Goal: Task Accomplishment & Management: Manage account settings

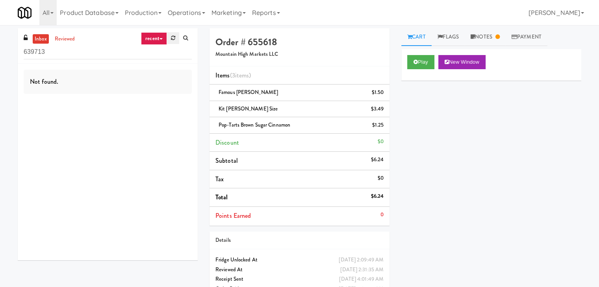
click at [172, 38] on icon at bounding box center [173, 37] width 4 height 5
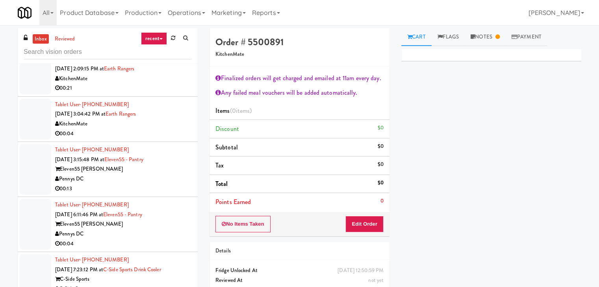
scroll to position [354, 0]
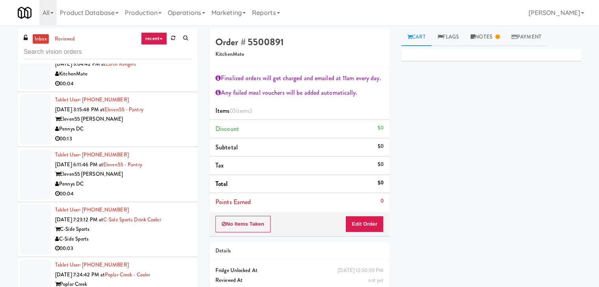
click at [162, 39] on icon at bounding box center [160, 39] width 3 height 2
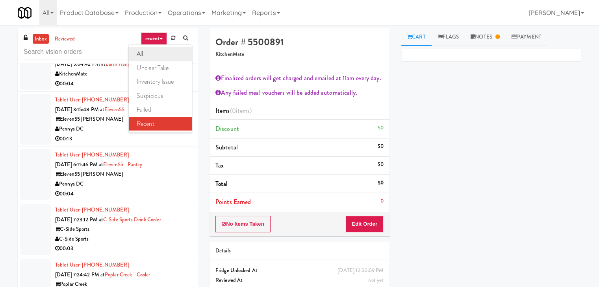
click at [153, 55] on link "all" at bounding box center [160, 54] width 63 height 14
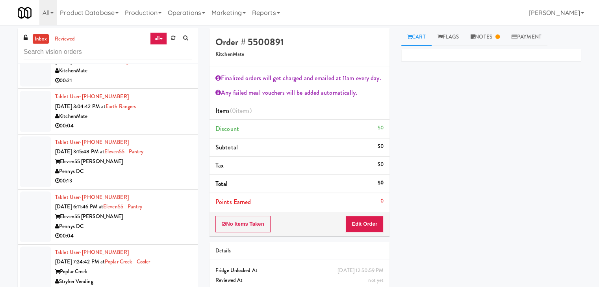
scroll to position [1666, 0]
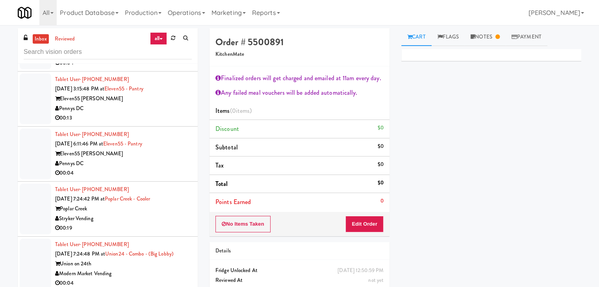
click at [162, 96] on div "Eleven55 [PERSON_NAME]" at bounding box center [123, 99] width 137 height 10
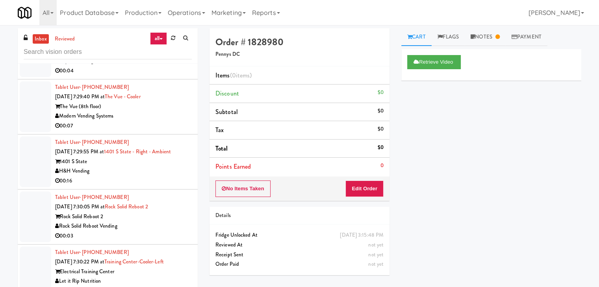
scroll to position [2217, 0]
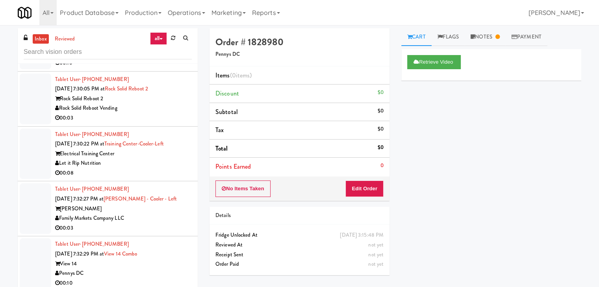
click at [164, 111] on div "Rock Solid Reboot Vending" at bounding box center [123, 109] width 137 height 10
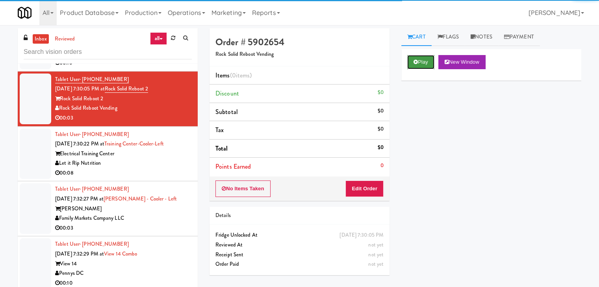
click at [425, 62] on button "Play" at bounding box center [420, 62] width 27 height 14
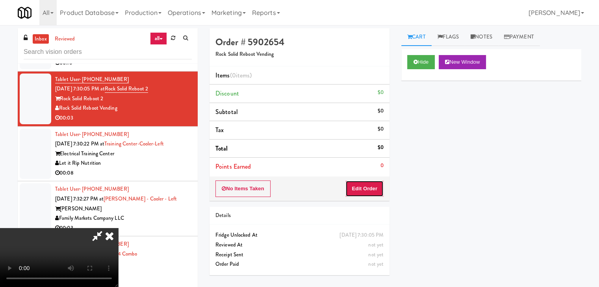
click at [367, 187] on button "Edit Order" at bounding box center [364, 189] width 38 height 17
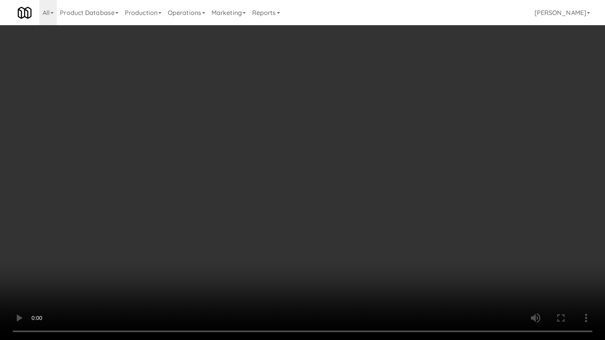
click at [369, 172] on video at bounding box center [302, 170] width 605 height 340
click at [368, 176] on video at bounding box center [302, 170] width 605 height 340
click at [382, 168] on video at bounding box center [302, 170] width 605 height 340
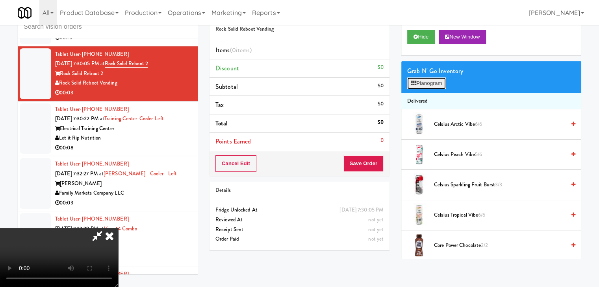
click at [444, 78] on button "Planogram" at bounding box center [426, 84] width 39 height 12
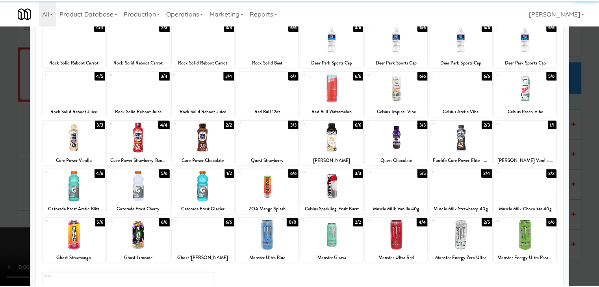
scroll to position [99, 0]
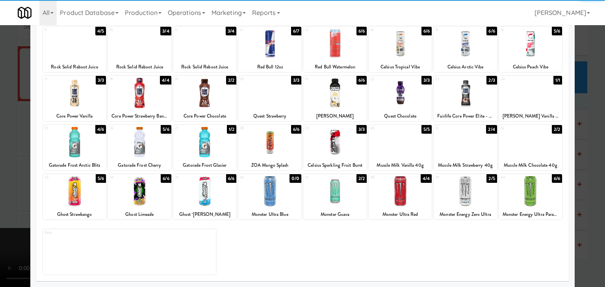
click at [218, 145] on div at bounding box center [204, 142] width 63 height 30
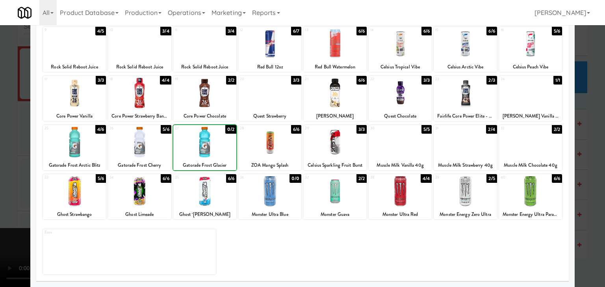
drag, startPoint x: 0, startPoint y: 164, endPoint x: 192, endPoint y: 159, distance: 192.1
click at [22, 161] on div at bounding box center [302, 143] width 605 height 287
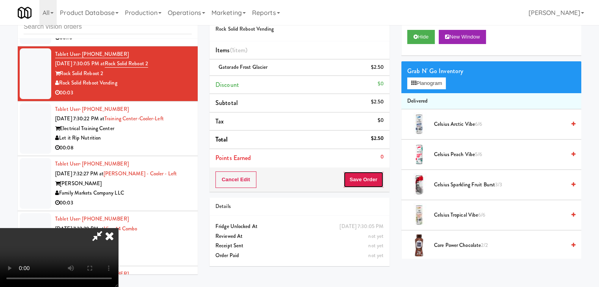
click at [377, 178] on button "Save Order" at bounding box center [363, 180] width 40 height 17
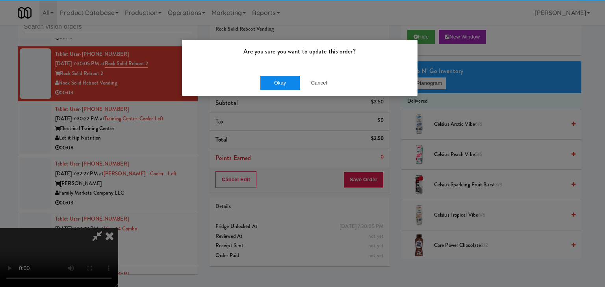
click at [268, 76] on div "Okay Cancel" at bounding box center [299, 83] width 235 height 26
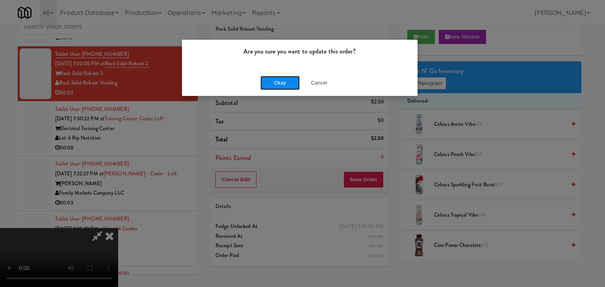
click at [269, 79] on button "Okay" at bounding box center [279, 83] width 39 height 14
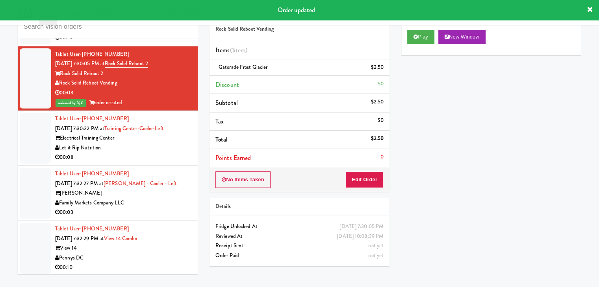
drag, startPoint x: 131, startPoint y: 152, endPoint x: 110, endPoint y: 158, distance: 21.3
click at [131, 153] on div "00:08" at bounding box center [123, 158] width 137 height 10
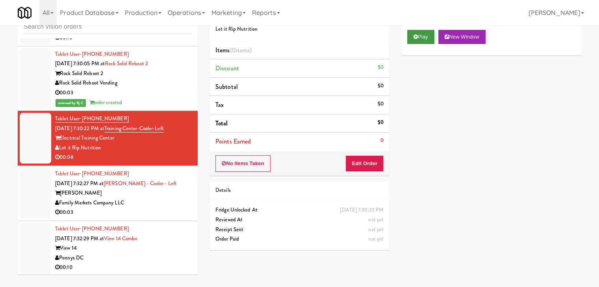
drag, startPoint x: 435, startPoint y: 27, endPoint x: 431, endPoint y: 30, distance: 4.8
click at [433, 29] on div "Play New Window" at bounding box center [491, 39] width 180 height 31
click at [427, 32] on button "Play" at bounding box center [420, 37] width 27 height 14
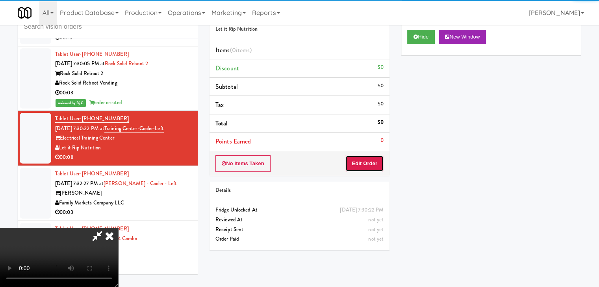
click at [366, 164] on button "Edit Order" at bounding box center [364, 163] width 38 height 17
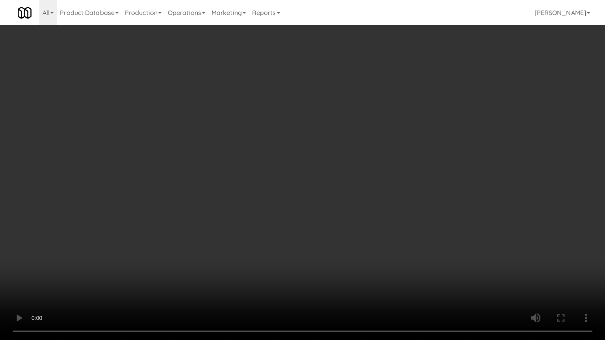
click at [392, 180] on video at bounding box center [302, 170] width 605 height 340
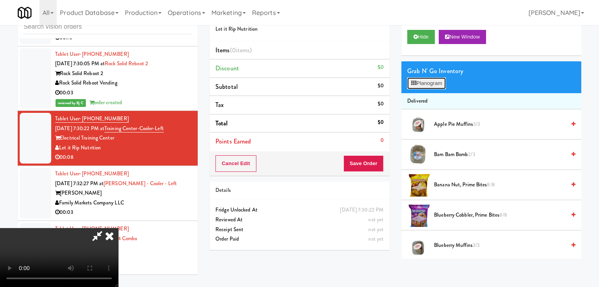
click at [439, 81] on button "Planogram" at bounding box center [426, 84] width 39 height 12
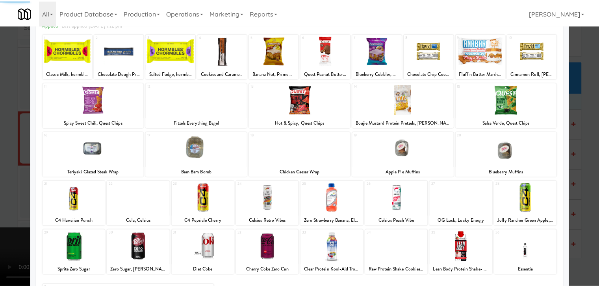
scroll to position [99, 0]
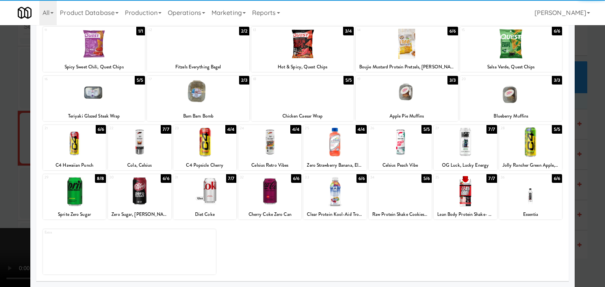
click at [338, 193] on div at bounding box center [334, 191] width 63 height 30
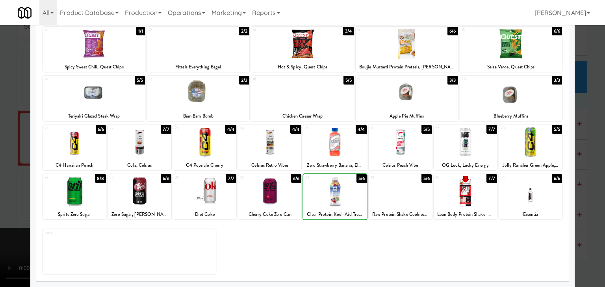
drag, startPoint x: 0, startPoint y: 200, endPoint x: 74, endPoint y: 200, distance: 74.0
click at [8, 200] on div at bounding box center [302, 143] width 605 height 287
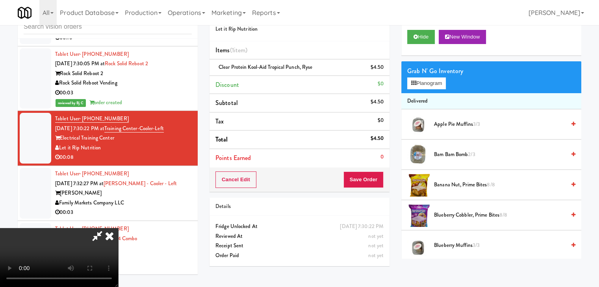
scroll to position [111, 0]
click at [372, 178] on button "Save Order" at bounding box center [363, 180] width 40 height 17
click at [372, 177] on button "Save Order" at bounding box center [363, 180] width 40 height 17
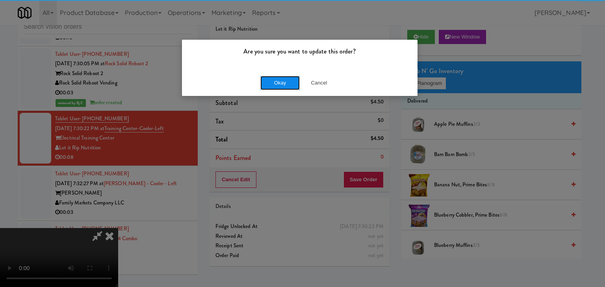
click at [288, 78] on button "Okay" at bounding box center [279, 83] width 39 height 14
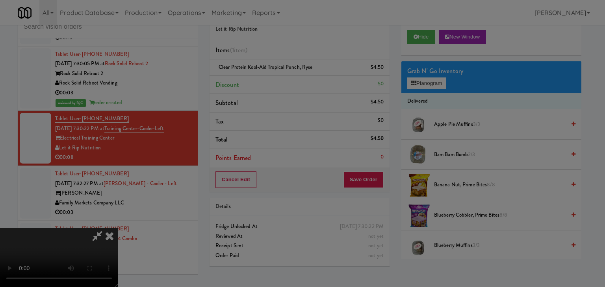
drag, startPoint x: 288, startPoint y: 78, endPoint x: 285, endPoint y: 83, distance: 5.1
click at [287, 81] on body "Are you sure you want to update this order? Okay Cancel Okay Are you sure you w…" at bounding box center [302, 143] width 605 height 287
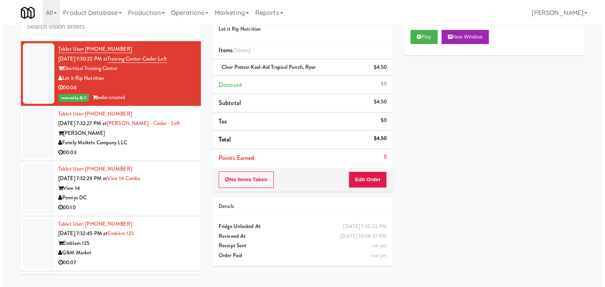
scroll to position [2295, 0]
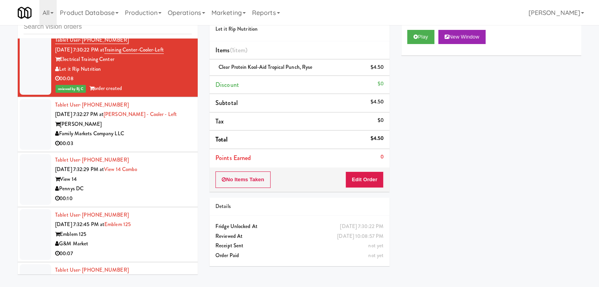
click at [166, 131] on div "Family Markets Company LLC" at bounding box center [123, 134] width 137 height 10
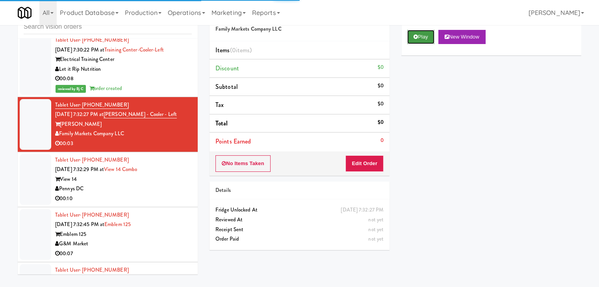
drag, startPoint x: 420, startPoint y: 37, endPoint x: 398, endPoint y: 105, distance: 71.6
click at [420, 39] on button "Play" at bounding box center [420, 37] width 27 height 14
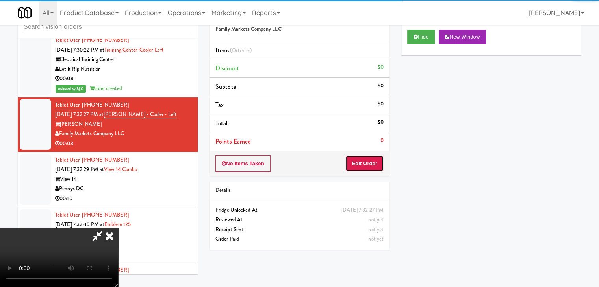
click at [369, 160] on button "Edit Order" at bounding box center [364, 163] width 38 height 17
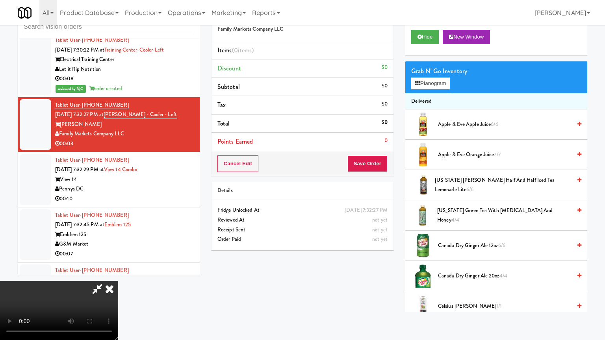
click at [118, 273] on video at bounding box center [59, 310] width 118 height 59
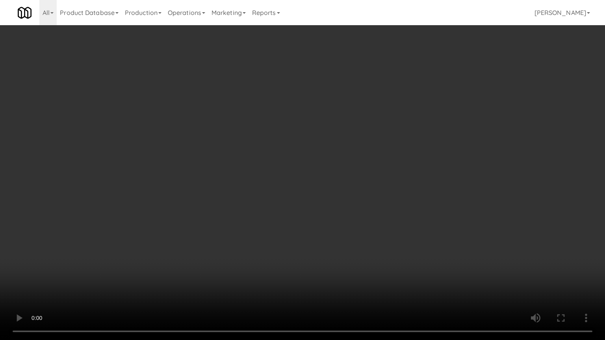
click at [358, 236] on video at bounding box center [302, 170] width 605 height 340
click at [358, 235] on video at bounding box center [302, 170] width 605 height 340
click at [359, 229] on video at bounding box center [302, 170] width 605 height 340
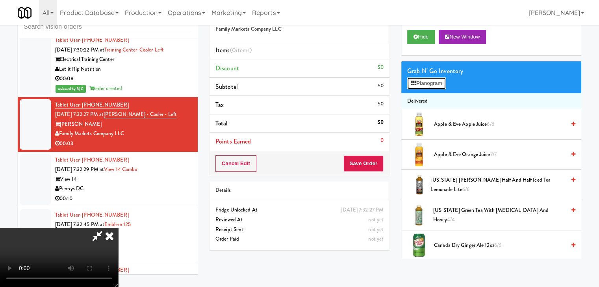
click at [434, 83] on button "Planogram" at bounding box center [426, 84] width 39 height 12
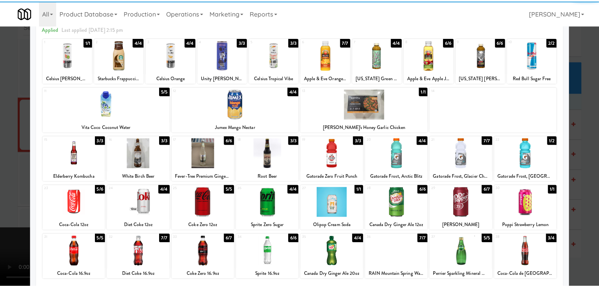
scroll to position [99, 0]
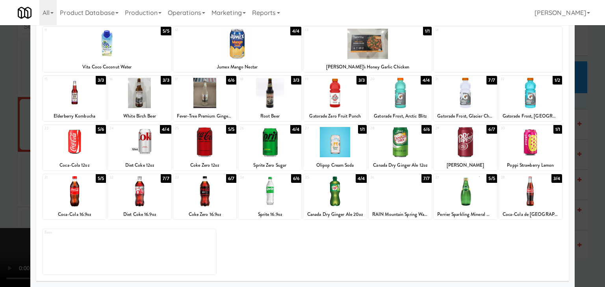
drag, startPoint x: 91, startPoint y: 182, endPoint x: 88, endPoint y: 186, distance: 4.8
click at [91, 183] on div at bounding box center [74, 191] width 63 height 30
click at [0, 193] on div at bounding box center [302, 143] width 605 height 287
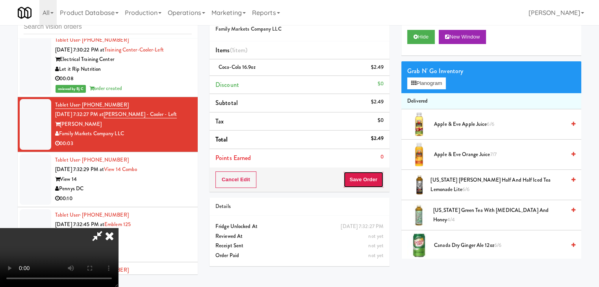
click at [372, 175] on button "Save Order" at bounding box center [363, 180] width 40 height 17
click at [372, 174] on button "Save Order" at bounding box center [363, 180] width 40 height 17
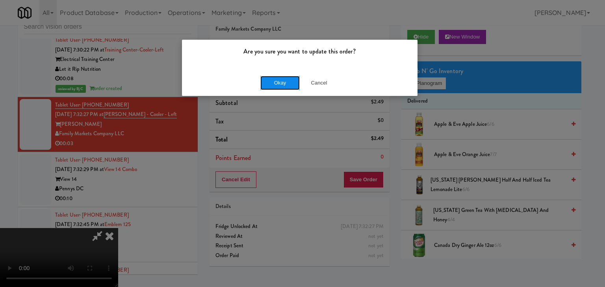
click at [276, 81] on button "Okay" at bounding box center [279, 83] width 39 height 14
click at [276, 81] on body "Are you sure you want to update this order? Okay Cancel Okay Are you sure you w…" at bounding box center [302, 143] width 605 height 287
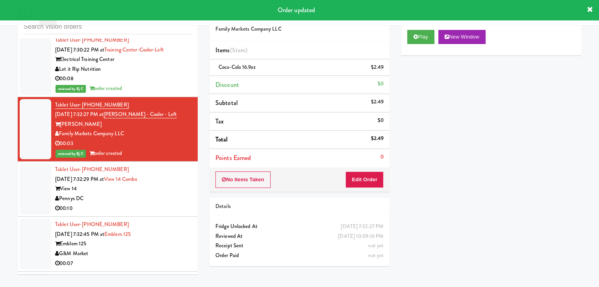
click at [126, 194] on div "Pennys DC" at bounding box center [123, 199] width 137 height 10
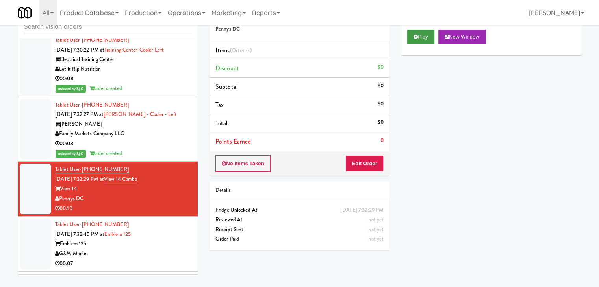
drag, startPoint x: 425, startPoint y: 29, endPoint x: 423, endPoint y: 37, distance: 9.0
click at [424, 32] on div "Play New Window" at bounding box center [491, 39] width 180 height 31
click at [422, 39] on button "Play" at bounding box center [420, 37] width 27 height 14
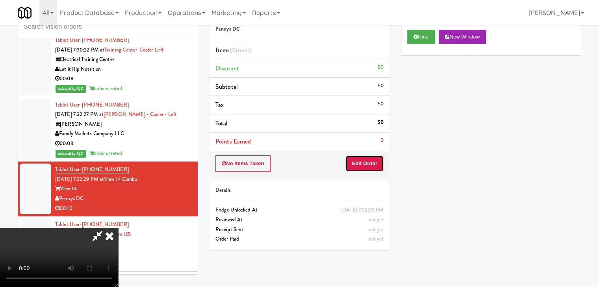
click at [362, 157] on button "Edit Order" at bounding box center [364, 163] width 38 height 17
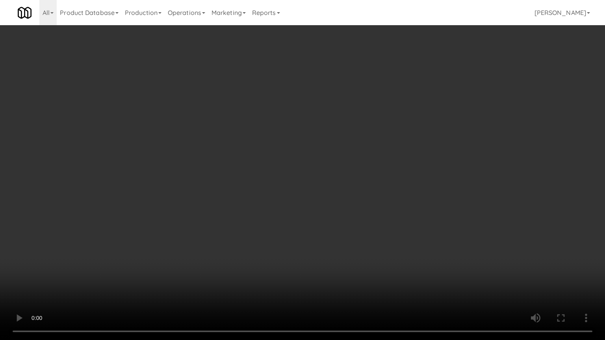
click at [304, 216] on video at bounding box center [302, 170] width 605 height 340
click at [301, 215] on video at bounding box center [302, 170] width 605 height 340
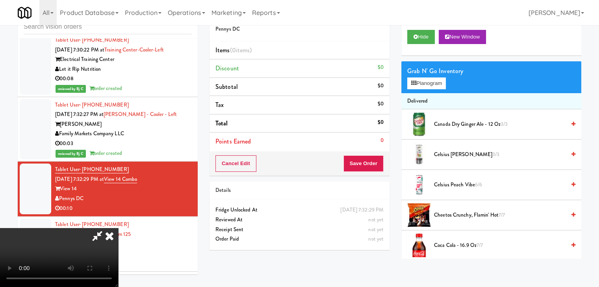
click at [118, 228] on icon at bounding box center [109, 236] width 17 height 16
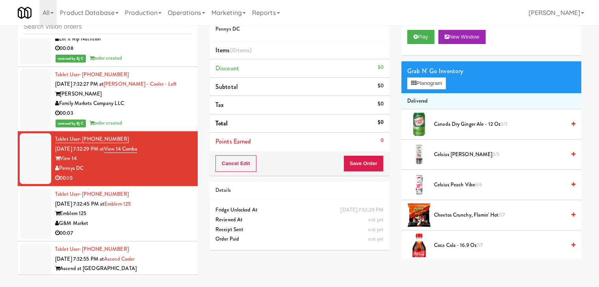
scroll to position [2335, 0]
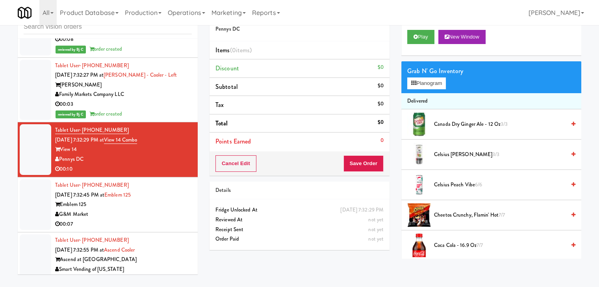
drag, startPoint x: 154, startPoint y: 208, endPoint x: 158, endPoint y: 190, distance: 17.7
click at [154, 210] on div "G&M Market" at bounding box center [123, 215] width 137 height 10
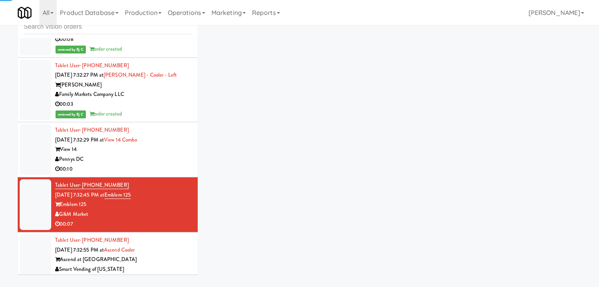
drag, startPoint x: 165, startPoint y: 160, endPoint x: 230, endPoint y: 132, distance: 71.1
click at [165, 160] on div "Pennys DC" at bounding box center [123, 160] width 137 height 10
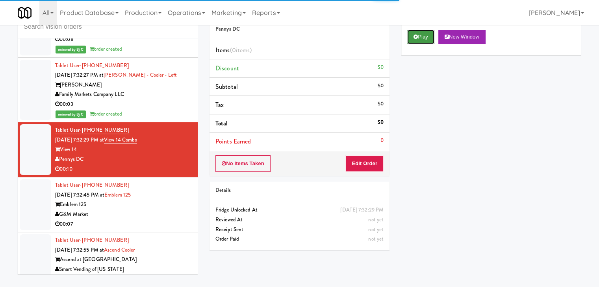
click at [428, 35] on button "Play" at bounding box center [420, 37] width 27 height 14
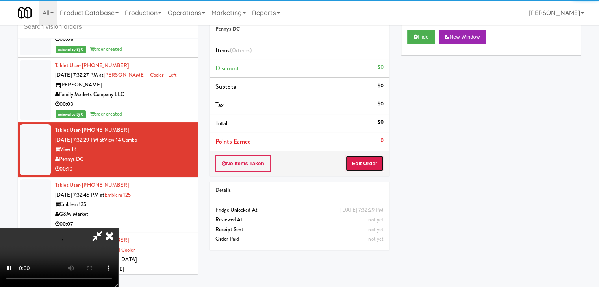
click at [365, 160] on button "Edit Order" at bounding box center [364, 163] width 38 height 17
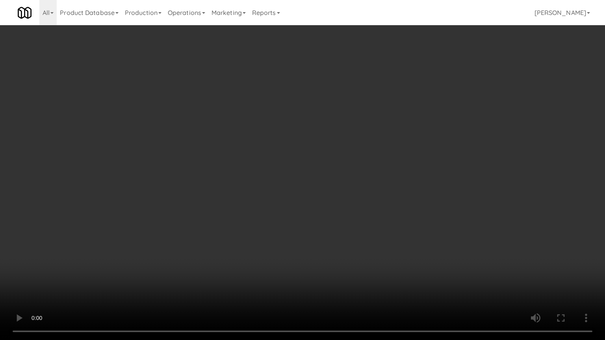
click at [366, 200] on video at bounding box center [302, 170] width 605 height 340
click at [368, 200] on video at bounding box center [302, 170] width 605 height 340
click at [373, 197] on video at bounding box center [302, 170] width 605 height 340
click at [394, 181] on video at bounding box center [302, 170] width 605 height 340
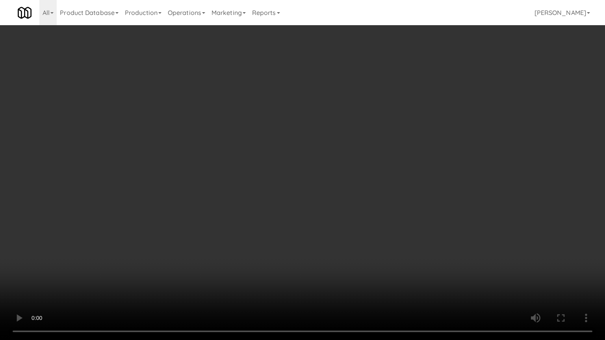
drag, startPoint x: 394, startPoint y: 181, endPoint x: 444, endPoint y: 73, distance: 118.9
click at [404, 167] on video at bounding box center [302, 170] width 605 height 340
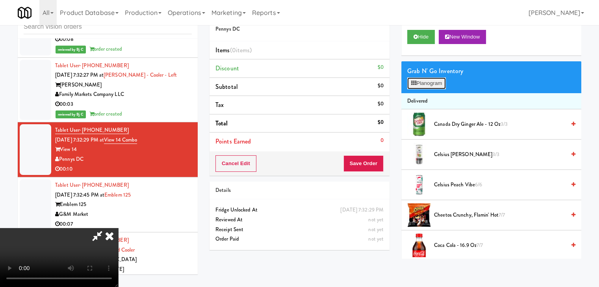
click at [435, 87] on button "Planogram" at bounding box center [426, 84] width 39 height 12
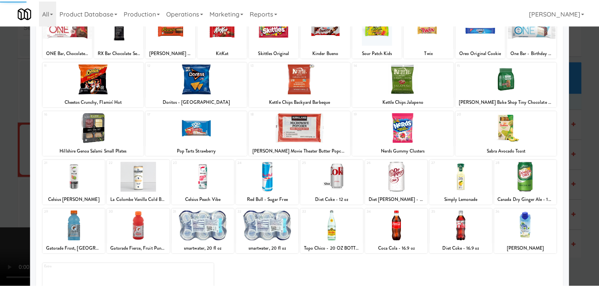
scroll to position [99, 0]
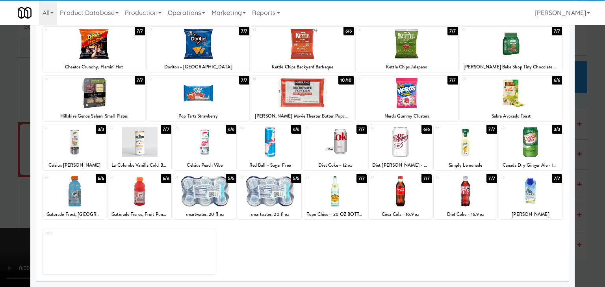
click at [193, 183] on div at bounding box center [204, 191] width 63 height 30
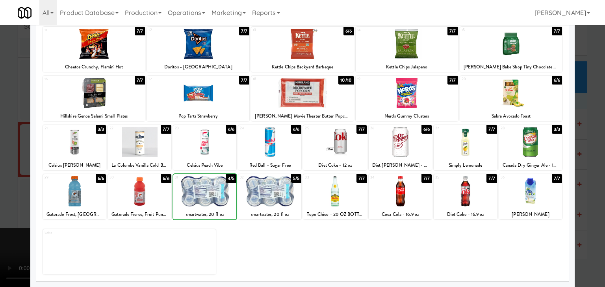
click at [193, 184] on div at bounding box center [204, 191] width 63 height 30
drag, startPoint x: 0, startPoint y: 203, endPoint x: 78, endPoint y: 194, distance: 78.5
click at [5, 202] on div at bounding box center [302, 143] width 605 height 287
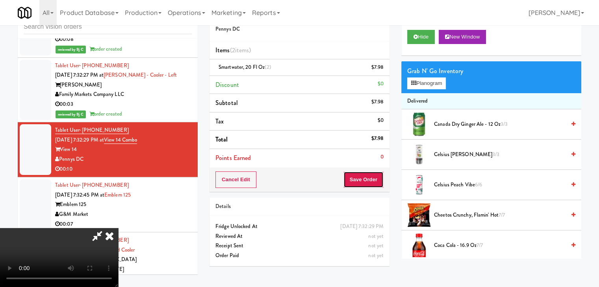
click at [370, 185] on button "Save Order" at bounding box center [363, 180] width 40 height 17
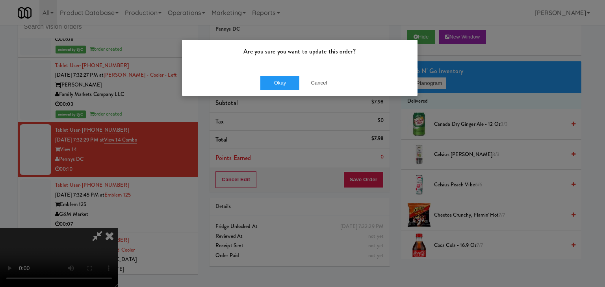
click at [314, 93] on div "Okay Cancel" at bounding box center [299, 83] width 235 height 26
drag, startPoint x: 322, startPoint y: 87, endPoint x: 316, endPoint y: 110, distance: 24.2
click at [322, 87] on button "Cancel" at bounding box center [318, 83] width 39 height 14
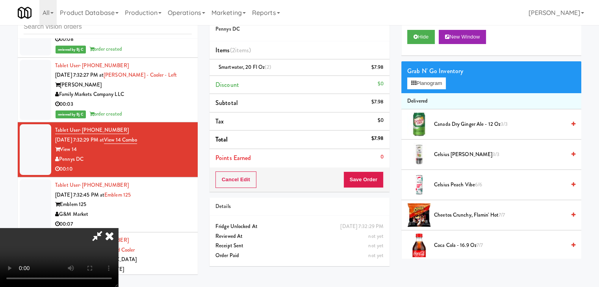
scroll to position [111, 0]
click at [118, 228] on video at bounding box center [59, 257] width 118 height 59
click at [118, 228] on icon at bounding box center [109, 236] width 17 height 16
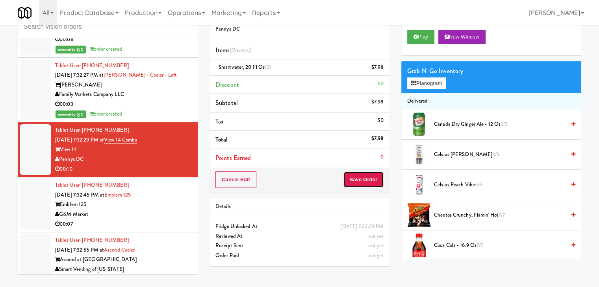
click at [369, 178] on button "Save Order" at bounding box center [363, 180] width 40 height 17
click at [369, 177] on button "Save Order" at bounding box center [363, 180] width 40 height 17
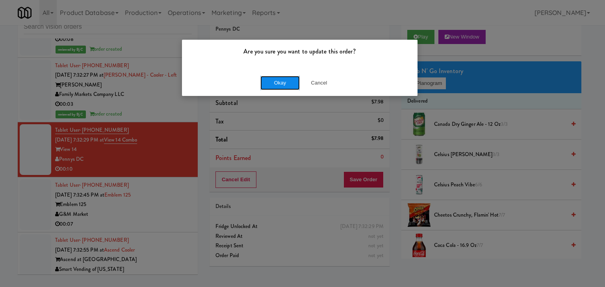
click at [274, 77] on button "Okay" at bounding box center [279, 83] width 39 height 14
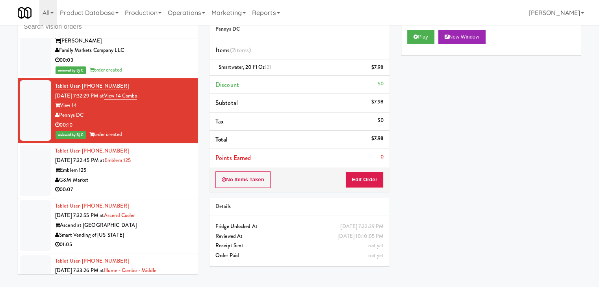
scroll to position [2453, 0]
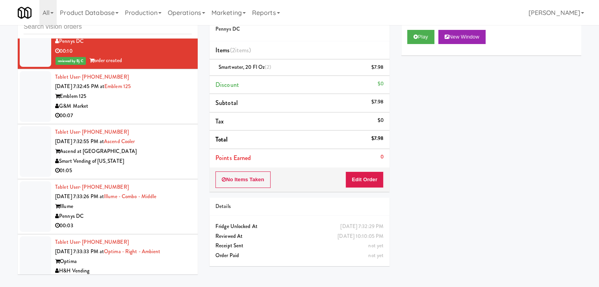
click at [155, 111] on div "00:07" at bounding box center [123, 116] width 137 height 10
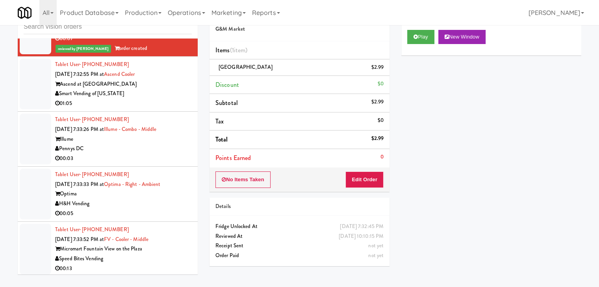
scroll to position [2531, 0]
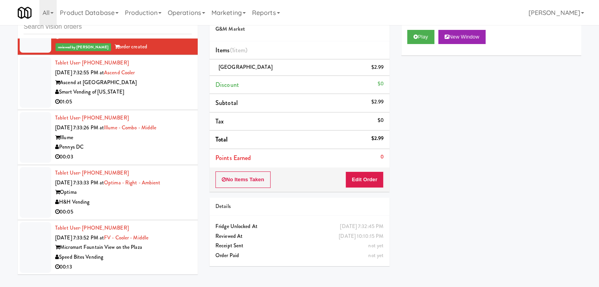
click at [167, 99] on div "01:05" at bounding box center [123, 102] width 137 height 10
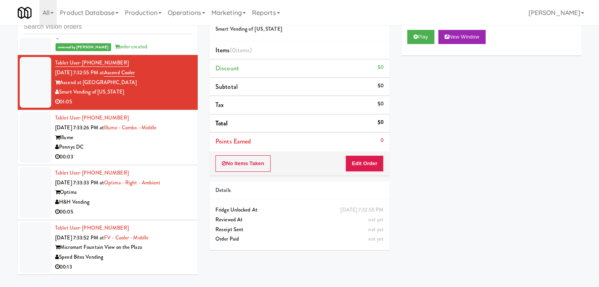
click at [148, 148] on div "Pennys DC" at bounding box center [123, 147] width 137 height 10
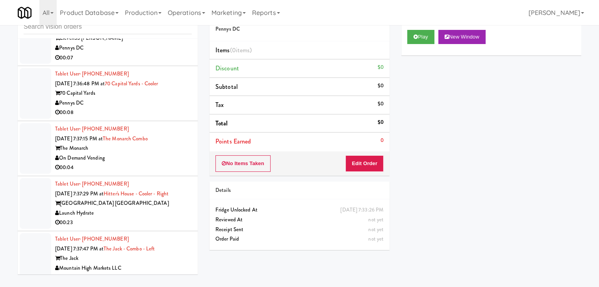
scroll to position [2964, 0]
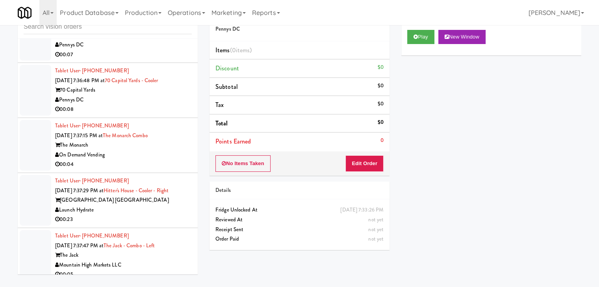
click at [146, 105] on div "00:08" at bounding box center [123, 110] width 137 height 10
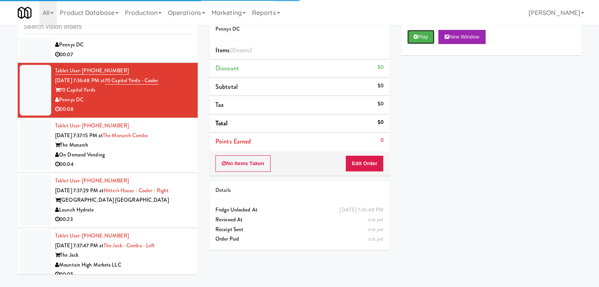
drag, startPoint x: 420, startPoint y: 34, endPoint x: 416, endPoint y: 78, distance: 43.9
click at [420, 35] on button "Play" at bounding box center [420, 37] width 27 height 14
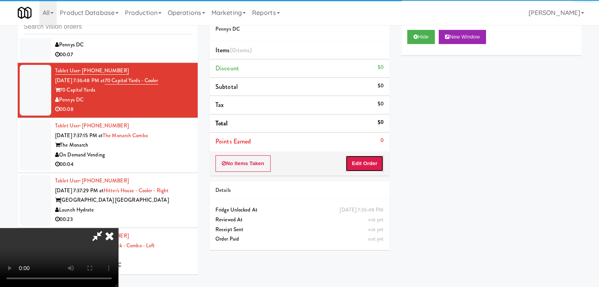
click at [367, 160] on button "Edit Order" at bounding box center [364, 163] width 38 height 17
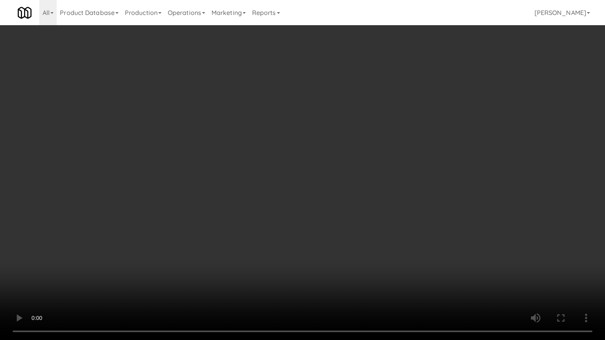
click at [343, 235] on video at bounding box center [302, 170] width 605 height 340
click at [340, 237] on video at bounding box center [302, 170] width 605 height 340
click at [326, 240] on video at bounding box center [302, 170] width 605 height 340
click at [327, 240] on video at bounding box center [302, 170] width 605 height 340
click at [330, 237] on video at bounding box center [302, 170] width 605 height 340
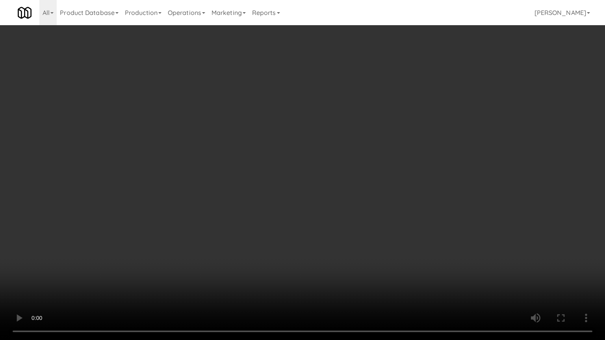
drag, startPoint x: 330, startPoint y: 237, endPoint x: 342, endPoint y: 188, distance: 50.7
click at [332, 232] on video at bounding box center [302, 170] width 605 height 340
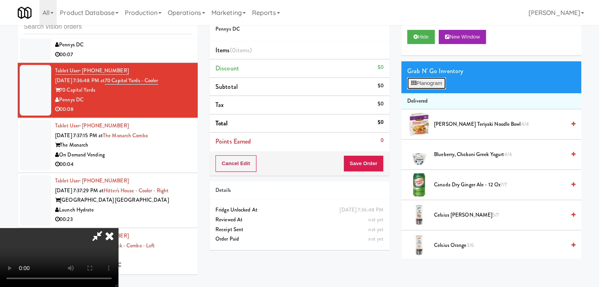
click at [431, 82] on button "Planogram" at bounding box center [426, 84] width 39 height 12
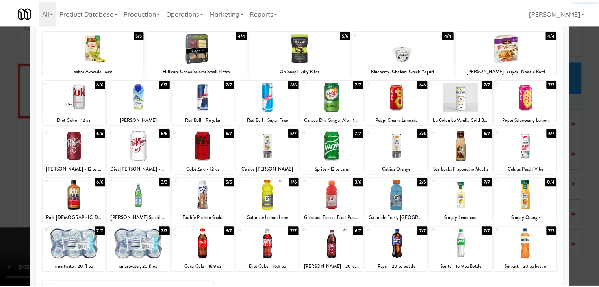
scroll to position [99, 0]
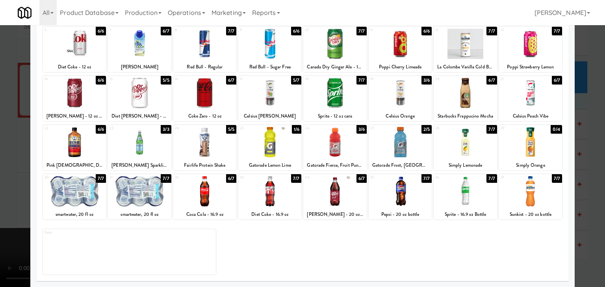
click at [344, 146] on div at bounding box center [334, 142] width 63 height 30
click at [414, 145] on div at bounding box center [399, 142] width 63 height 30
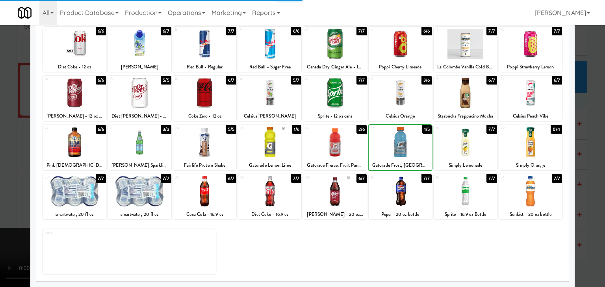
click at [0, 184] on div at bounding box center [302, 143] width 605 height 287
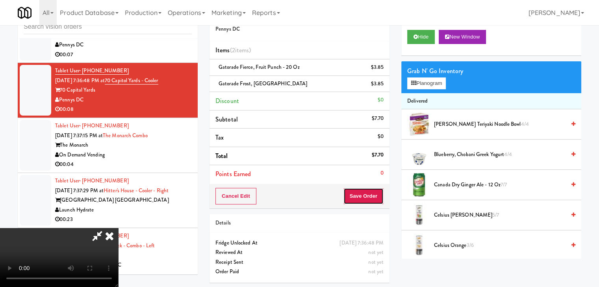
click at [369, 190] on button "Save Order" at bounding box center [363, 196] width 40 height 17
click at [370, 191] on button "Save Order" at bounding box center [363, 196] width 40 height 17
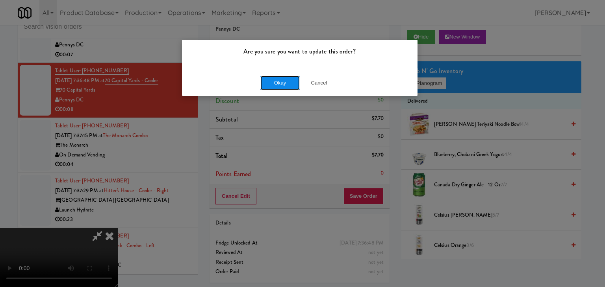
click at [280, 79] on button "Okay" at bounding box center [279, 83] width 39 height 14
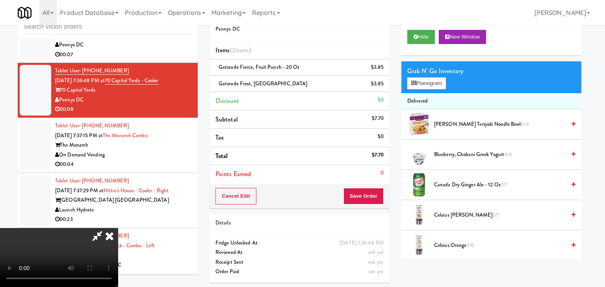
click at [280, 79] on body "Are you sure you want to update this order? Okay Cancel Okay Are you sure you w…" at bounding box center [302, 143] width 605 height 287
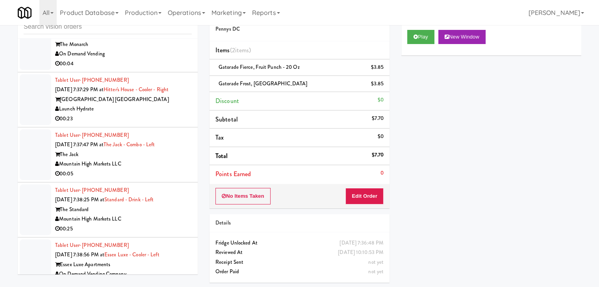
scroll to position [3082, 0]
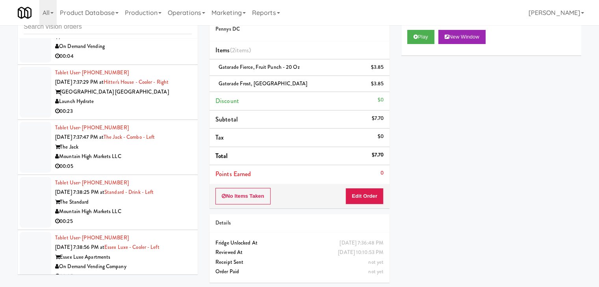
click at [175, 44] on div "On Demand Vending" at bounding box center [123, 47] width 137 height 10
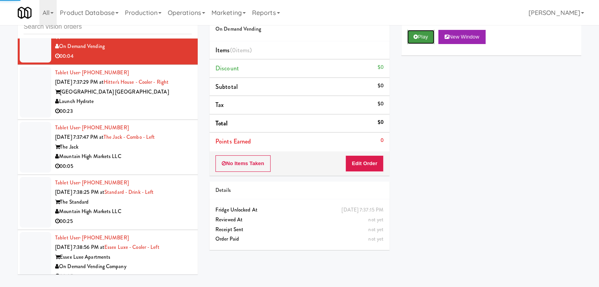
click at [429, 35] on button "Play" at bounding box center [420, 37] width 27 height 14
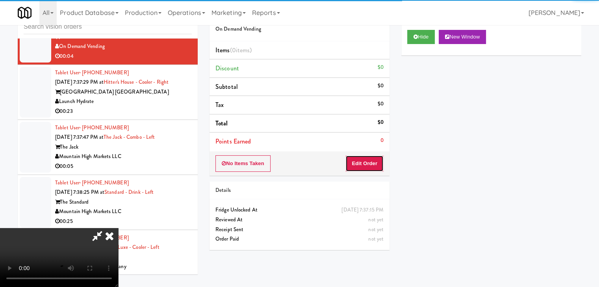
click at [372, 163] on button "Edit Order" at bounding box center [364, 163] width 38 height 17
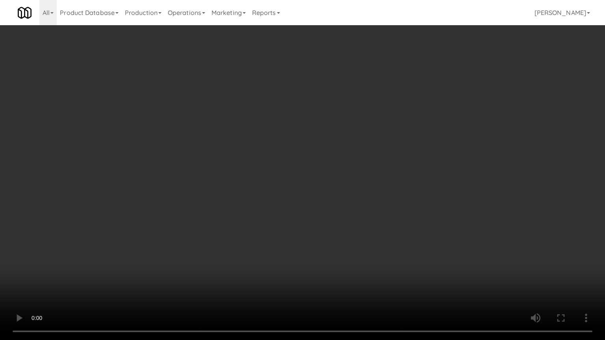
click at [373, 224] on video at bounding box center [302, 170] width 605 height 340
click at [375, 226] on video at bounding box center [302, 170] width 605 height 340
click at [405, 208] on video at bounding box center [302, 170] width 605 height 340
drag, startPoint x: 405, startPoint y: 208, endPoint x: 414, endPoint y: 149, distance: 59.8
click at [405, 207] on video at bounding box center [302, 170] width 605 height 340
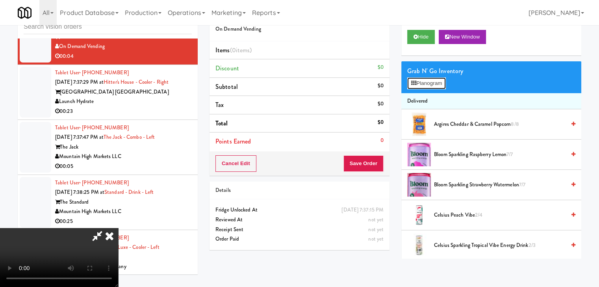
drag, startPoint x: 434, startPoint y: 85, endPoint x: 430, endPoint y: 89, distance: 5.6
click at [434, 85] on button "Planogram" at bounding box center [426, 84] width 39 height 12
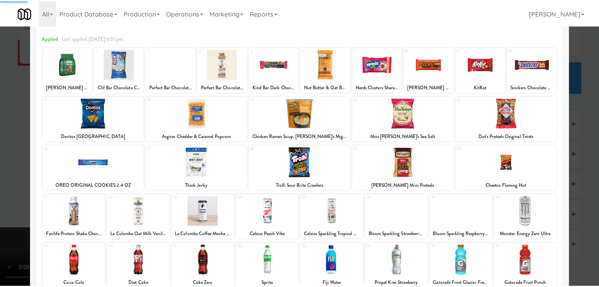
scroll to position [99, 0]
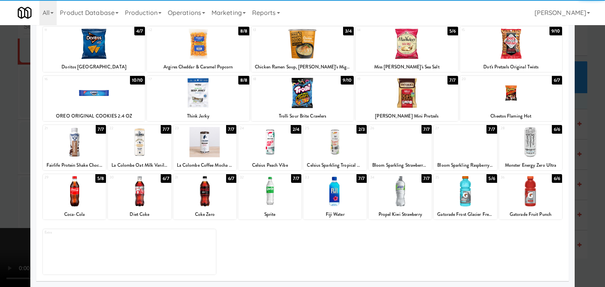
click at [282, 201] on div at bounding box center [269, 191] width 63 height 30
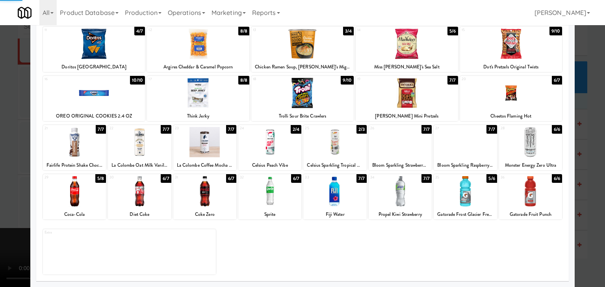
drag, startPoint x: 0, startPoint y: 201, endPoint x: 119, endPoint y: 194, distance: 119.5
click at [14, 199] on div at bounding box center [302, 143] width 605 height 287
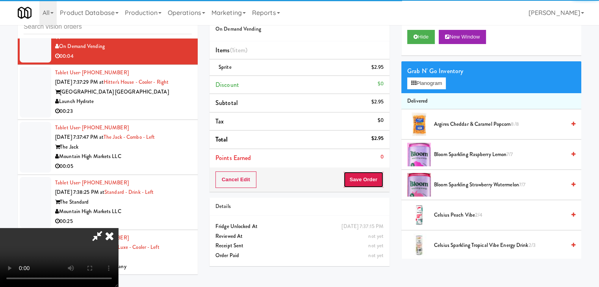
click at [373, 187] on button "Save Order" at bounding box center [363, 180] width 40 height 17
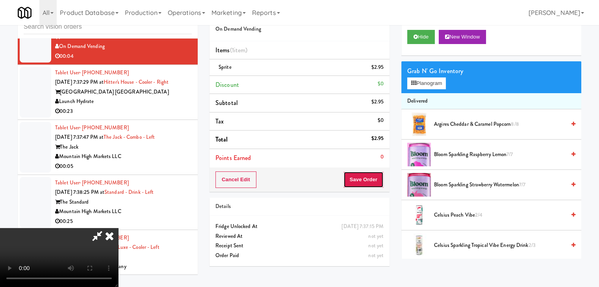
click at [375, 186] on button "Save Order" at bounding box center [363, 180] width 40 height 17
click at [375, 185] on button "Save Order" at bounding box center [363, 180] width 40 height 17
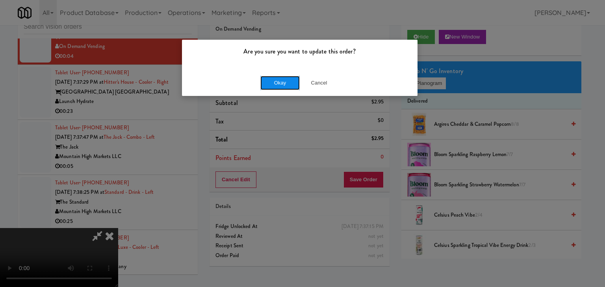
click at [283, 85] on button "Okay" at bounding box center [279, 83] width 39 height 14
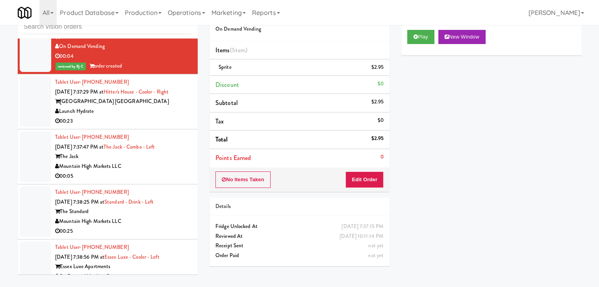
click at [157, 116] on div "00:23" at bounding box center [123, 121] width 137 height 10
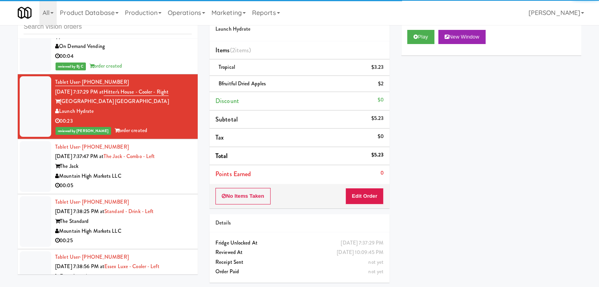
drag, startPoint x: 167, startPoint y: 181, endPoint x: 173, endPoint y: 179, distance: 6.5
click at [167, 181] on div "00:05" at bounding box center [123, 186] width 137 height 10
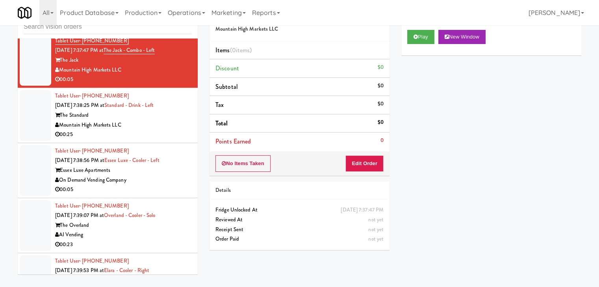
scroll to position [3200, 0]
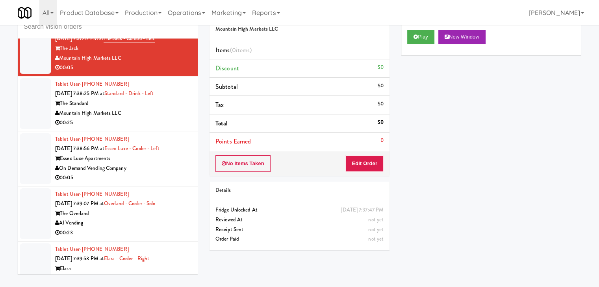
click at [153, 165] on div "On Demand Vending Company" at bounding box center [123, 169] width 137 height 10
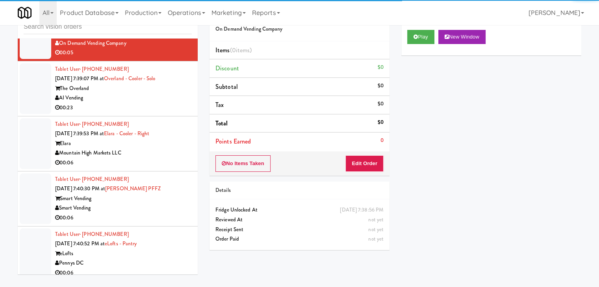
scroll to position [3358, 0]
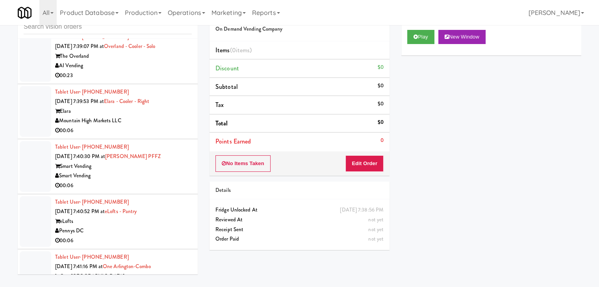
click at [185, 129] on div "00:06" at bounding box center [123, 131] width 137 height 10
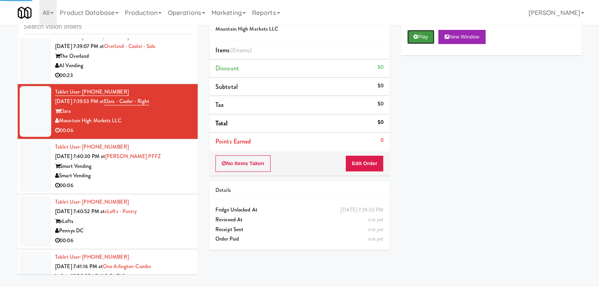
click at [422, 37] on button "Play" at bounding box center [420, 37] width 27 height 14
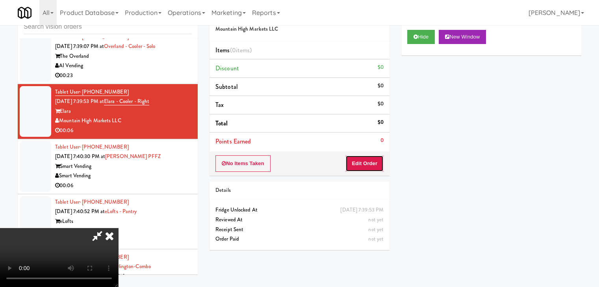
click at [369, 164] on button "Edit Order" at bounding box center [364, 163] width 38 height 17
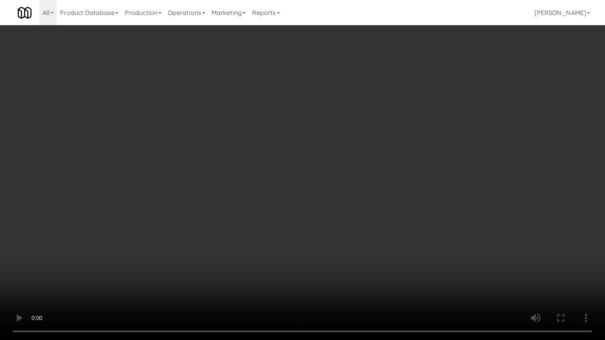
click at [281, 244] on video at bounding box center [302, 170] width 605 height 340
click at [285, 245] on video at bounding box center [302, 170] width 605 height 340
click at [280, 252] on video at bounding box center [302, 170] width 605 height 340
click at [307, 263] on video at bounding box center [302, 170] width 605 height 340
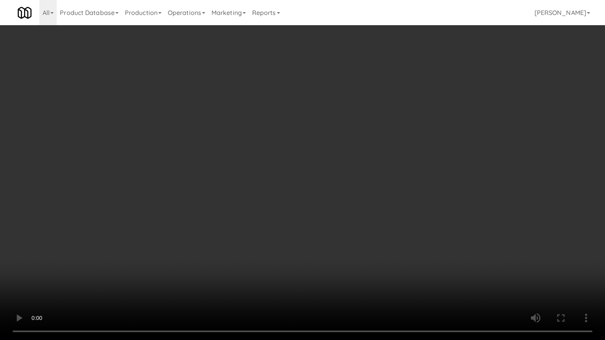
click at [304, 228] on video at bounding box center [302, 170] width 605 height 340
click at [305, 230] on video at bounding box center [302, 170] width 605 height 340
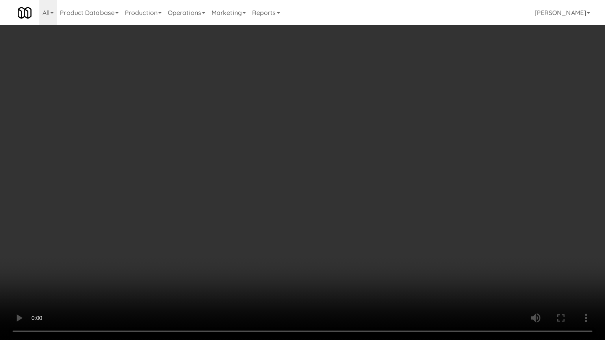
click at [309, 220] on video at bounding box center [302, 170] width 605 height 340
click at [309, 219] on video at bounding box center [302, 170] width 605 height 340
click at [310, 215] on video at bounding box center [302, 170] width 605 height 340
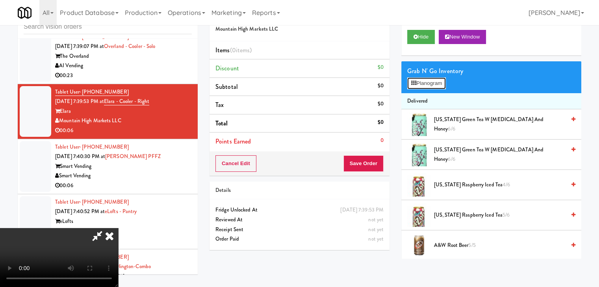
click at [428, 88] on button "Planogram" at bounding box center [426, 84] width 39 height 12
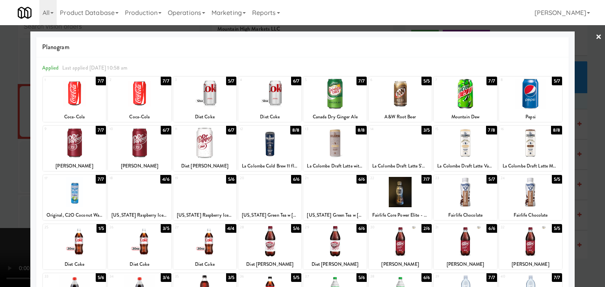
click at [396, 188] on div at bounding box center [399, 192] width 63 height 30
click at [71, 235] on div at bounding box center [74, 241] width 63 height 30
drag, startPoint x: 0, startPoint y: 237, endPoint x: 118, endPoint y: 222, distance: 119.0
click at [0, 235] on div at bounding box center [302, 143] width 605 height 287
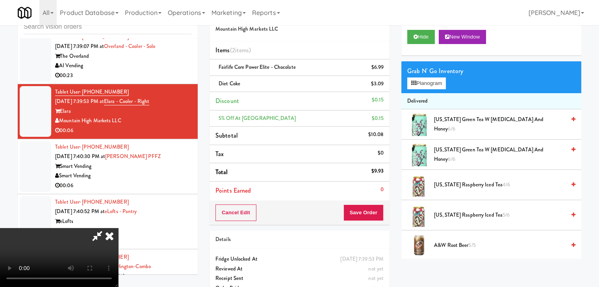
click at [371, 199] on div "Order # 4974623 Mountain High Markets LLC Items (2 items ) Fairlife Core Power …" at bounding box center [299, 114] width 180 height 222
click at [369, 206] on button "Save Order" at bounding box center [363, 213] width 40 height 17
click at [368, 207] on button "Save Order" at bounding box center [363, 213] width 40 height 17
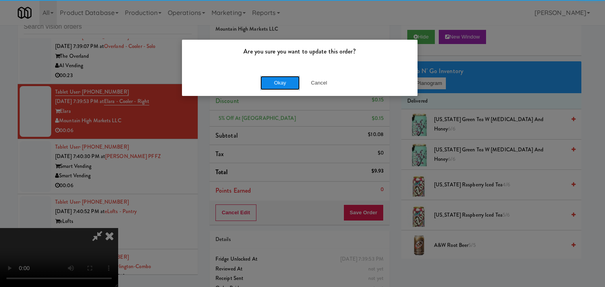
click at [288, 86] on button "Okay" at bounding box center [279, 83] width 39 height 14
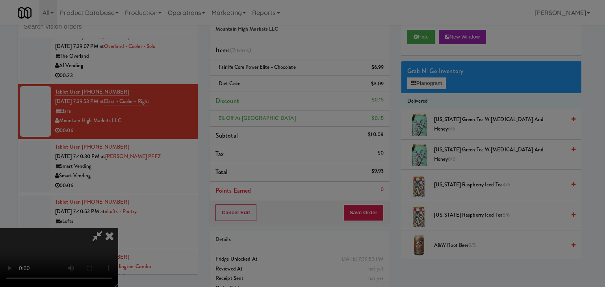
click at [289, 86] on div "Are you sure you want to update this order? Okay Cancel" at bounding box center [302, 143] width 605 height 287
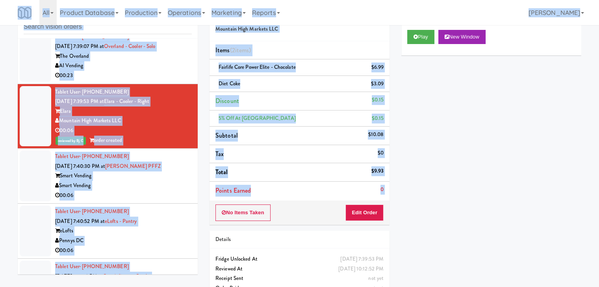
click at [0, 158] on div "inbox reviewed all all unclear take inventory issue suspicious failed recent Ta…" at bounding box center [299, 154] width 599 height 302
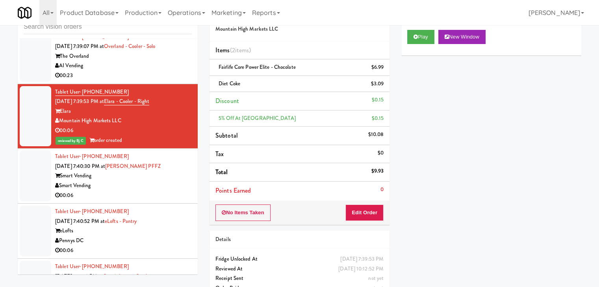
drag, startPoint x: 33, startPoint y: 169, endPoint x: 41, endPoint y: 167, distance: 8.0
click at [33, 169] on div at bounding box center [35, 176] width 31 height 51
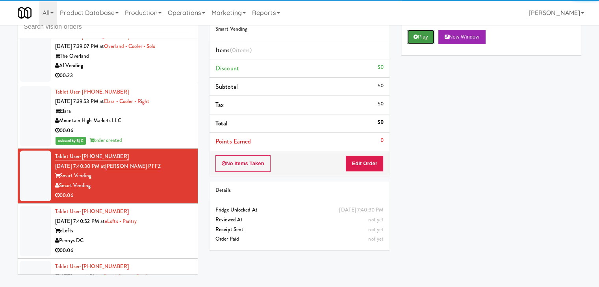
click at [417, 35] on icon at bounding box center [415, 36] width 4 height 5
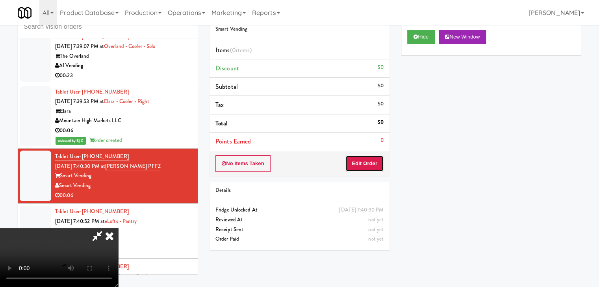
click at [361, 164] on button "Edit Order" at bounding box center [364, 163] width 38 height 17
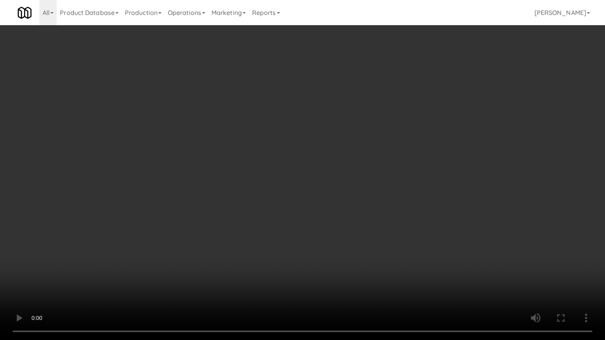
click at [361, 208] on video at bounding box center [302, 170] width 605 height 340
click at [359, 203] on video at bounding box center [302, 170] width 605 height 340
click at [368, 197] on video at bounding box center [302, 170] width 605 height 340
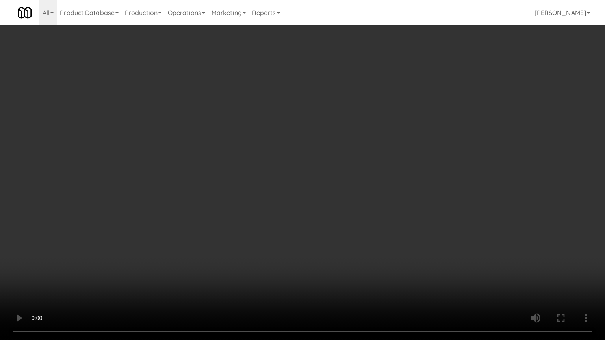
drag, startPoint x: 368, startPoint y: 197, endPoint x: 397, endPoint y: 133, distance: 70.1
click at [368, 196] on video at bounding box center [302, 170] width 605 height 340
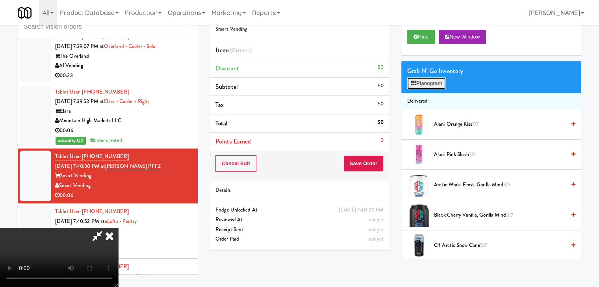
click at [437, 83] on button "Planogram" at bounding box center [426, 84] width 39 height 12
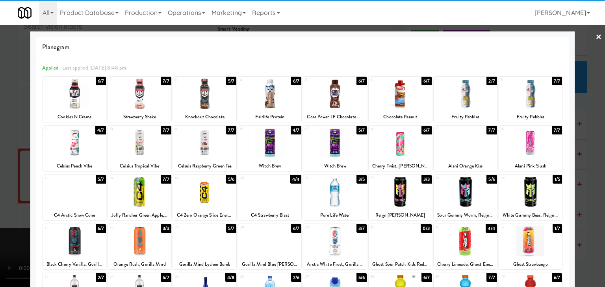
click at [465, 100] on div at bounding box center [464, 94] width 63 height 30
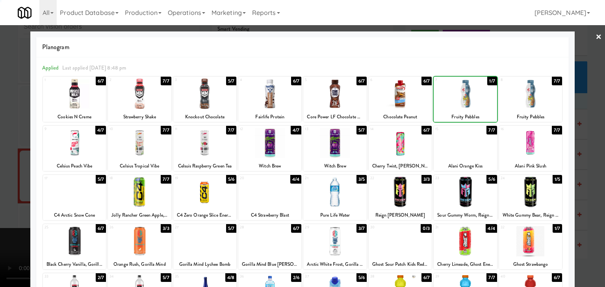
click at [0, 140] on div at bounding box center [302, 143] width 605 height 287
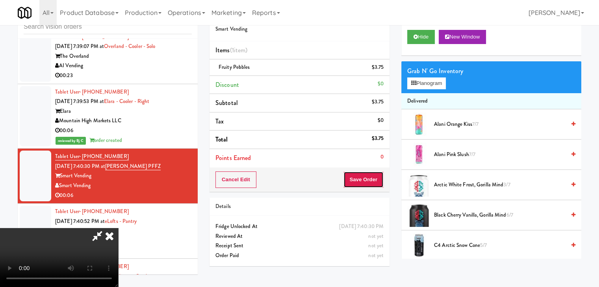
click at [371, 180] on button "Save Order" at bounding box center [363, 180] width 40 height 17
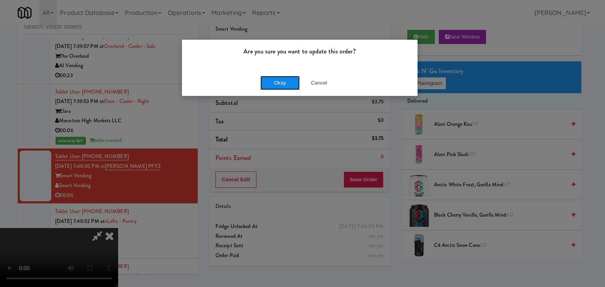
click at [283, 79] on button "Okay" at bounding box center [279, 83] width 39 height 14
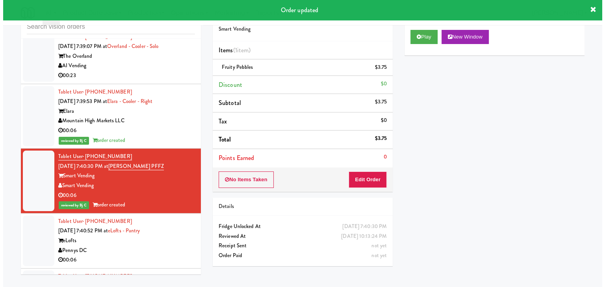
scroll to position [3476, 0]
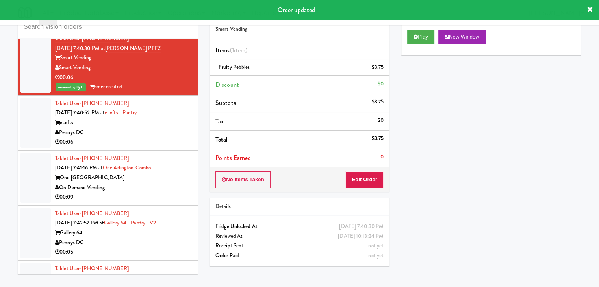
drag, startPoint x: 141, startPoint y: 125, endPoint x: 166, endPoint y: 126, distance: 24.8
click at [141, 128] on div "Pennys DC" at bounding box center [123, 133] width 137 height 10
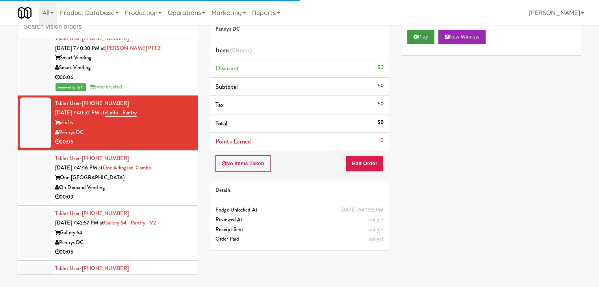
click at [419, 43] on div "Play New Window" at bounding box center [491, 39] width 180 height 31
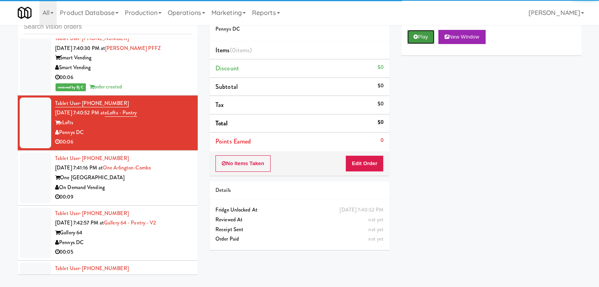
click at [420, 40] on button "Play" at bounding box center [420, 37] width 27 height 14
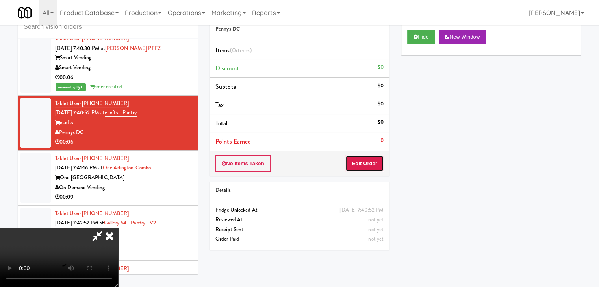
click at [353, 166] on button "Edit Order" at bounding box center [364, 163] width 38 height 17
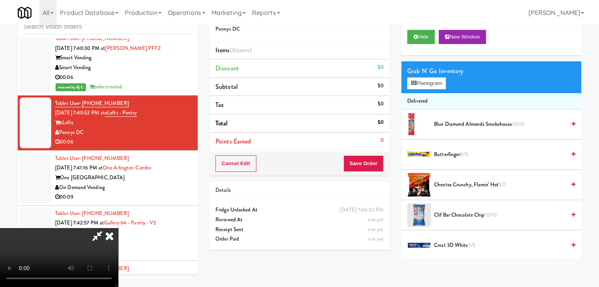
click at [118, 228] on video at bounding box center [59, 257] width 118 height 59
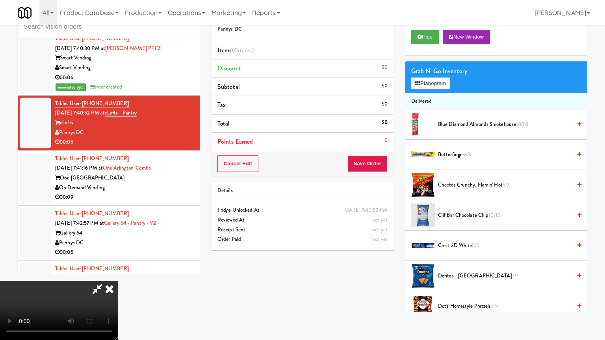
click at [118, 273] on video at bounding box center [59, 310] width 118 height 59
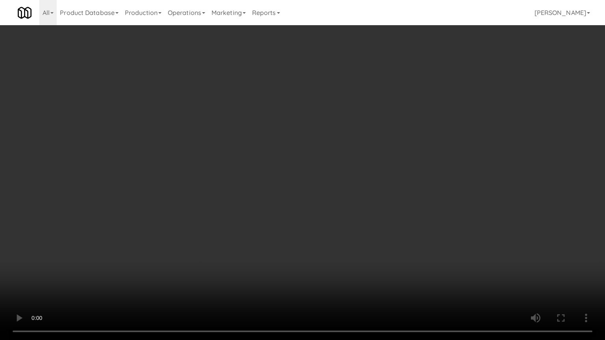
click at [378, 199] on video at bounding box center [302, 170] width 605 height 340
click at [378, 198] on video at bounding box center [302, 170] width 605 height 340
click at [380, 198] on video at bounding box center [302, 170] width 605 height 340
click at [380, 199] on video at bounding box center [302, 170] width 605 height 340
click at [375, 200] on video at bounding box center [302, 170] width 605 height 340
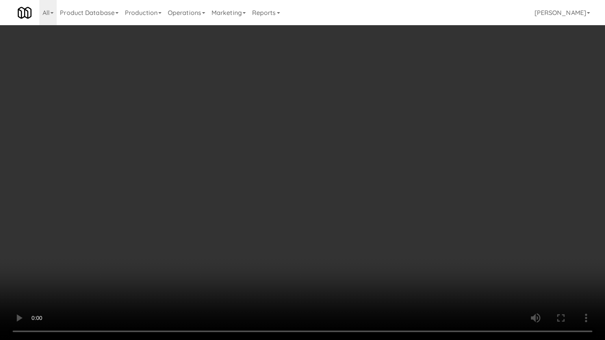
drag, startPoint x: 375, startPoint y: 200, endPoint x: 403, endPoint y: 133, distance: 72.9
click at [375, 199] on video at bounding box center [302, 170] width 605 height 340
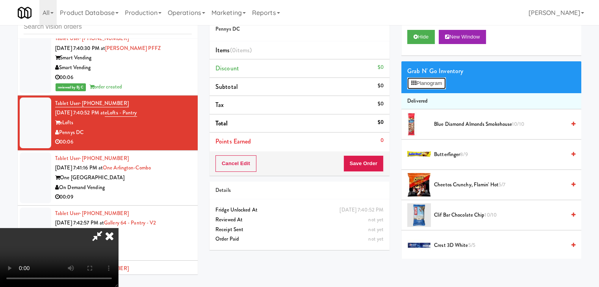
click at [438, 83] on button "Planogram" at bounding box center [426, 84] width 39 height 12
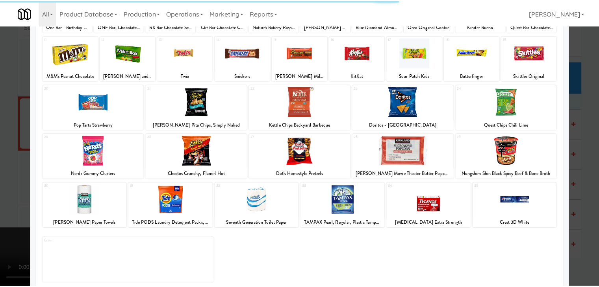
scroll to position [99, 0]
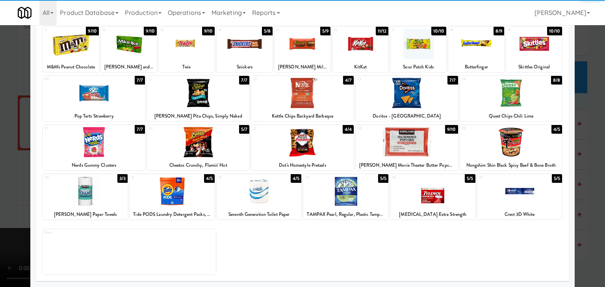
click at [401, 144] on div at bounding box center [406, 142] width 102 height 30
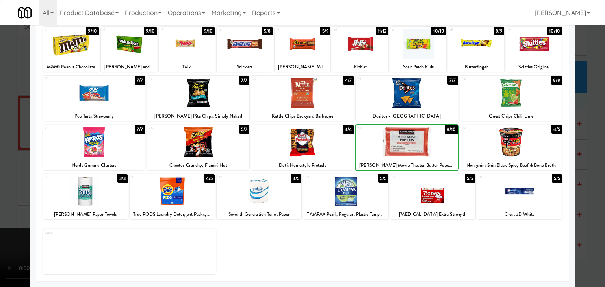
drag, startPoint x: 2, startPoint y: 185, endPoint x: 71, endPoint y: 183, distance: 68.9
click at [5, 184] on div at bounding box center [302, 143] width 605 height 287
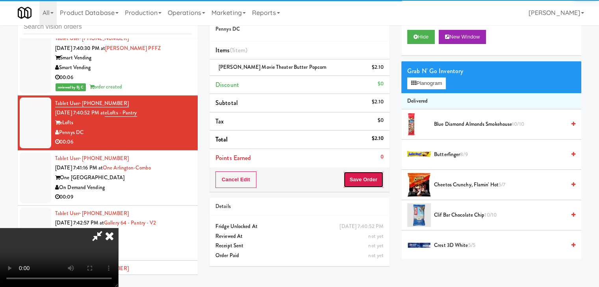
click at [367, 180] on button "Save Order" at bounding box center [363, 180] width 40 height 17
click at [365, 179] on button "Save Order" at bounding box center [363, 180] width 40 height 17
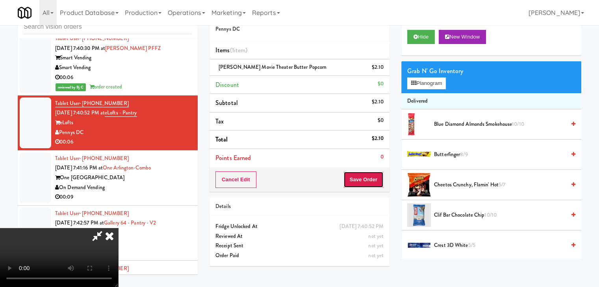
click at [366, 179] on button "Save Order" at bounding box center [363, 180] width 40 height 17
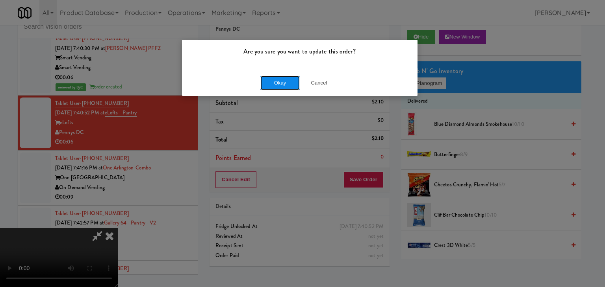
click at [287, 87] on button "Okay" at bounding box center [279, 83] width 39 height 14
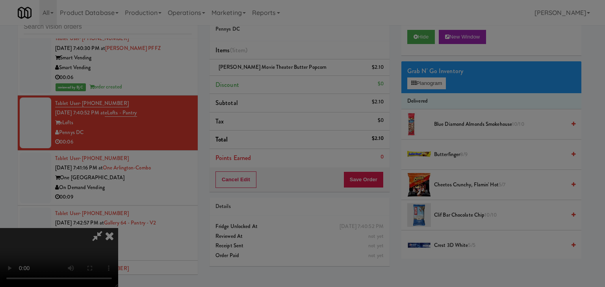
click at [287, 87] on div "Are you sure you want to update this order? Okay Cancel" at bounding box center [302, 143] width 605 height 287
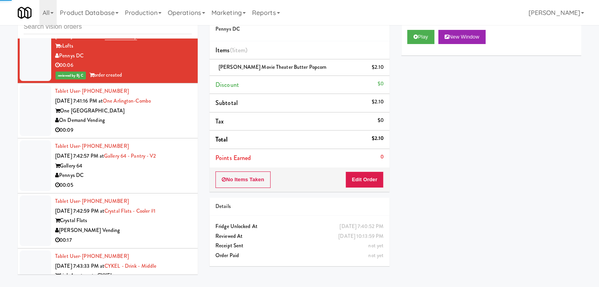
scroll to position [3555, 0]
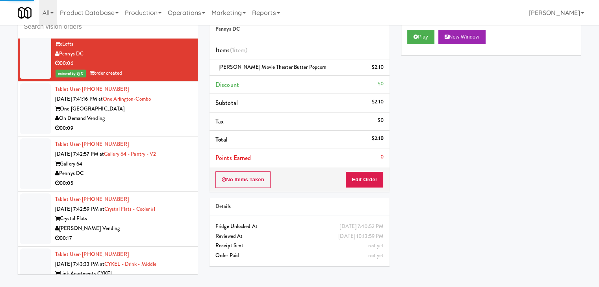
click at [158, 124] on div "00:09" at bounding box center [123, 129] width 137 height 10
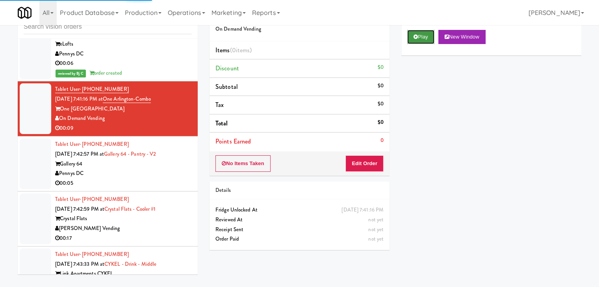
drag, startPoint x: 426, startPoint y: 37, endPoint x: 410, endPoint y: 63, distance: 30.2
click at [425, 37] on button "Play" at bounding box center [420, 37] width 27 height 14
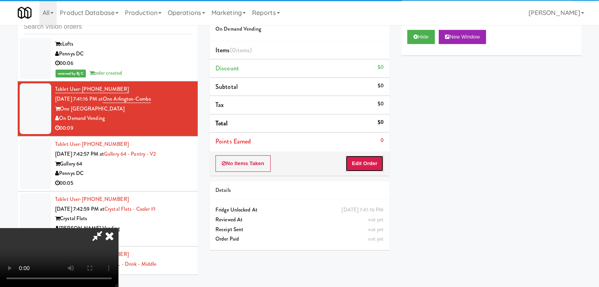
click at [366, 160] on button "Edit Order" at bounding box center [364, 163] width 38 height 17
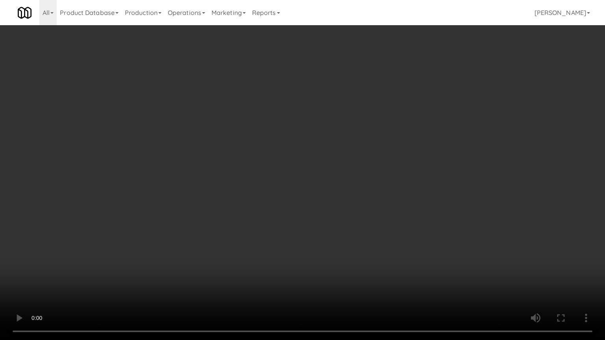
click at [438, 177] on video at bounding box center [302, 170] width 605 height 340
click at [438, 178] on video at bounding box center [302, 170] width 605 height 340
click at [438, 177] on video at bounding box center [302, 170] width 605 height 340
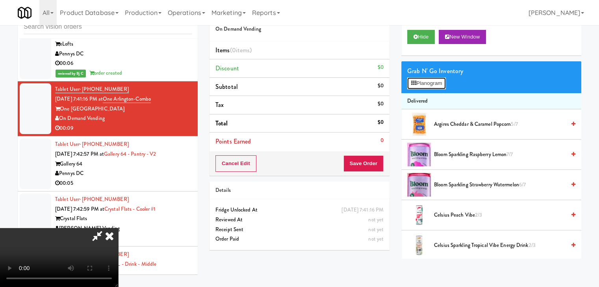
drag, startPoint x: 442, startPoint y: 79, endPoint x: 440, endPoint y: 84, distance: 4.9
click at [440, 84] on button "Planogram" at bounding box center [426, 84] width 39 height 12
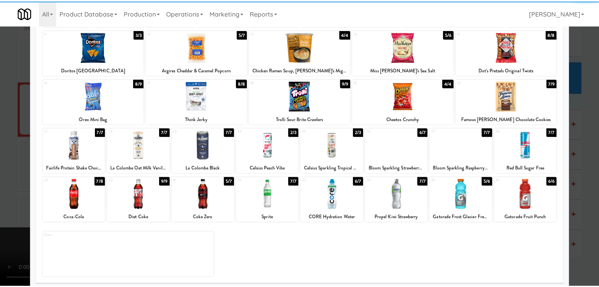
scroll to position [99, 0]
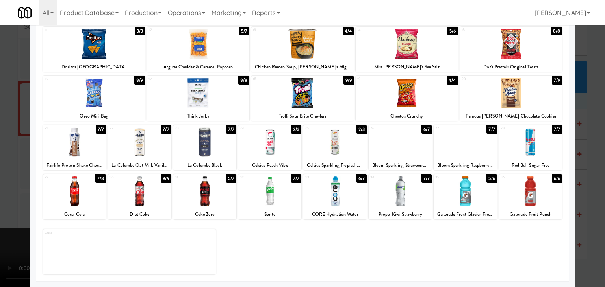
click at [78, 196] on div at bounding box center [74, 191] width 63 height 30
click at [0, 186] on div at bounding box center [302, 143] width 605 height 287
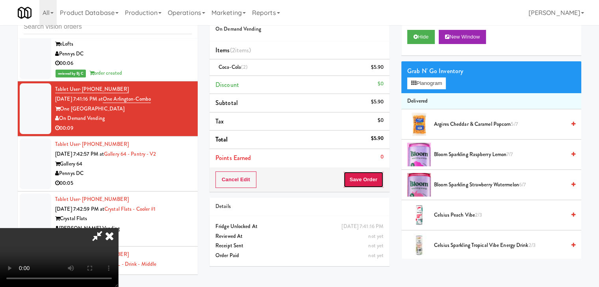
drag, startPoint x: 373, startPoint y: 178, endPoint x: 367, endPoint y: 179, distance: 5.9
click at [368, 179] on button "Save Order" at bounding box center [363, 180] width 40 height 17
click at [367, 179] on button "Save Order" at bounding box center [363, 180] width 40 height 17
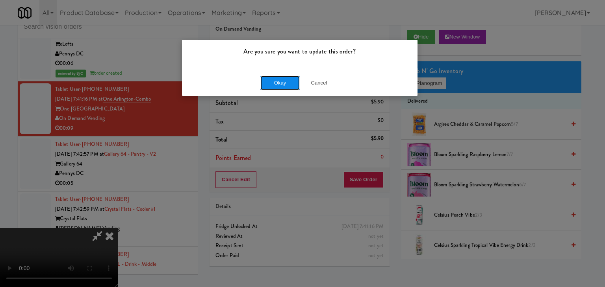
click at [274, 78] on button "Okay" at bounding box center [279, 83] width 39 height 14
click at [274, 79] on button "Okay" at bounding box center [279, 83] width 39 height 14
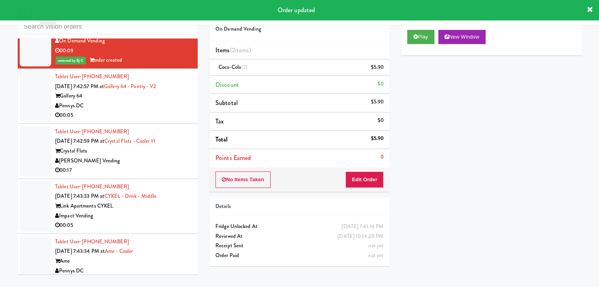
scroll to position [3633, 0]
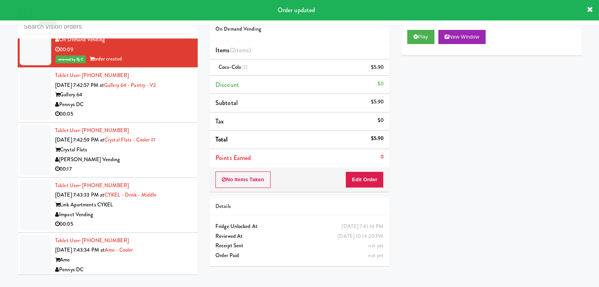
click at [146, 112] on div "00:05" at bounding box center [123, 114] width 137 height 10
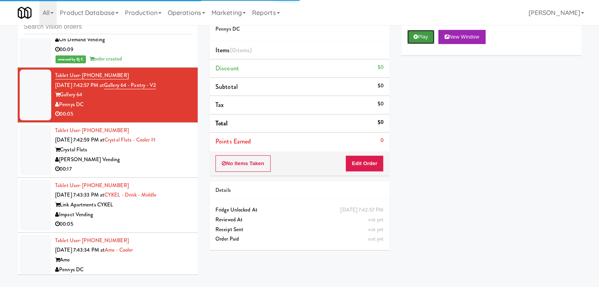
click at [415, 37] on icon at bounding box center [415, 36] width 4 height 5
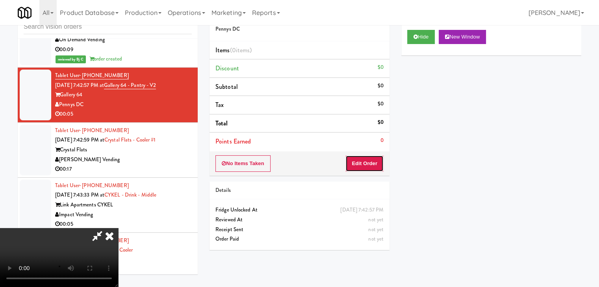
click at [361, 165] on button "Edit Order" at bounding box center [364, 163] width 38 height 17
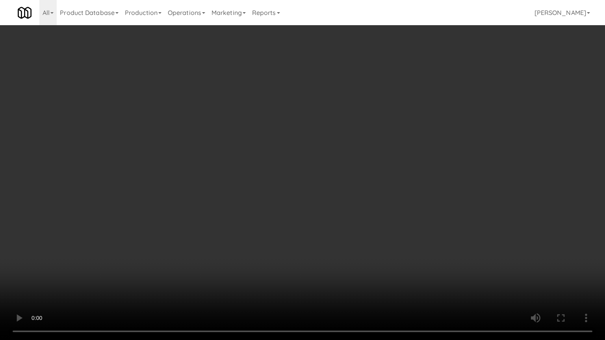
click at [331, 231] on video at bounding box center [302, 170] width 605 height 340
click at [323, 240] on video at bounding box center [302, 170] width 605 height 340
click at [331, 230] on video at bounding box center [302, 170] width 605 height 340
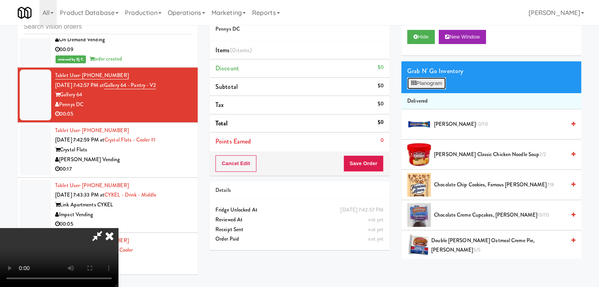
click at [430, 81] on button "Planogram" at bounding box center [426, 84] width 39 height 12
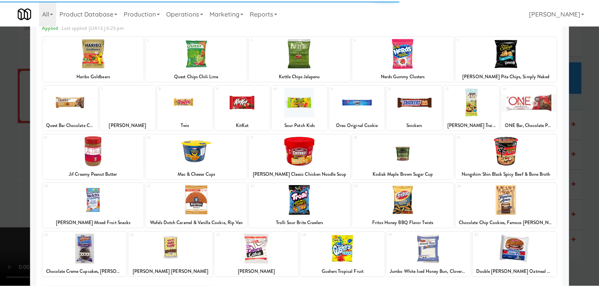
scroll to position [79, 0]
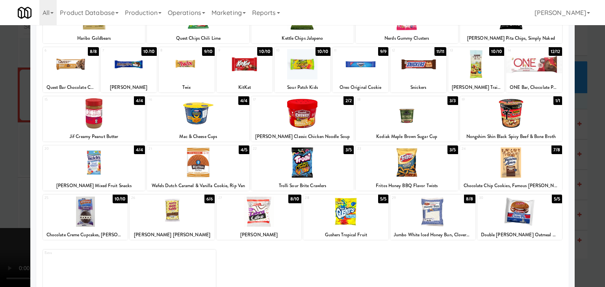
drag, startPoint x: 302, startPoint y: 161, endPoint x: 282, endPoint y: 165, distance: 20.5
click at [302, 160] on div at bounding box center [302, 163] width 102 height 30
click at [4, 194] on div at bounding box center [302, 143] width 605 height 287
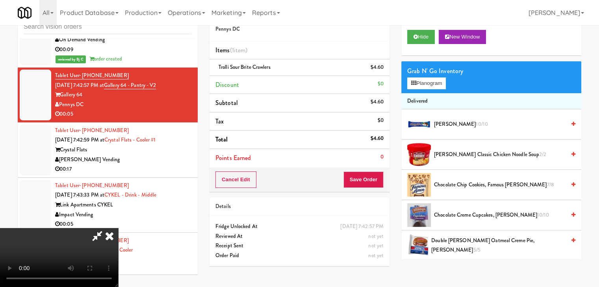
drag, startPoint x: 389, startPoint y: 177, endPoint x: 377, endPoint y: 179, distance: 12.4
click at [388, 177] on div "Cancel Edit Save Order" at bounding box center [299, 180] width 180 height 24
click at [377, 179] on button "Save Order" at bounding box center [363, 180] width 40 height 17
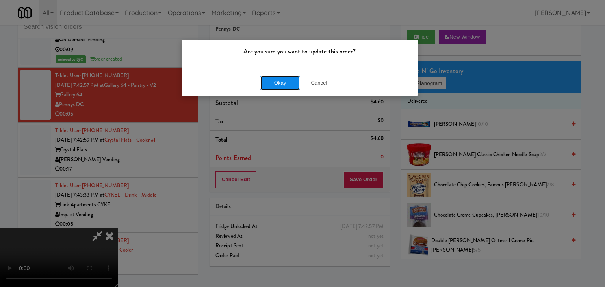
click at [270, 85] on button "Okay" at bounding box center [279, 83] width 39 height 14
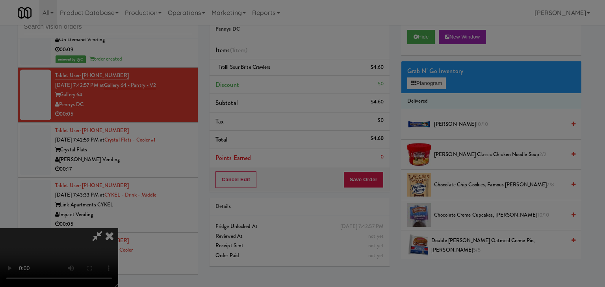
click at [270, 81] on div "Okay Cancel" at bounding box center [299, 68] width 235 height 26
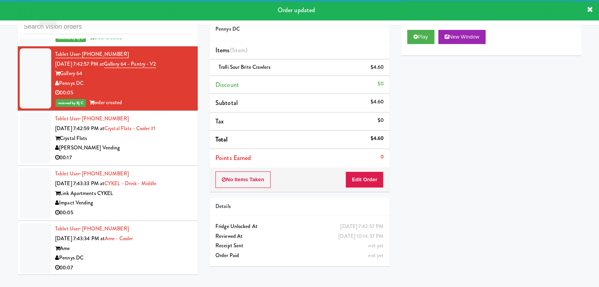
scroll to position [3673, 0]
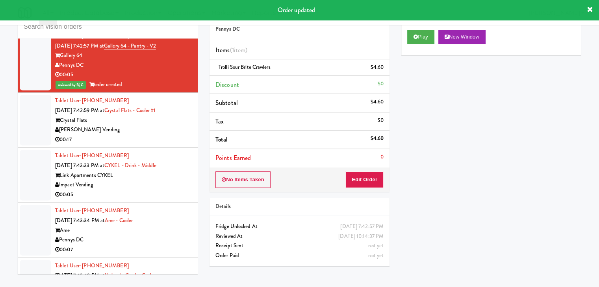
drag, startPoint x: 121, startPoint y: 132, endPoint x: 129, endPoint y: 133, distance: 7.5
click at [126, 135] on div "00:17" at bounding box center [123, 140] width 137 height 10
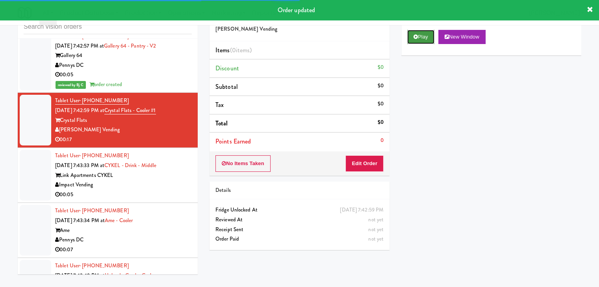
click at [416, 38] on icon at bounding box center [415, 36] width 4 height 5
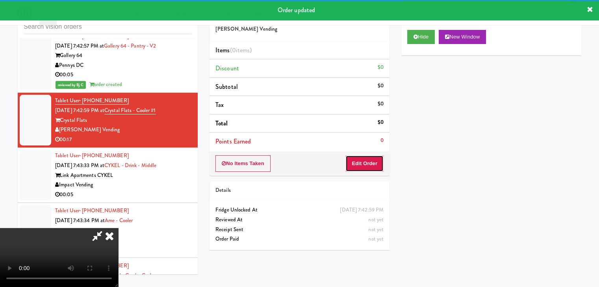
click at [360, 163] on button "Edit Order" at bounding box center [364, 163] width 38 height 17
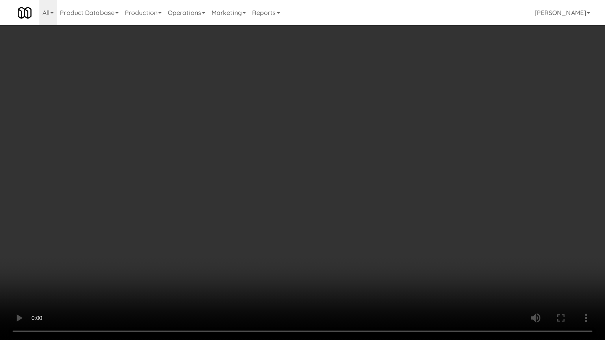
click at [349, 197] on video at bounding box center [302, 170] width 605 height 340
click at [348, 198] on video at bounding box center [302, 170] width 605 height 340
click at [357, 190] on video at bounding box center [302, 170] width 605 height 340
click at [360, 185] on video at bounding box center [302, 170] width 605 height 340
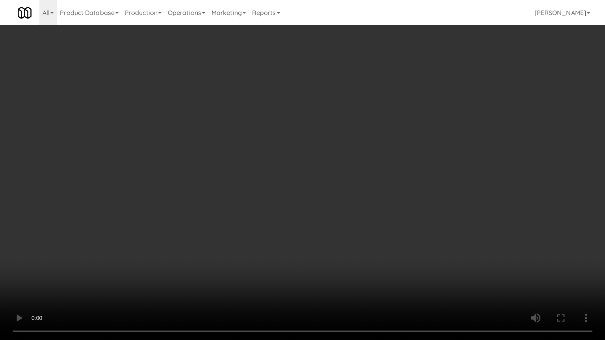
drag, startPoint x: 360, startPoint y: 185, endPoint x: 416, endPoint y: 107, distance: 95.6
click at [362, 183] on video at bounding box center [302, 170] width 605 height 340
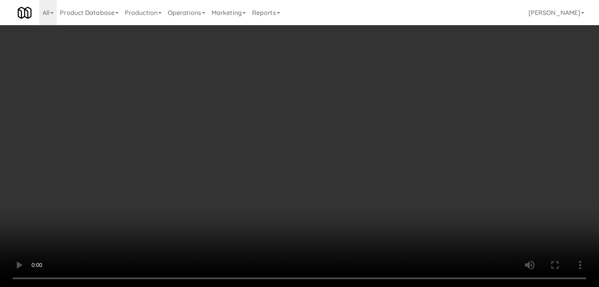
click at [434, 85] on button "Planogram" at bounding box center [426, 84] width 39 height 12
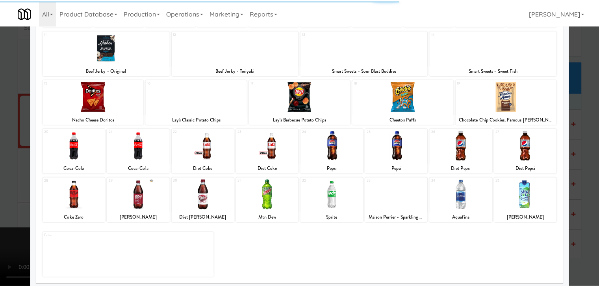
scroll to position [99, 0]
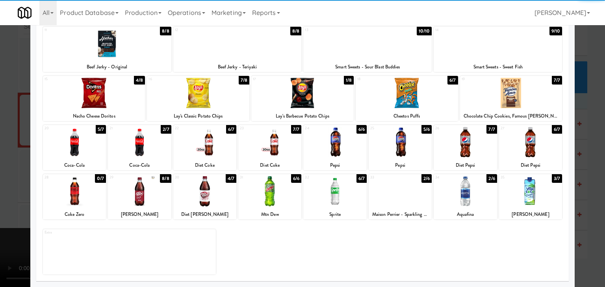
click at [518, 103] on div at bounding box center [511, 93] width 102 height 30
click at [0, 189] on div at bounding box center [302, 143] width 605 height 287
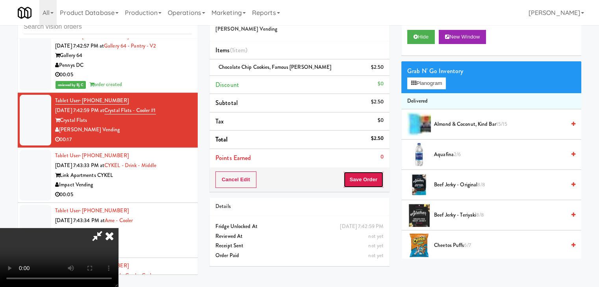
click at [377, 179] on button "Save Order" at bounding box center [363, 180] width 40 height 17
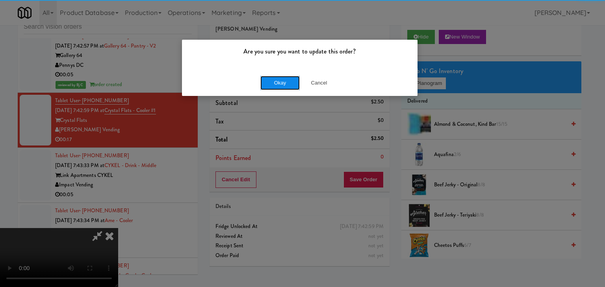
click at [279, 78] on button "Okay" at bounding box center [279, 83] width 39 height 14
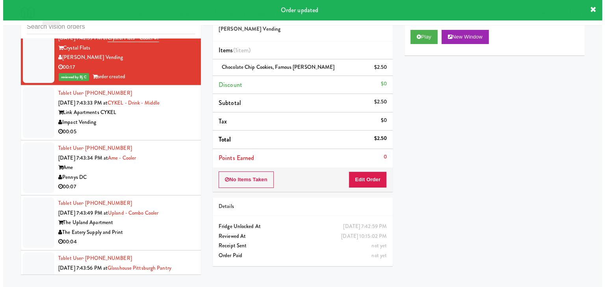
scroll to position [3751, 0]
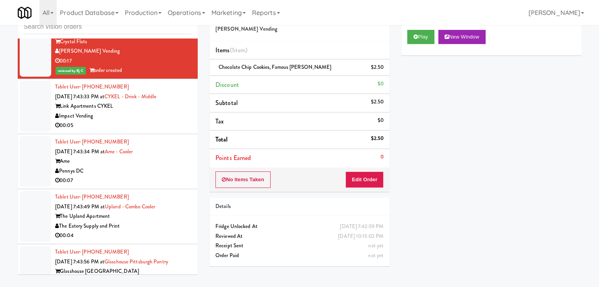
click at [134, 122] on div "00:05" at bounding box center [123, 126] width 137 height 10
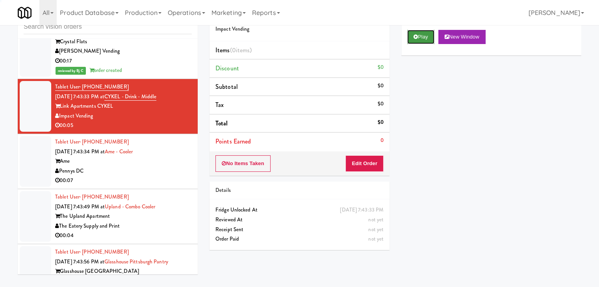
click at [421, 30] on button "Play" at bounding box center [420, 37] width 27 height 14
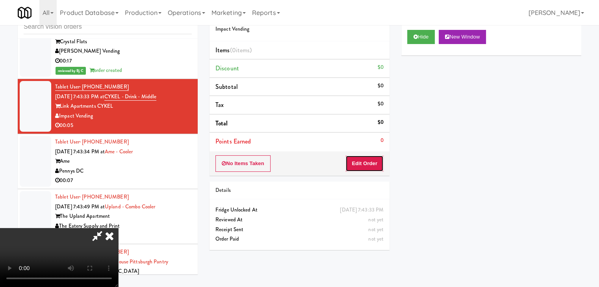
click at [375, 163] on button "Edit Order" at bounding box center [364, 163] width 38 height 17
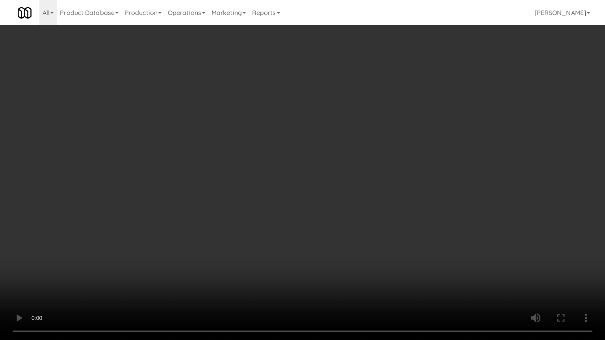
click at [290, 256] on video at bounding box center [302, 170] width 605 height 340
click at [305, 244] on video at bounding box center [302, 170] width 605 height 340
drag, startPoint x: 305, startPoint y: 244, endPoint x: 436, endPoint y: 158, distance: 156.9
click at [309, 242] on video at bounding box center [302, 170] width 605 height 340
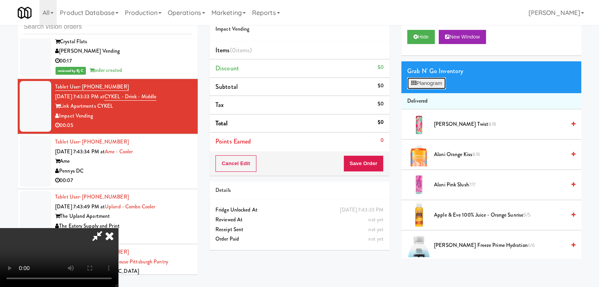
click at [438, 85] on button "Planogram" at bounding box center [426, 84] width 39 height 12
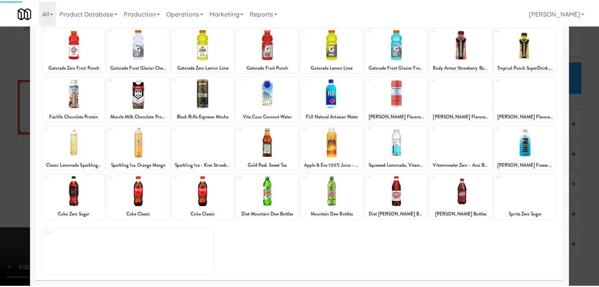
scroll to position [99, 0]
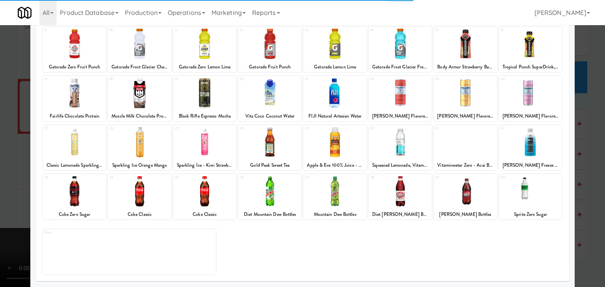
click at [465, 189] on div at bounding box center [464, 191] width 63 height 30
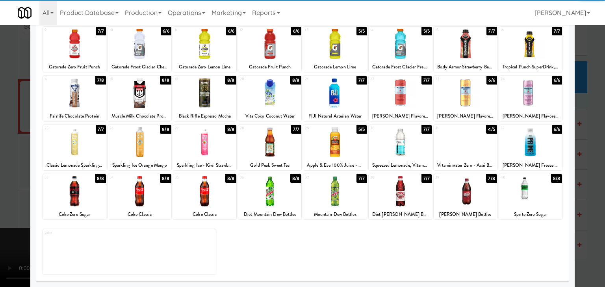
click at [592, 186] on div at bounding box center [302, 143] width 605 height 287
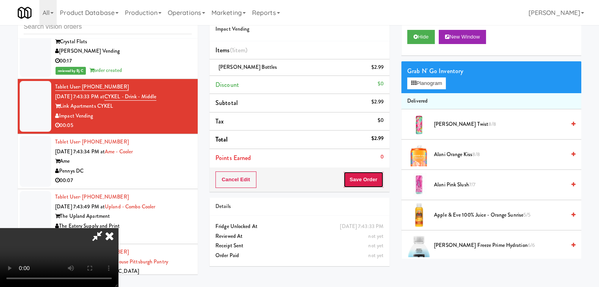
click at [372, 181] on button "Save Order" at bounding box center [363, 180] width 40 height 17
drag, startPoint x: 372, startPoint y: 181, endPoint x: 369, endPoint y: 177, distance: 4.6
click at [372, 181] on button "Save Order" at bounding box center [363, 180] width 40 height 17
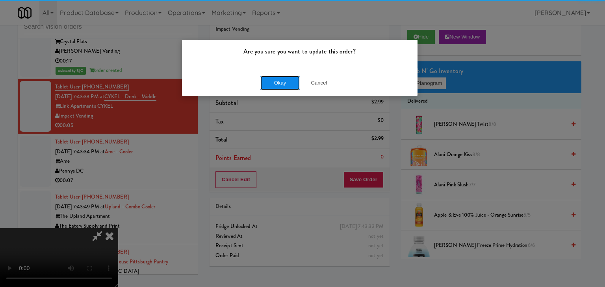
click at [289, 87] on button "Okay" at bounding box center [279, 83] width 39 height 14
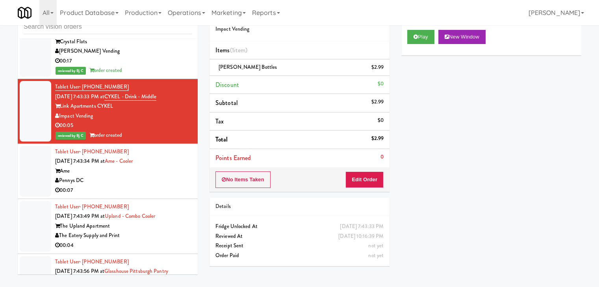
click at [131, 176] on div "Pennys DC" at bounding box center [123, 181] width 137 height 10
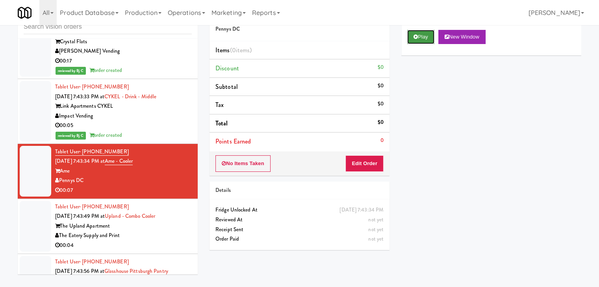
click at [417, 35] on button "Play" at bounding box center [420, 37] width 27 height 14
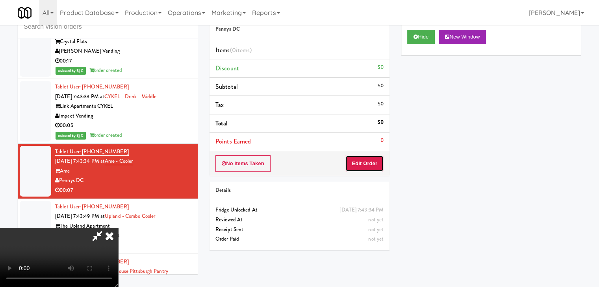
click at [358, 164] on button "Edit Order" at bounding box center [364, 163] width 38 height 17
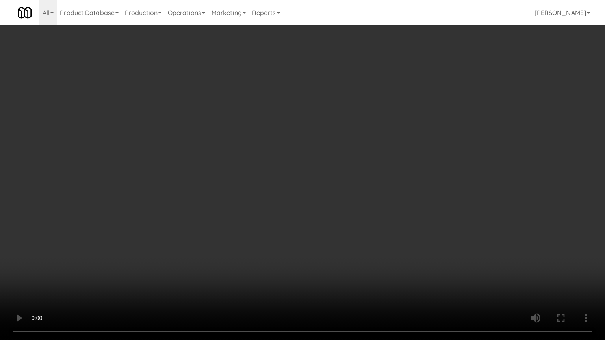
click at [339, 205] on video at bounding box center [302, 170] width 605 height 340
click at [334, 205] on video at bounding box center [302, 170] width 605 height 340
click at [327, 205] on video at bounding box center [302, 170] width 605 height 340
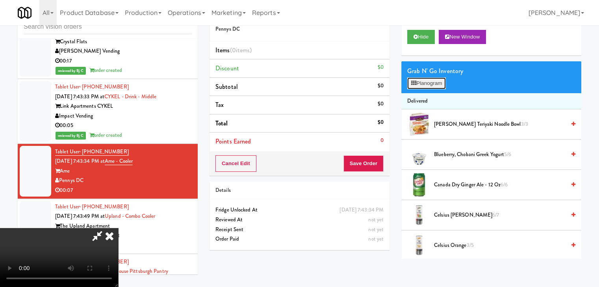
click at [431, 84] on button "Planogram" at bounding box center [426, 84] width 39 height 12
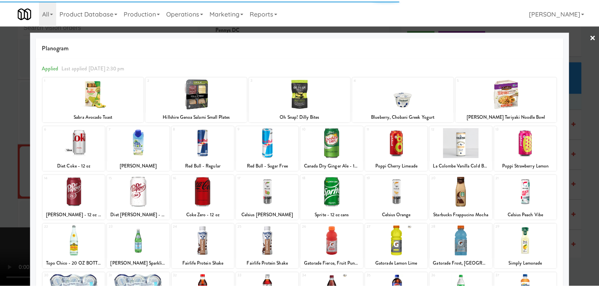
scroll to position [39, 0]
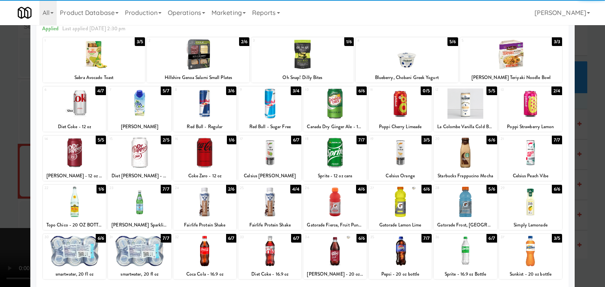
click at [139, 156] on div at bounding box center [139, 153] width 63 height 30
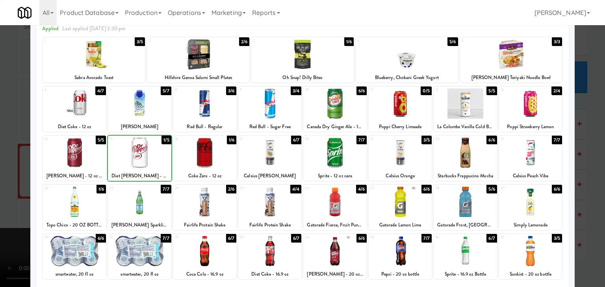
drag, startPoint x: 0, startPoint y: 183, endPoint x: 92, endPoint y: 181, distance: 92.5
click at [3, 182] on div at bounding box center [302, 143] width 605 height 287
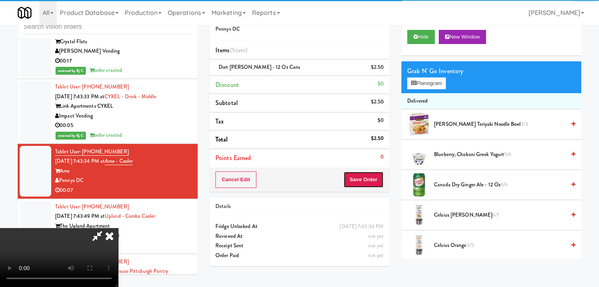
click at [375, 177] on button "Save Order" at bounding box center [363, 180] width 40 height 17
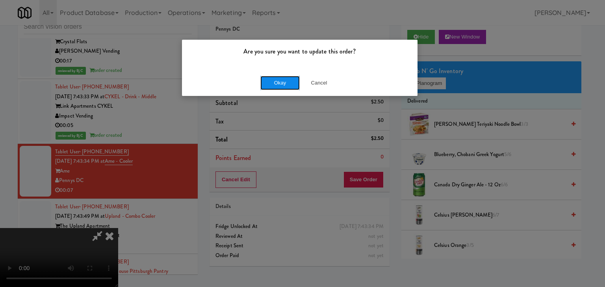
click at [285, 87] on button "Okay" at bounding box center [279, 83] width 39 height 14
click at [285, 87] on div "Okay Cancel" at bounding box center [299, 83] width 235 height 26
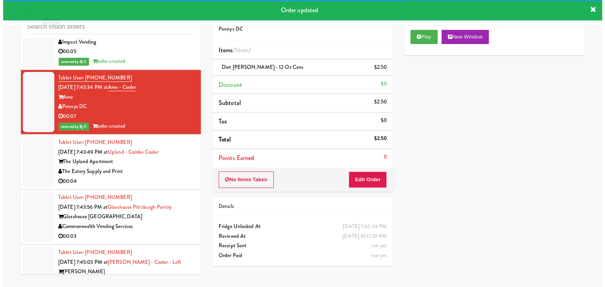
scroll to position [3830, 0]
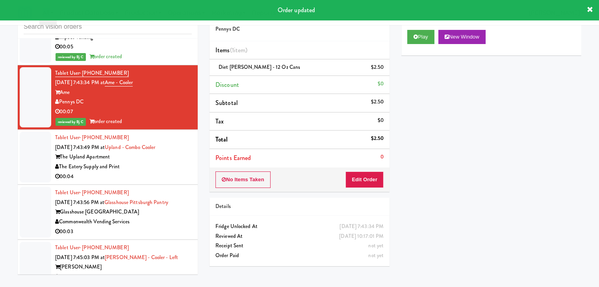
click at [150, 170] on div "Tablet User · (909) 268-5057 Sep 15, 2025 7:43:49 PM at Upland - Combo Cooler T…" at bounding box center [123, 157] width 137 height 48
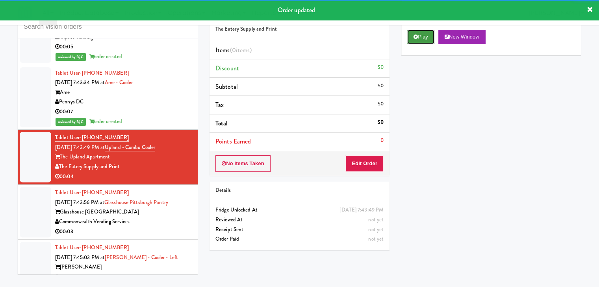
click at [419, 34] on button "Play" at bounding box center [420, 37] width 27 height 14
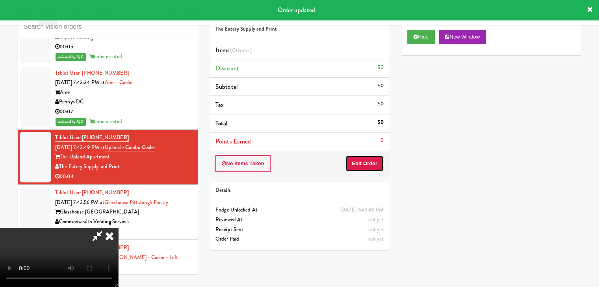
click at [362, 162] on button "Edit Order" at bounding box center [364, 163] width 38 height 17
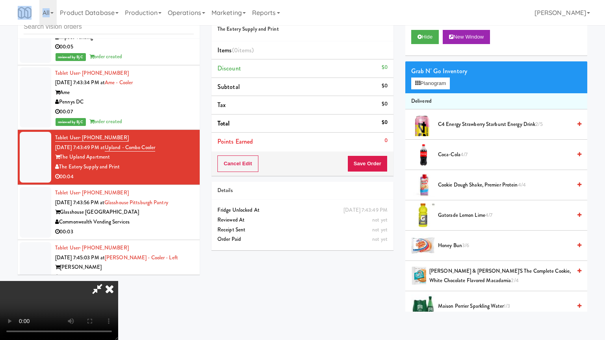
click at [118, 273] on video at bounding box center [59, 310] width 118 height 59
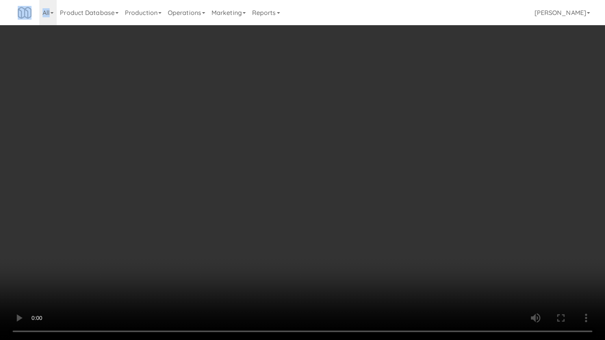
click at [355, 224] on video at bounding box center [302, 170] width 605 height 340
click at [358, 215] on video at bounding box center [302, 170] width 605 height 340
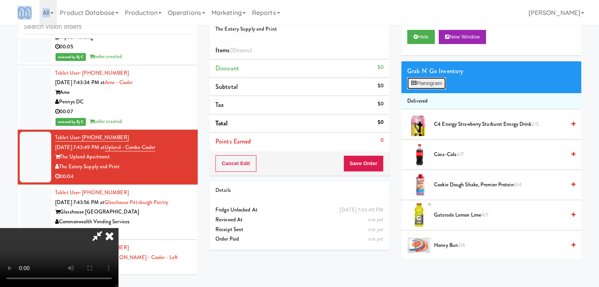
click at [438, 86] on button "Planogram" at bounding box center [426, 84] width 39 height 12
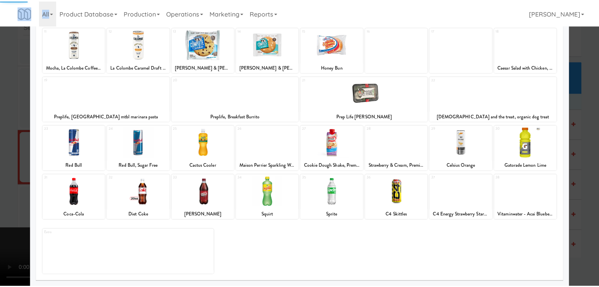
scroll to position [99, 0]
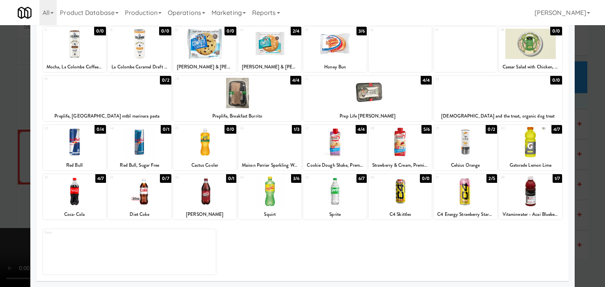
click at [89, 199] on div at bounding box center [74, 191] width 63 height 30
drag, startPoint x: 0, startPoint y: 203, endPoint x: 217, endPoint y: 200, distance: 217.3
click at [6, 201] on div at bounding box center [302, 143] width 605 height 287
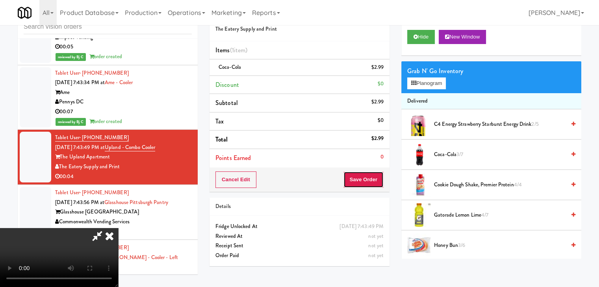
click at [370, 181] on button "Save Order" at bounding box center [363, 180] width 40 height 17
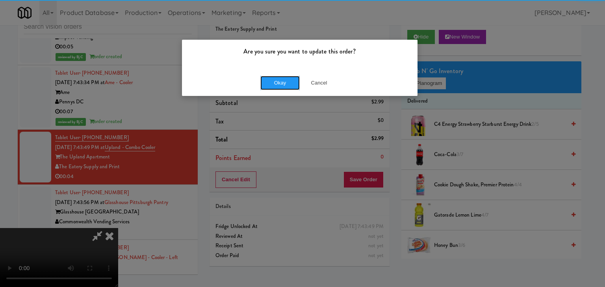
click at [292, 89] on button "Okay" at bounding box center [279, 83] width 39 height 14
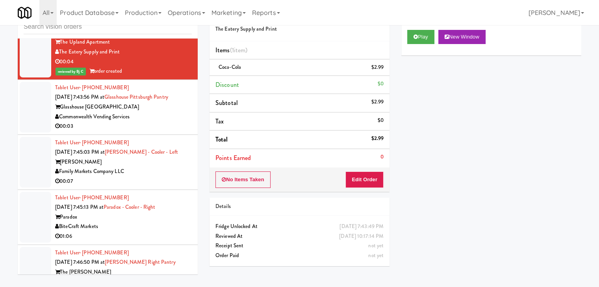
scroll to position [3948, 0]
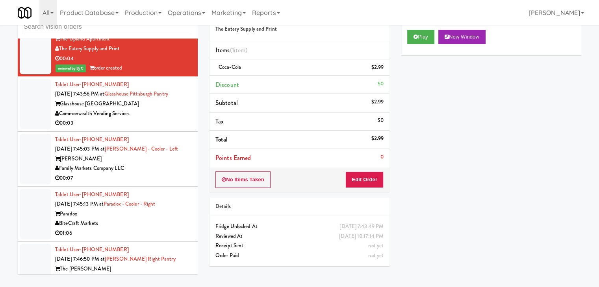
drag, startPoint x: 154, startPoint y: 104, endPoint x: 161, endPoint y: 108, distance: 8.1
click at [154, 104] on div "Glasshouse [GEOGRAPHIC_DATA]" at bounding box center [123, 104] width 137 height 10
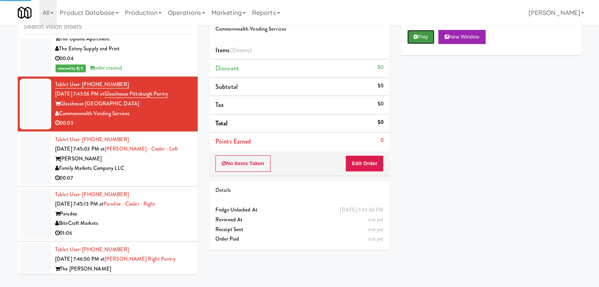
click at [431, 33] on button "Play" at bounding box center [420, 37] width 27 height 14
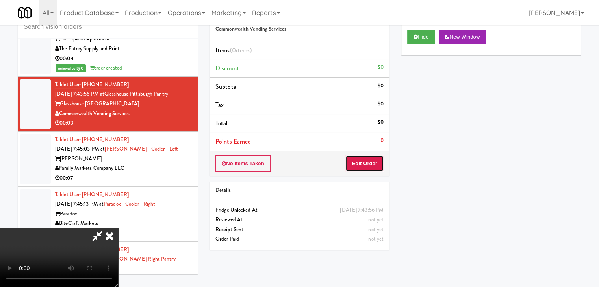
click at [364, 161] on button "Edit Order" at bounding box center [364, 163] width 38 height 17
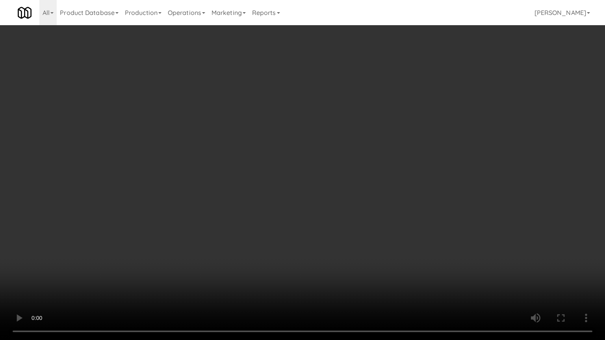
click at [381, 203] on video at bounding box center [302, 170] width 605 height 340
click at [376, 205] on video at bounding box center [302, 170] width 605 height 340
drag, startPoint x: 376, startPoint y: 205, endPoint x: 404, endPoint y: 138, distance: 73.1
click at [377, 203] on video at bounding box center [302, 170] width 605 height 340
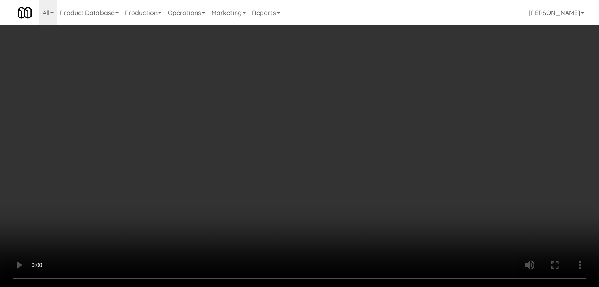
click at [436, 88] on div "Grab N' Go Inventory Planogram" at bounding box center [491, 77] width 180 height 32
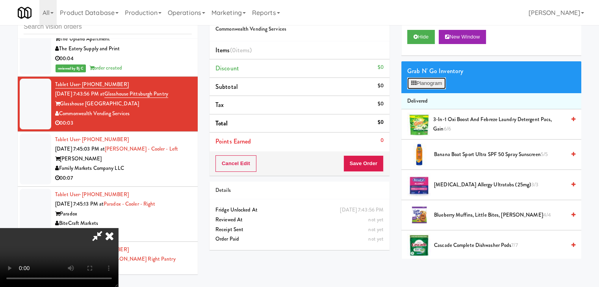
click at [437, 87] on button "Planogram" at bounding box center [426, 84] width 39 height 12
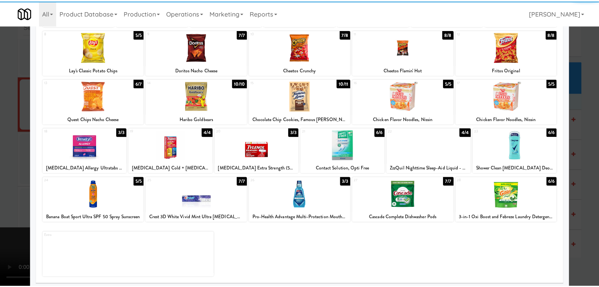
scroll to position [99, 0]
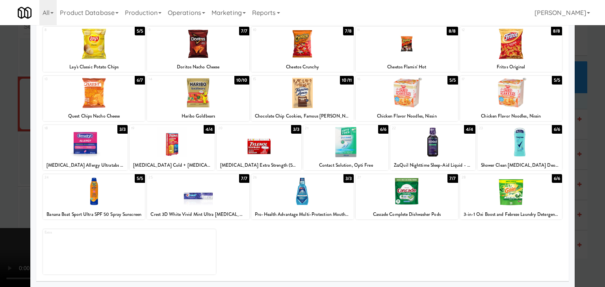
click at [170, 199] on div at bounding box center [198, 191] width 102 height 30
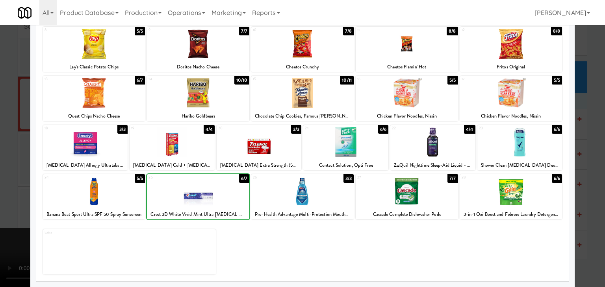
drag, startPoint x: 0, startPoint y: 201, endPoint x: 159, endPoint y: 183, distance: 159.6
click at [8, 199] on div at bounding box center [302, 143] width 605 height 287
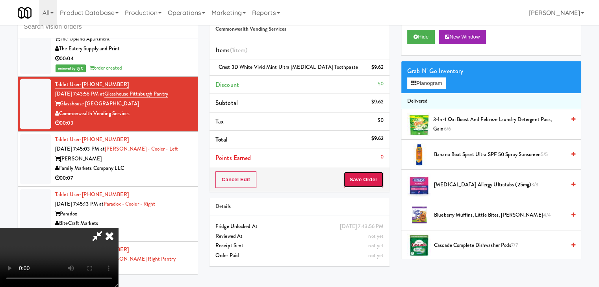
click at [374, 180] on button "Save Order" at bounding box center [363, 180] width 40 height 17
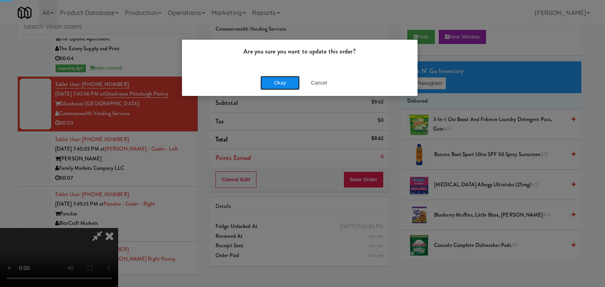
click at [279, 87] on button "Okay" at bounding box center [279, 83] width 39 height 14
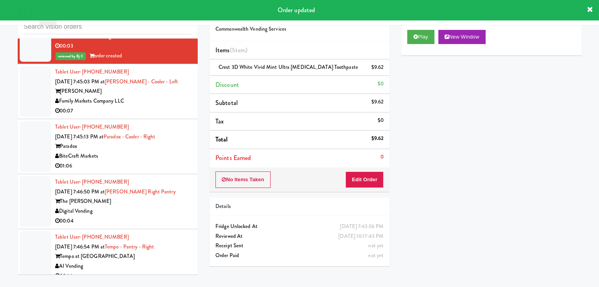
scroll to position [4027, 0]
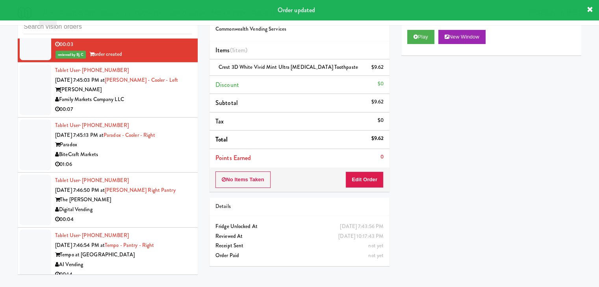
click at [173, 98] on div "Tablet User · (202) 805-2485 Sep 15, 2025 7:45:03 PM at Rigby - Cooler - Left R…" at bounding box center [123, 90] width 137 height 48
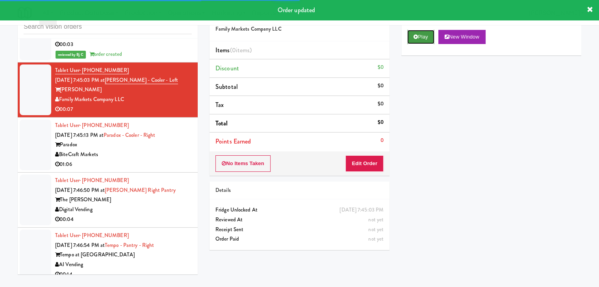
click at [421, 32] on button "Play" at bounding box center [420, 37] width 27 height 14
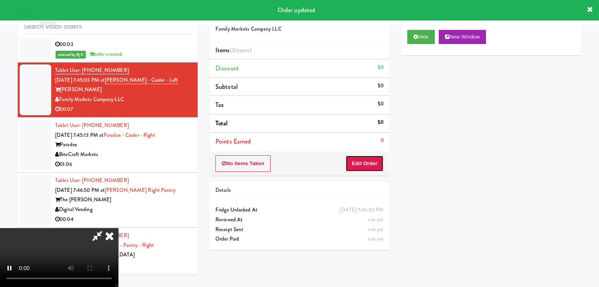
click at [373, 163] on button "Edit Order" at bounding box center [364, 163] width 38 height 17
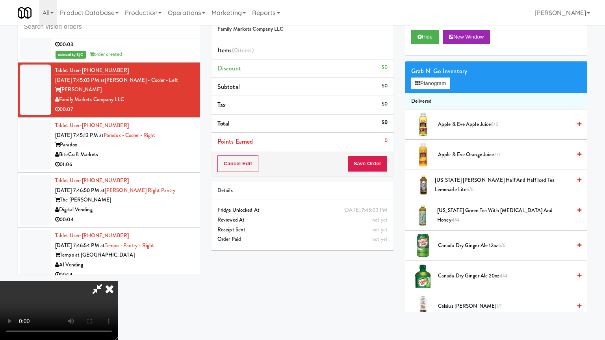
click at [118, 273] on video at bounding box center [59, 310] width 118 height 59
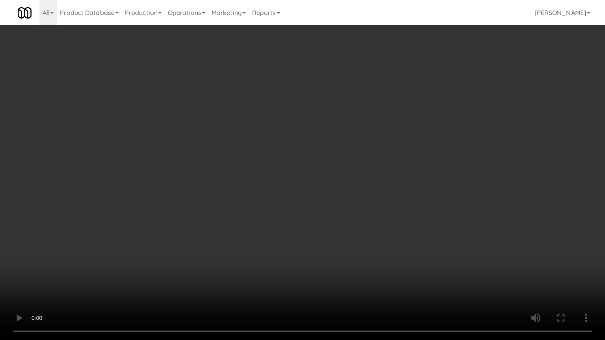
click at [407, 208] on video at bounding box center [302, 170] width 605 height 340
click at [403, 211] on video at bounding box center [302, 170] width 605 height 340
click at [416, 210] on video at bounding box center [302, 170] width 605 height 340
click at [416, 208] on video at bounding box center [302, 170] width 605 height 340
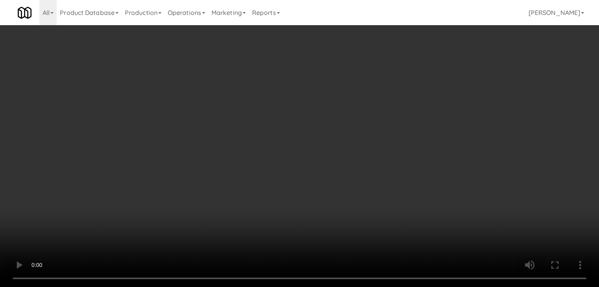
scroll to position [118, 0]
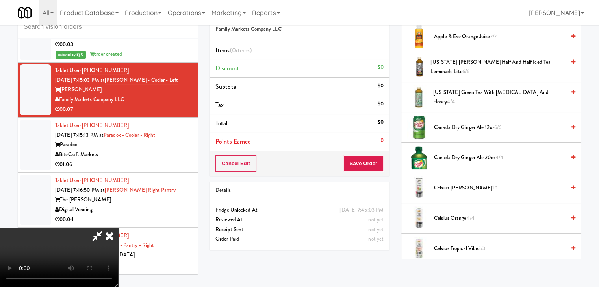
click at [452, 159] on span "Canada Dry Ginger Ale 20oz 4/4" at bounding box center [499, 158] width 131 height 10
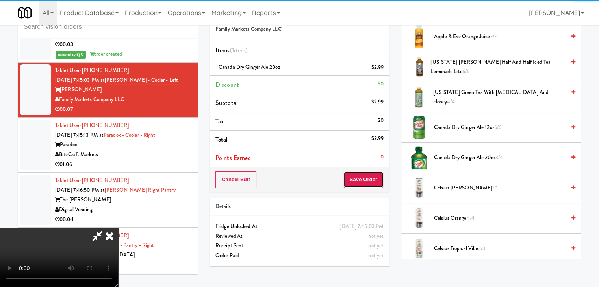
click at [371, 180] on button "Save Order" at bounding box center [363, 180] width 40 height 17
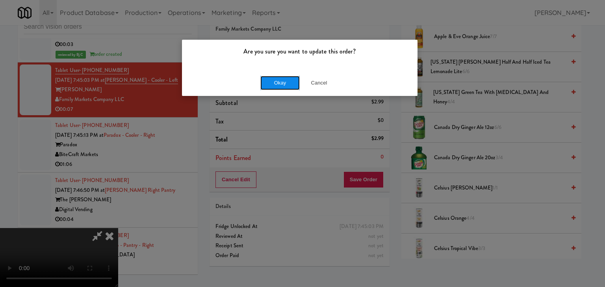
click at [292, 84] on button "Okay" at bounding box center [279, 83] width 39 height 14
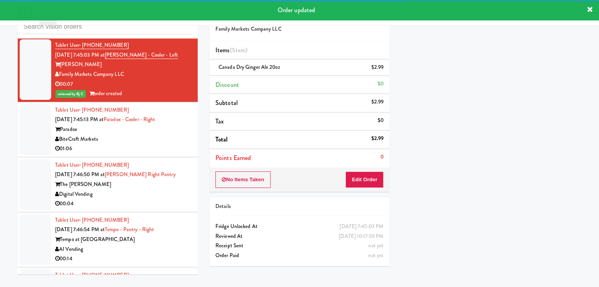
scroll to position [4066, 0]
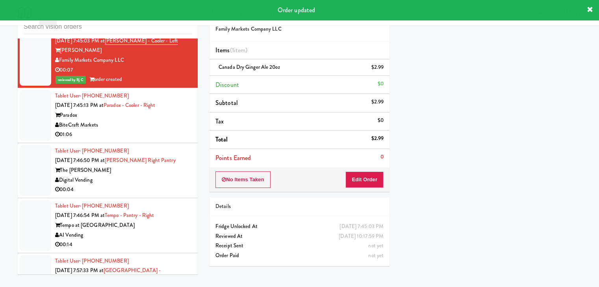
drag, startPoint x: 117, startPoint y: 120, endPoint x: 126, endPoint y: 122, distance: 8.8
click at [123, 121] on div "BiteCraft Markets" at bounding box center [123, 125] width 137 height 10
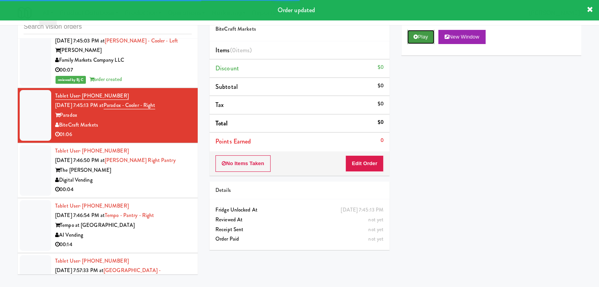
click at [411, 32] on button "Play" at bounding box center [420, 37] width 27 height 14
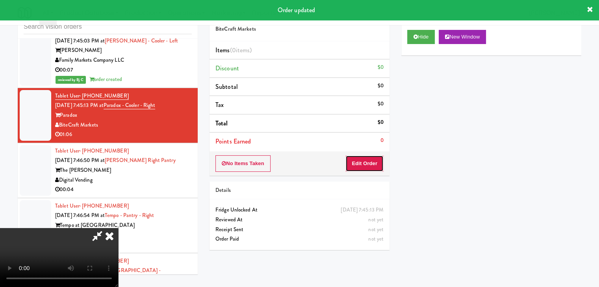
click at [357, 167] on button "Edit Order" at bounding box center [364, 163] width 38 height 17
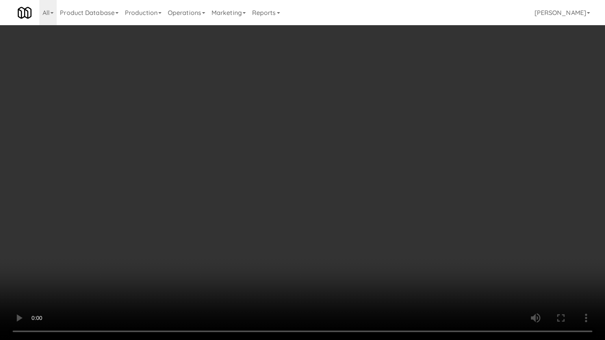
click at [343, 211] on video at bounding box center [302, 170] width 605 height 340
click at [341, 213] on video at bounding box center [302, 170] width 605 height 340
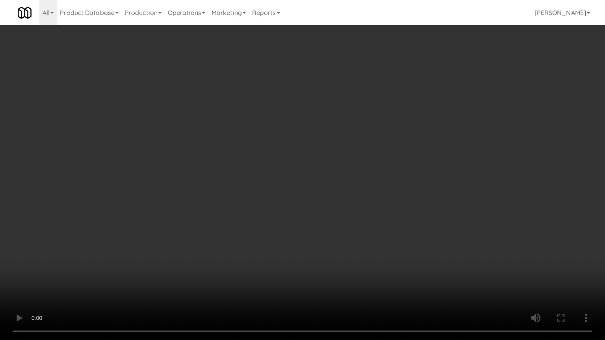
click at [341, 213] on video at bounding box center [302, 170] width 605 height 340
click at [337, 213] on video at bounding box center [302, 170] width 605 height 340
click at [337, 214] on video at bounding box center [302, 170] width 605 height 340
click at [336, 216] on video at bounding box center [302, 170] width 605 height 340
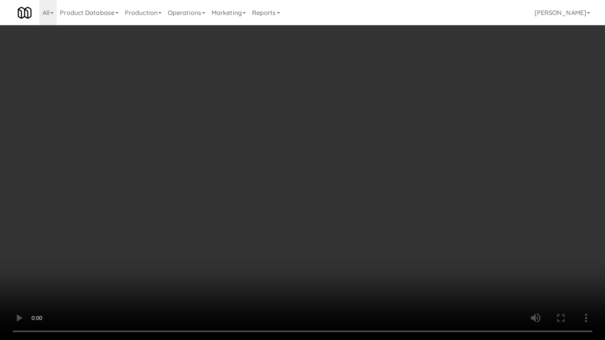
click at [333, 216] on video at bounding box center [302, 170] width 605 height 340
click at [334, 216] on video at bounding box center [302, 170] width 605 height 340
click at [335, 209] on video at bounding box center [302, 170] width 605 height 340
click at [282, 231] on video at bounding box center [302, 170] width 605 height 340
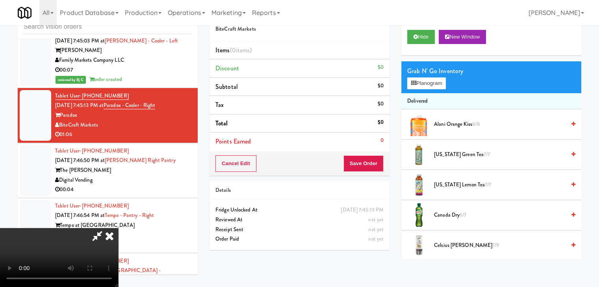
click at [118, 228] on icon at bounding box center [109, 236] width 17 height 16
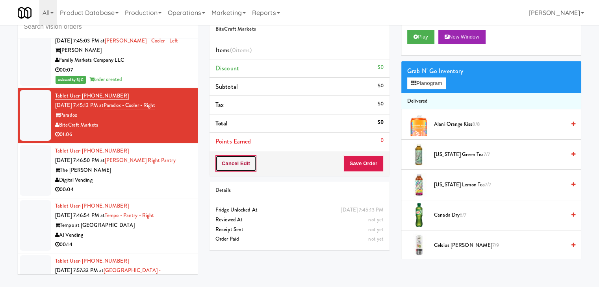
click at [231, 162] on button "Cancel Edit" at bounding box center [235, 163] width 41 height 17
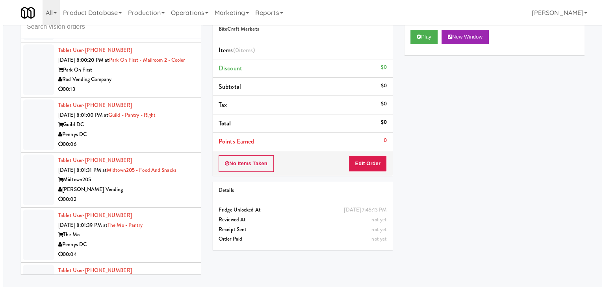
scroll to position [4538, 0]
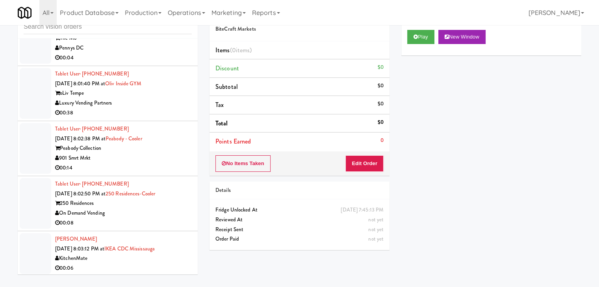
click at [147, 163] on div "00:14" at bounding box center [123, 168] width 137 height 10
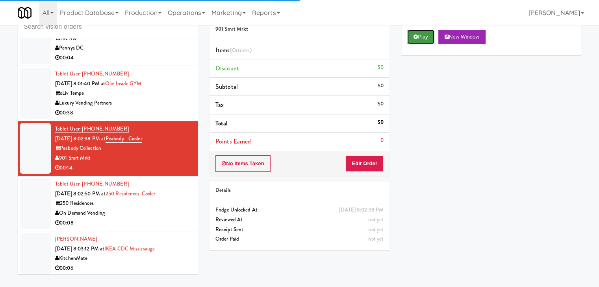
click at [430, 34] on button "Play" at bounding box center [420, 37] width 27 height 14
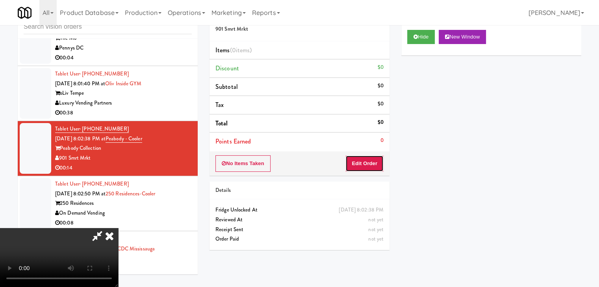
click at [366, 161] on button "Edit Order" at bounding box center [364, 163] width 38 height 17
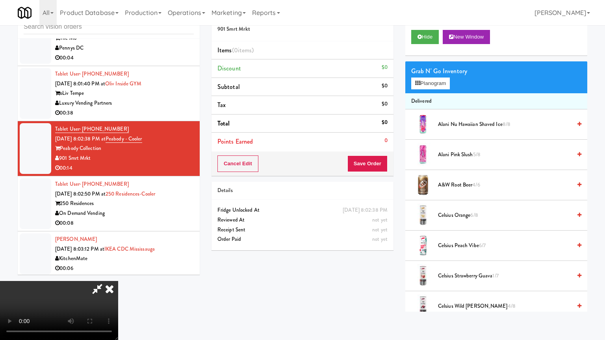
click at [118, 273] on video at bounding box center [59, 310] width 118 height 59
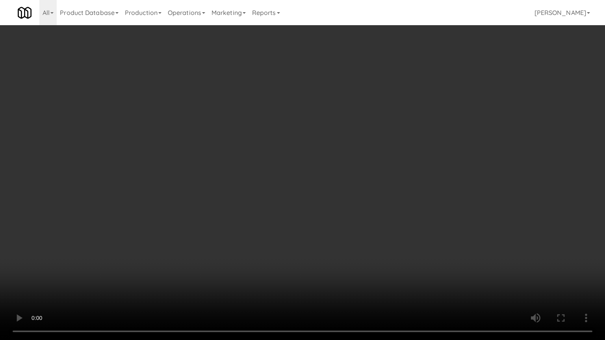
drag, startPoint x: 372, startPoint y: 262, endPoint x: 370, endPoint y: 266, distance: 4.8
click at [372, 263] on video at bounding box center [302, 170] width 605 height 340
click at [382, 257] on video at bounding box center [302, 170] width 605 height 340
click at [385, 248] on video at bounding box center [302, 170] width 605 height 340
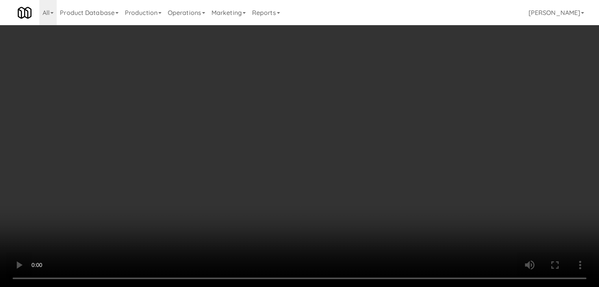
click at [288, 128] on video at bounding box center [299, 143] width 599 height 287
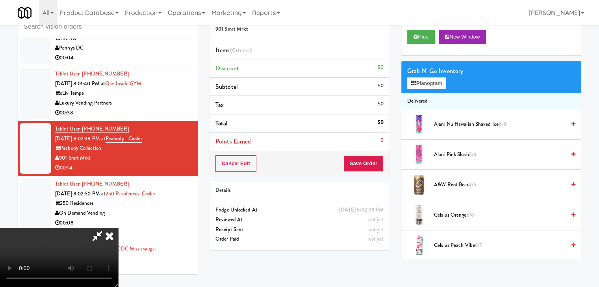
click at [118, 228] on video at bounding box center [59, 257] width 118 height 59
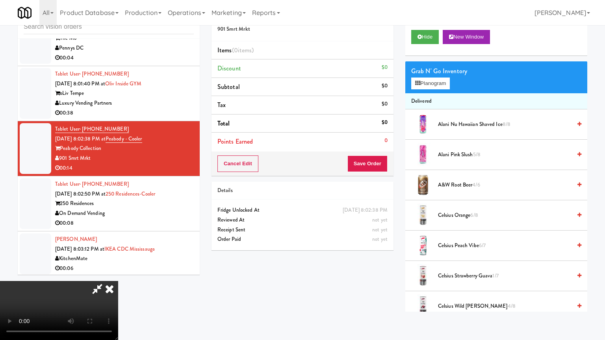
click at [118, 273] on video at bounding box center [59, 310] width 118 height 59
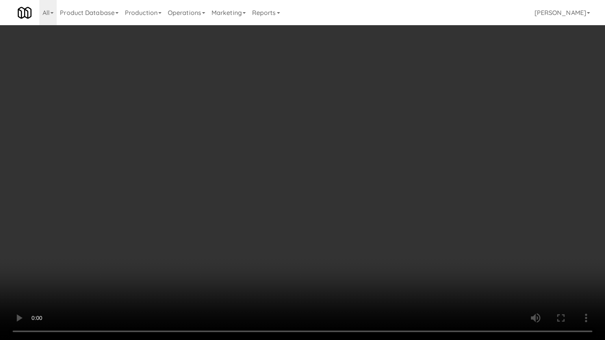
click at [367, 180] on video at bounding box center [302, 170] width 605 height 340
drag, startPoint x: 396, startPoint y: 281, endPoint x: 394, endPoint y: 285, distance: 4.5
click at [397, 273] on video at bounding box center [302, 170] width 605 height 340
click at [419, 248] on video at bounding box center [302, 170] width 605 height 340
click at [422, 235] on video at bounding box center [302, 170] width 605 height 340
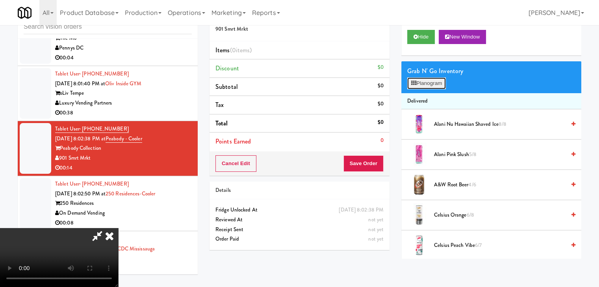
click at [434, 87] on button "Planogram" at bounding box center [426, 84] width 39 height 12
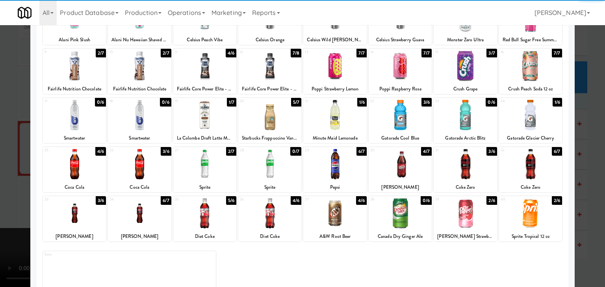
scroll to position [79, 0]
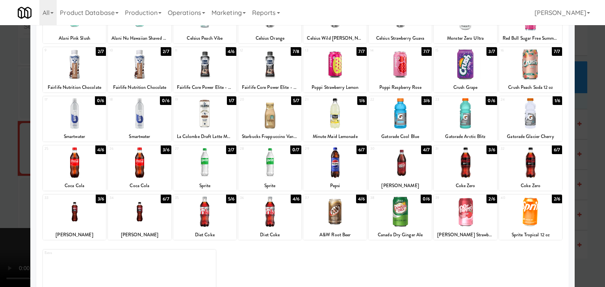
click at [74, 215] on div at bounding box center [74, 212] width 63 height 30
drag, startPoint x: 6, startPoint y: 218, endPoint x: 39, endPoint y: 215, distance: 34.0
click at [6, 218] on div at bounding box center [302, 143] width 605 height 287
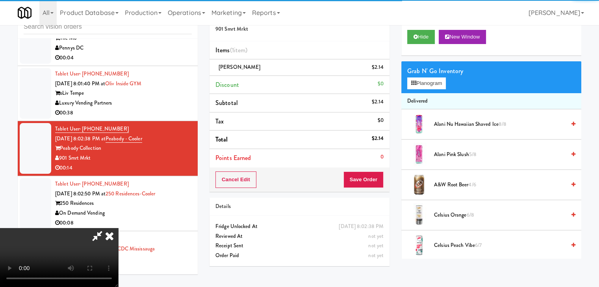
click at [118, 228] on video at bounding box center [59, 257] width 118 height 59
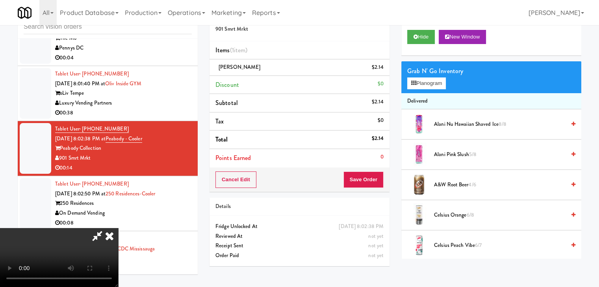
click at [118, 228] on video at bounding box center [59, 257] width 118 height 59
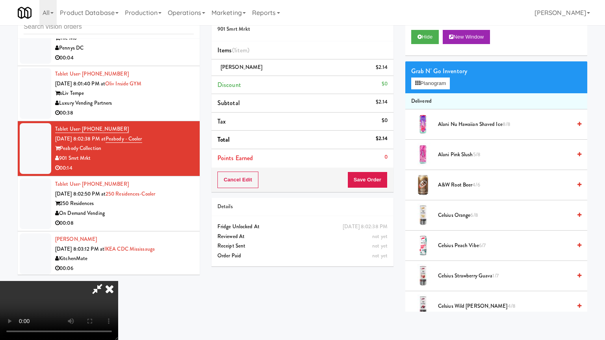
click at [118, 273] on video at bounding box center [59, 310] width 118 height 59
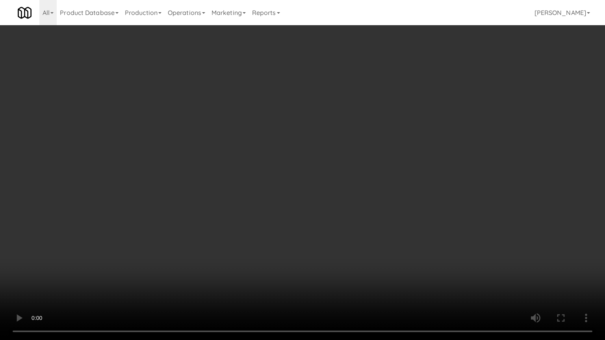
click at [378, 222] on video at bounding box center [302, 170] width 605 height 340
click at [431, 196] on video at bounding box center [302, 170] width 605 height 340
click at [434, 196] on video at bounding box center [302, 170] width 605 height 340
click at [438, 195] on video at bounding box center [302, 170] width 605 height 340
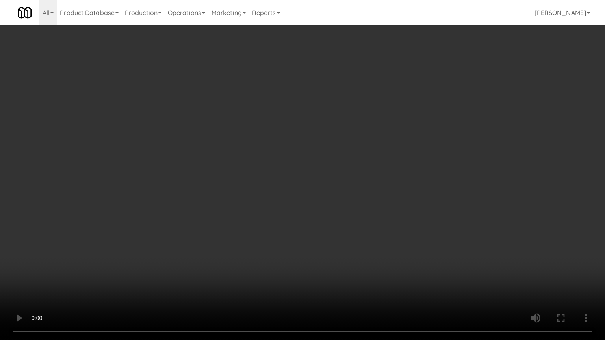
click at [441, 188] on video at bounding box center [302, 170] width 605 height 340
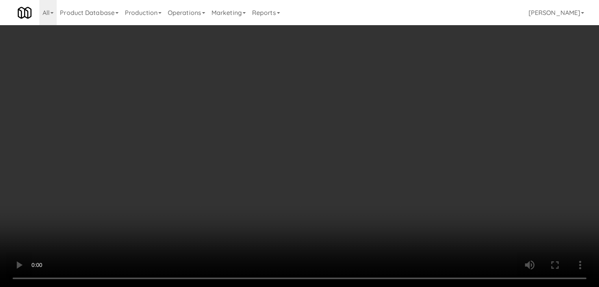
drag, startPoint x: 433, startPoint y: 73, endPoint x: 431, endPoint y: 83, distance: 10.7
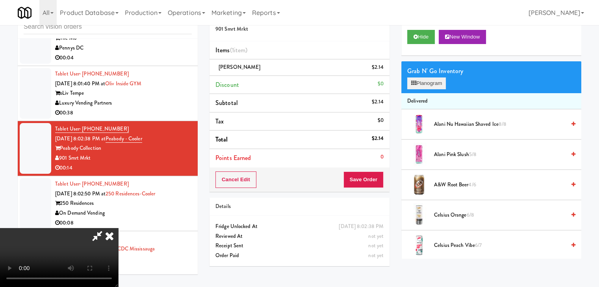
click at [432, 78] on div "Grab N' Go Inventory Planogram" at bounding box center [491, 77] width 180 height 32
click at [431, 83] on button "Planogram" at bounding box center [426, 84] width 39 height 12
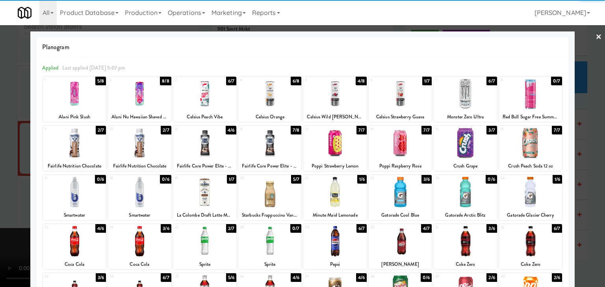
click at [457, 243] on div at bounding box center [464, 241] width 63 height 30
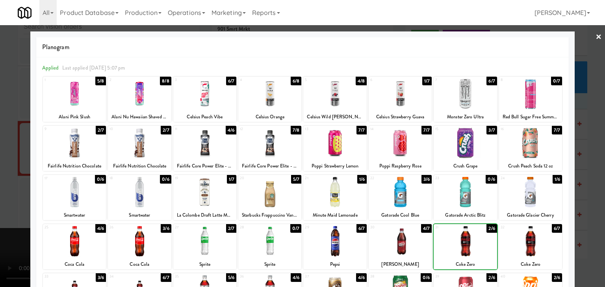
click at [457, 243] on div at bounding box center [464, 241] width 63 height 30
drag, startPoint x: 0, startPoint y: 244, endPoint x: 115, endPoint y: 232, distance: 115.6
click at [1, 244] on div at bounding box center [302, 143] width 605 height 287
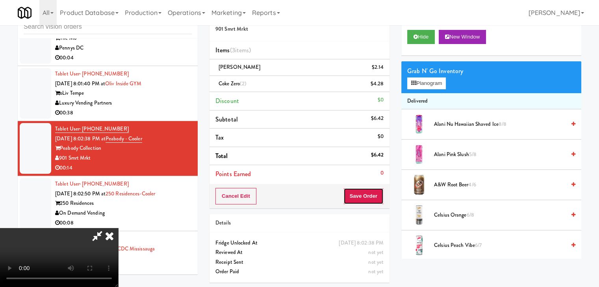
click at [370, 198] on button "Save Order" at bounding box center [363, 196] width 40 height 17
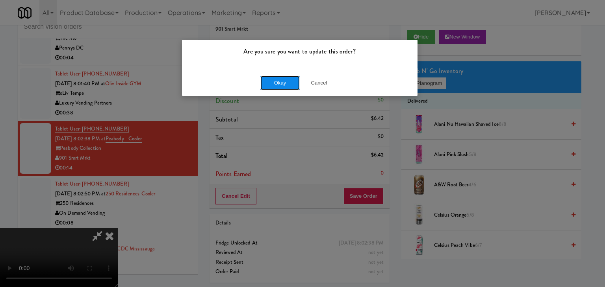
click at [286, 87] on button "Okay" at bounding box center [279, 83] width 39 height 14
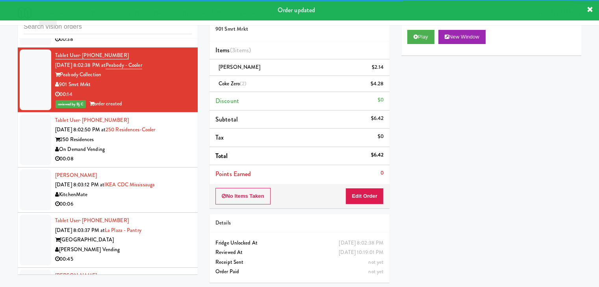
scroll to position [4617, 0]
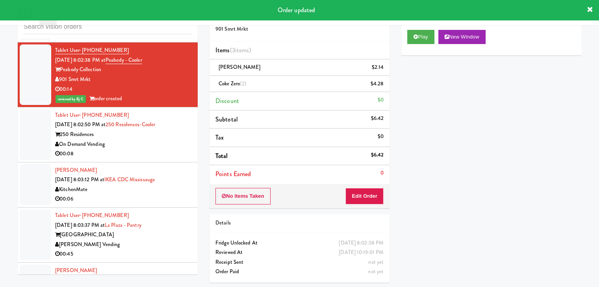
drag, startPoint x: 144, startPoint y: 138, endPoint x: 148, endPoint y: 140, distance: 4.8
click at [144, 140] on div "On Demand Vending" at bounding box center [123, 145] width 137 height 10
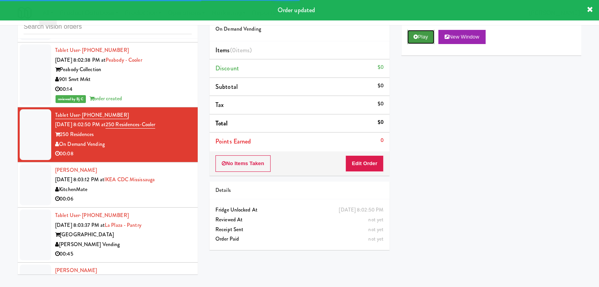
click at [426, 41] on button "Play" at bounding box center [420, 37] width 27 height 14
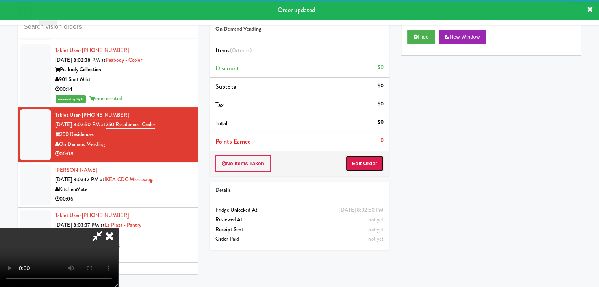
click at [358, 166] on button "Edit Order" at bounding box center [364, 163] width 38 height 17
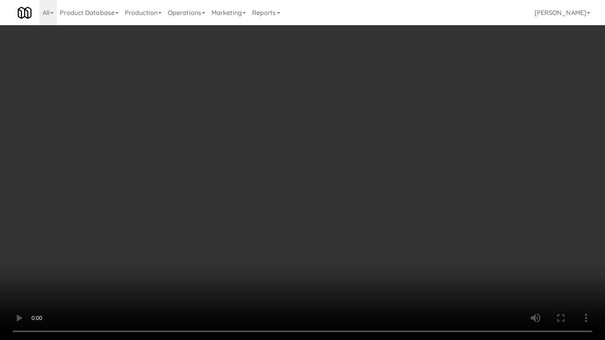
click at [449, 204] on video at bounding box center [302, 170] width 605 height 340
drag, startPoint x: 444, startPoint y: 204, endPoint x: 429, endPoint y: 208, distance: 15.0
click at [444, 205] on video at bounding box center [302, 170] width 605 height 340
click at [434, 203] on video at bounding box center [302, 170] width 605 height 340
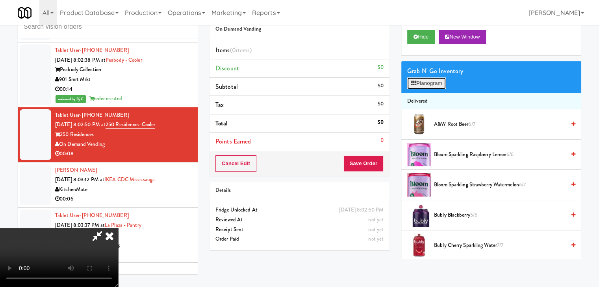
click at [431, 79] on button "Planogram" at bounding box center [426, 84] width 39 height 12
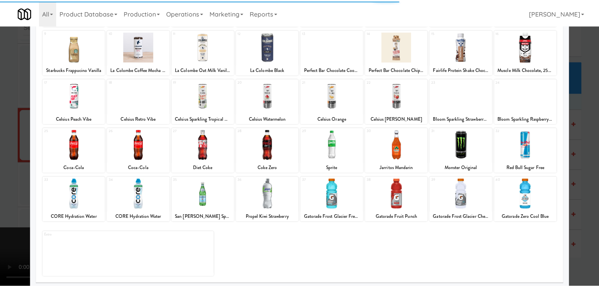
scroll to position [99, 0]
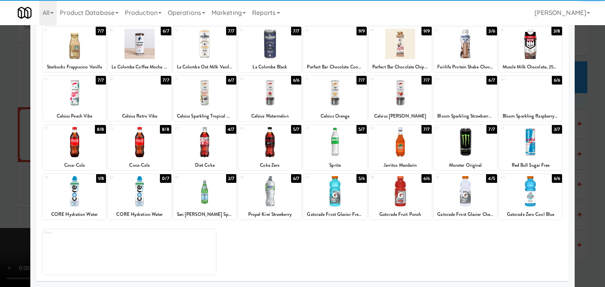
drag, startPoint x: 74, startPoint y: 139, endPoint x: 28, endPoint y: 138, distance: 45.7
click at [73, 139] on div at bounding box center [74, 142] width 63 height 30
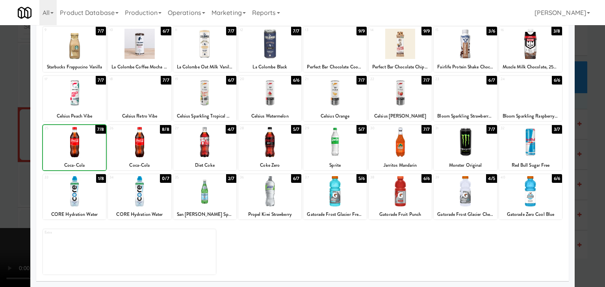
click at [0, 137] on div at bounding box center [302, 143] width 605 height 287
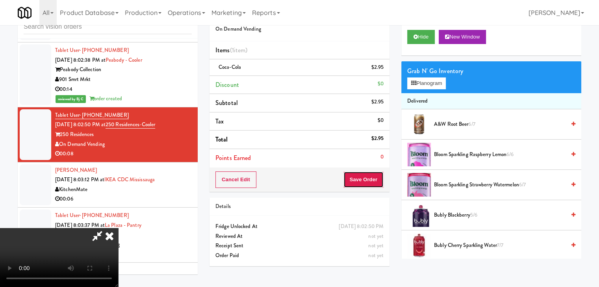
click at [372, 178] on button "Save Order" at bounding box center [363, 180] width 40 height 17
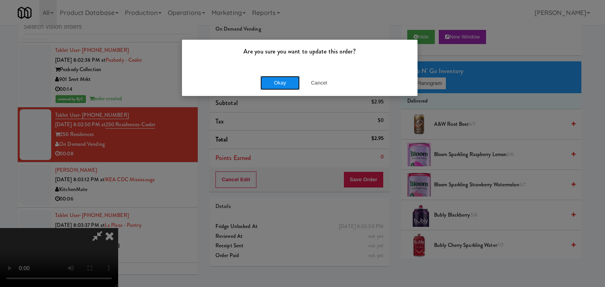
click at [283, 88] on button "Okay" at bounding box center [279, 83] width 39 height 14
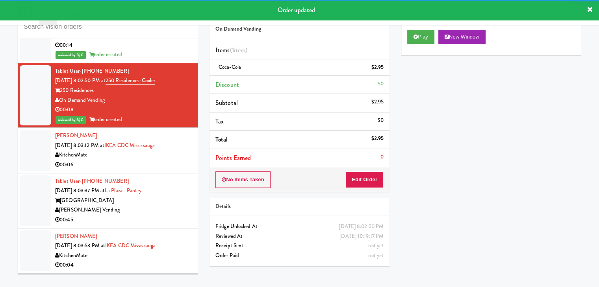
scroll to position [4696, 0]
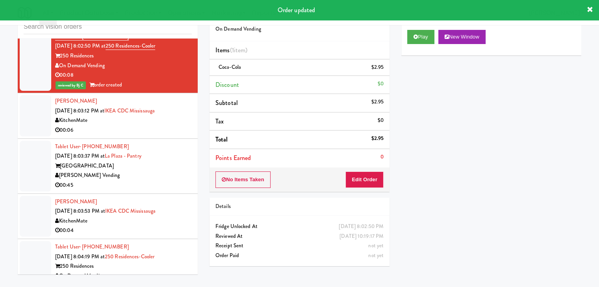
click at [156, 126] on div "00:06" at bounding box center [123, 131] width 137 height 10
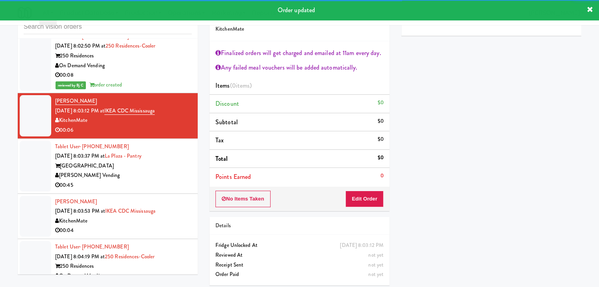
click at [154, 181] on div "00:45" at bounding box center [123, 186] width 137 height 10
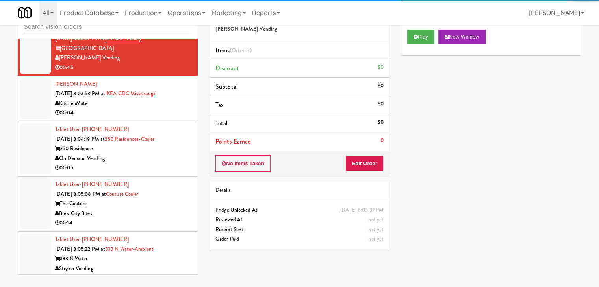
scroll to position [4814, 0]
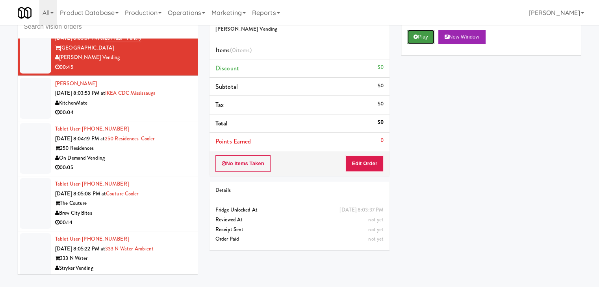
click at [420, 35] on button "Play" at bounding box center [420, 37] width 27 height 14
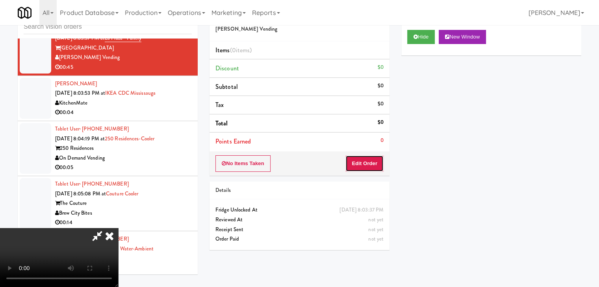
click at [364, 163] on button "Edit Order" at bounding box center [364, 163] width 38 height 17
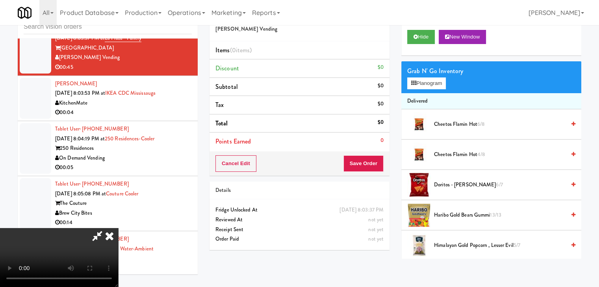
click at [118, 229] on video at bounding box center [59, 257] width 118 height 59
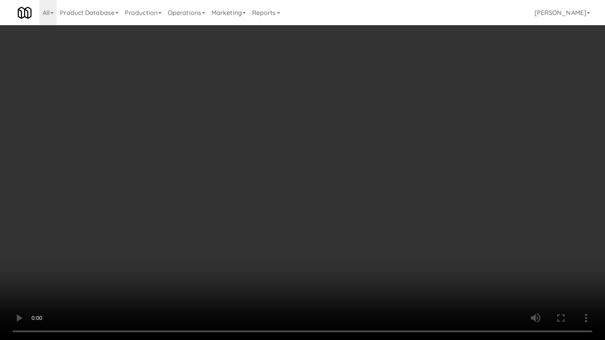
click at [303, 164] on video at bounding box center [302, 170] width 605 height 340
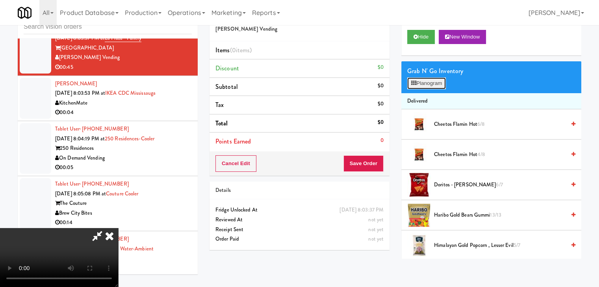
click at [421, 85] on button "Planogram" at bounding box center [426, 84] width 39 height 12
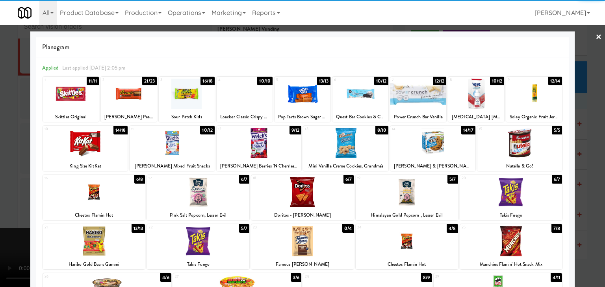
click at [295, 192] on div at bounding box center [302, 192] width 102 height 30
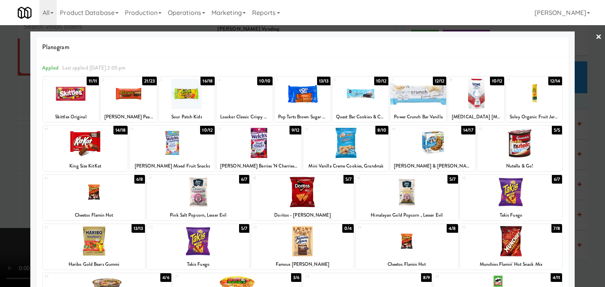
click at [519, 241] on div at bounding box center [511, 241] width 102 height 30
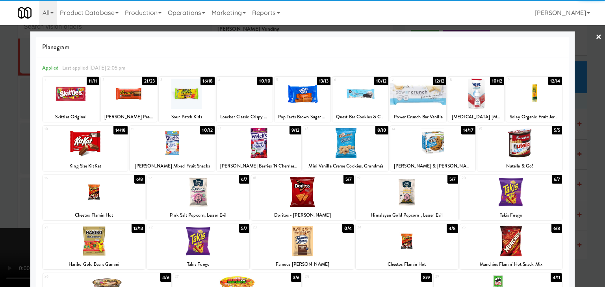
drag, startPoint x: 102, startPoint y: 149, endPoint x: 106, endPoint y: 146, distance: 5.3
click at [100, 149] on div at bounding box center [85, 143] width 85 height 30
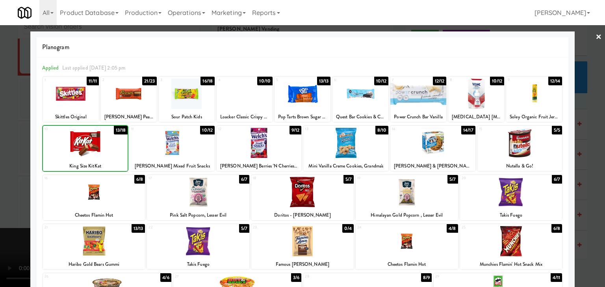
drag, startPoint x: 178, startPoint y: 101, endPoint x: 183, endPoint y: 97, distance: 6.1
click at [178, 100] on div at bounding box center [187, 94] width 56 height 30
drag, startPoint x: 0, startPoint y: 143, endPoint x: 114, endPoint y: 142, distance: 113.7
click at [6, 142] on div at bounding box center [302, 143] width 605 height 287
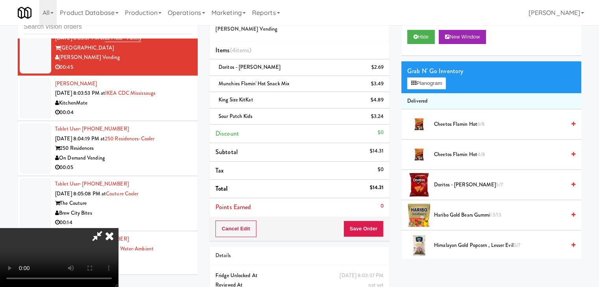
drag, startPoint x: 373, startPoint y: 240, endPoint x: 372, endPoint y: 230, distance: 9.9
click at [372, 239] on div "Cancel Edit Save Order" at bounding box center [299, 229] width 180 height 24
click at [372, 225] on button "Save Order" at bounding box center [363, 229] width 40 height 17
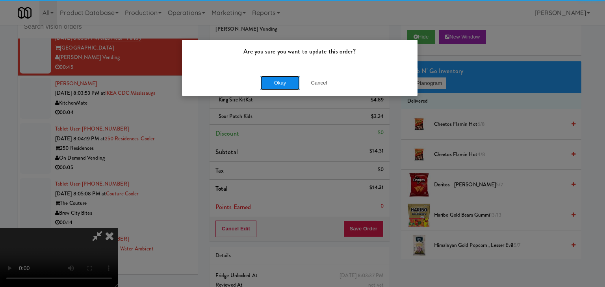
click at [284, 85] on button "Okay" at bounding box center [279, 83] width 39 height 14
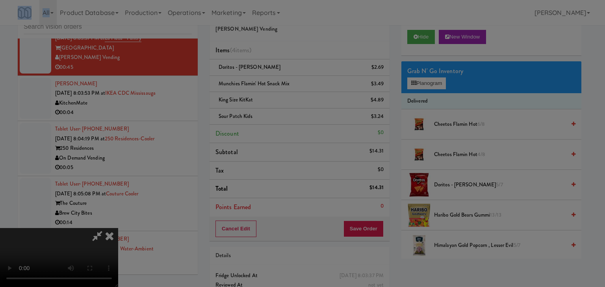
click at [284, 81] on div "Okay Cancel" at bounding box center [299, 68] width 235 height 26
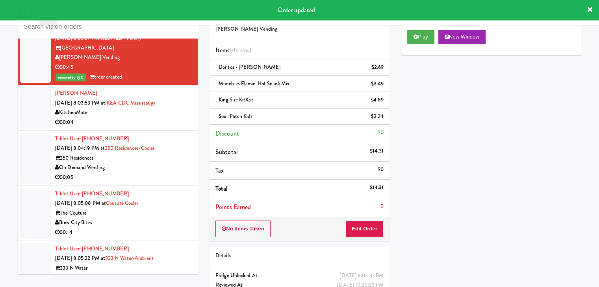
click at [142, 108] on div "KitchenMate" at bounding box center [123, 113] width 137 height 10
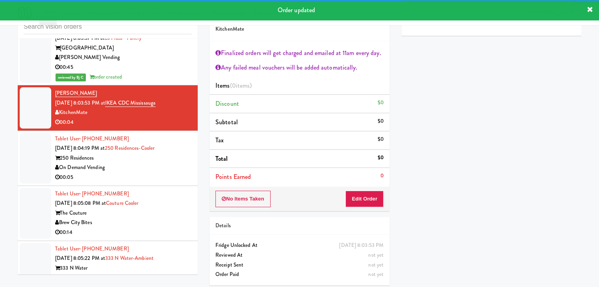
click at [162, 173] on div "00:05" at bounding box center [123, 178] width 137 height 10
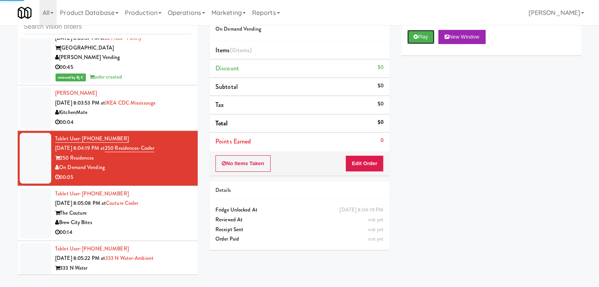
drag, startPoint x: 411, startPoint y: 36, endPoint x: 394, endPoint y: 72, distance: 39.8
click at [411, 36] on button "Play" at bounding box center [420, 37] width 27 height 14
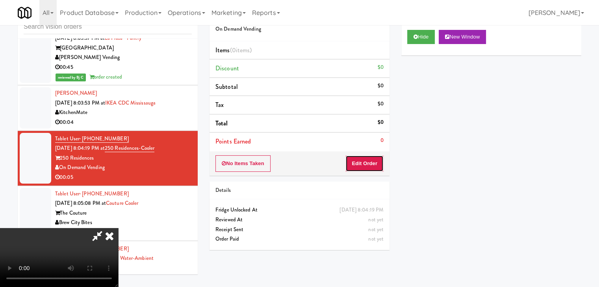
click at [360, 161] on button "Edit Order" at bounding box center [364, 163] width 38 height 17
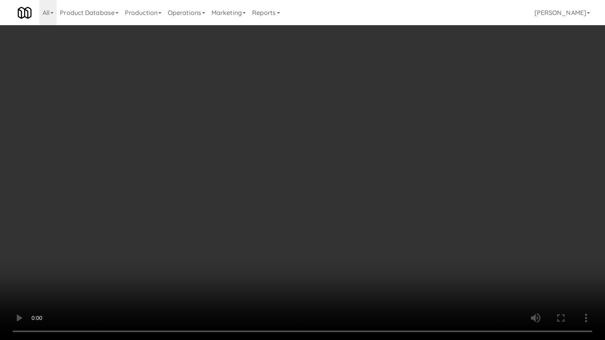
click at [338, 213] on video at bounding box center [302, 170] width 605 height 340
drag, startPoint x: 338, startPoint y: 213, endPoint x: 324, endPoint y: 218, distance: 14.6
click at [335, 214] on video at bounding box center [302, 170] width 605 height 340
click at [327, 218] on video at bounding box center [302, 170] width 605 height 340
click at [329, 218] on video at bounding box center [302, 170] width 605 height 340
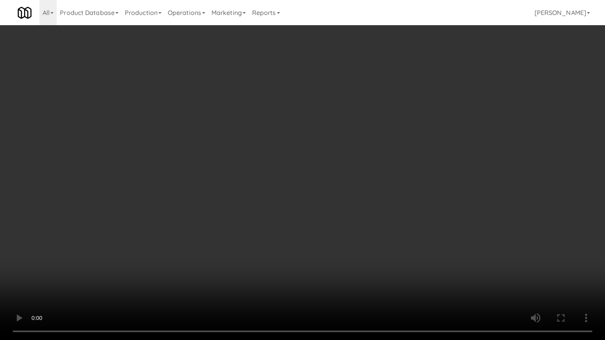
click at [340, 211] on video at bounding box center [302, 170] width 605 height 340
drag, startPoint x: 341, startPoint y: 211, endPoint x: 394, endPoint y: 107, distance: 116.2
click at [347, 203] on video at bounding box center [302, 170] width 605 height 340
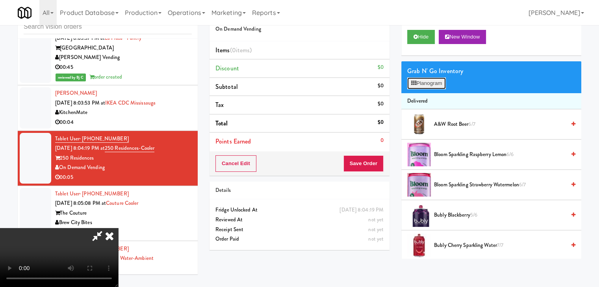
click at [422, 81] on button "Planogram" at bounding box center [426, 84] width 39 height 12
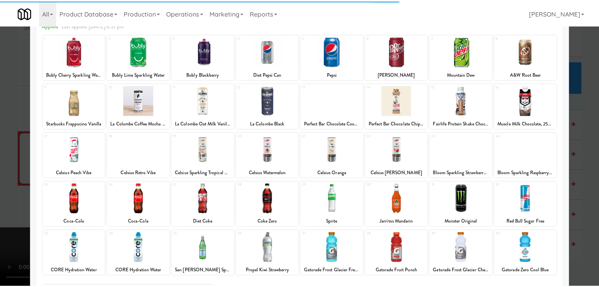
scroll to position [99, 0]
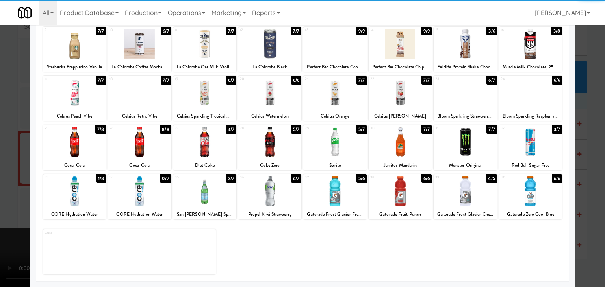
click at [79, 195] on div at bounding box center [74, 191] width 63 height 30
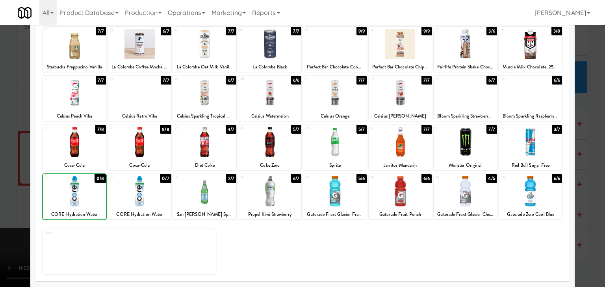
drag, startPoint x: 0, startPoint y: 193, endPoint x: 76, endPoint y: 190, distance: 76.4
click at [0, 192] on div at bounding box center [302, 143] width 605 height 287
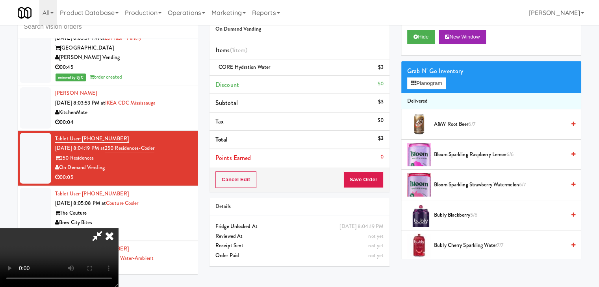
scroll to position [111, 0]
click at [118, 228] on video at bounding box center [59, 257] width 118 height 59
click at [373, 181] on button "Save Order" at bounding box center [363, 180] width 40 height 17
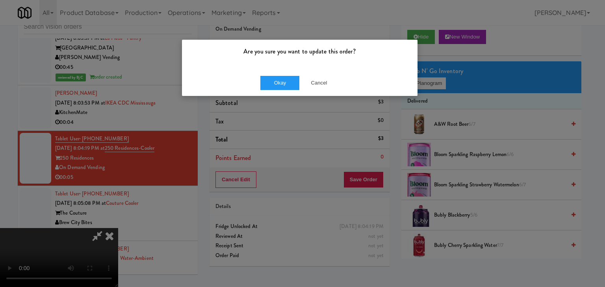
click at [285, 74] on div "Okay Cancel" at bounding box center [299, 83] width 235 height 26
click at [285, 80] on button "Okay" at bounding box center [279, 83] width 39 height 14
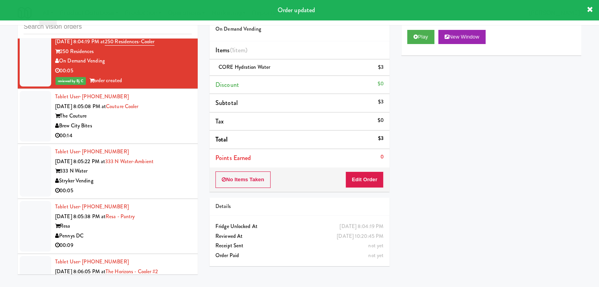
scroll to position [4932, 0]
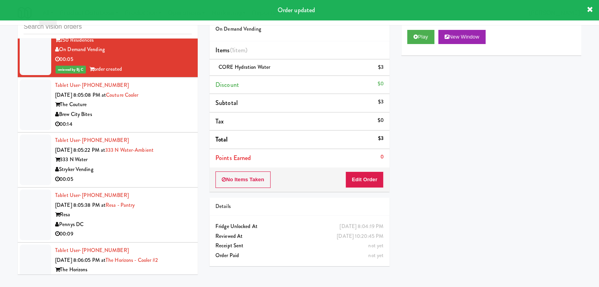
drag, startPoint x: 162, startPoint y: 109, endPoint x: 167, endPoint y: 110, distance: 4.9
click at [163, 110] on div "Brew City Bites" at bounding box center [123, 115] width 137 height 10
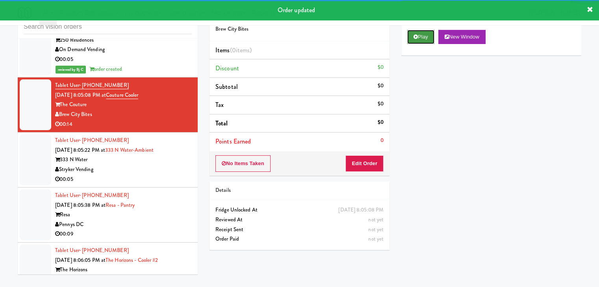
click at [429, 30] on button "Play" at bounding box center [420, 37] width 27 height 14
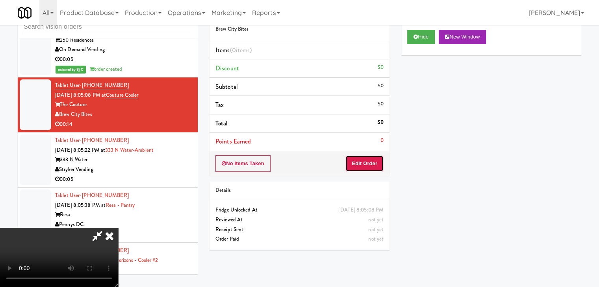
click at [368, 162] on button "Edit Order" at bounding box center [364, 163] width 38 height 17
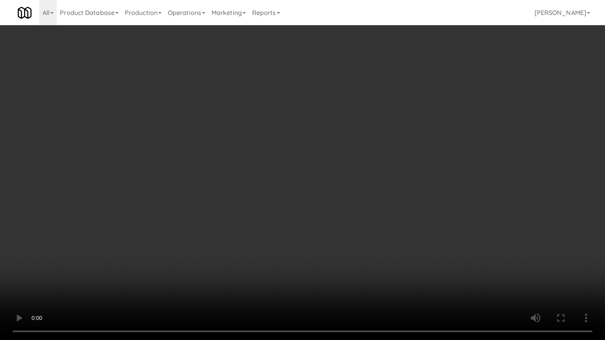
click at [351, 227] on video at bounding box center [302, 170] width 605 height 340
drag, startPoint x: 351, startPoint y: 227, endPoint x: 345, endPoint y: 225, distance: 7.0
click at [351, 226] on video at bounding box center [302, 170] width 605 height 340
click at [359, 211] on video at bounding box center [302, 170] width 605 height 340
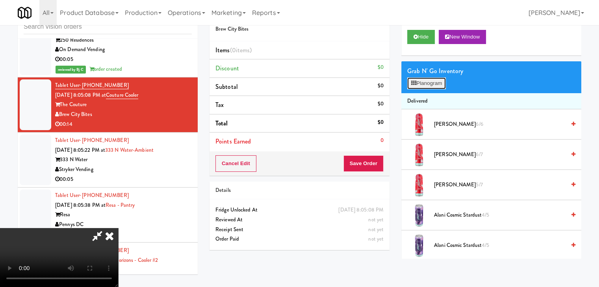
click at [431, 79] on button "Planogram" at bounding box center [426, 84] width 39 height 12
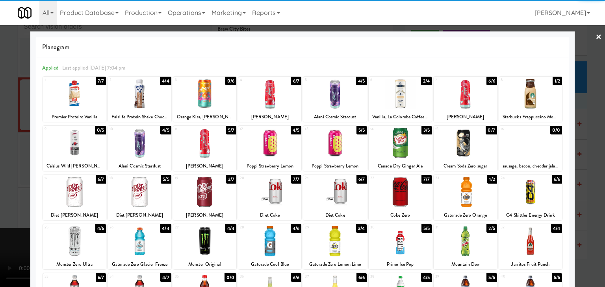
click at [403, 191] on div at bounding box center [399, 192] width 63 height 30
drag, startPoint x: 0, startPoint y: 191, endPoint x: 173, endPoint y: 190, distance: 173.2
click at [1, 191] on div at bounding box center [302, 143] width 605 height 287
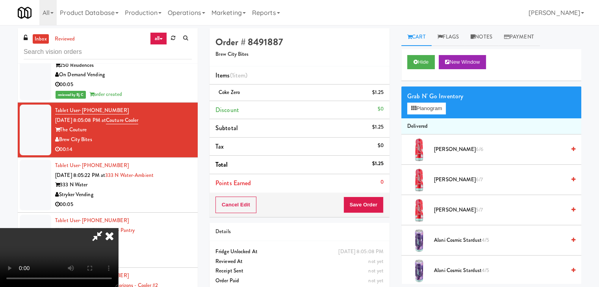
click at [118, 232] on video at bounding box center [59, 257] width 118 height 59
click at [373, 206] on button "Save Order" at bounding box center [363, 205] width 40 height 17
click at [372, 205] on button "Save Order" at bounding box center [363, 205] width 40 height 17
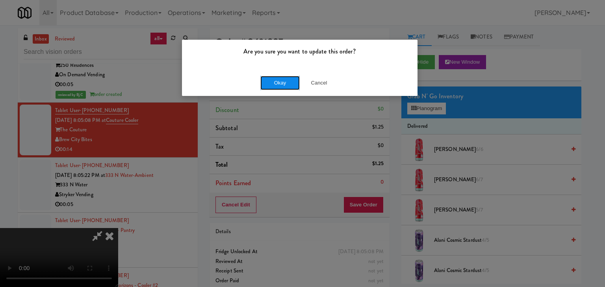
click at [287, 85] on button "Okay" at bounding box center [279, 83] width 39 height 14
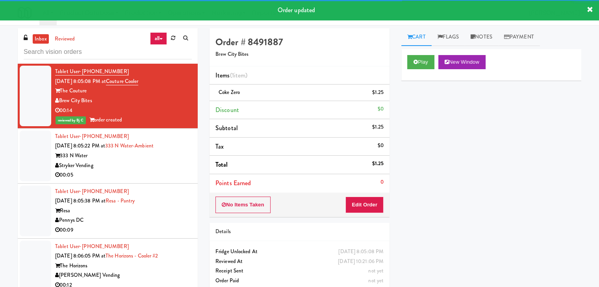
scroll to position [5050, 0]
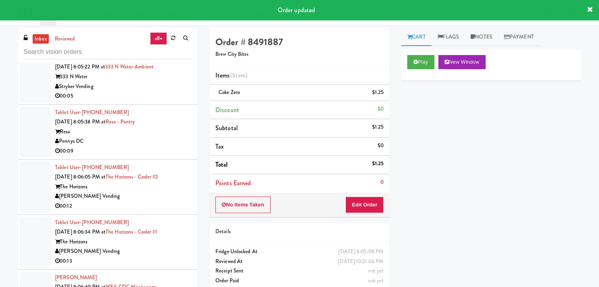
click at [165, 95] on div "00:05" at bounding box center [123, 96] width 137 height 10
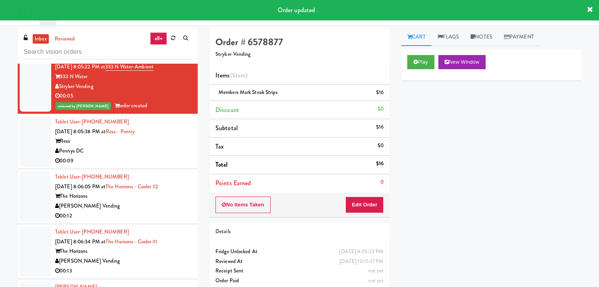
click at [157, 150] on div "Pennys DC" at bounding box center [123, 151] width 137 height 10
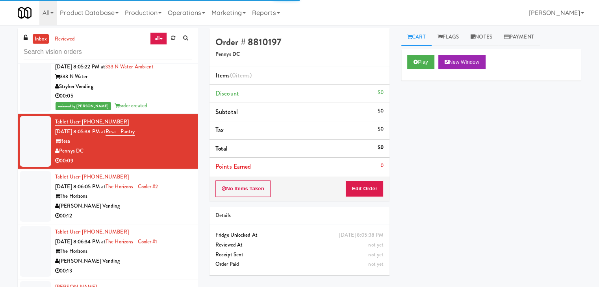
scroll to position [5089, 0]
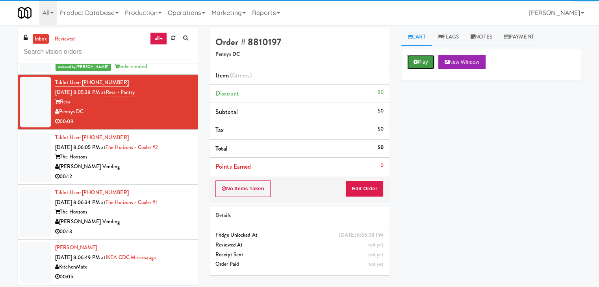
click at [427, 63] on button "Play" at bounding box center [420, 62] width 27 height 14
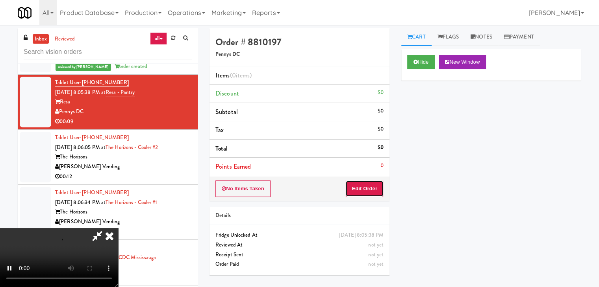
click at [359, 185] on button "Edit Order" at bounding box center [364, 189] width 38 height 17
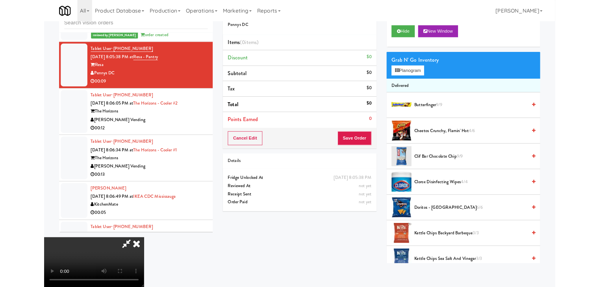
scroll to position [0, 0]
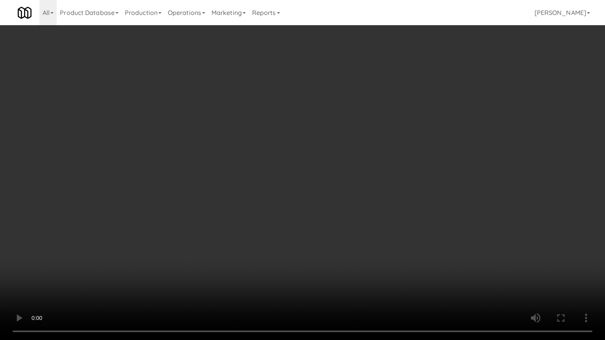
click at [364, 181] on video at bounding box center [302, 170] width 605 height 340
click at [361, 175] on video at bounding box center [302, 170] width 605 height 340
drag, startPoint x: 362, startPoint y: 174, endPoint x: 411, endPoint y: 83, distance: 103.2
click at [362, 172] on video at bounding box center [302, 170] width 605 height 340
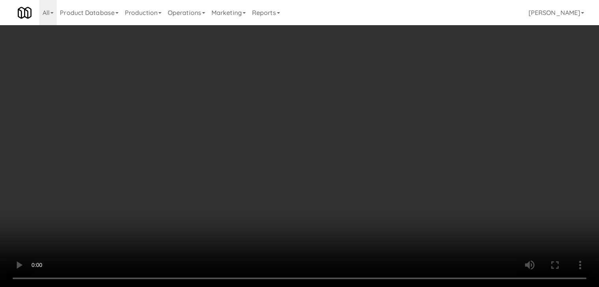
click at [434, 85] on button "Planogram" at bounding box center [426, 84] width 39 height 12
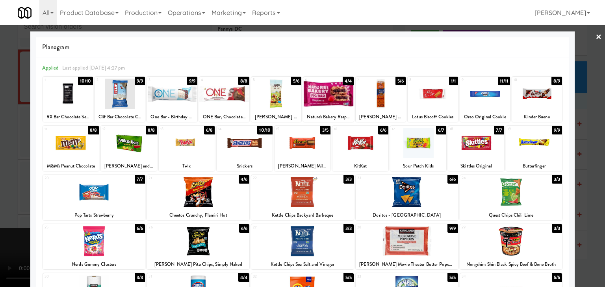
drag, startPoint x: 189, startPoint y: 141, endPoint x: 74, endPoint y: 165, distance: 117.2
click at [188, 141] on div at bounding box center [187, 143] width 56 height 30
click at [0, 179] on div at bounding box center [302, 143] width 605 height 287
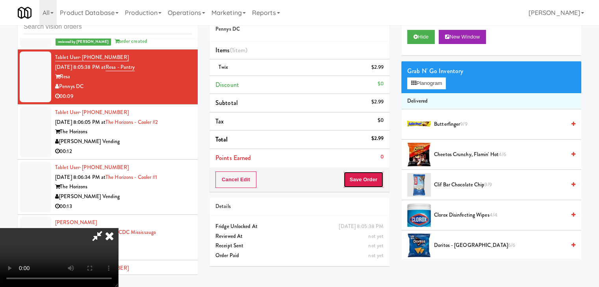
click at [370, 180] on button "Save Order" at bounding box center [363, 180] width 40 height 17
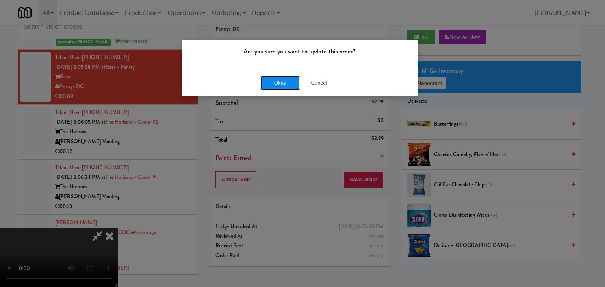
click at [285, 82] on button "Okay" at bounding box center [279, 83] width 39 height 14
click at [285, 82] on div "Okay Cancel" at bounding box center [299, 83] width 235 height 26
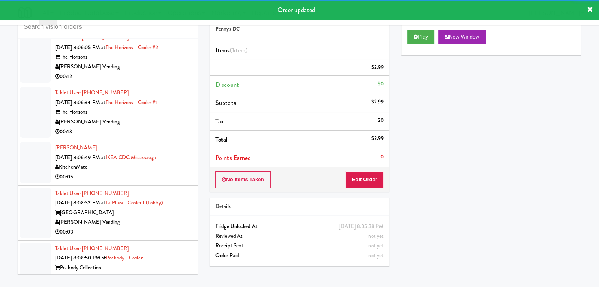
scroll to position [5178, 0]
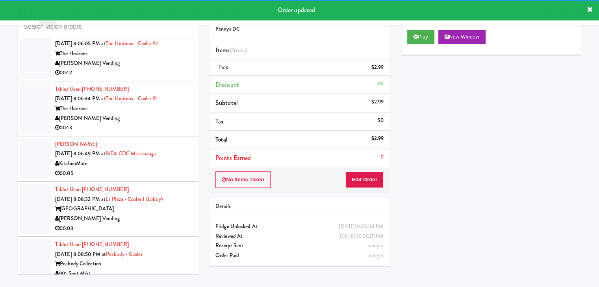
click at [157, 68] on div "00:12" at bounding box center [123, 73] width 137 height 10
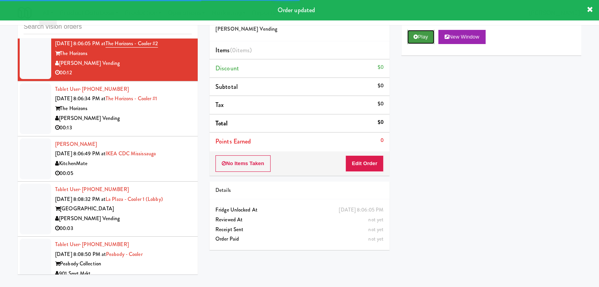
drag, startPoint x: 422, startPoint y: 32, endPoint x: 417, endPoint y: 79, distance: 47.1
click at [422, 32] on button "Play" at bounding box center [420, 37] width 27 height 14
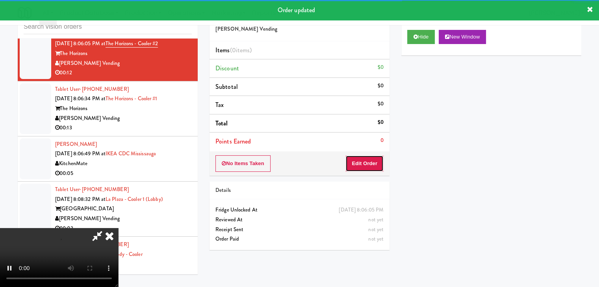
click at [369, 169] on button "Edit Order" at bounding box center [364, 163] width 38 height 17
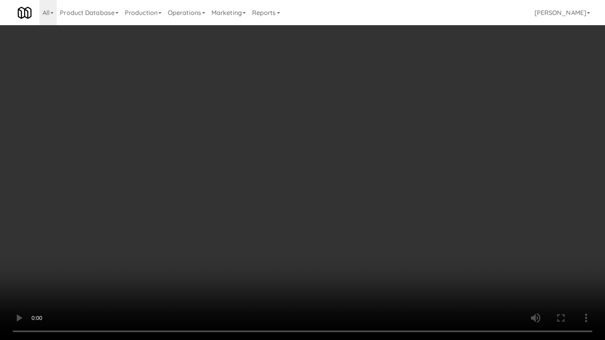
click at [370, 193] on video at bounding box center [302, 170] width 605 height 340
drag, startPoint x: 370, startPoint y: 193, endPoint x: 364, endPoint y: 194, distance: 6.4
click at [370, 194] on video at bounding box center [302, 170] width 605 height 340
click at [367, 188] on video at bounding box center [302, 170] width 605 height 340
drag, startPoint x: 367, startPoint y: 186, endPoint x: 444, endPoint y: 96, distance: 118.3
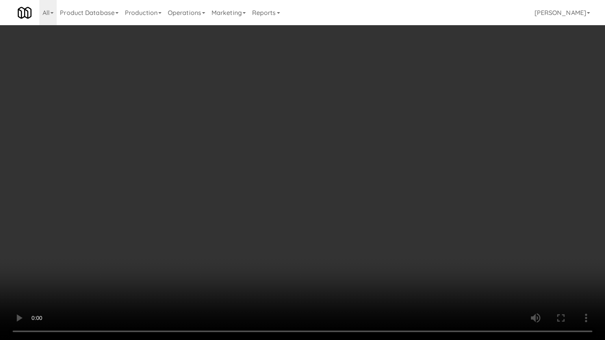
click at [369, 183] on video at bounding box center [302, 170] width 605 height 340
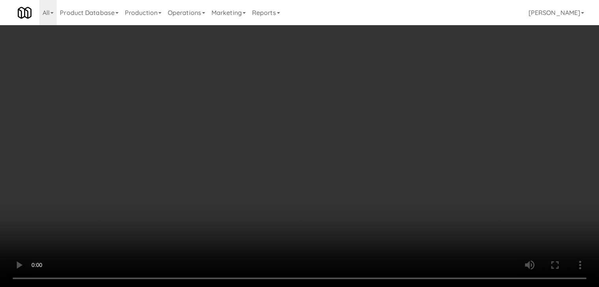
click at [431, 85] on button "Planogram" at bounding box center [426, 84] width 39 height 12
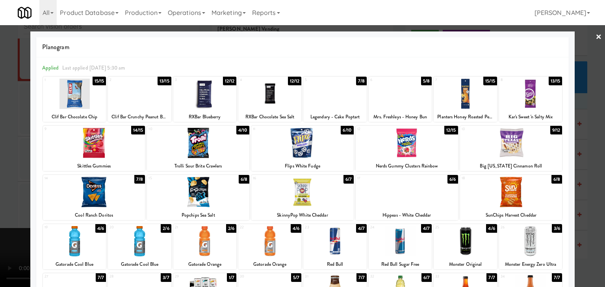
click at [392, 94] on div at bounding box center [399, 94] width 63 height 30
click at [5, 144] on div at bounding box center [302, 143] width 605 height 287
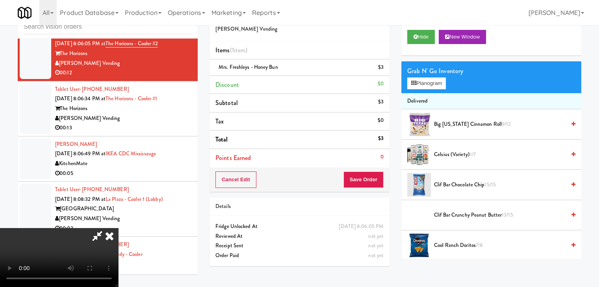
click at [383, 175] on div "Cancel Edit Save Order" at bounding box center [299, 180] width 180 height 24
click at [375, 179] on button "Save Order" at bounding box center [363, 180] width 40 height 17
click at [373, 179] on button "Save Order" at bounding box center [363, 180] width 40 height 17
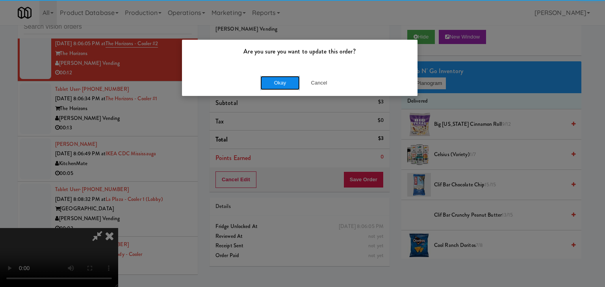
click at [275, 78] on button "Okay" at bounding box center [279, 83] width 39 height 14
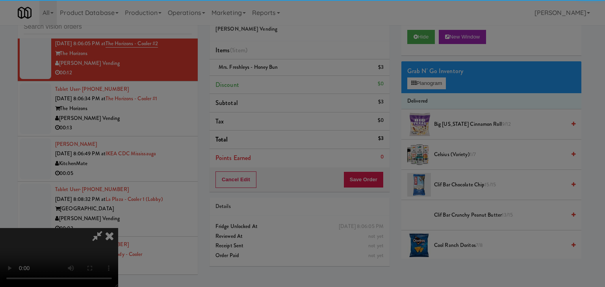
click at [275, 76] on button "Okay" at bounding box center [279, 68] width 39 height 14
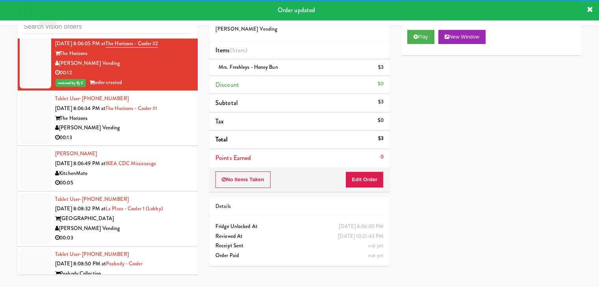
click at [151, 127] on div "[PERSON_NAME] Vending" at bounding box center [123, 128] width 137 height 10
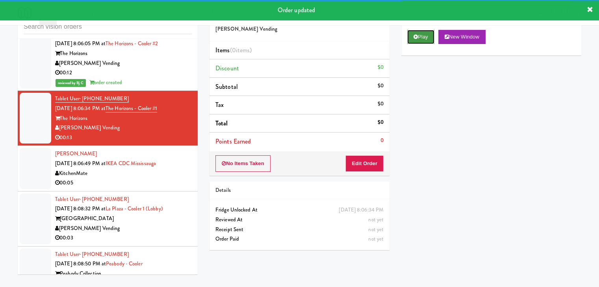
drag, startPoint x: 414, startPoint y: 35, endPoint x: 407, endPoint y: 76, distance: 41.5
click at [414, 35] on icon at bounding box center [415, 36] width 4 height 5
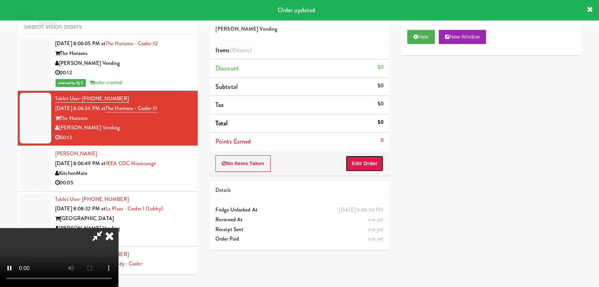
click at [355, 163] on button "Edit Order" at bounding box center [364, 163] width 38 height 17
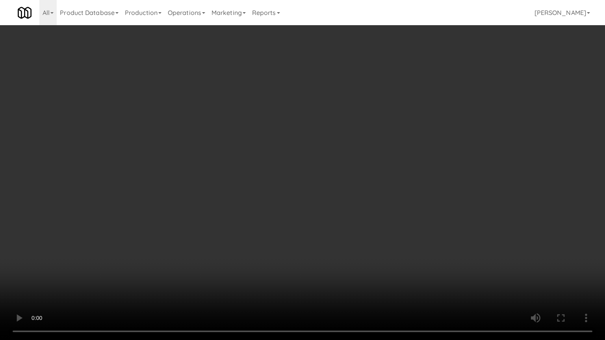
click at [375, 201] on video at bounding box center [302, 170] width 605 height 340
click at [371, 197] on video at bounding box center [302, 170] width 605 height 340
drag, startPoint x: 371, startPoint y: 197, endPoint x: 405, endPoint y: 104, distance: 98.3
click at [372, 195] on video at bounding box center [302, 170] width 605 height 340
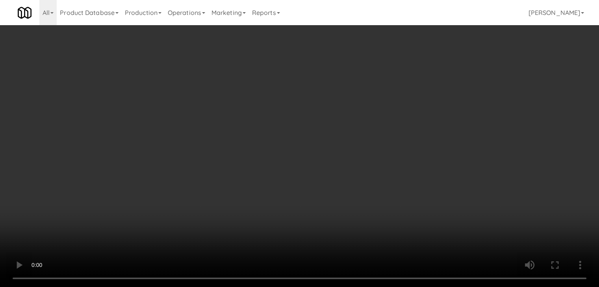
click at [427, 77] on div "Grab N' Go Inventory Planogram" at bounding box center [491, 77] width 180 height 32
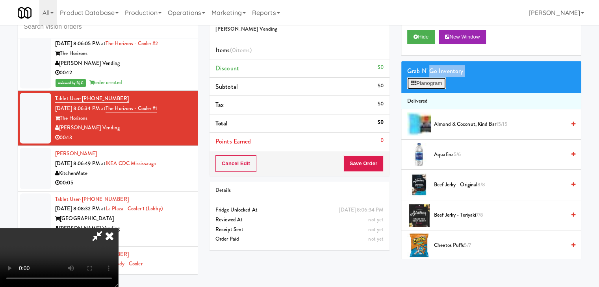
click at [428, 78] on button "Planogram" at bounding box center [426, 84] width 39 height 12
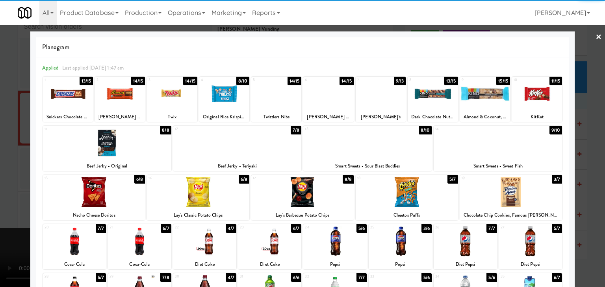
click at [541, 96] on div at bounding box center [537, 94] width 50 height 30
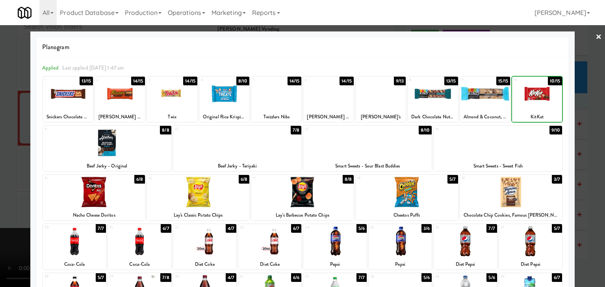
click at [575, 104] on div at bounding box center [302, 143] width 605 height 287
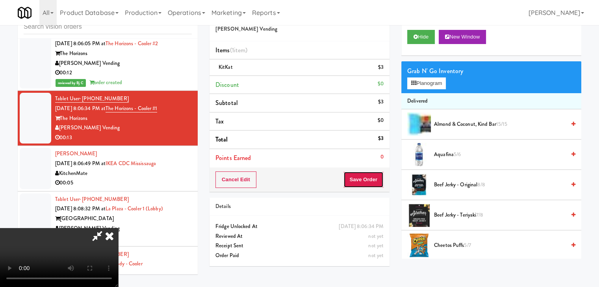
drag, startPoint x: 360, startPoint y: 175, endPoint x: 373, endPoint y: 181, distance: 13.7
click at [364, 178] on button "Save Order" at bounding box center [363, 180] width 40 height 17
click at [373, 181] on button "Save Order" at bounding box center [363, 180] width 40 height 17
click at [373, 181] on body "Are you sure you want to update this order? Okay Cancel Okay Are you sure you w…" at bounding box center [299, 143] width 599 height 287
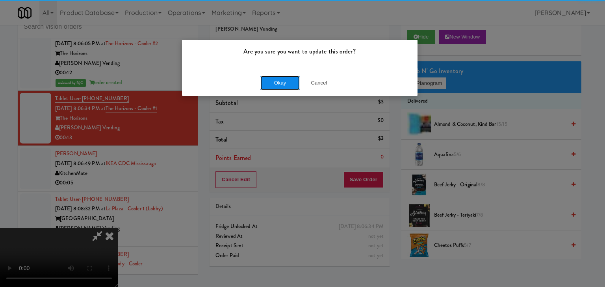
click at [279, 80] on button "Okay" at bounding box center [279, 83] width 39 height 14
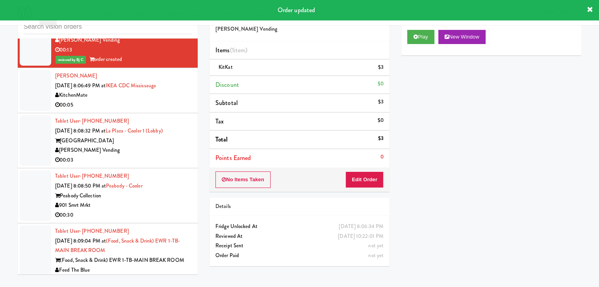
scroll to position [5296, 0]
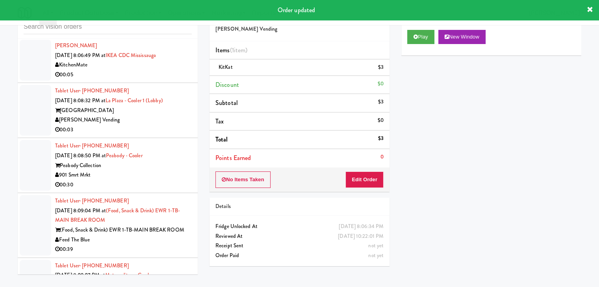
click at [137, 76] on li "Vicente Guevara Sep 15, 2025 8:06:49 PM at IKEA CDC Mississauga KitchenMate 00:…" at bounding box center [108, 60] width 180 height 45
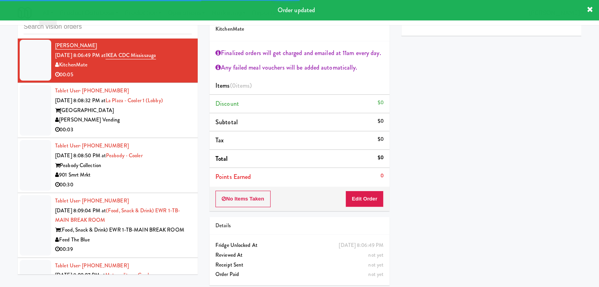
drag, startPoint x: 150, startPoint y: 117, endPoint x: 150, endPoint y: 122, distance: 5.2
click at [151, 118] on div "[PERSON_NAME] Vending" at bounding box center [123, 120] width 137 height 10
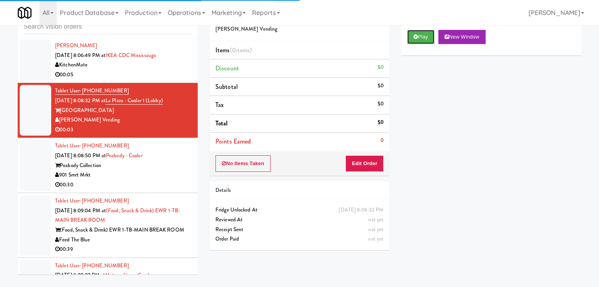
drag, startPoint x: 413, startPoint y: 37, endPoint x: 411, endPoint y: 70, distance: 33.1
click at [413, 38] on icon at bounding box center [415, 36] width 4 height 5
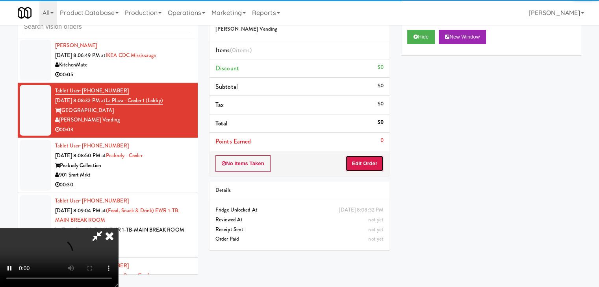
click at [365, 161] on button "Edit Order" at bounding box center [364, 163] width 38 height 17
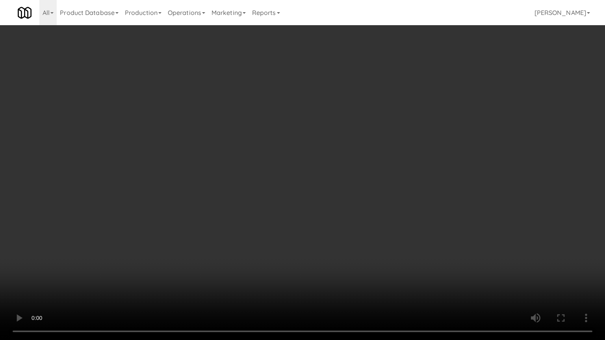
click at [359, 215] on video at bounding box center [302, 170] width 605 height 340
click at [350, 222] on video at bounding box center [302, 170] width 605 height 340
click at [350, 223] on video at bounding box center [302, 170] width 605 height 340
click at [347, 222] on video at bounding box center [302, 170] width 605 height 340
click at [355, 217] on video at bounding box center [302, 170] width 605 height 340
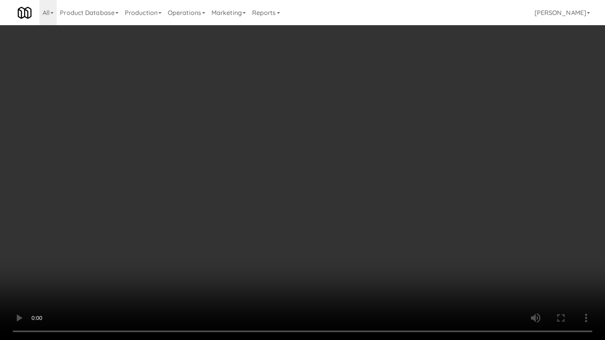
click at [356, 216] on video at bounding box center [302, 170] width 605 height 340
click at [371, 204] on video at bounding box center [302, 170] width 605 height 340
drag, startPoint x: 371, startPoint y: 204, endPoint x: 453, endPoint y: 104, distance: 129.5
click at [374, 200] on video at bounding box center [302, 170] width 605 height 340
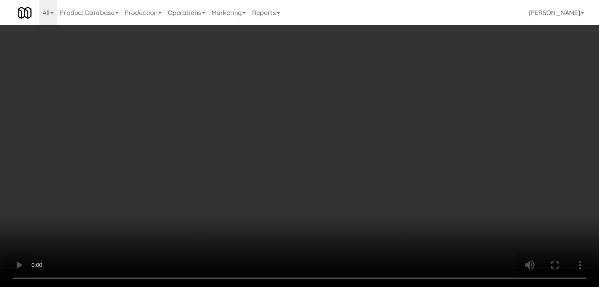
click at [437, 79] on button "Planogram" at bounding box center [426, 84] width 39 height 12
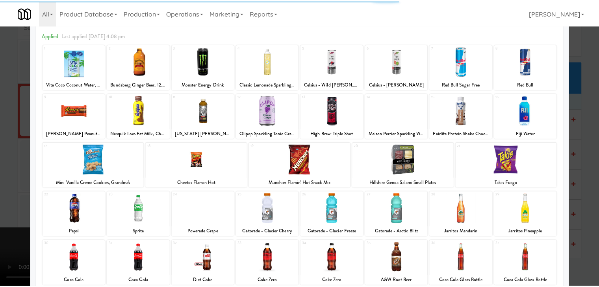
scroll to position [79, 0]
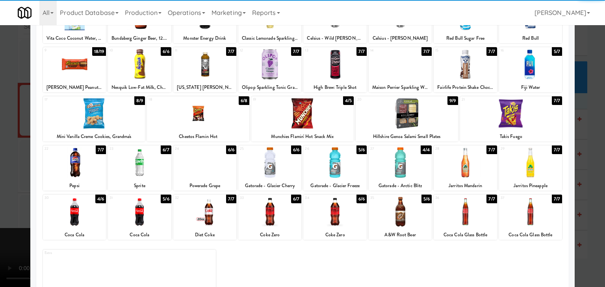
drag, startPoint x: 300, startPoint y: 119, endPoint x: 289, endPoint y: 120, distance: 10.7
click at [299, 119] on div at bounding box center [302, 113] width 102 height 30
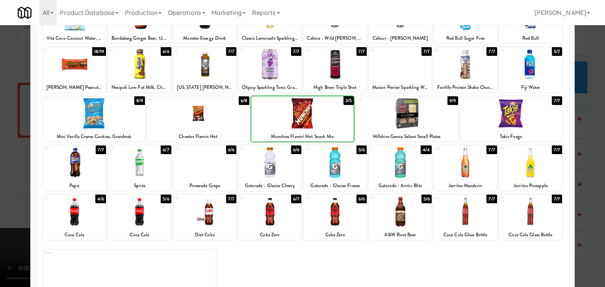
click at [8, 155] on div at bounding box center [302, 143] width 605 height 287
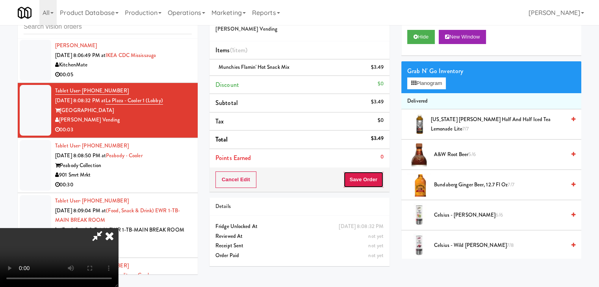
click at [379, 179] on button "Save Order" at bounding box center [363, 180] width 40 height 17
drag, startPoint x: 379, startPoint y: 179, endPoint x: 373, endPoint y: 177, distance: 6.1
click at [379, 179] on button "Save Order" at bounding box center [363, 180] width 40 height 17
click at [374, 177] on button "Save Order" at bounding box center [363, 180] width 40 height 17
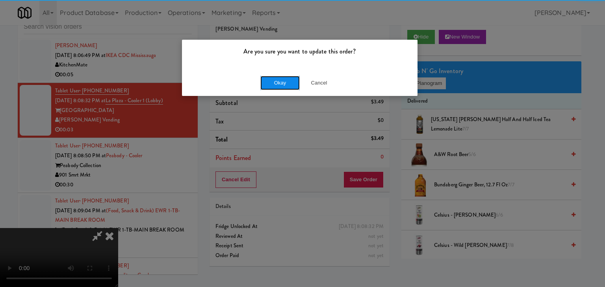
click at [289, 87] on button "Okay" at bounding box center [279, 83] width 39 height 14
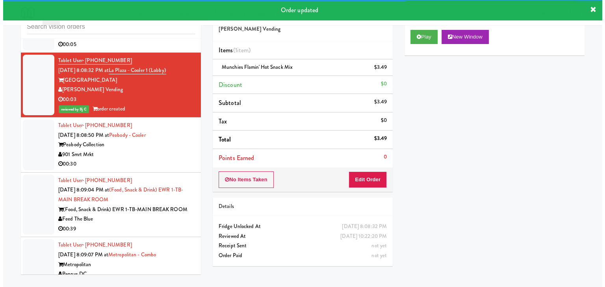
scroll to position [5374, 0]
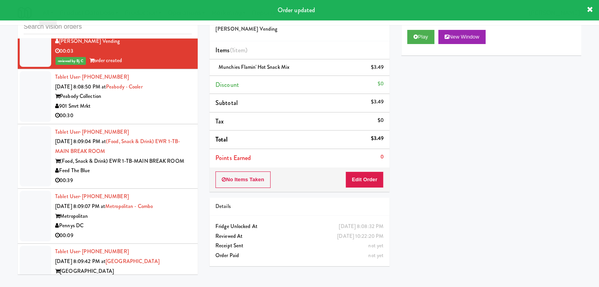
click at [158, 95] on div "Peabody Collection" at bounding box center [123, 97] width 137 height 10
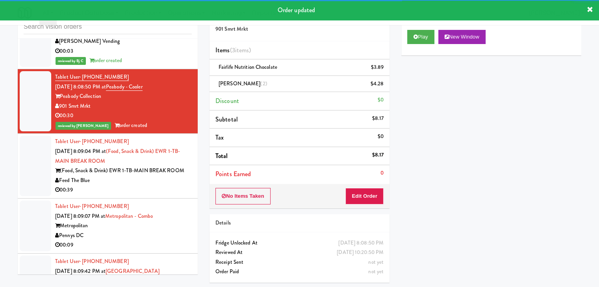
drag, startPoint x: 436, startPoint y: 32, endPoint x: 265, endPoint y: 142, distance: 202.7
click at [416, 131] on div "Play New Window Primary Flag Clear Flag if unable to determine what was taken o…" at bounding box center [491, 171] width 180 height 295
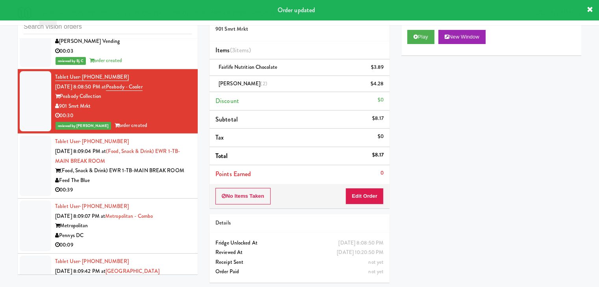
click at [131, 186] on div "00:39" at bounding box center [123, 190] width 137 height 10
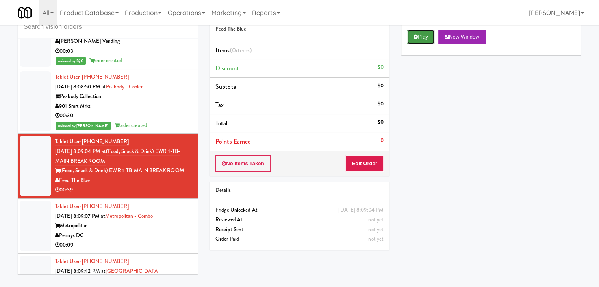
click at [425, 38] on button "Play" at bounding box center [420, 37] width 27 height 14
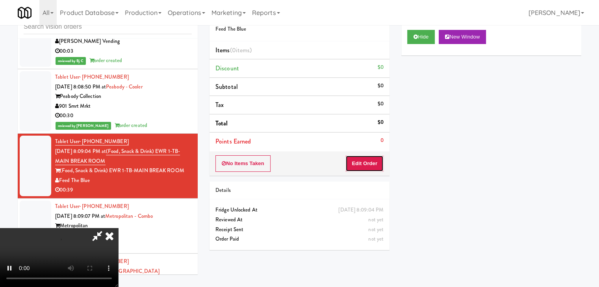
click at [361, 165] on button "Edit Order" at bounding box center [364, 163] width 38 height 17
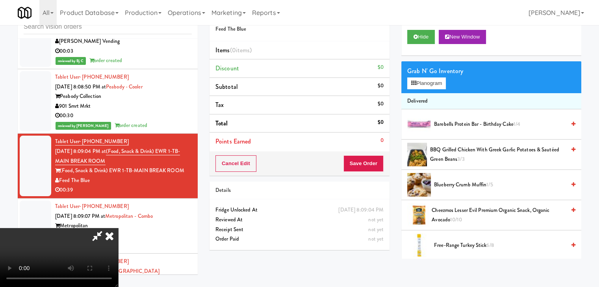
click at [118, 228] on video at bounding box center [59, 257] width 118 height 59
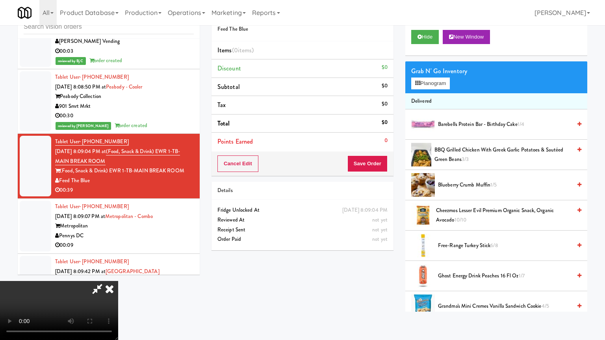
click at [118, 273] on video at bounding box center [59, 310] width 118 height 59
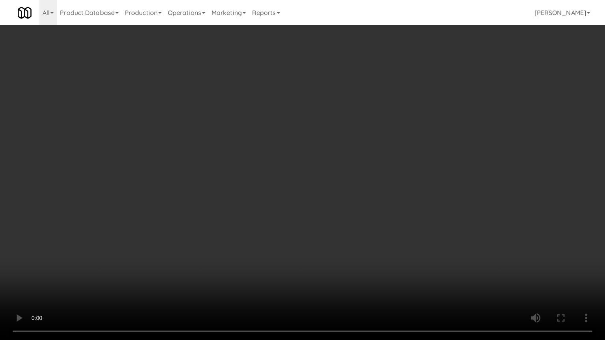
click at [308, 231] on video at bounding box center [302, 170] width 605 height 340
click at [325, 217] on video at bounding box center [302, 170] width 605 height 340
click at [325, 200] on video at bounding box center [302, 170] width 605 height 340
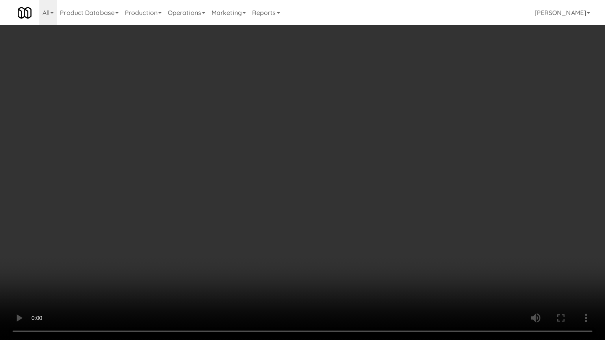
click at [327, 197] on video at bounding box center [302, 170] width 605 height 340
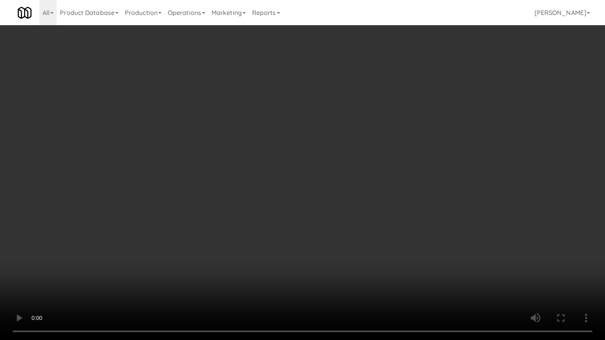
click at [327, 197] on video at bounding box center [302, 170] width 605 height 340
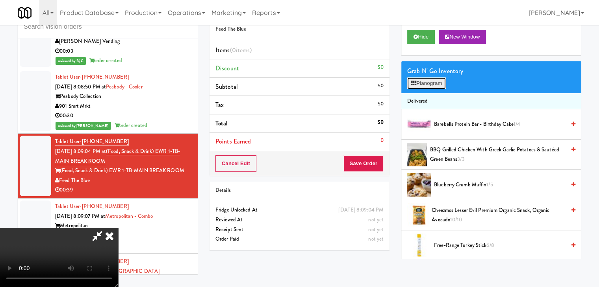
click at [433, 83] on button "Planogram" at bounding box center [426, 84] width 39 height 12
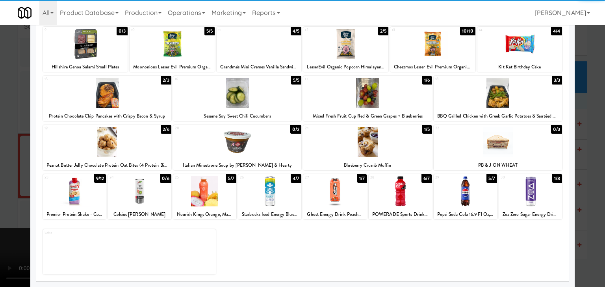
click at [268, 191] on div at bounding box center [269, 191] width 63 height 30
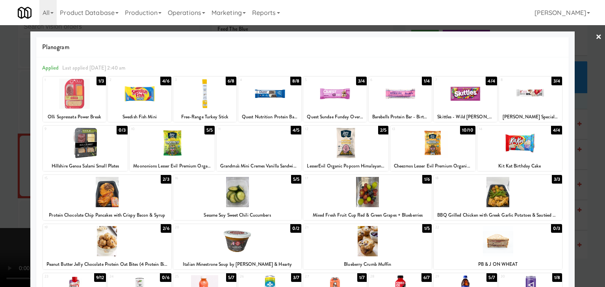
click at [401, 93] on div at bounding box center [399, 94] width 63 height 30
click at [0, 183] on div at bounding box center [302, 143] width 605 height 287
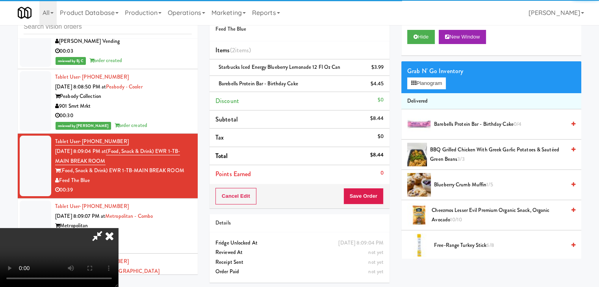
drag, startPoint x: 245, startPoint y: 177, endPoint x: 265, endPoint y: 177, distance: 19.7
click at [118, 228] on video at bounding box center [59, 257] width 118 height 59
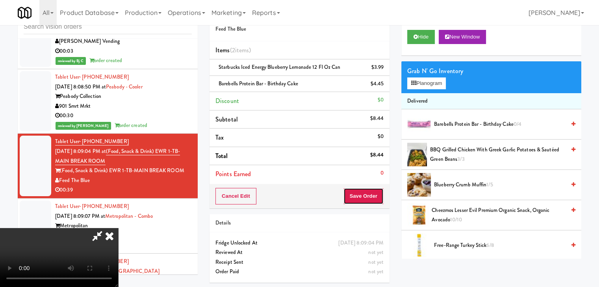
click at [368, 197] on button "Save Order" at bounding box center [363, 196] width 40 height 17
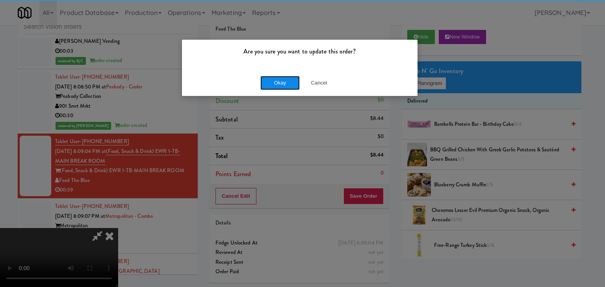
click at [274, 81] on button "Okay" at bounding box center [279, 83] width 39 height 14
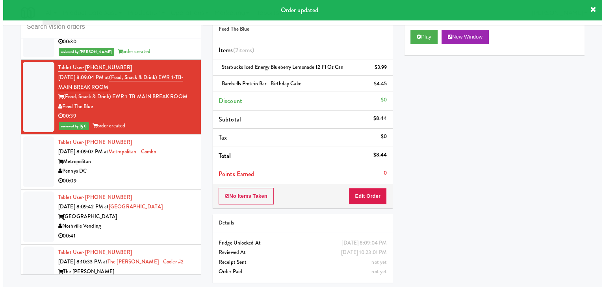
scroll to position [5453, 0]
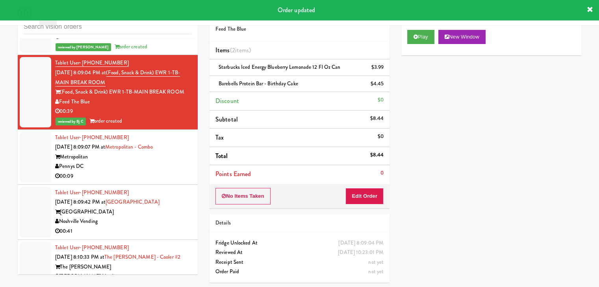
click at [147, 167] on div "Tablet User · (520) 693-4121 Sep 15, 2025 8:09:07 PM at Metropolitan - Combo Me…" at bounding box center [123, 157] width 137 height 48
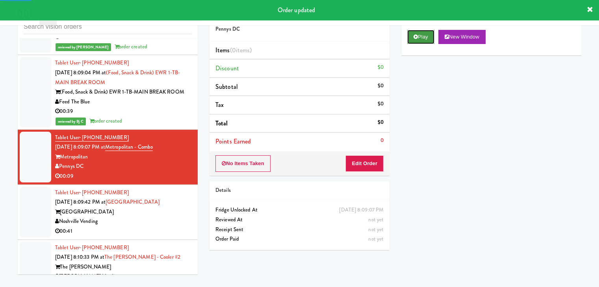
click at [429, 39] on button "Play" at bounding box center [420, 37] width 27 height 14
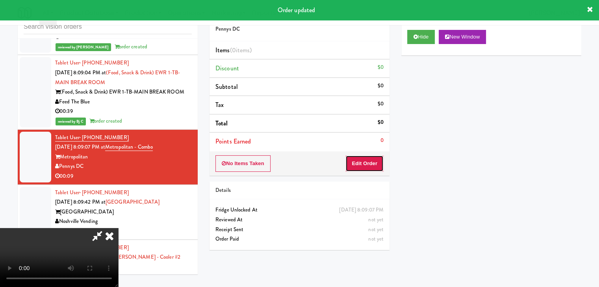
drag, startPoint x: 368, startPoint y: 157, endPoint x: 364, endPoint y: 162, distance: 6.4
click at [364, 162] on button "Edit Order" at bounding box center [364, 163] width 38 height 17
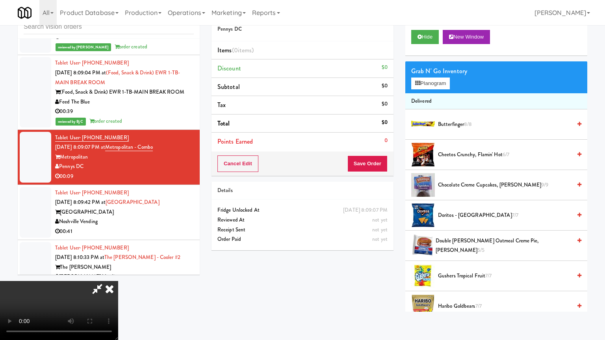
click at [118, 273] on video at bounding box center [59, 310] width 118 height 59
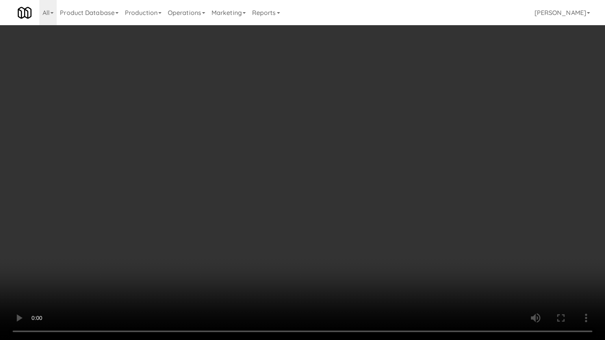
click at [341, 211] on video at bounding box center [302, 170] width 605 height 340
click at [332, 273] on video at bounding box center [302, 170] width 605 height 340
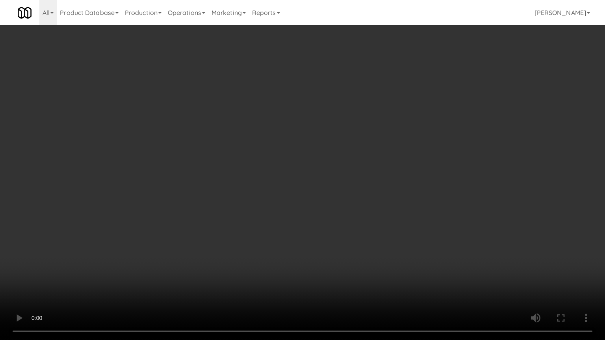
click at [332, 273] on video at bounding box center [302, 170] width 605 height 340
click at [336, 273] on video at bounding box center [302, 170] width 605 height 340
click at [342, 269] on video at bounding box center [302, 170] width 605 height 340
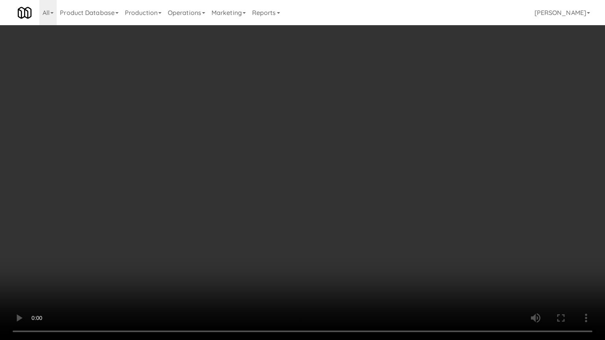
click at [342, 269] on video at bounding box center [302, 170] width 605 height 340
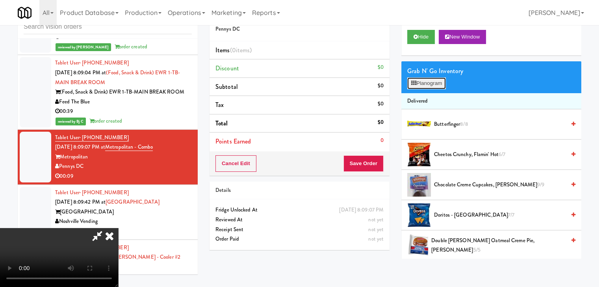
click at [433, 80] on button "Planogram" at bounding box center [426, 84] width 39 height 12
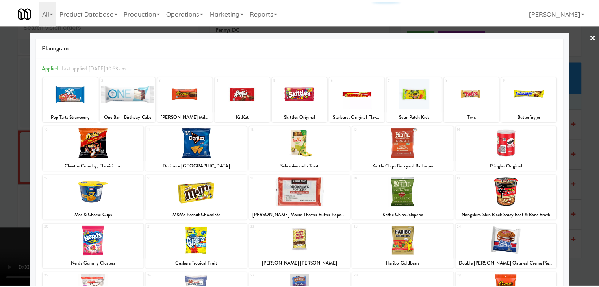
scroll to position [99, 0]
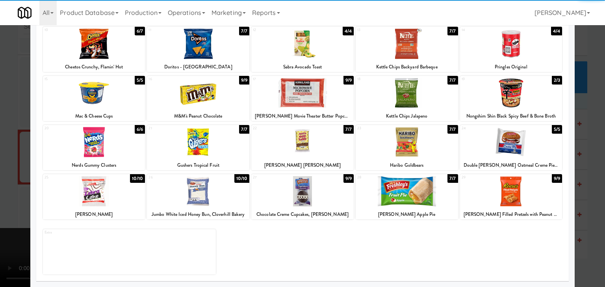
click at [209, 198] on div at bounding box center [198, 191] width 102 height 30
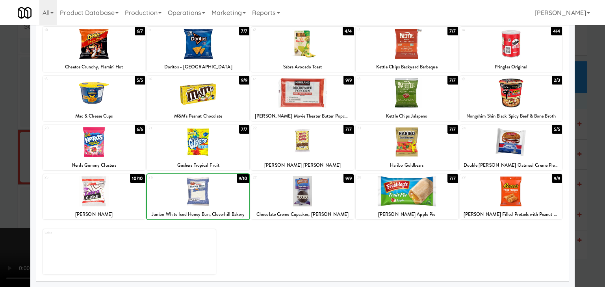
click at [208, 198] on div at bounding box center [198, 191] width 102 height 30
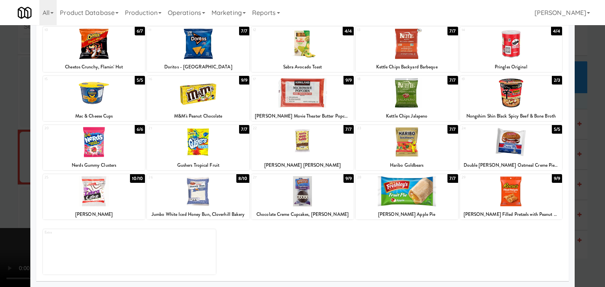
click at [208, 198] on div at bounding box center [198, 191] width 102 height 30
click at [4, 194] on div at bounding box center [302, 143] width 605 height 287
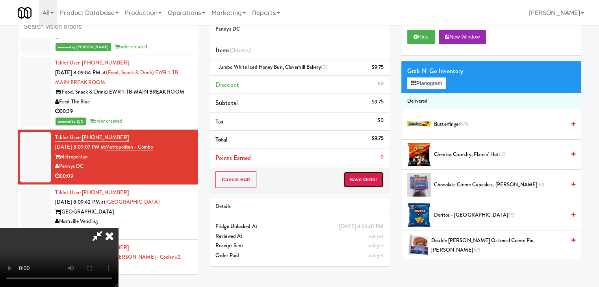
click at [371, 182] on button "Save Order" at bounding box center [363, 180] width 40 height 17
click at [370, 182] on button "Save Order" at bounding box center [363, 180] width 40 height 17
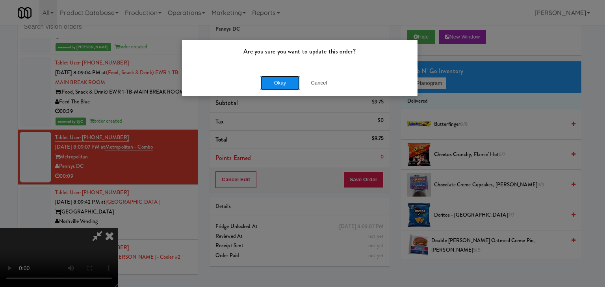
drag, startPoint x: 268, startPoint y: 79, endPoint x: 268, endPoint y: 83, distance: 4.0
click at [268, 80] on button "Okay" at bounding box center [279, 83] width 39 height 14
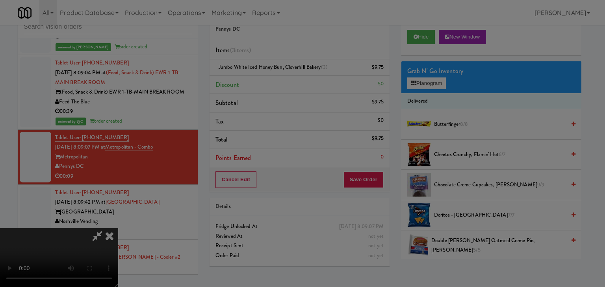
click at [268, 83] on body "Are you sure you want to update this order? Okay Cancel Okay Are you sure you w…" at bounding box center [302, 143] width 605 height 287
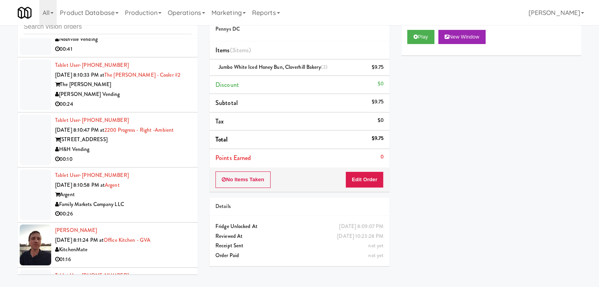
scroll to position [5650, 0]
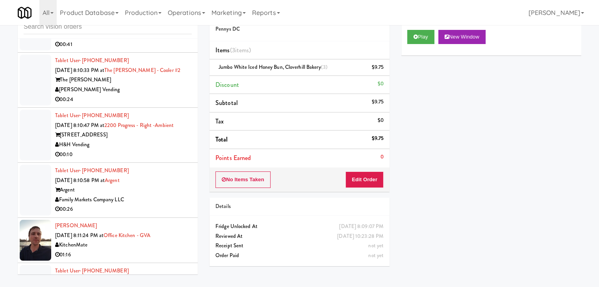
click at [151, 140] on div "H&H Vending" at bounding box center [123, 145] width 137 height 10
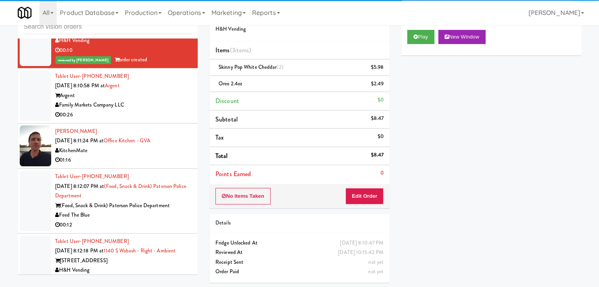
scroll to position [5886, 0]
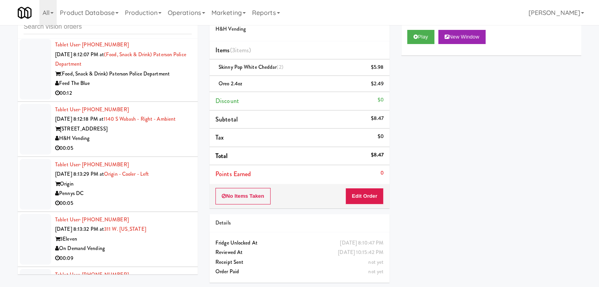
click at [146, 144] on div "00:05" at bounding box center [123, 149] width 137 height 10
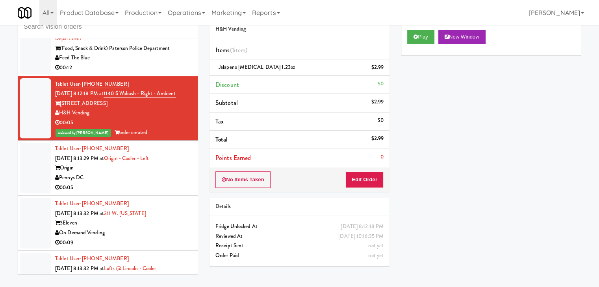
scroll to position [5925, 0]
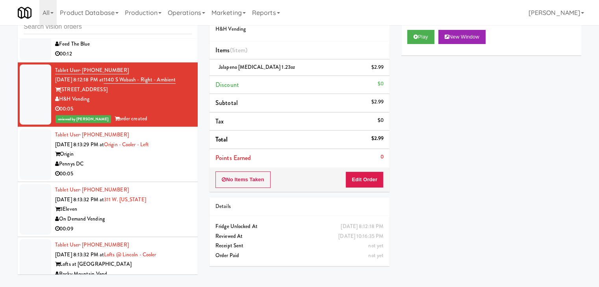
click at [150, 163] on div "Pennys DC" at bounding box center [123, 164] width 137 height 10
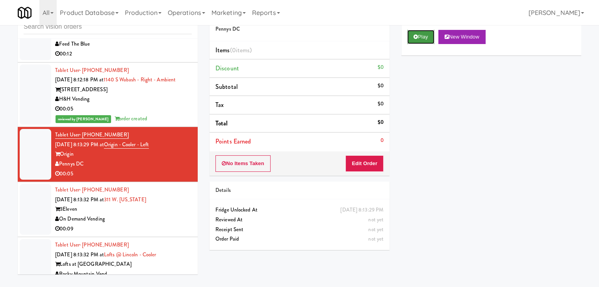
click at [420, 32] on button "Play" at bounding box center [420, 37] width 27 height 14
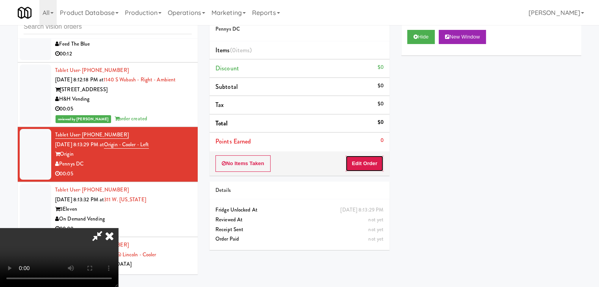
click at [351, 165] on button "Edit Order" at bounding box center [364, 163] width 38 height 17
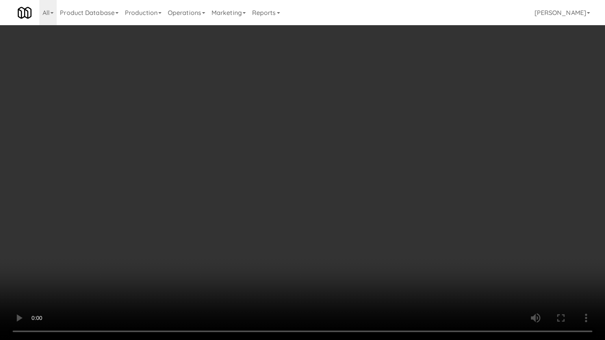
click at [343, 220] on video at bounding box center [302, 170] width 605 height 340
click at [343, 219] on video at bounding box center [302, 170] width 605 height 340
click at [362, 208] on video at bounding box center [302, 170] width 605 height 340
drag, startPoint x: 362, startPoint y: 208, endPoint x: 418, endPoint y: 96, distance: 124.4
click at [363, 205] on video at bounding box center [302, 170] width 605 height 340
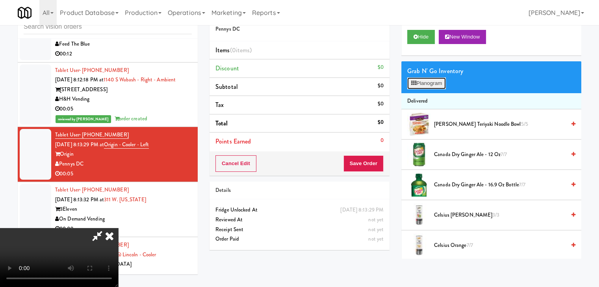
click at [419, 79] on button "Planogram" at bounding box center [426, 84] width 39 height 12
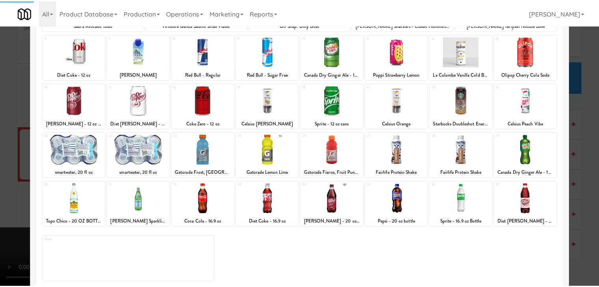
scroll to position [99, 0]
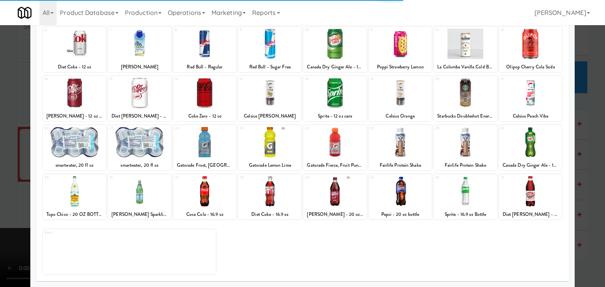
click at [83, 147] on div at bounding box center [74, 142] width 63 height 30
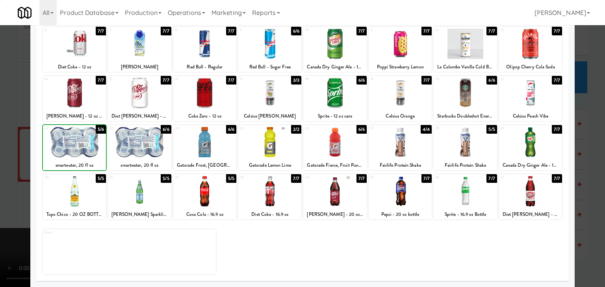
click at [83, 147] on div at bounding box center [74, 142] width 63 height 30
click at [11, 159] on div at bounding box center [302, 143] width 605 height 287
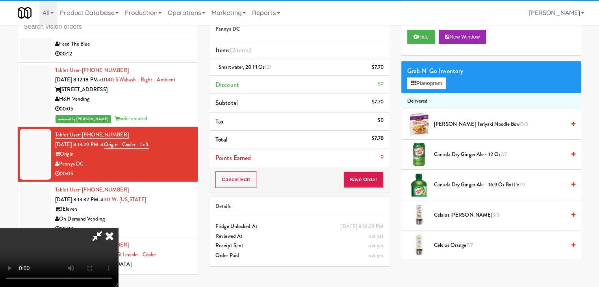
scroll to position [2, 0]
click at [365, 181] on button "Save Order" at bounding box center [363, 180] width 40 height 17
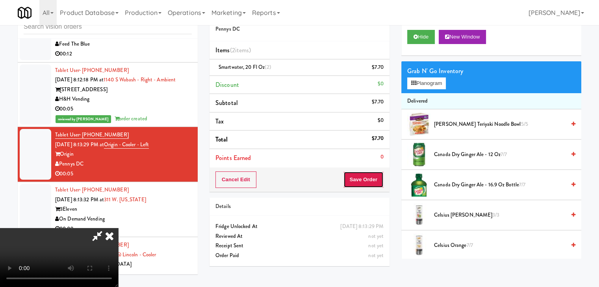
click at [365, 181] on button "Save Order" at bounding box center [363, 180] width 40 height 17
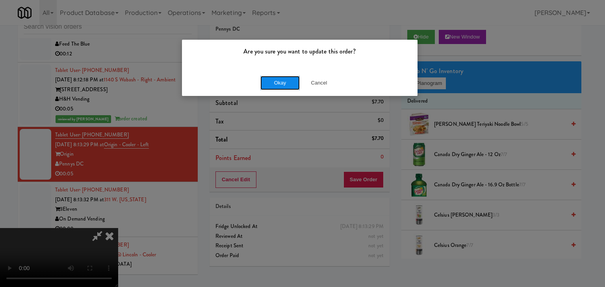
click at [285, 85] on button "Okay" at bounding box center [279, 83] width 39 height 14
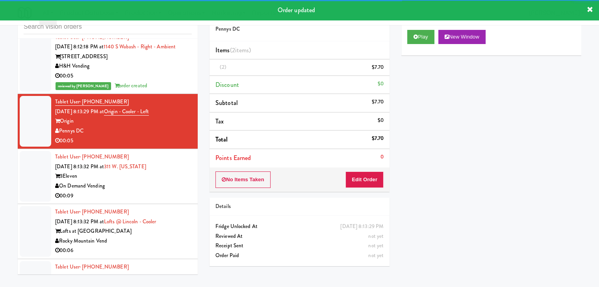
scroll to position [6004, 0]
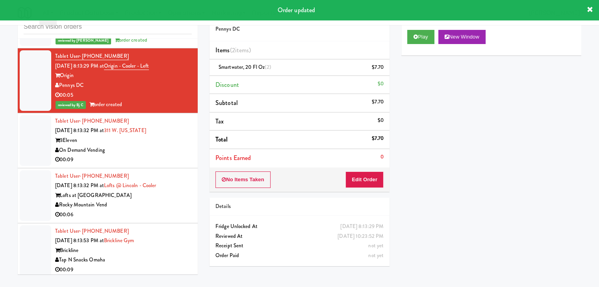
drag, startPoint x: 141, startPoint y: 147, endPoint x: 152, endPoint y: 148, distance: 11.5
click at [150, 147] on div "On Demand Vending" at bounding box center [123, 151] width 137 height 10
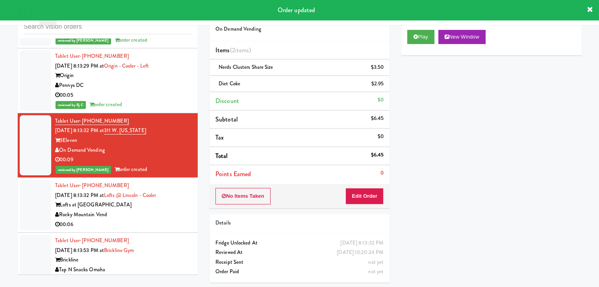
drag, startPoint x: 163, startPoint y: 199, endPoint x: 161, endPoint y: 202, distance: 4.3
click at [161, 204] on div "Lofts at Lincoln Station 3950" at bounding box center [123, 205] width 137 height 10
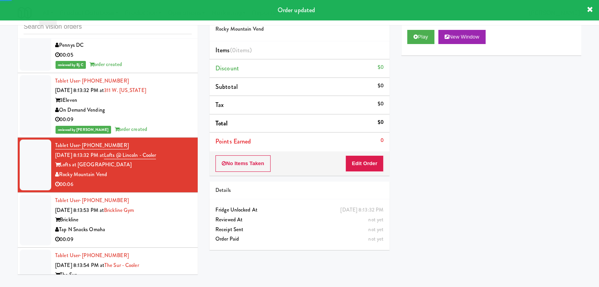
scroll to position [6083, 0]
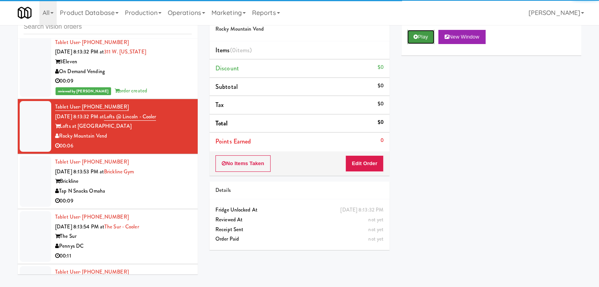
click at [423, 35] on button "Play" at bounding box center [420, 37] width 27 height 14
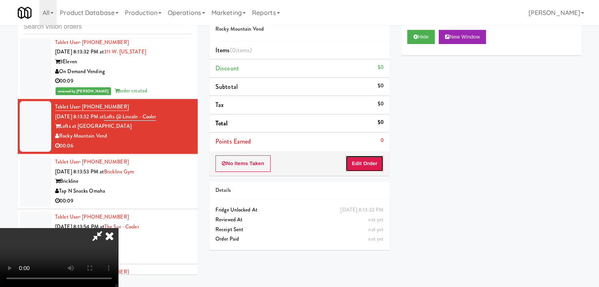
click at [364, 164] on button "Edit Order" at bounding box center [364, 163] width 38 height 17
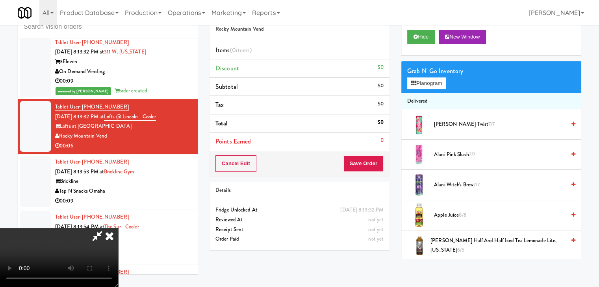
scroll to position [0, 0]
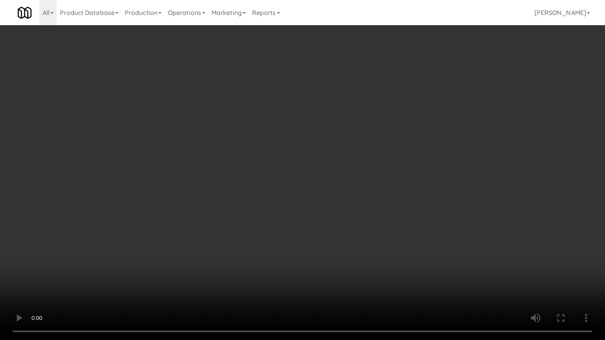
click at [367, 199] on video at bounding box center [302, 170] width 605 height 340
drag, startPoint x: 365, startPoint y: 199, endPoint x: 355, endPoint y: 206, distance: 12.4
click at [365, 200] on video at bounding box center [302, 170] width 605 height 340
click at [357, 202] on video at bounding box center [302, 170] width 605 height 340
drag, startPoint x: 357, startPoint y: 201, endPoint x: 386, endPoint y: 109, distance: 96.2
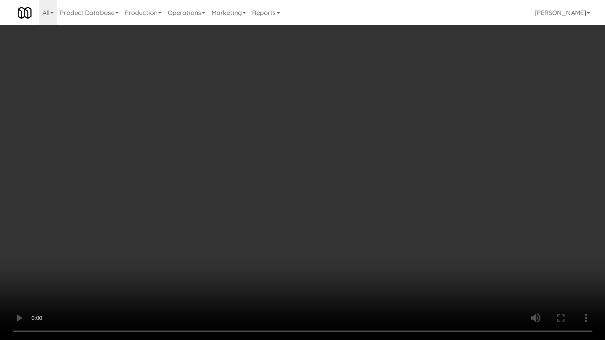
click at [357, 200] on video at bounding box center [302, 170] width 605 height 340
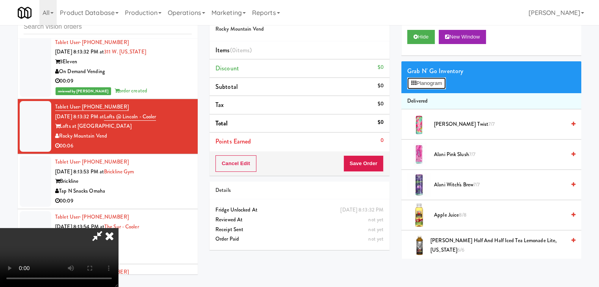
click at [432, 83] on button "Planogram" at bounding box center [426, 84] width 39 height 12
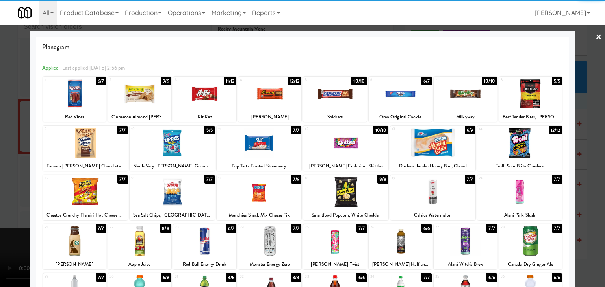
click at [327, 103] on div at bounding box center [334, 94] width 63 height 30
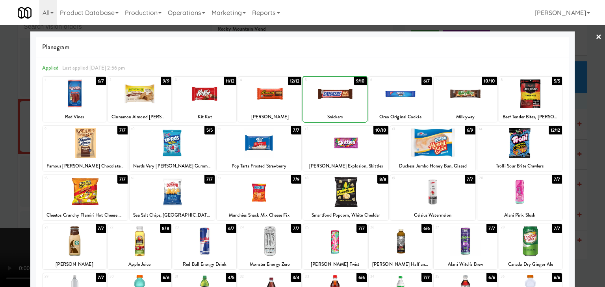
drag, startPoint x: 0, startPoint y: 155, endPoint x: 124, endPoint y: 158, distance: 123.6
click at [2, 155] on div at bounding box center [302, 143] width 605 height 287
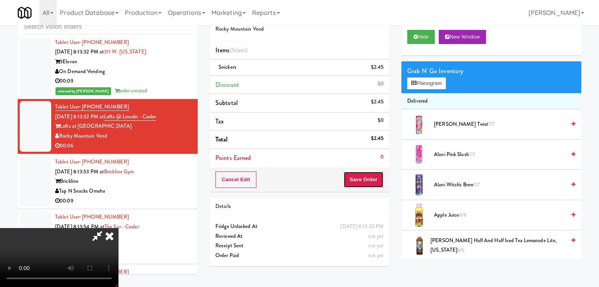
drag, startPoint x: 365, startPoint y: 184, endPoint x: 381, endPoint y: 183, distance: 15.8
click at [369, 184] on button "Save Order" at bounding box center [363, 180] width 40 height 17
click at [381, 183] on button "Save Order" at bounding box center [363, 180] width 40 height 17
click at [381, 182] on body "Are you sure you want to update this order? Okay Cancel Okay Are you sure you w…" at bounding box center [299, 143] width 599 height 287
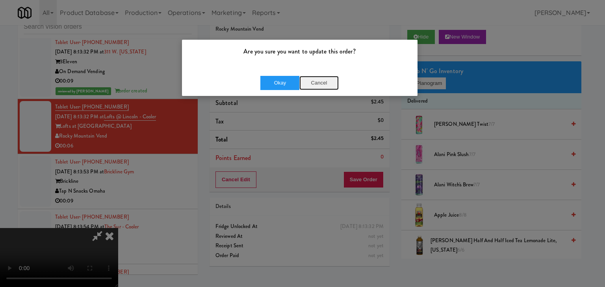
click at [318, 82] on button "Cancel" at bounding box center [318, 83] width 39 height 14
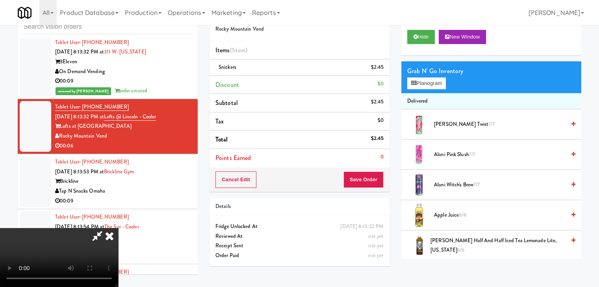
click at [118, 228] on video at bounding box center [59, 257] width 118 height 59
click at [396, 181] on div "Cart Flags Notes Payment Hide New Window Grab N' Go Inventory Planogram Deliver…" at bounding box center [491, 131] width 192 height 256
drag, startPoint x: 386, startPoint y: 176, endPoint x: 378, endPoint y: 178, distance: 8.0
click at [385, 176] on div "Cancel Edit Save Order" at bounding box center [299, 180] width 180 height 24
click at [378, 178] on button "Save Order" at bounding box center [363, 180] width 40 height 17
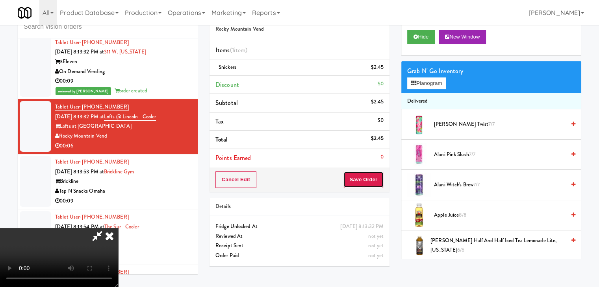
click at [378, 178] on button "Save Order" at bounding box center [363, 180] width 40 height 17
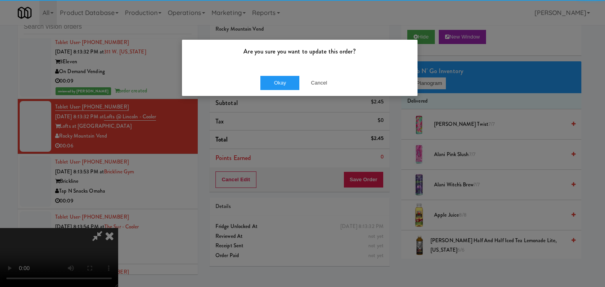
click at [290, 73] on div "Okay Cancel" at bounding box center [299, 83] width 235 height 26
drag, startPoint x: 285, startPoint y: 79, endPoint x: 283, endPoint y: 82, distance: 4.3
click at [285, 79] on button "Okay" at bounding box center [279, 83] width 39 height 14
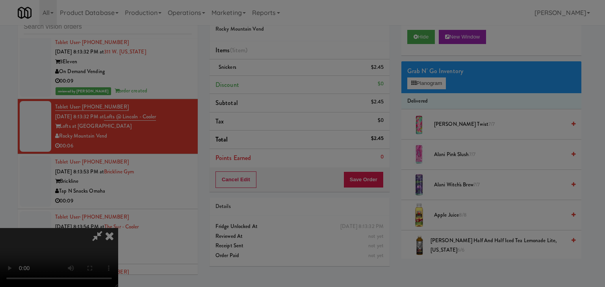
click at [283, 81] on div "Okay Cancel" at bounding box center [299, 68] width 235 height 26
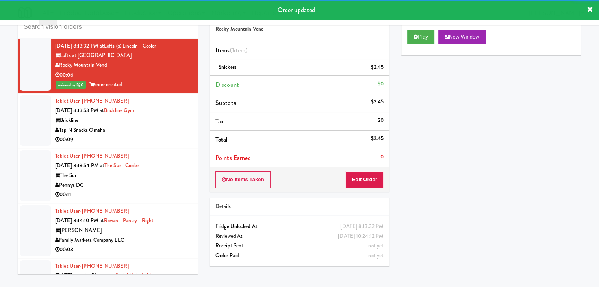
scroll to position [6162, 0]
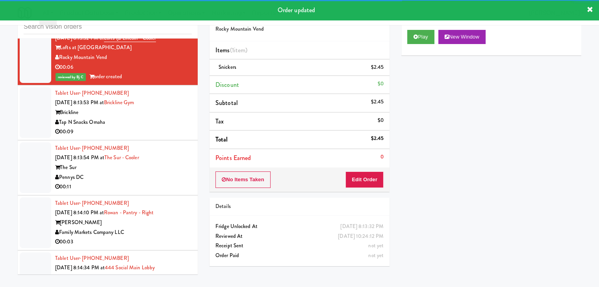
click at [165, 131] on li "Tablet User · (402) 804-4377 Sep 15, 2025 8:13:53 PM at Brickline Gym Brickline…" at bounding box center [108, 112] width 180 height 55
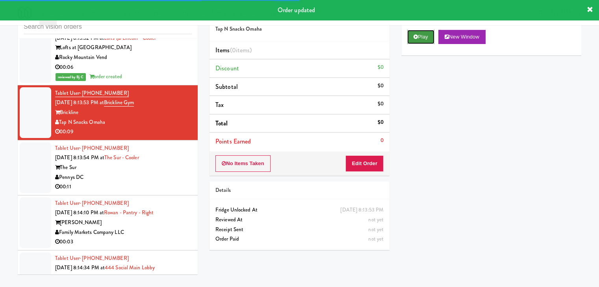
click at [423, 40] on button "Play" at bounding box center [420, 37] width 27 height 14
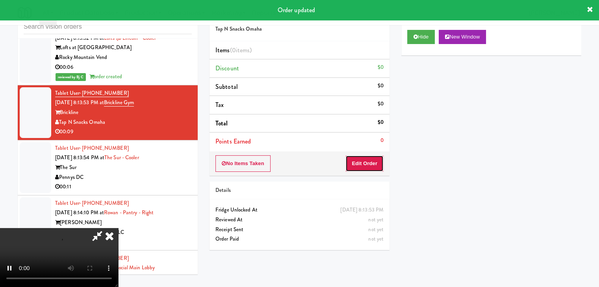
click at [365, 159] on button "Edit Order" at bounding box center [364, 163] width 38 height 17
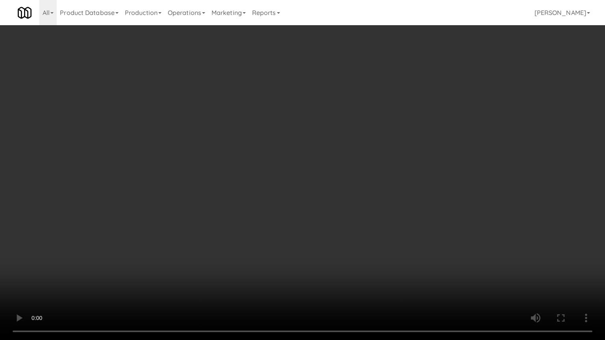
click at [336, 209] on video at bounding box center [302, 170] width 605 height 340
click at [325, 212] on video at bounding box center [302, 170] width 605 height 340
click at [325, 210] on video at bounding box center [302, 170] width 605 height 340
click at [326, 210] on video at bounding box center [302, 170] width 605 height 340
click at [329, 212] on video at bounding box center [302, 170] width 605 height 340
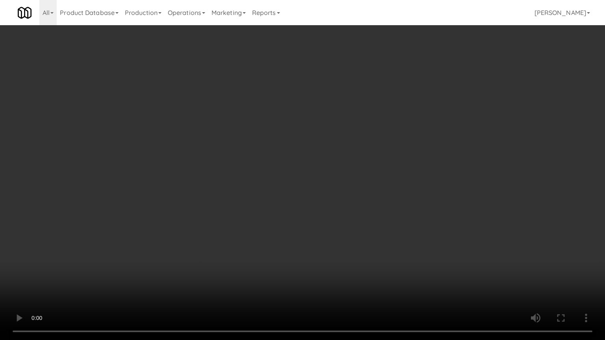
click at [329, 212] on video at bounding box center [302, 170] width 605 height 340
click at [329, 209] on video at bounding box center [302, 170] width 605 height 340
click at [335, 240] on video at bounding box center [302, 170] width 605 height 340
click at [339, 224] on video at bounding box center [302, 170] width 605 height 340
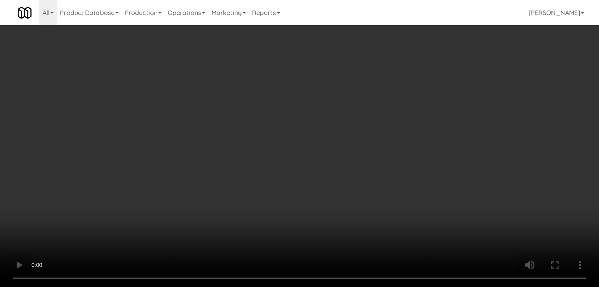
click at [239, 118] on video at bounding box center [299, 143] width 599 height 287
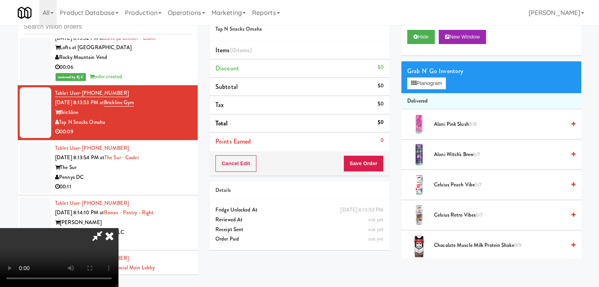
scroll to position [79, 0]
click at [118, 228] on video at bounding box center [59, 257] width 118 height 59
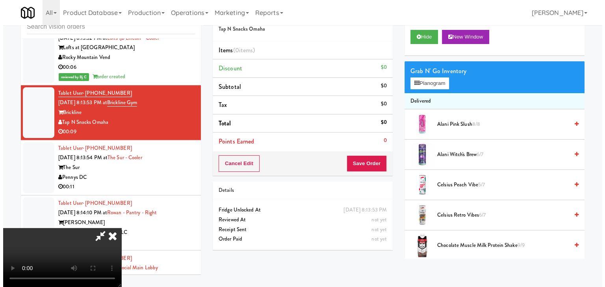
scroll to position [0, 0]
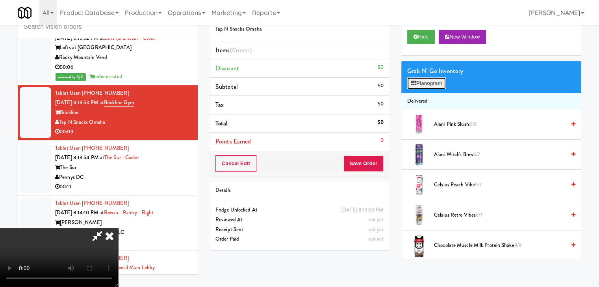
click at [427, 84] on button "Planogram" at bounding box center [426, 84] width 39 height 12
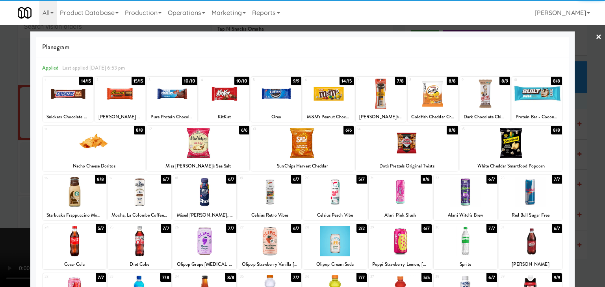
drag, startPoint x: 137, startPoint y: 196, endPoint x: 147, endPoint y: 196, distance: 9.8
click at [138, 196] on div at bounding box center [139, 192] width 63 height 30
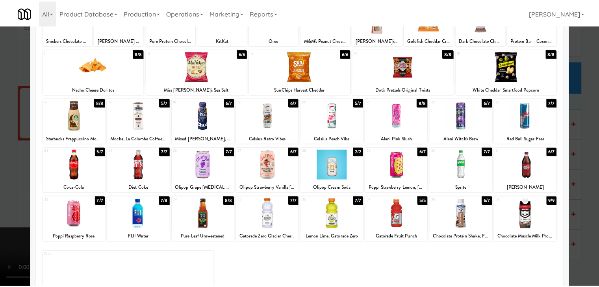
scroll to position [99, 0]
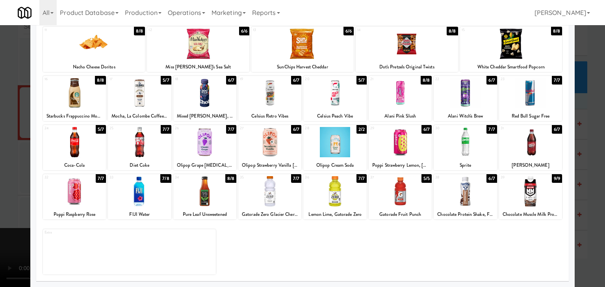
drag, startPoint x: 205, startPoint y: 200, endPoint x: 153, endPoint y: 200, distance: 52.3
click at [205, 200] on div at bounding box center [204, 191] width 63 height 30
drag, startPoint x: 0, startPoint y: 196, endPoint x: 281, endPoint y: 190, distance: 281.1
click at [15, 194] on div at bounding box center [302, 143] width 605 height 287
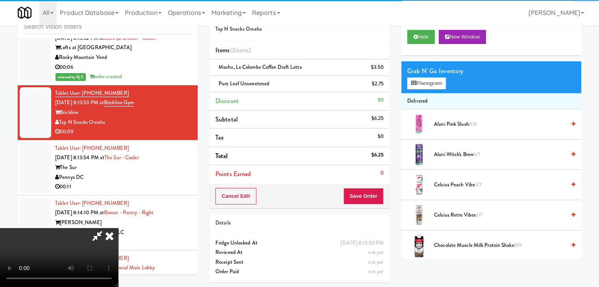
click at [368, 205] on div "Cancel Edit Save Order" at bounding box center [299, 196] width 180 height 24
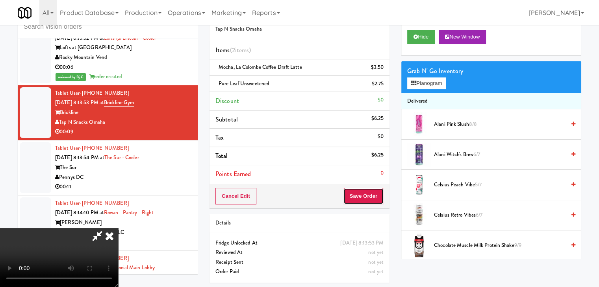
click at [375, 202] on button "Save Order" at bounding box center [363, 196] width 40 height 17
click at [376, 198] on button "Save Order" at bounding box center [363, 196] width 40 height 17
click at [373, 194] on body "Are you sure you want to update this order? Okay Cancel Okay Are you sure you w…" at bounding box center [299, 143] width 599 height 287
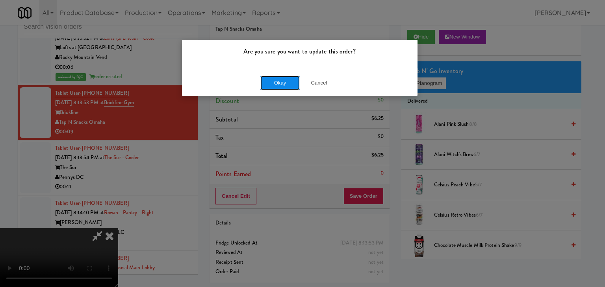
click at [277, 82] on button "Okay" at bounding box center [279, 83] width 39 height 14
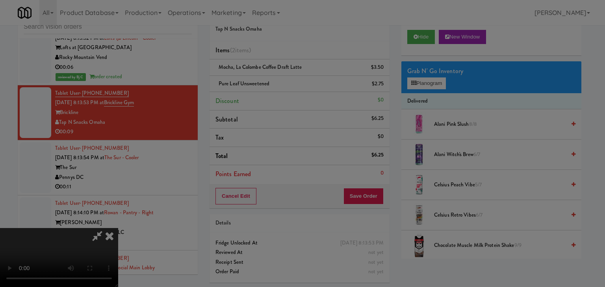
click at [279, 81] on div "Okay Cancel" at bounding box center [299, 68] width 235 height 26
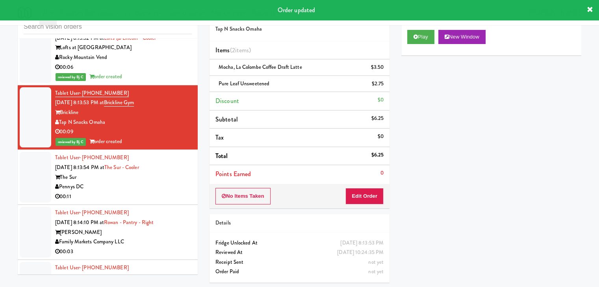
click at [182, 174] on div "The Sur" at bounding box center [123, 178] width 137 height 10
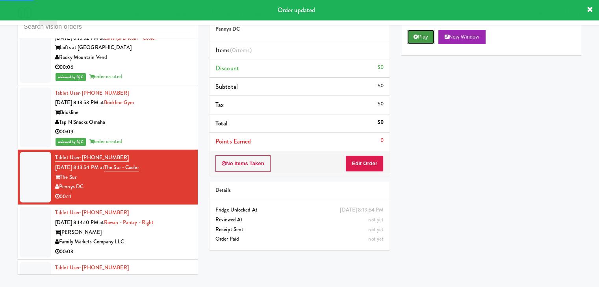
click at [423, 39] on button "Play" at bounding box center [420, 37] width 27 height 14
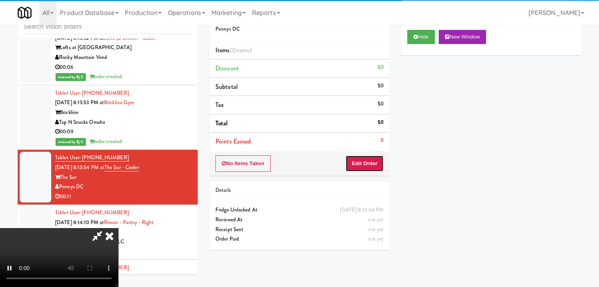
click at [360, 165] on button "Edit Order" at bounding box center [364, 163] width 38 height 17
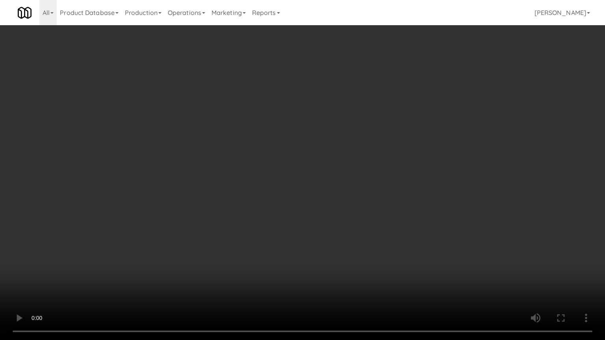
click at [344, 220] on video at bounding box center [302, 170] width 605 height 340
click at [340, 220] on video at bounding box center [302, 170] width 605 height 340
click at [340, 219] on video at bounding box center [302, 170] width 605 height 340
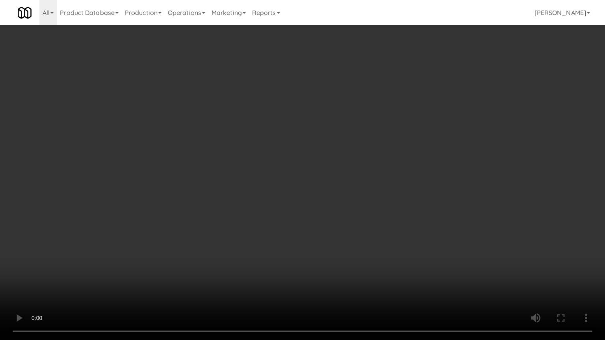
click at [340, 218] on video at bounding box center [302, 170] width 605 height 340
click at [338, 216] on video at bounding box center [302, 170] width 605 height 340
click at [342, 210] on video at bounding box center [302, 170] width 605 height 340
click at [342, 211] on video at bounding box center [302, 170] width 605 height 340
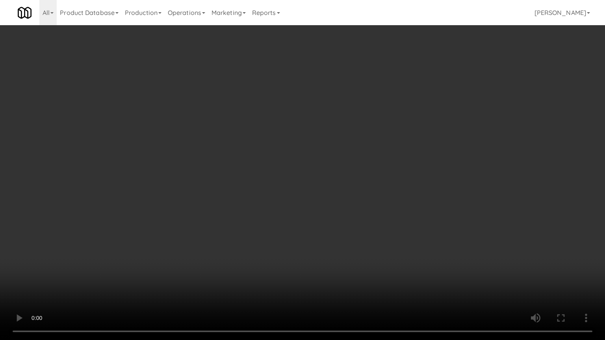
click at [343, 200] on video at bounding box center [302, 170] width 605 height 340
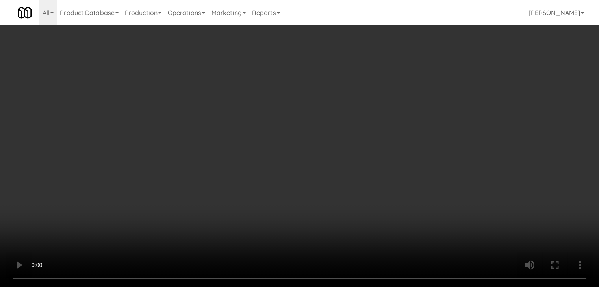
click at [303, 148] on video at bounding box center [299, 143] width 599 height 287
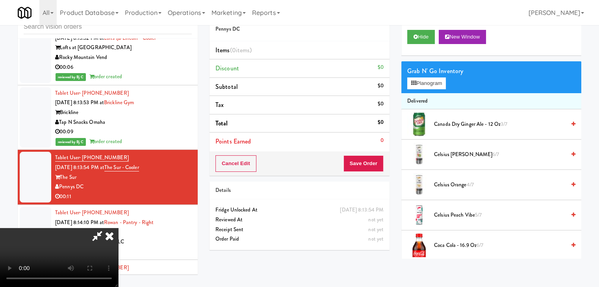
click at [118, 228] on video at bounding box center [59, 257] width 118 height 59
click at [436, 76] on div "Grab N' Go Inventory" at bounding box center [491, 71] width 168 height 12
click at [428, 83] on button "Planogram" at bounding box center [426, 84] width 39 height 12
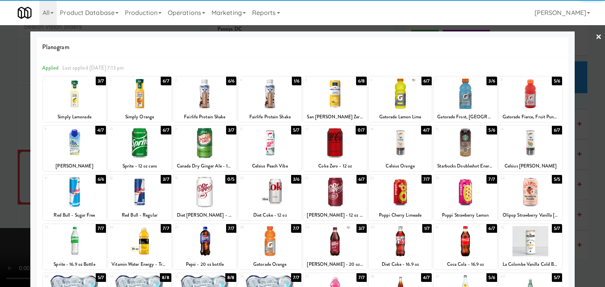
drag, startPoint x: 209, startPoint y: 145, endPoint x: 348, endPoint y: 159, distance: 139.2
click at [209, 145] on div at bounding box center [204, 143] width 63 height 30
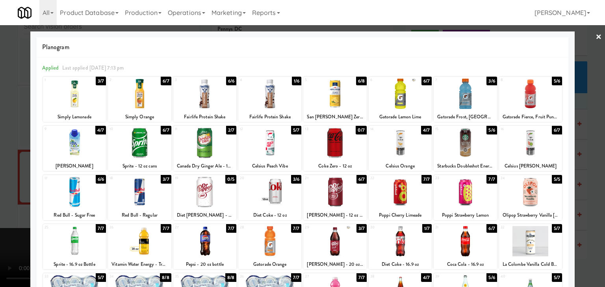
click at [532, 148] on div at bounding box center [530, 143] width 63 height 30
drag, startPoint x: 532, startPoint y: 148, endPoint x: 538, endPoint y: 150, distance: 6.2
click at [532, 149] on div at bounding box center [530, 143] width 63 height 30
click at [587, 155] on div at bounding box center [302, 143] width 605 height 287
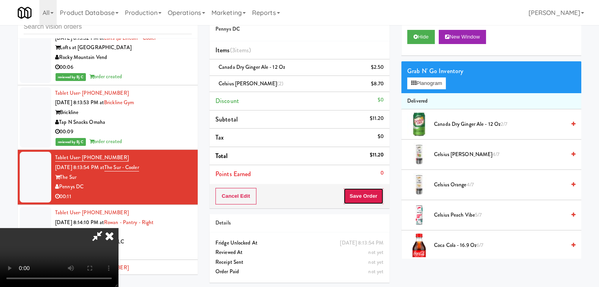
click at [365, 195] on button "Save Order" at bounding box center [363, 196] width 40 height 17
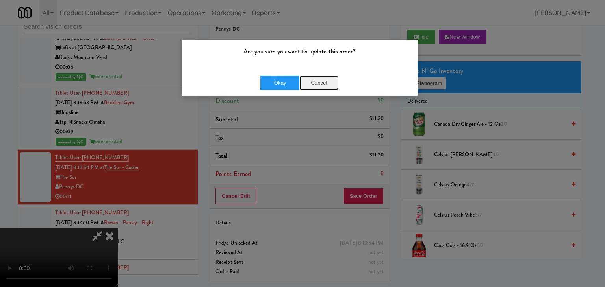
click at [318, 87] on button "Cancel" at bounding box center [318, 83] width 39 height 14
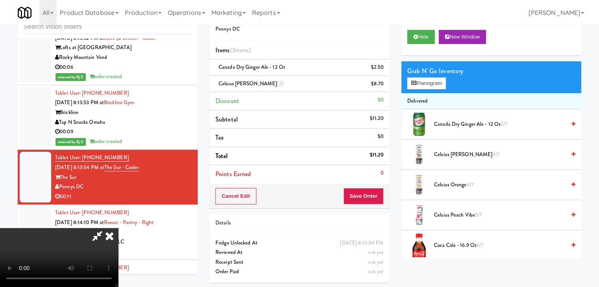
drag, startPoint x: 273, startPoint y: 149, endPoint x: 280, endPoint y: 150, distance: 7.3
click at [118, 228] on video at bounding box center [59, 257] width 118 height 59
click at [367, 196] on button "Save Order" at bounding box center [363, 196] width 40 height 17
click at [374, 196] on button "Save Order" at bounding box center [363, 196] width 40 height 17
click at [373, 195] on body "Are you sure you want to update this order? Okay Cancel Okay Are you sure you w…" at bounding box center [299, 143] width 599 height 287
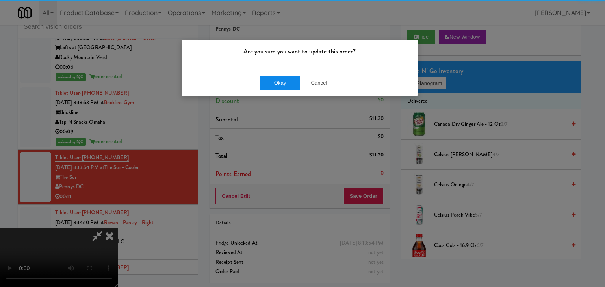
click at [277, 89] on div "Okay Cancel" at bounding box center [299, 83] width 235 height 26
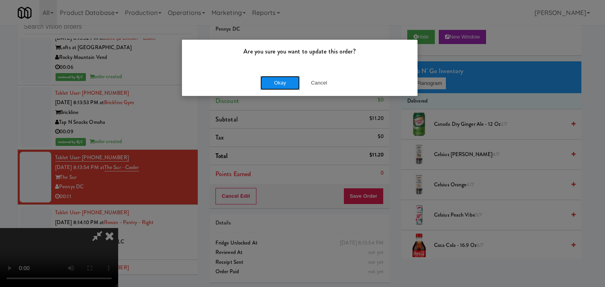
click at [279, 87] on button "Okay" at bounding box center [279, 83] width 39 height 14
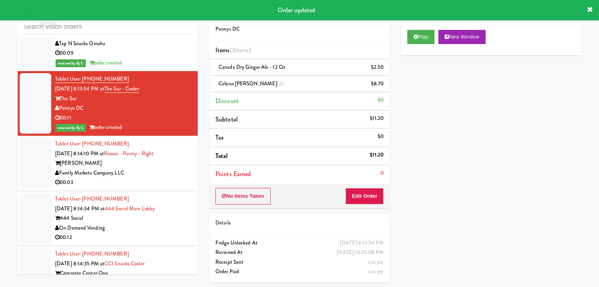
scroll to position [6240, 0]
click at [165, 179] on div "00:03" at bounding box center [123, 183] width 137 height 10
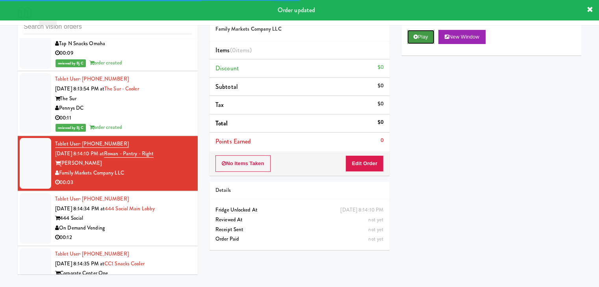
click at [415, 38] on icon at bounding box center [415, 36] width 4 height 5
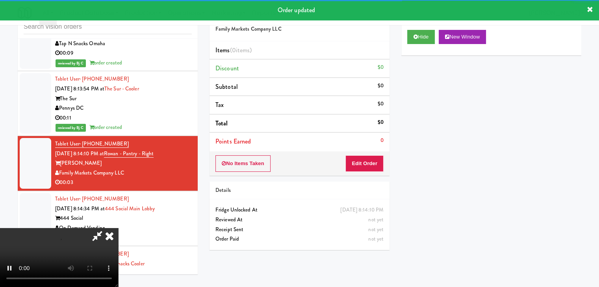
drag, startPoint x: 355, startPoint y: 172, endPoint x: 358, endPoint y: 167, distance: 5.1
click at [356, 169] on div "No Items Taken Edit Order" at bounding box center [299, 164] width 180 height 24
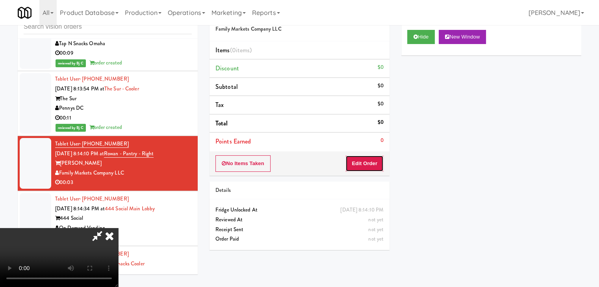
click at [358, 167] on button "Edit Order" at bounding box center [364, 163] width 38 height 17
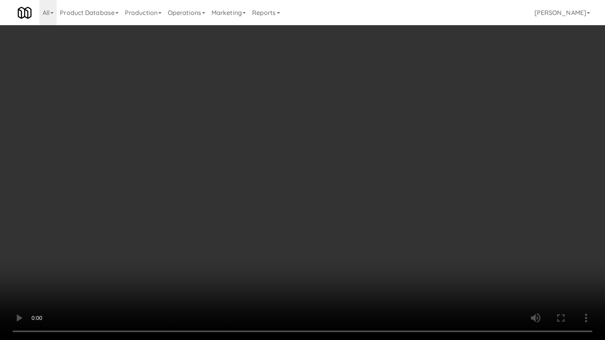
click at [346, 222] on video at bounding box center [302, 170] width 605 height 340
drag, startPoint x: 345, startPoint y: 224, endPoint x: 339, endPoint y: 227, distance: 6.9
click at [342, 226] on video at bounding box center [302, 170] width 605 height 340
click at [354, 224] on video at bounding box center [302, 170] width 605 height 340
drag, startPoint x: 354, startPoint y: 224, endPoint x: 372, endPoint y: 158, distance: 68.7
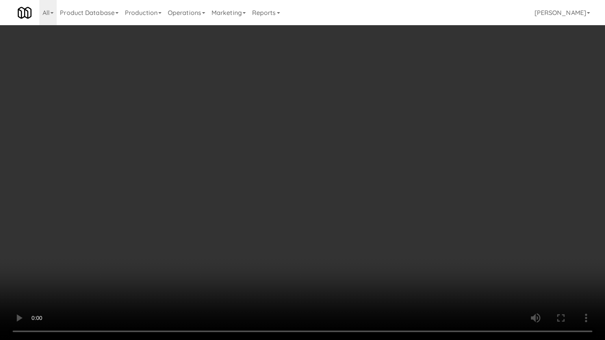
click at [355, 224] on video at bounding box center [302, 170] width 605 height 340
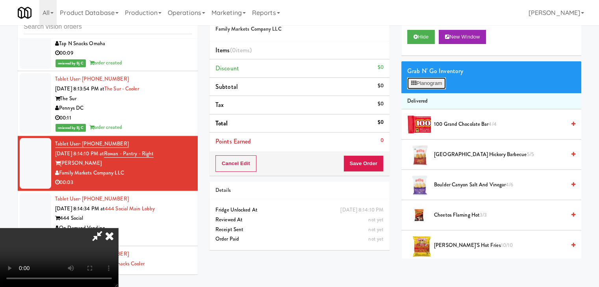
click at [435, 79] on button "Planogram" at bounding box center [426, 84] width 39 height 12
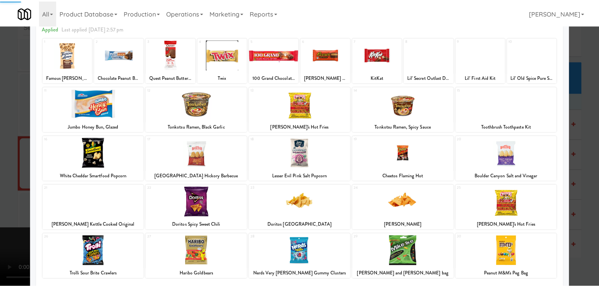
scroll to position [99, 0]
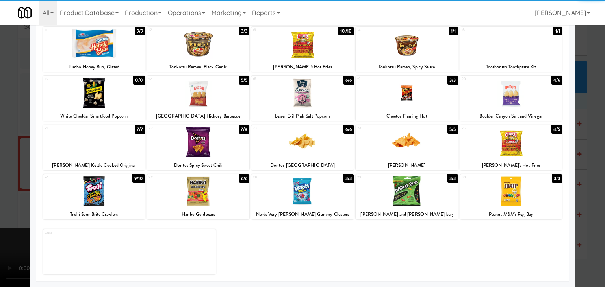
click at [103, 194] on div at bounding box center [94, 191] width 102 height 30
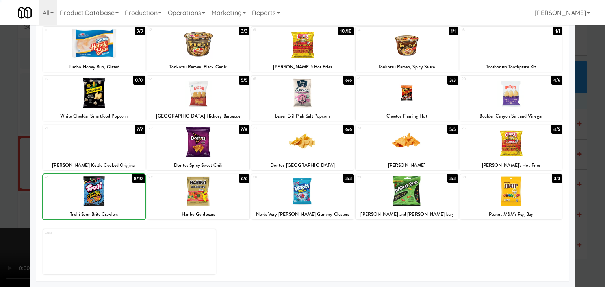
click at [2, 190] on div at bounding box center [302, 143] width 605 height 287
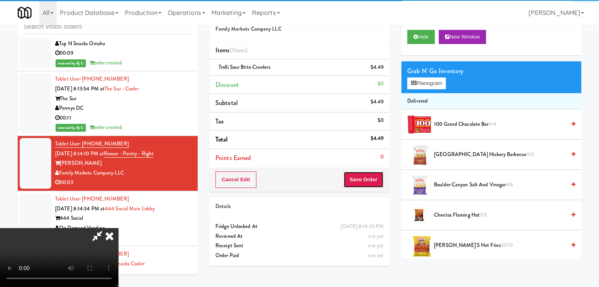
click at [365, 183] on button "Save Order" at bounding box center [363, 180] width 40 height 17
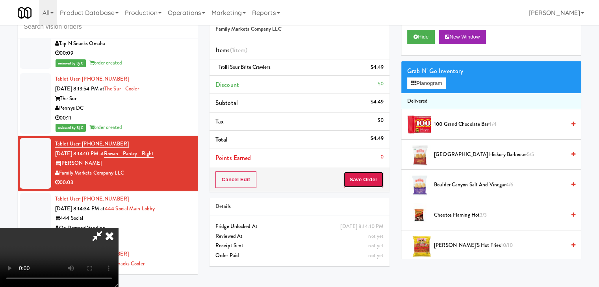
click at [365, 183] on button "Save Order" at bounding box center [363, 180] width 40 height 17
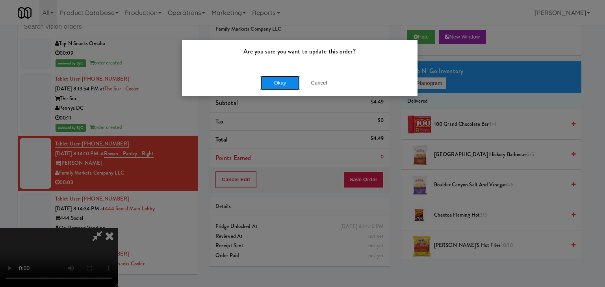
click at [285, 87] on button "Okay" at bounding box center [279, 83] width 39 height 14
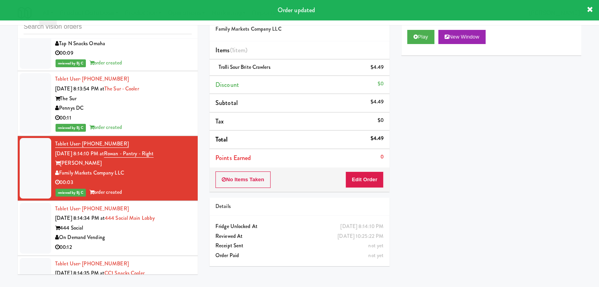
click at [148, 226] on div "444 Social" at bounding box center [123, 229] width 137 height 10
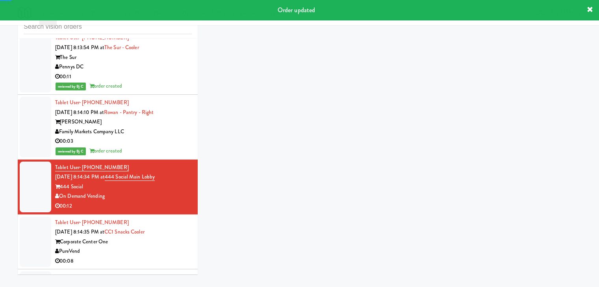
scroll to position [6358, 0]
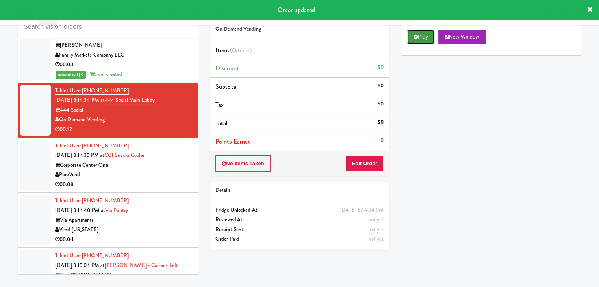
click at [420, 38] on button "Play" at bounding box center [420, 37] width 27 height 14
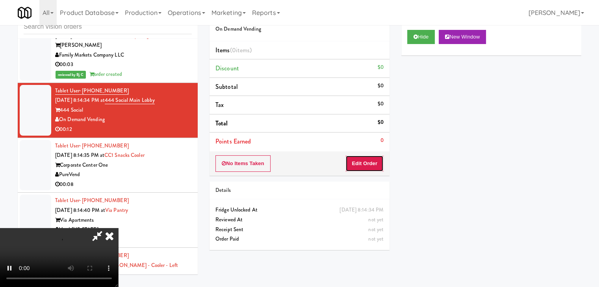
click at [364, 159] on button "Edit Order" at bounding box center [364, 163] width 38 height 17
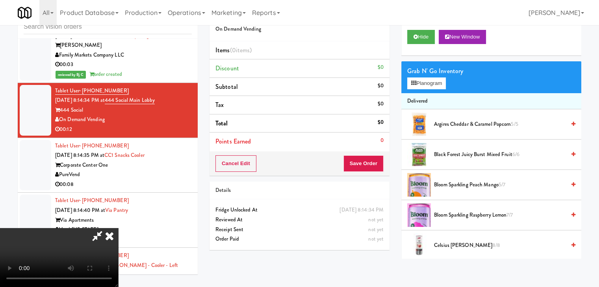
scroll to position [0, 0]
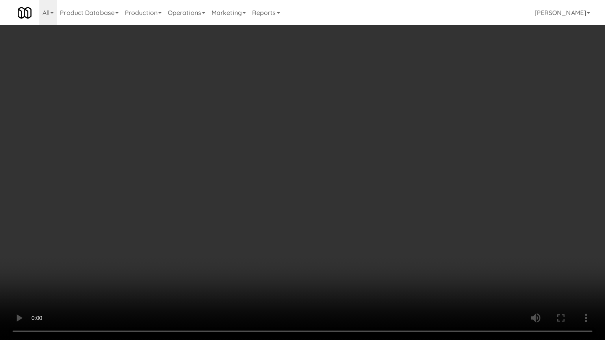
click at [341, 230] on video at bounding box center [302, 170] width 605 height 340
drag, startPoint x: 341, startPoint y: 230, endPoint x: 336, endPoint y: 197, distance: 33.4
click at [340, 230] on video at bounding box center [302, 170] width 605 height 340
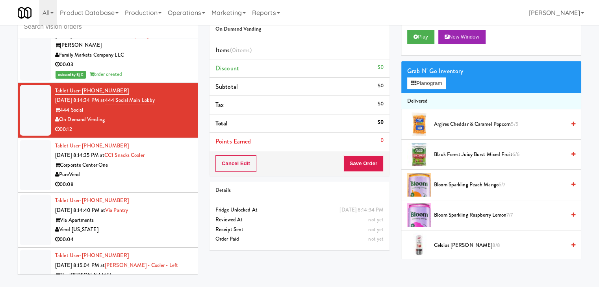
click at [156, 170] on div "PureVend" at bounding box center [123, 175] width 137 height 10
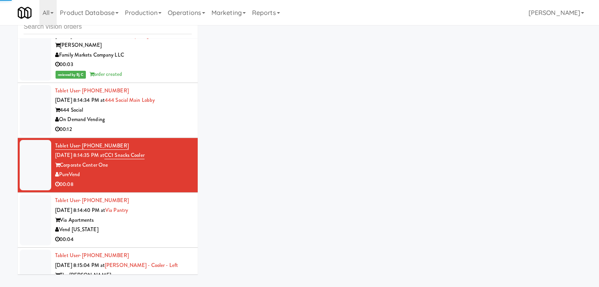
click at [160, 115] on div "On Demand Vending" at bounding box center [123, 120] width 137 height 10
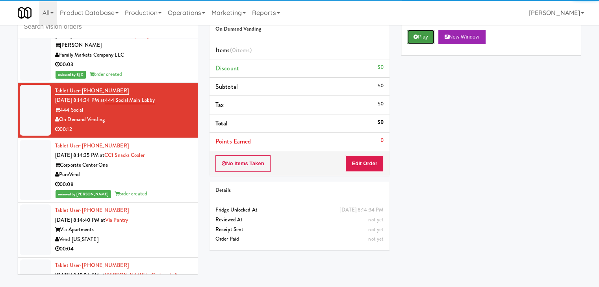
click at [423, 34] on button "Play" at bounding box center [420, 37] width 27 height 14
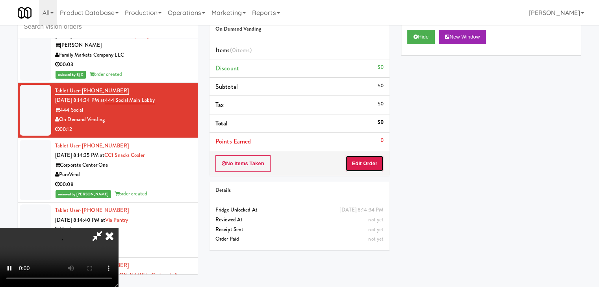
click at [365, 159] on button "Edit Order" at bounding box center [364, 163] width 38 height 17
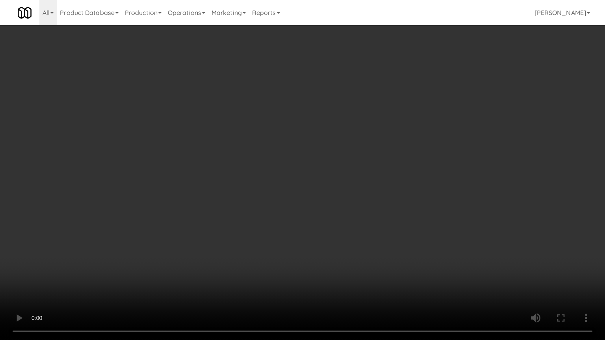
click at [353, 234] on video at bounding box center [302, 170] width 605 height 340
click at [357, 227] on video at bounding box center [302, 170] width 605 height 340
click at [356, 224] on video at bounding box center [302, 170] width 605 height 340
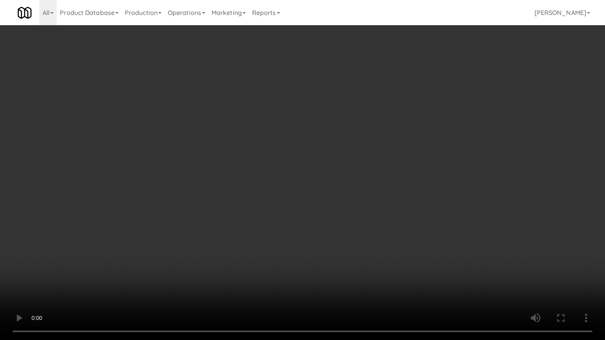
click at [356, 224] on video at bounding box center [302, 170] width 605 height 340
click at [354, 228] on video at bounding box center [302, 170] width 605 height 340
drag, startPoint x: 354, startPoint y: 228, endPoint x: 371, endPoint y: 167, distance: 63.2
click at [356, 222] on video at bounding box center [302, 170] width 605 height 340
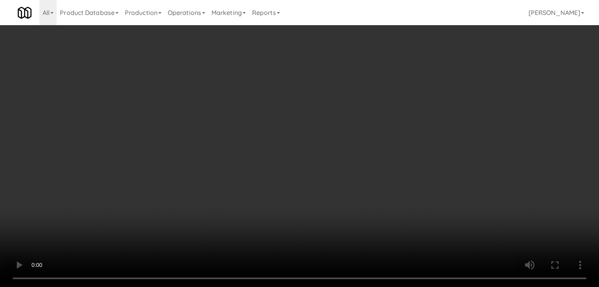
click at [440, 84] on button "Planogram" at bounding box center [426, 84] width 39 height 12
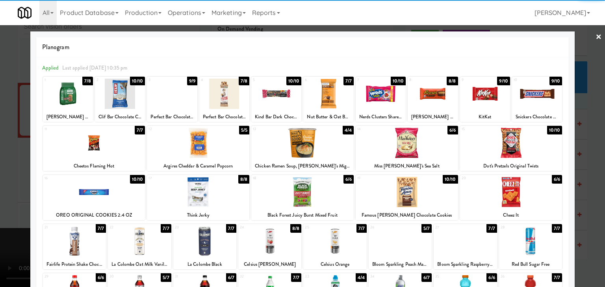
click at [309, 145] on div at bounding box center [302, 143] width 102 height 30
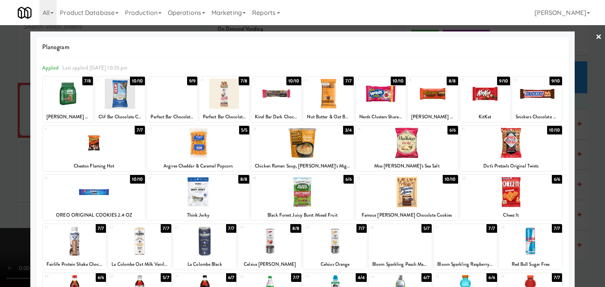
drag, startPoint x: 0, startPoint y: 170, endPoint x: 186, endPoint y: 183, distance: 186.2
click at [20, 172] on div at bounding box center [302, 143] width 605 height 287
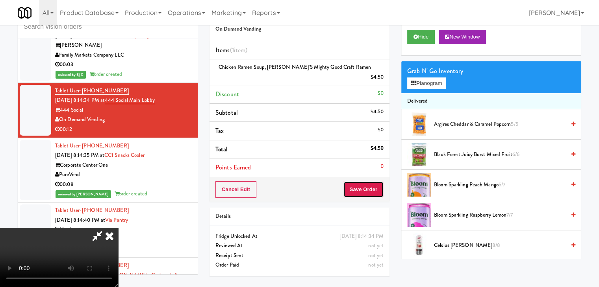
click at [370, 184] on button "Save Order" at bounding box center [363, 189] width 40 height 17
click at [370, 183] on button "Save Order" at bounding box center [363, 189] width 40 height 17
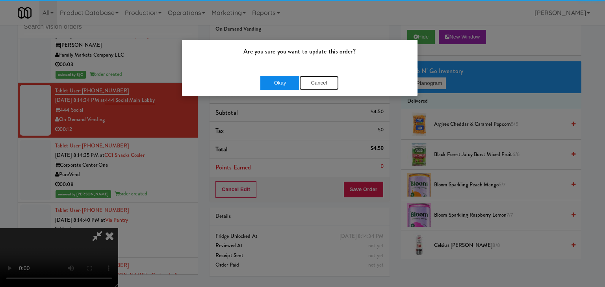
click at [299, 82] on button "Cancel" at bounding box center [318, 83] width 39 height 14
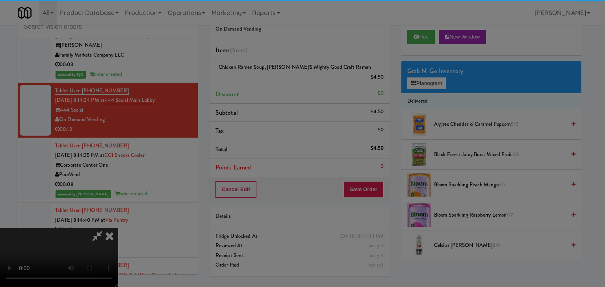
click at [296, 82] on body "Are you sure you want to update this order? Okay Cancel Okay Are you sure you w…" at bounding box center [302, 143] width 605 height 287
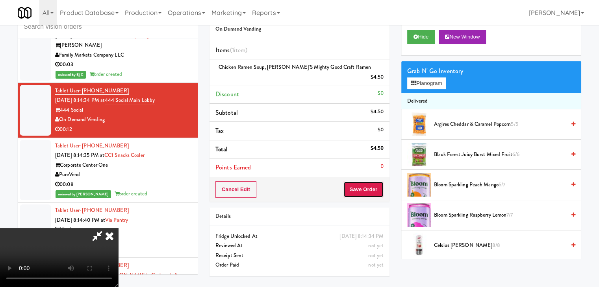
drag, startPoint x: 376, startPoint y: 181, endPoint x: 367, endPoint y: 173, distance: 12.0
click at [376, 181] on button "Save Order" at bounding box center [363, 189] width 40 height 17
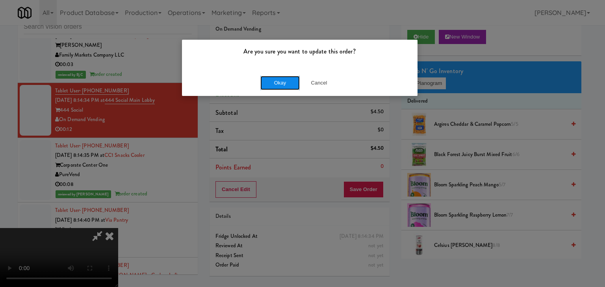
click at [290, 81] on button "Okay" at bounding box center [279, 83] width 39 height 14
click at [290, 81] on body "Are you sure you want to update this order? Okay Cancel Okay Are you sure you w…" at bounding box center [302, 143] width 605 height 287
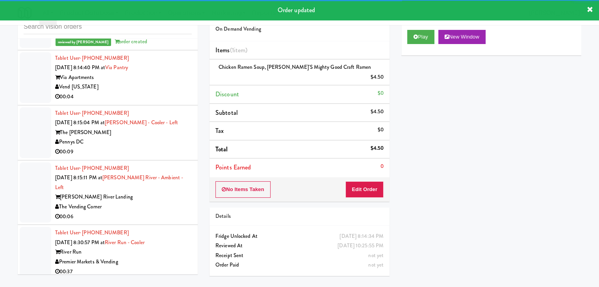
scroll to position [6526, 0]
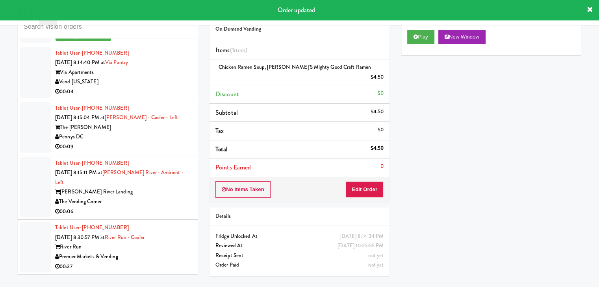
click at [173, 77] on div "Vend [US_STATE]" at bounding box center [123, 82] width 137 height 10
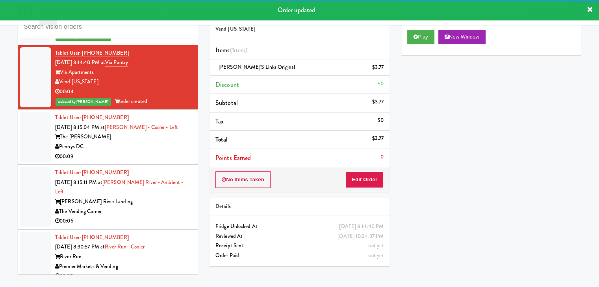
drag, startPoint x: 165, startPoint y: 150, endPoint x: 163, endPoint y: 153, distance: 4.1
click at [164, 153] on div "00:09" at bounding box center [123, 157] width 137 height 10
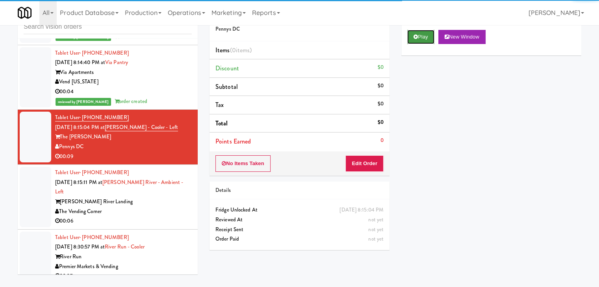
click at [425, 41] on button "Play" at bounding box center [420, 37] width 27 height 14
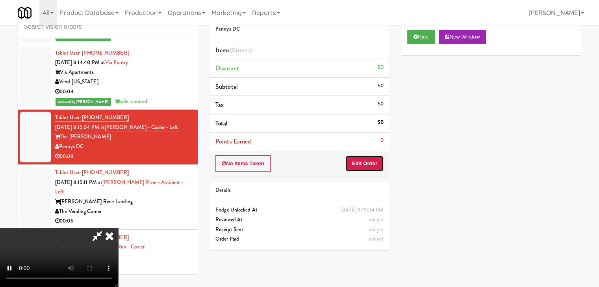
click at [364, 166] on button "Edit Order" at bounding box center [364, 163] width 38 height 17
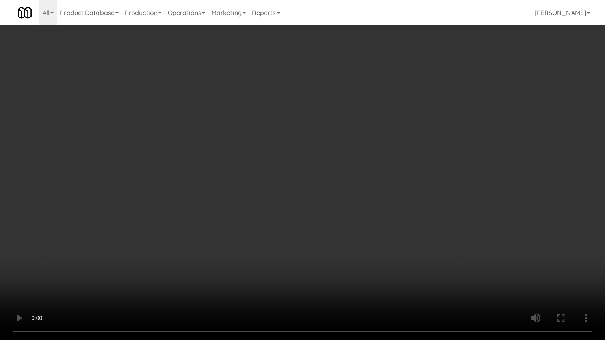
click at [389, 212] on video at bounding box center [302, 170] width 605 height 340
click at [394, 207] on video at bounding box center [302, 170] width 605 height 340
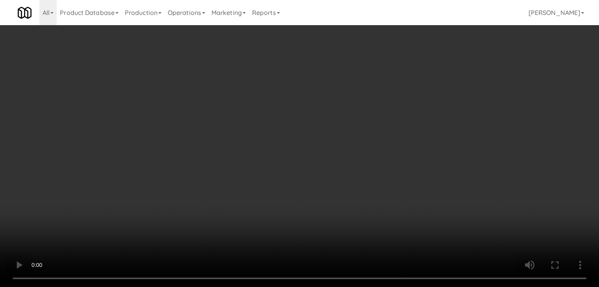
click at [430, 85] on button "Planogram" at bounding box center [426, 84] width 39 height 12
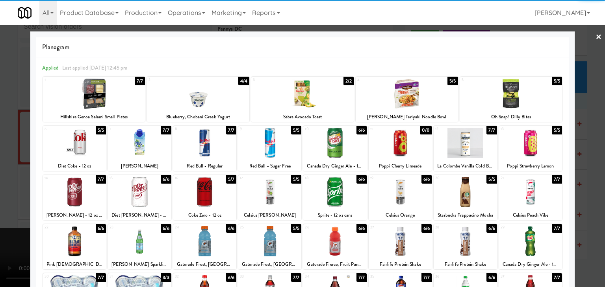
drag, startPoint x: 139, startPoint y: 141, endPoint x: 144, endPoint y: 139, distance: 5.4
click at [141, 141] on div at bounding box center [139, 143] width 63 height 30
drag, startPoint x: 261, startPoint y: 233, endPoint x: 128, endPoint y: 224, distance: 133.4
click at [261, 236] on div at bounding box center [269, 241] width 63 height 30
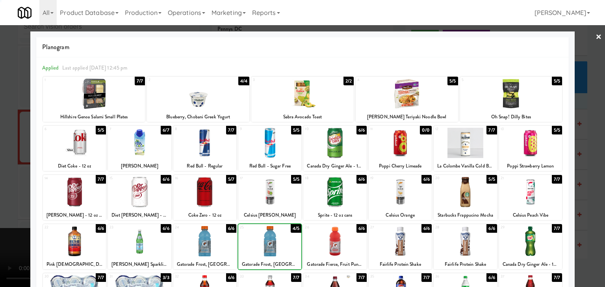
drag, startPoint x: 0, startPoint y: 216, endPoint x: 190, endPoint y: 206, distance: 190.3
click at [8, 213] on div at bounding box center [302, 143] width 605 height 287
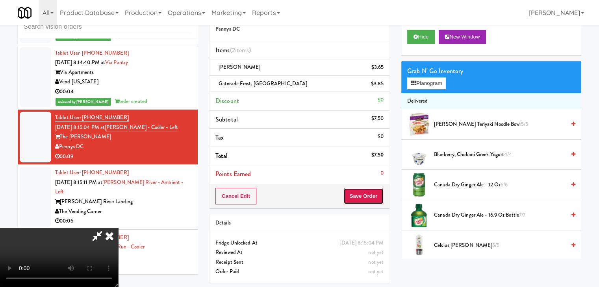
click at [368, 197] on button "Save Order" at bounding box center [363, 196] width 40 height 17
click at [370, 197] on button "Save Order" at bounding box center [363, 196] width 40 height 17
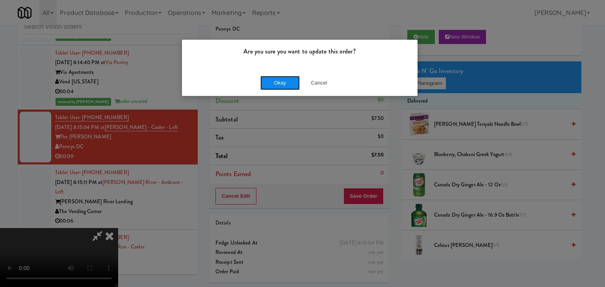
click at [281, 77] on button "Okay" at bounding box center [279, 83] width 39 height 14
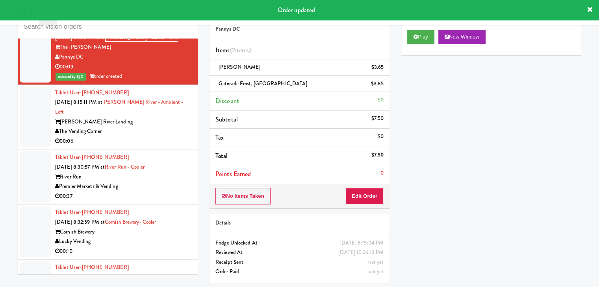
scroll to position [6614, 0]
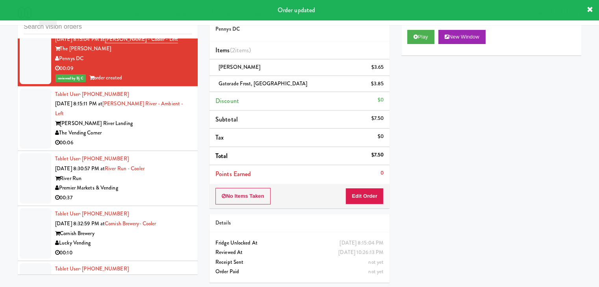
click at [168, 128] on div "The Vending Corner" at bounding box center [123, 133] width 137 height 10
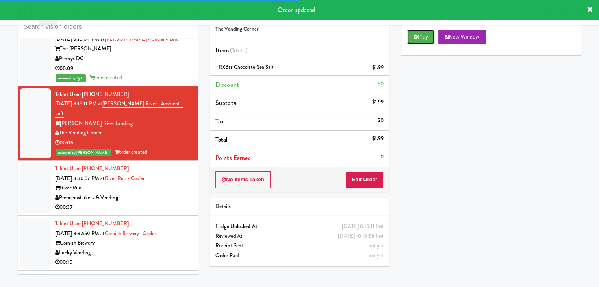
drag, startPoint x: 418, startPoint y: 37, endPoint x: 405, endPoint y: 134, distance: 98.5
click at [407, 133] on div "Play New Window Primary Flag Clear Flag if unable to determine what was taken o…" at bounding box center [491, 171] width 180 height 295
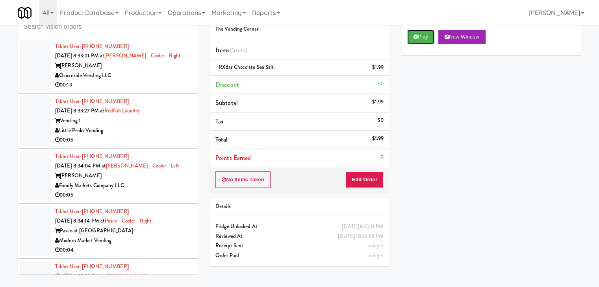
scroll to position [6850, 0]
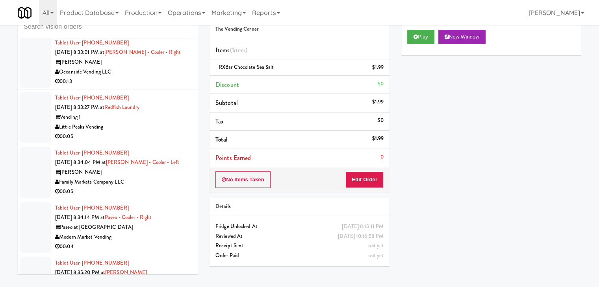
click at [176, 113] on div "Vending 1" at bounding box center [123, 118] width 137 height 10
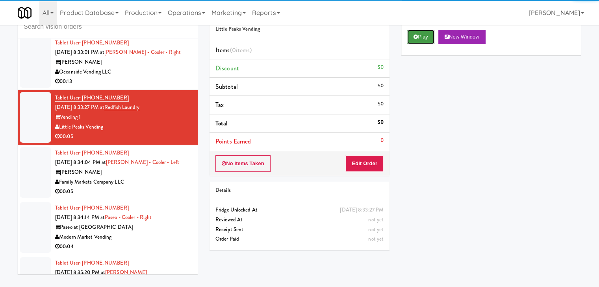
click at [416, 39] on button "Play" at bounding box center [420, 37] width 27 height 14
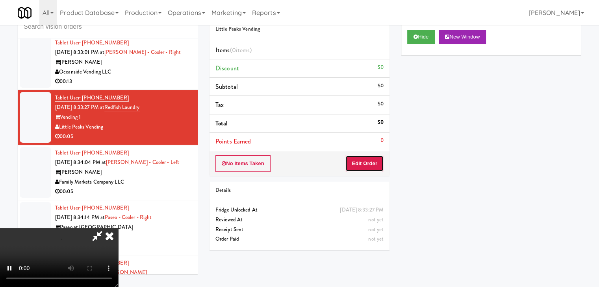
click at [366, 158] on button "Edit Order" at bounding box center [364, 163] width 38 height 17
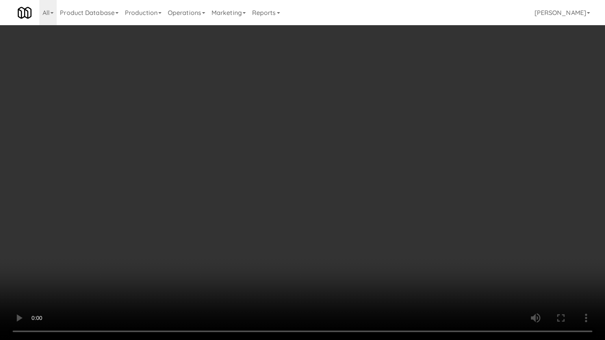
click at [356, 237] on video at bounding box center [302, 170] width 605 height 340
click at [357, 236] on video at bounding box center [302, 170] width 605 height 340
click at [374, 222] on video at bounding box center [302, 170] width 605 height 340
drag, startPoint x: 374, startPoint y: 222, endPoint x: 416, endPoint y: 126, distance: 104.3
click at [374, 220] on video at bounding box center [302, 170] width 605 height 340
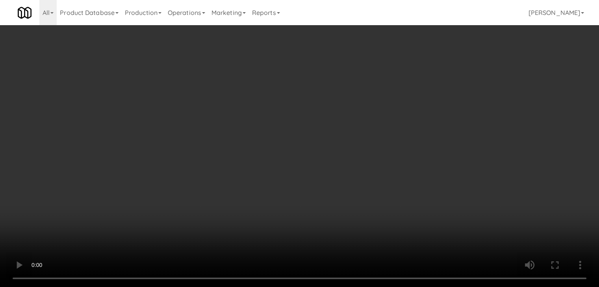
click at [433, 85] on button "Planogram" at bounding box center [426, 84] width 39 height 12
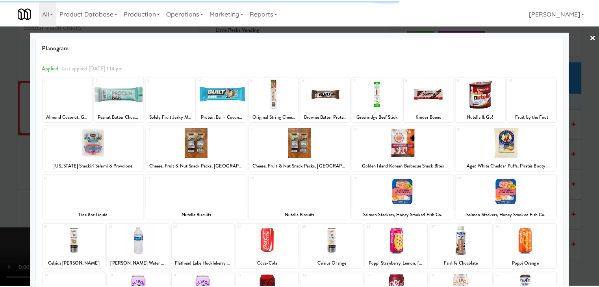
scroll to position [99, 0]
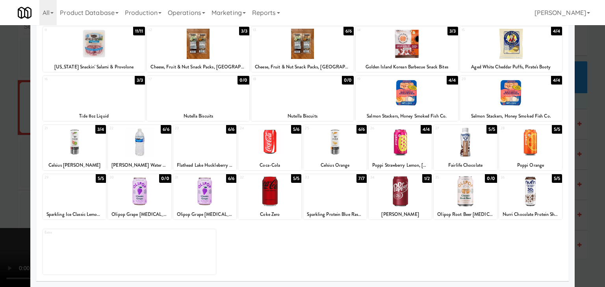
click at [211, 140] on div at bounding box center [204, 142] width 63 height 30
drag, startPoint x: 0, startPoint y: 140, endPoint x: 70, endPoint y: 139, distance: 70.5
click at [4, 140] on div at bounding box center [302, 143] width 605 height 287
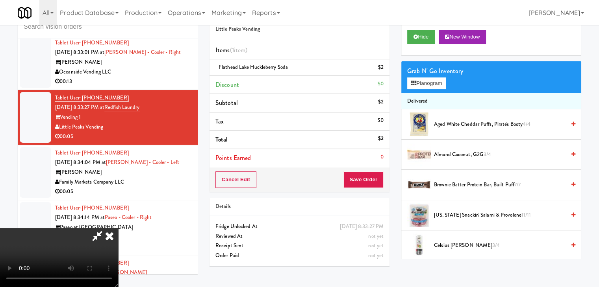
scroll to position [79, 0]
click at [118, 228] on video at bounding box center [59, 257] width 118 height 59
click at [367, 179] on button "Save Order" at bounding box center [363, 180] width 40 height 17
click at [368, 179] on button "Save Order" at bounding box center [363, 180] width 40 height 17
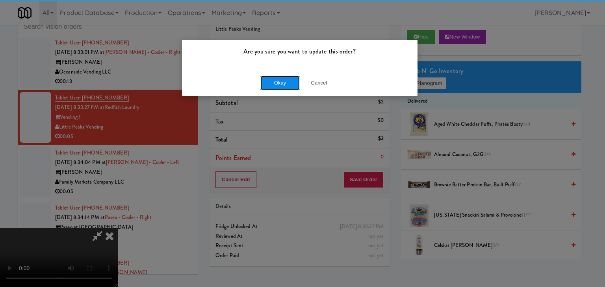
drag, startPoint x: 271, startPoint y: 79, endPoint x: 274, endPoint y: 82, distance: 4.5
click at [271, 81] on button "Okay" at bounding box center [279, 83] width 39 height 14
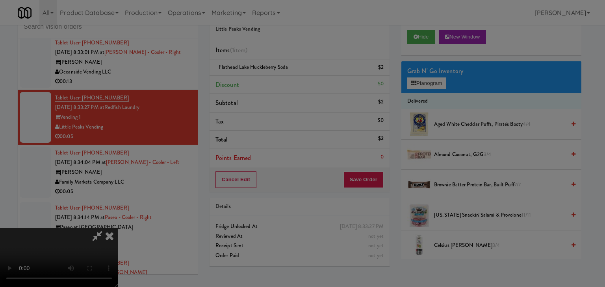
click at [274, 81] on div "Okay Cancel" at bounding box center [299, 68] width 235 height 26
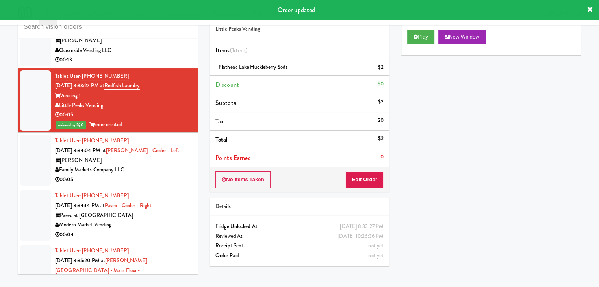
scroll to position [6889, 0]
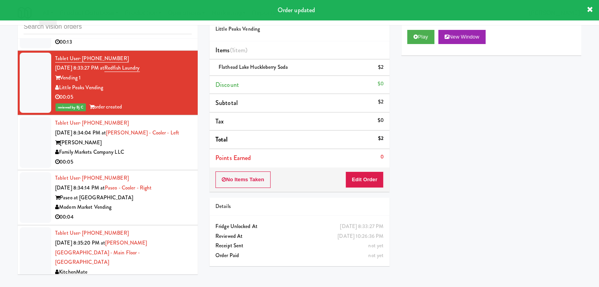
drag, startPoint x: 153, startPoint y: 148, endPoint x: 162, endPoint y: 144, distance: 10.2
click at [157, 157] on div "00:05" at bounding box center [123, 162] width 137 height 10
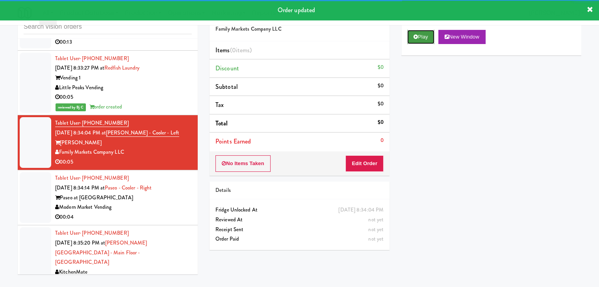
click at [420, 41] on button "Play" at bounding box center [420, 37] width 27 height 14
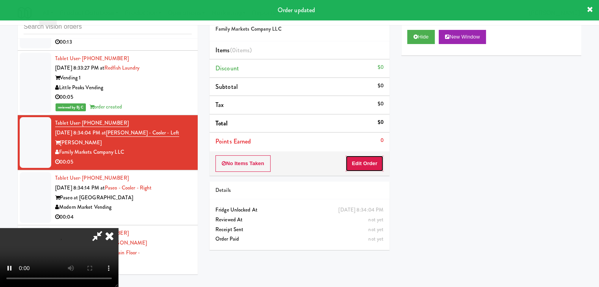
click at [364, 164] on button "Edit Order" at bounding box center [364, 163] width 38 height 17
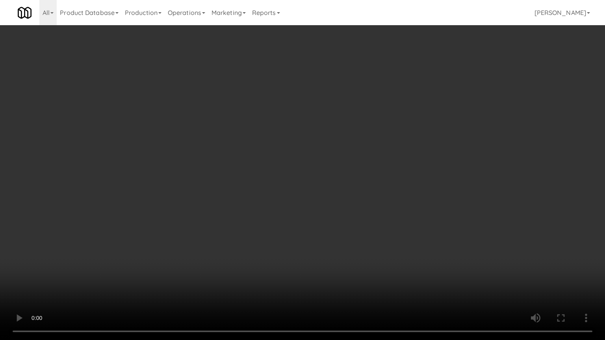
click at [324, 251] on video at bounding box center [302, 170] width 605 height 340
click at [325, 251] on video at bounding box center [302, 170] width 605 height 340
click at [327, 250] on video at bounding box center [302, 170] width 605 height 340
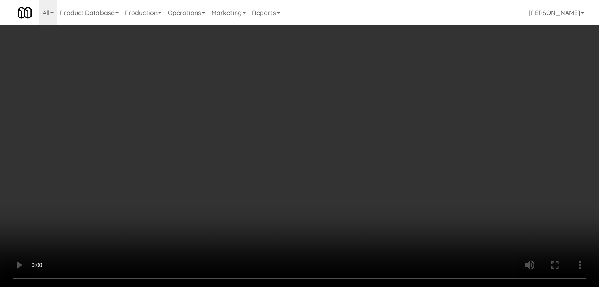
click at [432, 81] on button "Planogram" at bounding box center [426, 84] width 39 height 12
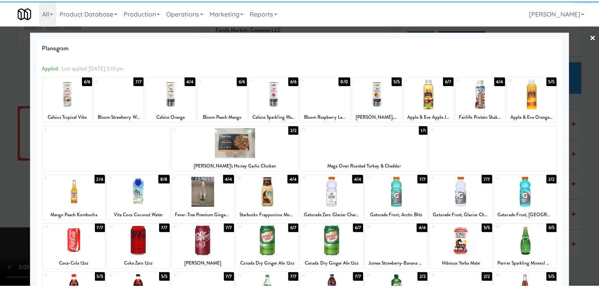
scroll to position [79, 0]
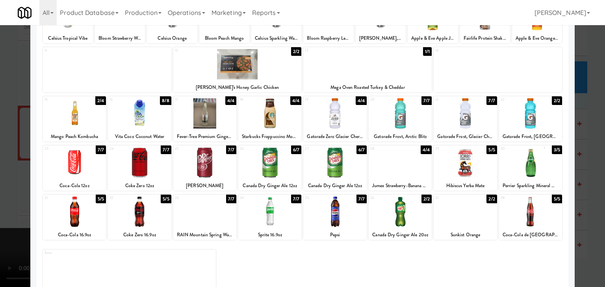
click at [208, 164] on div at bounding box center [204, 163] width 63 height 30
drag, startPoint x: 0, startPoint y: 172, endPoint x: 54, endPoint y: 170, distance: 53.9
click at [2, 172] on div at bounding box center [302, 143] width 605 height 287
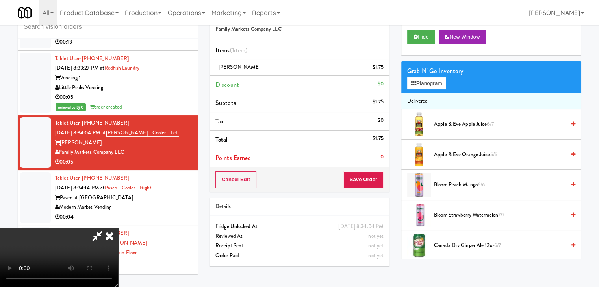
scroll to position [111, 0]
click at [364, 184] on button "Save Order" at bounding box center [363, 180] width 40 height 17
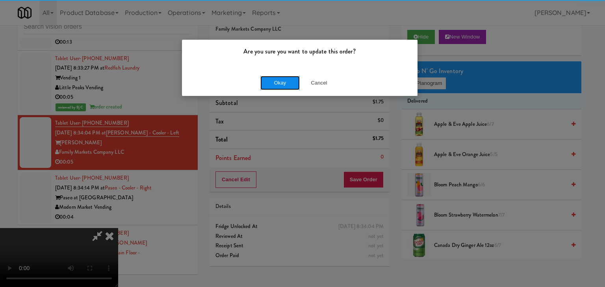
click at [279, 81] on button "Okay" at bounding box center [279, 83] width 39 height 14
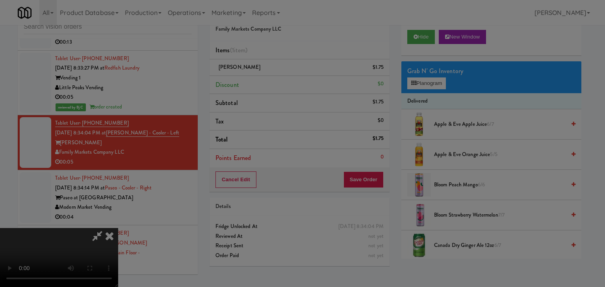
click at [279, 81] on body "Are you sure you want to update this order? Okay Cancel Okay Are you sure you w…" at bounding box center [302, 143] width 605 height 287
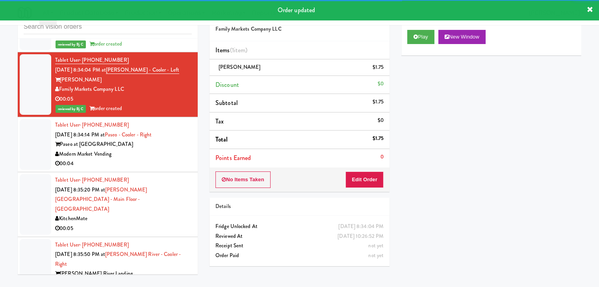
scroll to position [6968, 0]
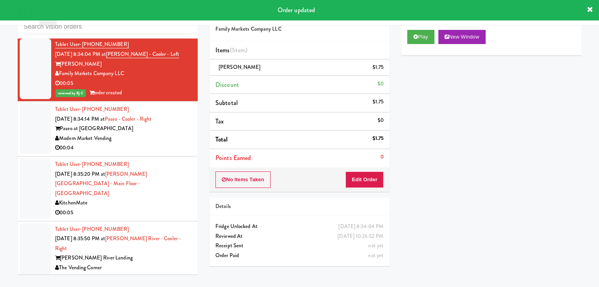
click at [154, 143] on div "00:04" at bounding box center [123, 148] width 137 height 10
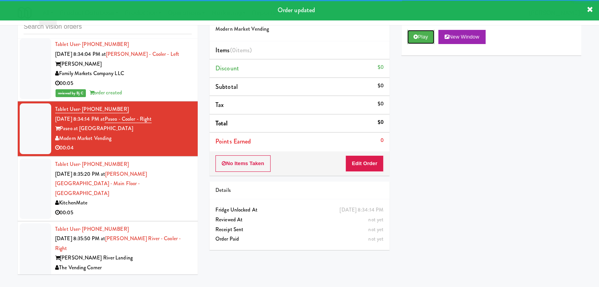
drag, startPoint x: 420, startPoint y: 34, endPoint x: 400, endPoint y: 74, distance: 44.4
click at [420, 33] on button "Play" at bounding box center [420, 37] width 27 height 14
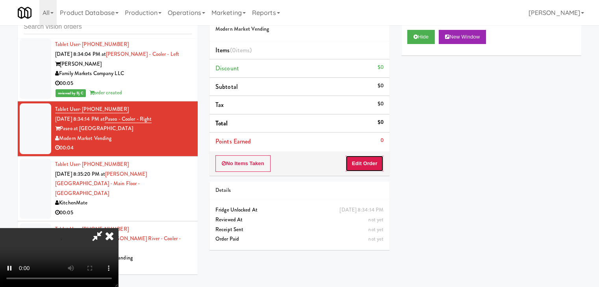
click at [354, 166] on button "Edit Order" at bounding box center [364, 163] width 38 height 17
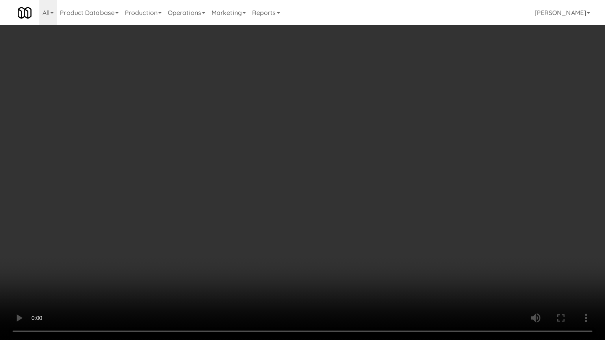
click at [335, 224] on video at bounding box center [302, 170] width 605 height 340
drag, startPoint x: 334, startPoint y: 224, endPoint x: 328, endPoint y: 225, distance: 6.3
click at [334, 224] on video at bounding box center [302, 170] width 605 height 340
click at [328, 224] on video at bounding box center [302, 170] width 605 height 340
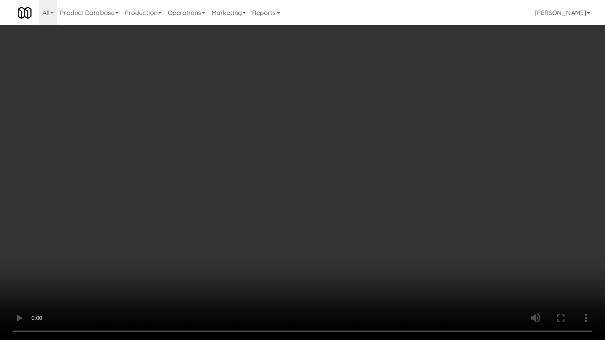
click at [323, 224] on video at bounding box center [302, 170] width 605 height 340
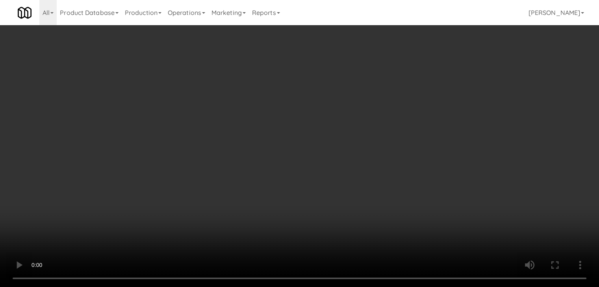
click at [438, 80] on button "Planogram" at bounding box center [426, 84] width 39 height 12
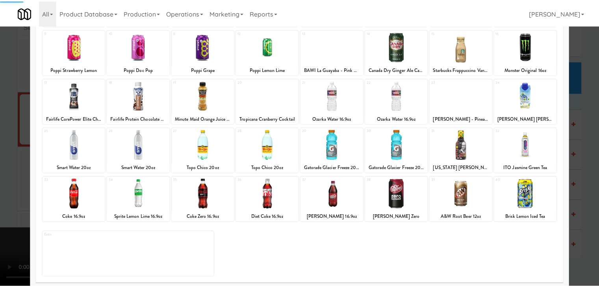
scroll to position [99, 0]
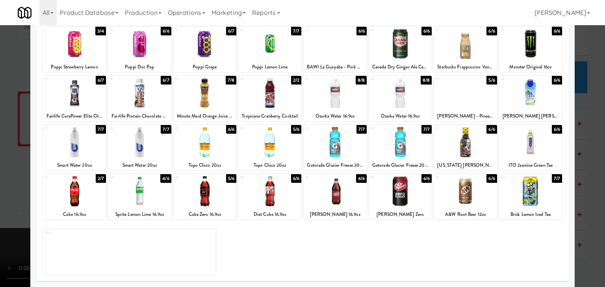
click at [270, 194] on div at bounding box center [269, 191] width 63 height 30
drag, startPoint x: 2, startPoint y: 192, endPoint x: 278, endPoint y: 185, distance: 276.4
click at [24, 189] on div at bounding box center [302, 143] width 605 height 287
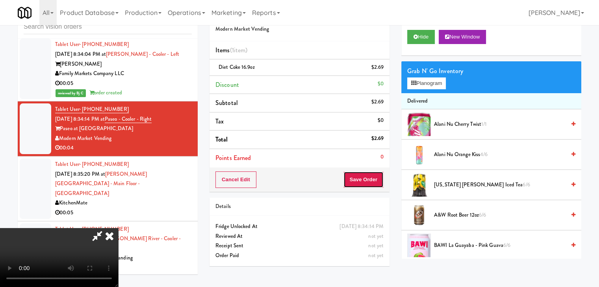
click at [370, 182] on button "Save Order" at bounding box center [363, 180] width 40 height 17
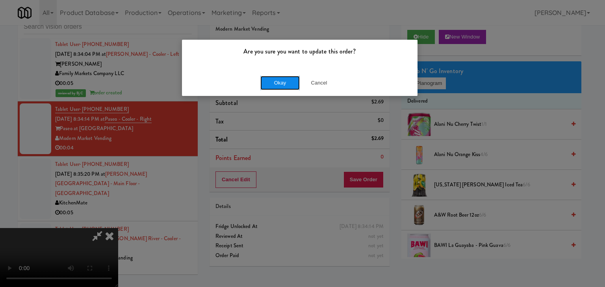
click at [283, 79] on button "Okay" at bounding box center [279, 83] width 39 height 14
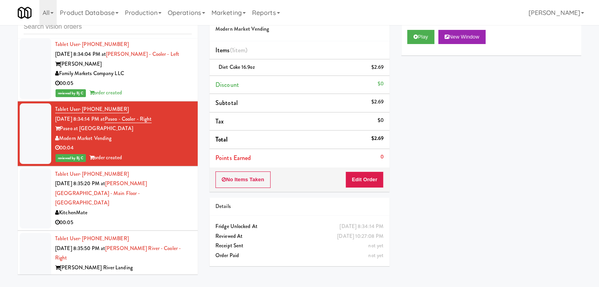
click at [133, 181] on div "Tablet User · (226) 924-5061 Sep 15, 2025 8:35:20 PM at H.G. Thode Library - Ma…" at bounding box center [123, 199] width 137 height 58
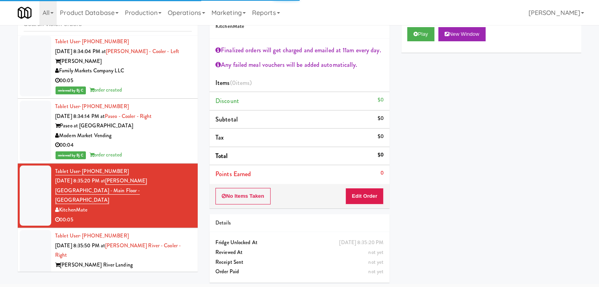
scroll to position [29, 0]
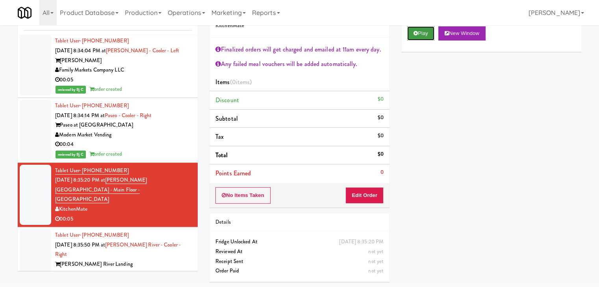
click at [420, 37] on button "Play" at bounding box center [420, 33] width 27 height 14
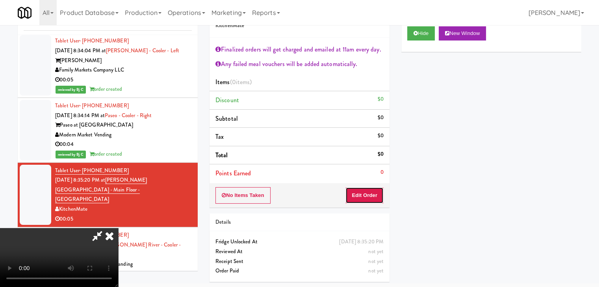
click at [362, 192] on button "Edit Order" at bounding box center [364, 195] width 38 height 17
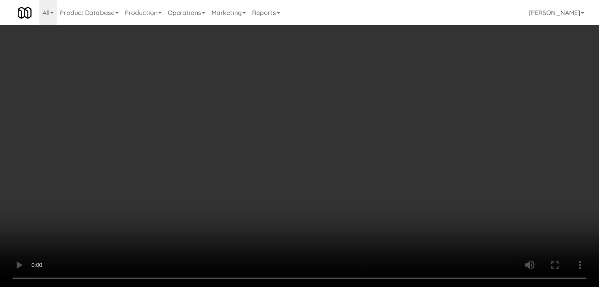
scroll to position [0, 0]
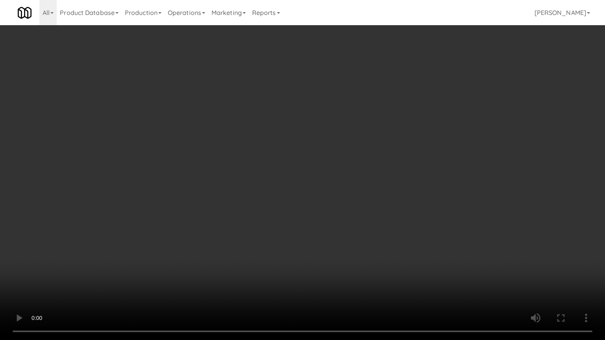
click at [335, 250] on video at bounding box center [302, 170] width 605 height 340
click at [345, 248] on video at bounding box center [302, 170] width 605 height 340
click at [353, 242] on video at bounding box center [302, 170] width 605 height 340
click at [354, 242] on video at bounding box center [302, 170] width 605 height 340
click at [352, 242] on video at bounding box center [302, 170] width 605 height 340
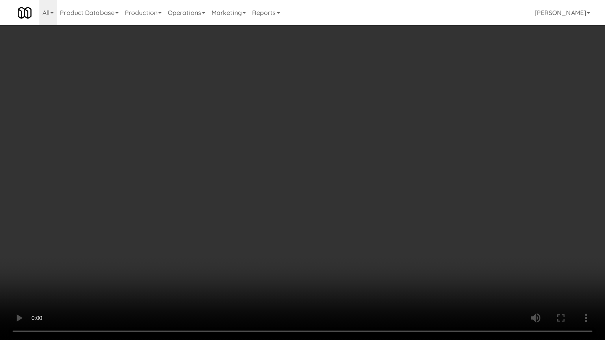
click at [355, 260] on video at bounding box center [302, 170] width 605 height 340
click at [363, 248] on video at bounding box center [302, 170] width 605 height 340
drag, startPoint x: 363, startPoint y: 248, endPoint x: 427, endPoint y: 137, distance: 128.0
click at [365, 244] on video at bounding box center [302, 170] width 605 height 340
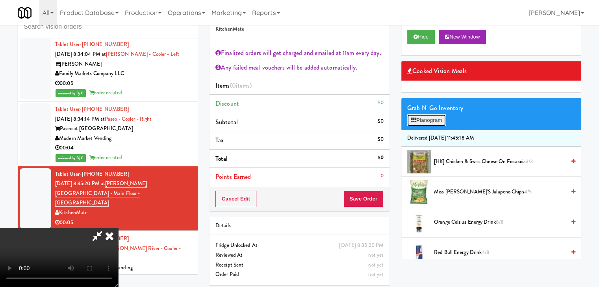
click at [436, 120] on button "Planogram" at bounding box center [426, 121] width 39 height 12
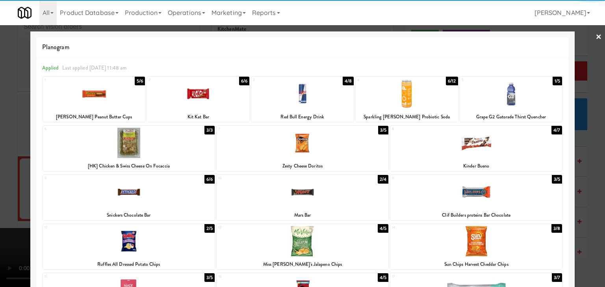
click at [390, 85] on div at bounding box center [406, 94] width 102 height 30
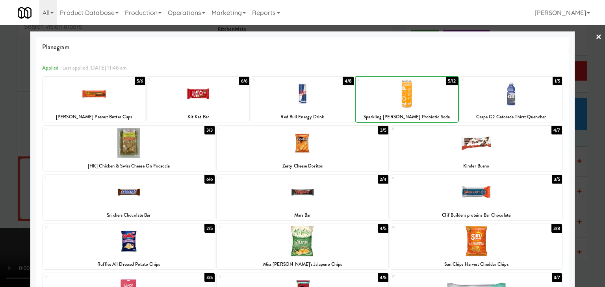
click at [1, 170] on div at bounding box center [302, 143] width 605 height 287
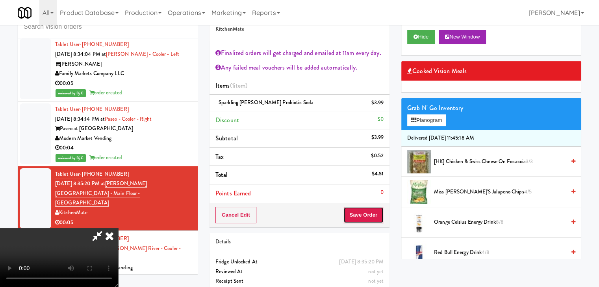
click at [364, 211] on button "Save Order" at bounding box center [363, 215] width 40 height 17
click at [367, 212] on button "Save Order" at bounding box center [363, 215] width 40 height 17
click at [367, 211] on button "Save Order" at bounding box center [363, 215] width 40 height 17
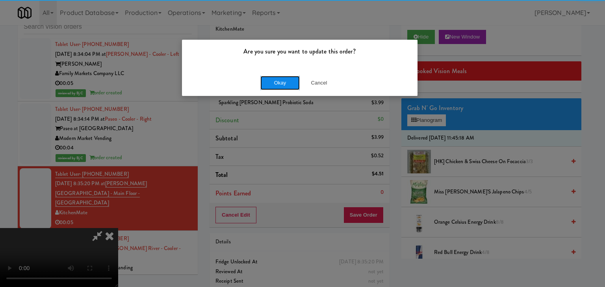
click at [278, 84] on button "Okay" at bounding box center [279, 83] width 39 height 14
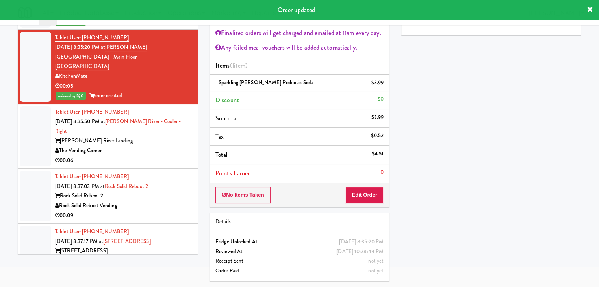
scroll to position [7086, 0]
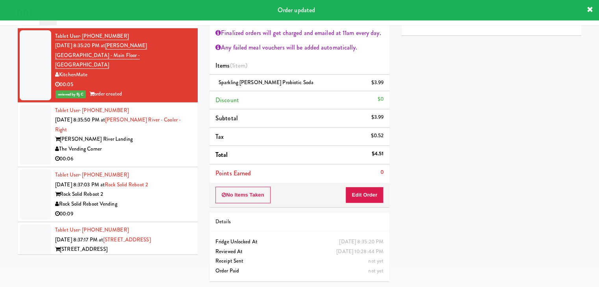
click at [155, 154] on div "00:06" at bounding box center [123, 159] width 137 height 10
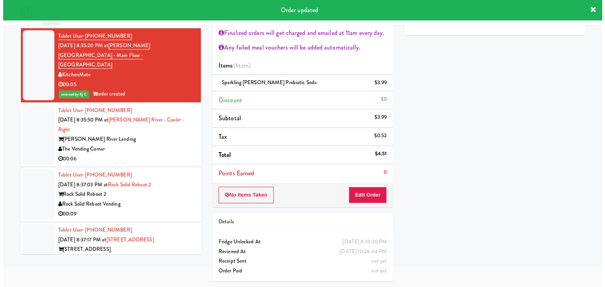
scroll to position [25, 0]
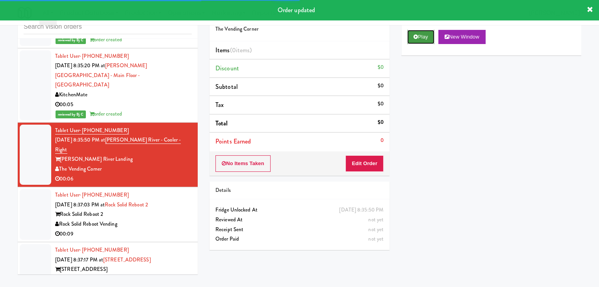
click at [425, 33] on button "Play" at bounding box center [420, 37] width 27 height 14
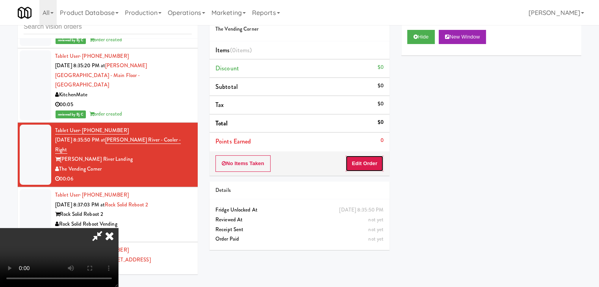
click at [369, 162] on button "Edit Order" at bounding box center [364, 163] width 38 height 17
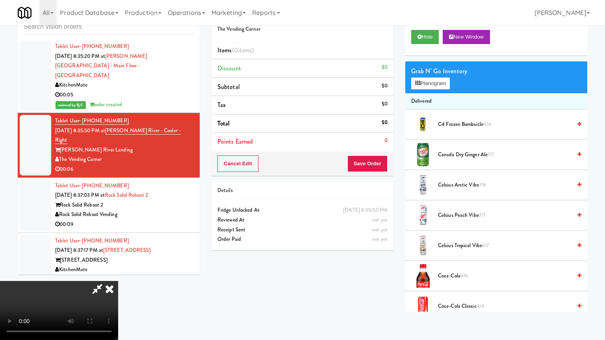
click at [118, 273] on video at bounding box center [59, 310] width 118 height 59
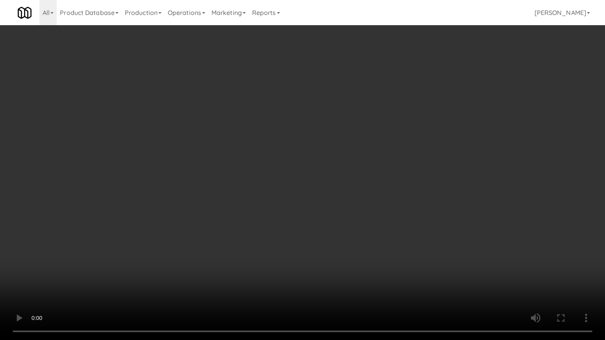
click at [333, 241] on video at bounding box center [302, 170] width 605 height 340
click at [331, 235] on video at bounding box center [302, 170] width 605 height 340
drag, startPoint x: 331, startPoint y: 235, endPoint x: 403, endPoint y: 121, distance: 134.6
click at [334, 227] on video at bounding box center [302, 170] width 605 height 340
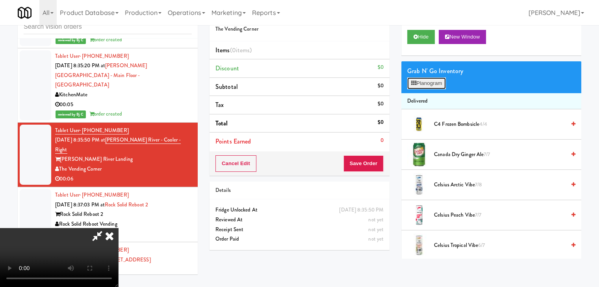
click at [441, 82] on button "Planogram" at bounding box center [426, 84] width 39 height 12
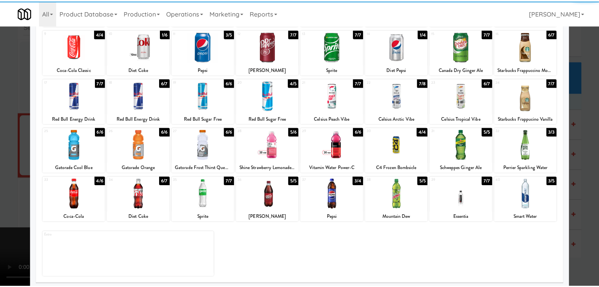
scroll to position [99, 0]
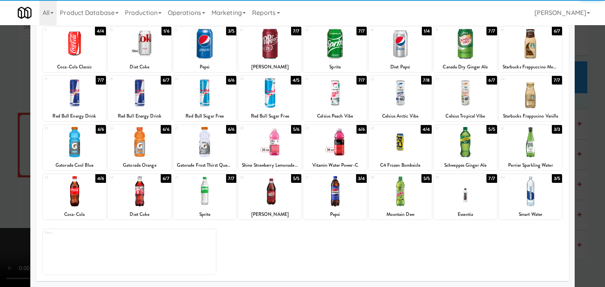
click at [458, 188] on div at bounding box center [464, 191] width 63 height 30
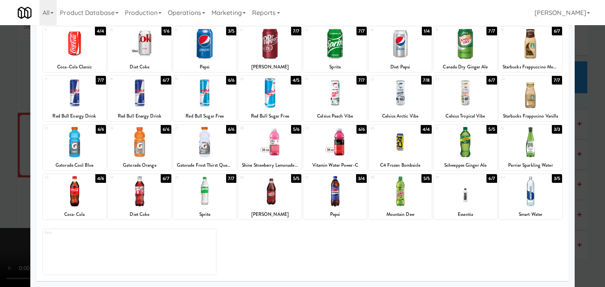
drag, startPoint x: 0, startPoint y: 182, endPoint x: 128, endPoint y: 177, distance: 128.4
click at [0, 182] on div at bounding box center [302, 143] width 605 height 287
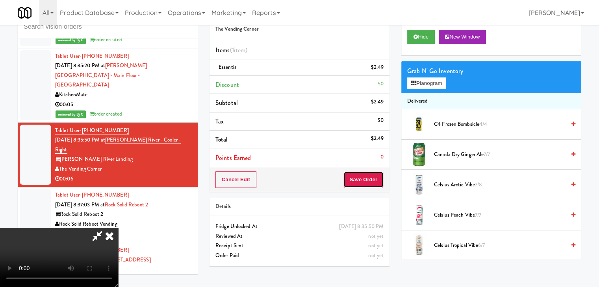
click at [373, 177] on button "Save Order" at bounding box center [363, 180] width 40 height 17
click
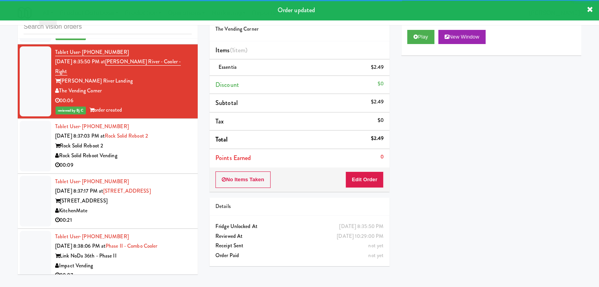
scroll to position [7165, 0]
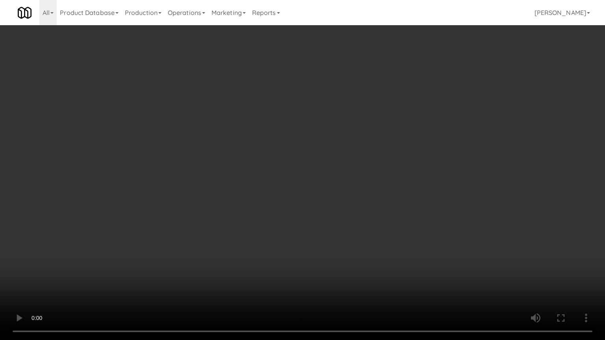
drag, startPoint x: 353, startPoint y: 228, endPoint x: 336, endPoint y: 241, distance: 21.6
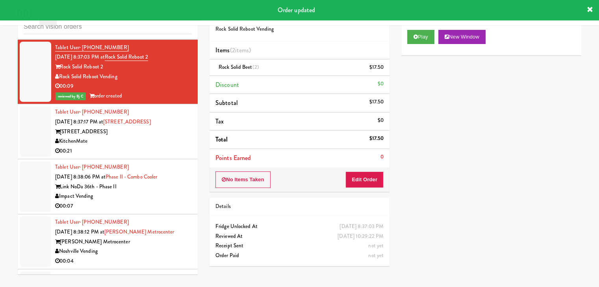
scroll to position [7283, 0]
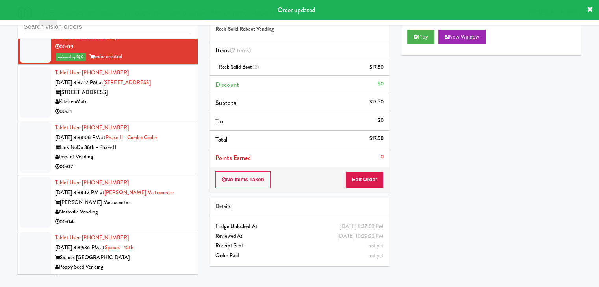
drag, startPoint x: 164, startPoint y: 73, endPoint x: 164, endPoint y: 77, distance: 4.3
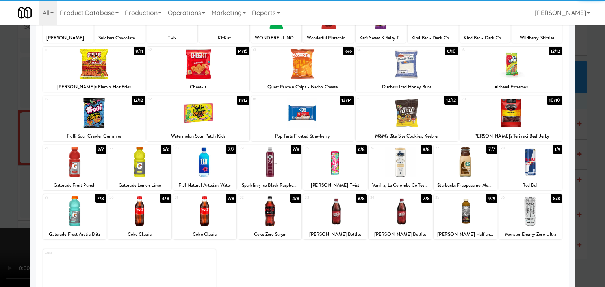
scroll to position [99, 0]
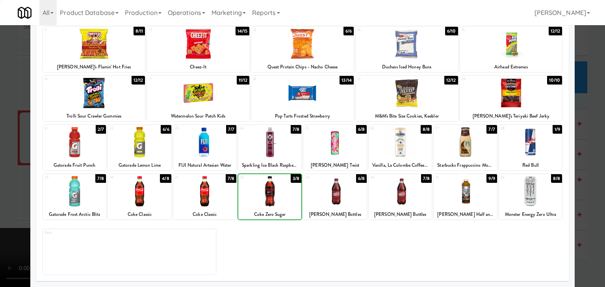
drag, startPoint x: 0, startPoint y: 191, endPoint x: 251, endPoint y: 185, distance: 250.8
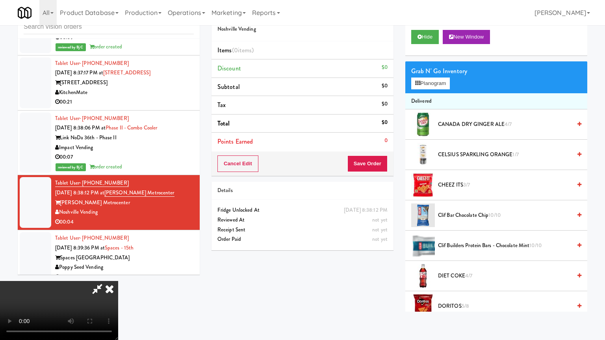
drag, startPoint x: 364, startPoint y: 217, endPoint x: 387, endPoint y: 159, distance: 62.1
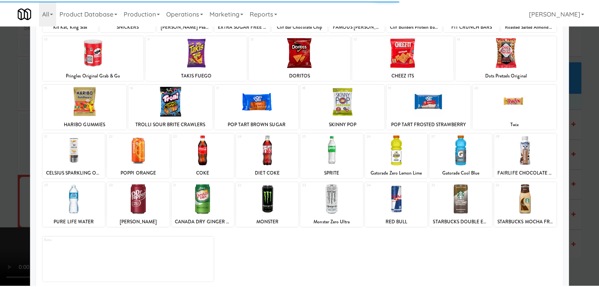
scroll to position [99, 0]
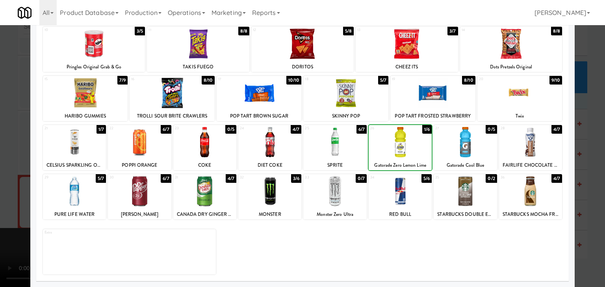
drag, startPoint x: 0, startPoint y: 155, endPoint x: 140, endPoint y: 153, distance: 139.7
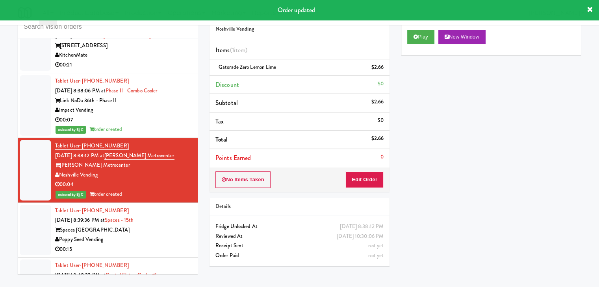
scroll to position [7361, 0]
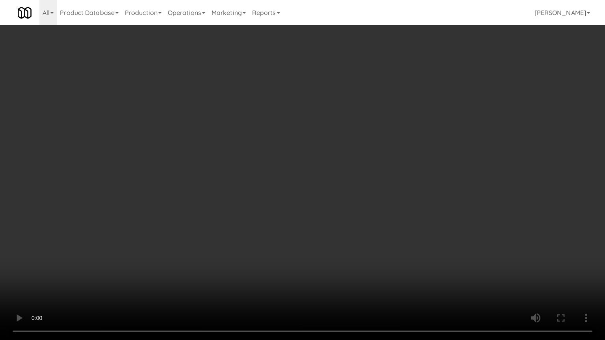
drag, startPoint x: 349, startPoint y: 211, endPoint x: 365, endPoint y: 153, distance: 59.8
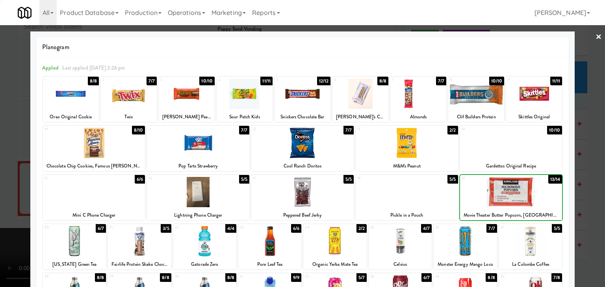
drag, startPoint x: 0, startPoint y: 151, endPoint x: 127, endPoint y: 148, distance: 127.1
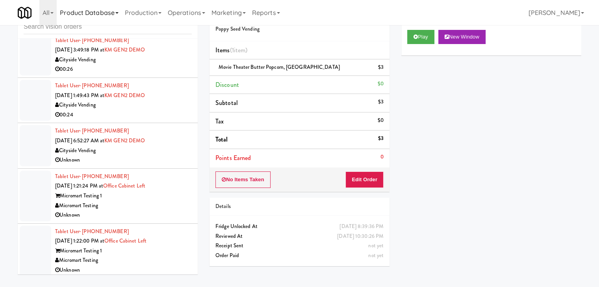
scroll to position [986, 0]
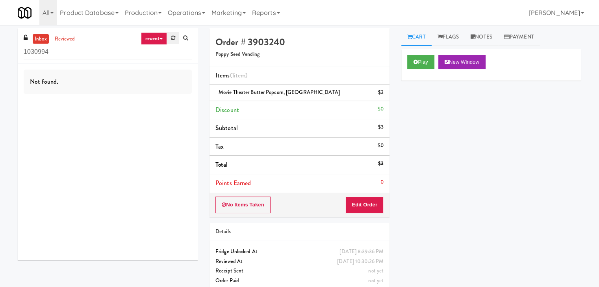
click at [174, 40] on icon at bounding box center [173, 37] width 4 height 5
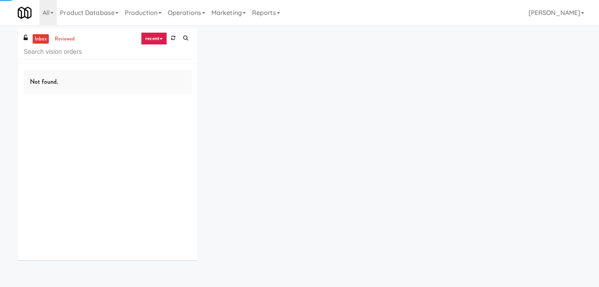
click at [156, 35] on link "recent" at bounding box center [154, 38] width 26 height 13
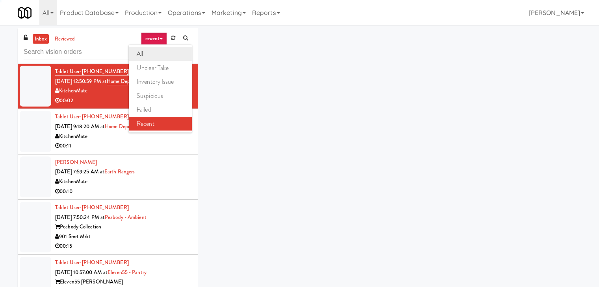
click at [151, 53] on link "all" at bounding box center [160, 54] width 63 height 14
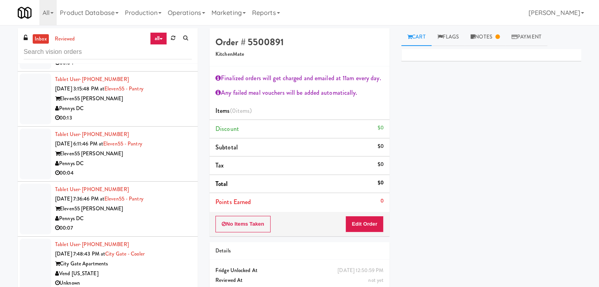
scroll to position [1744, 0]
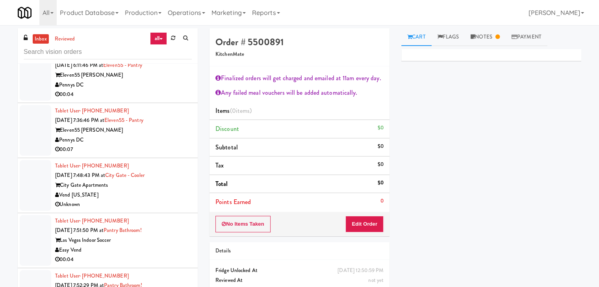
click at [160, 90] on div "00:04" at bounding box center [123, 95] width 137 height 10
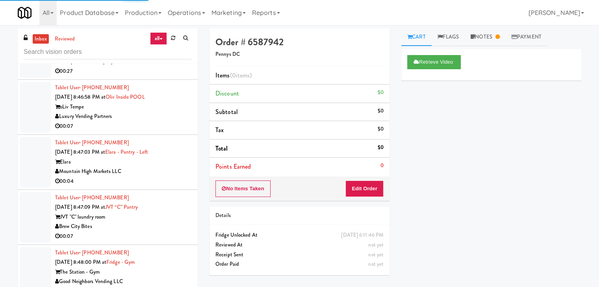
click at [165, 172] on div "Mountain High Markets LLC" at bounding box center [123, 172] width 137 height 10
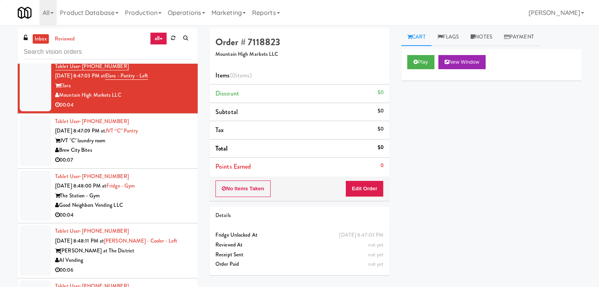
scroll to position [3945, 0]
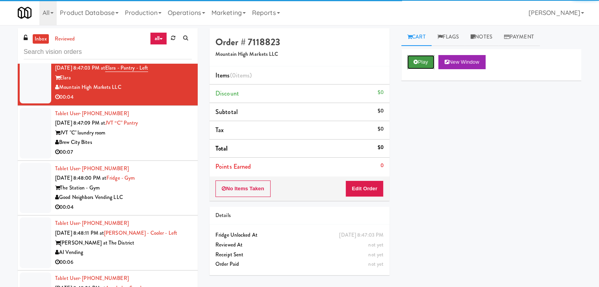
click at [423, 61] on button "Play" at bounding box center [420, 62] width 27 height 14
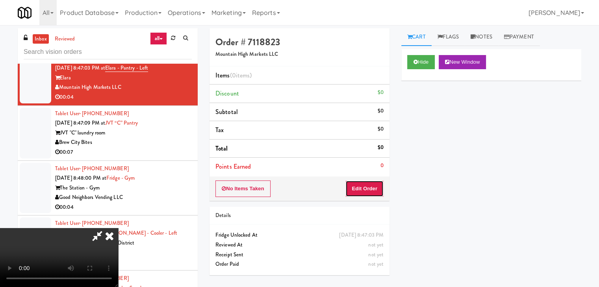
click at [365, 185] on button "Edit Order" at bounding box center [364, 189] width 38 height 17
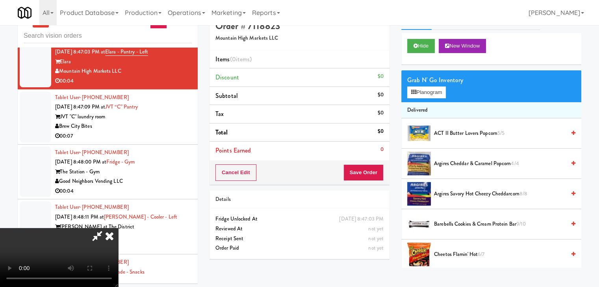
scroll to position [25, 0]
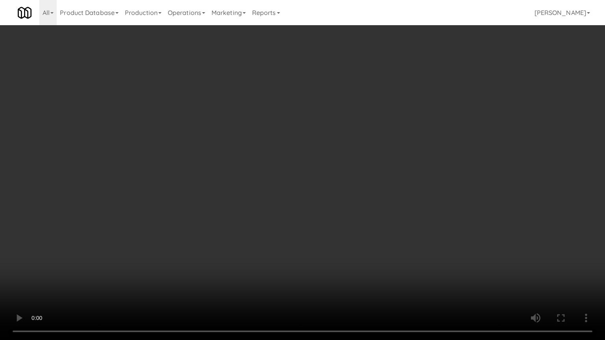
click at [374, 176] on video at bounding box center [302, 170] width 605 height 340
click at [373, 176] on video at bounding box center [302, 170] width 605 height 340
click at [375, 176] on video at bounding box center [302, 170] width 605 height 340
click at [385, 172] on video at bounding box center [302, 170] width 605 height 340
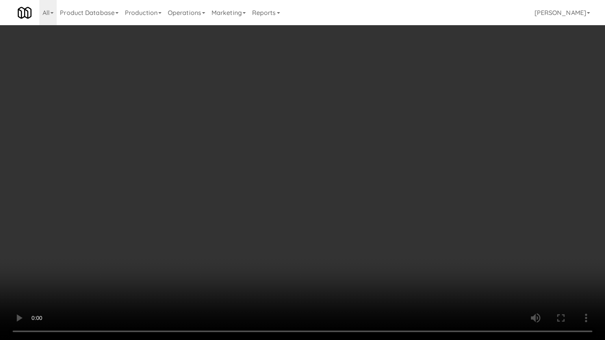
click at [385, 172] on video at bounding box center [302, 170] width 605 height 340
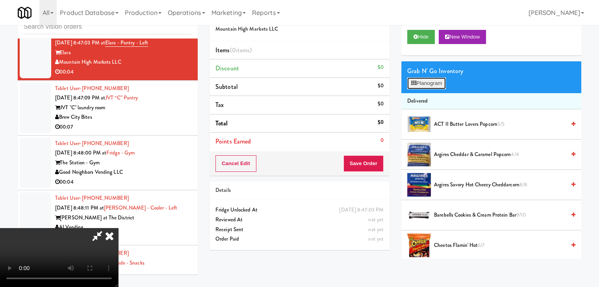
click at [432, 85] on button "Planogram" at bounding box center [426, 84] width 39 height 12
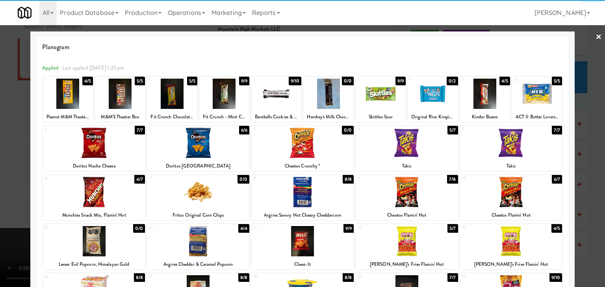
click at [402, 147] on div at bounding box center [406, 143] width 102 height 30
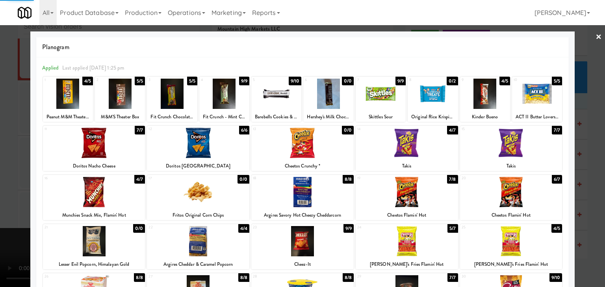
drag, startPoint x: 0, startPoint y: 207, endPoint x: 211, endPoint y: 203, distance: 210.6
click at [0, 206] on div at bounding box center [302, 143] width 605 height 287
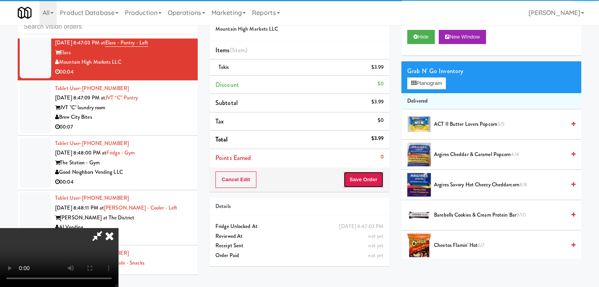
click at [373, 184] on button "Save Order" at bounding box center [363, 180] width 40 height 17
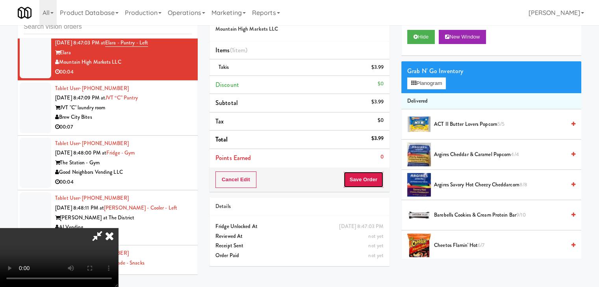
click at [374, 184] on button "Save Order" at bounding box center [363, 180] width 40 height 17
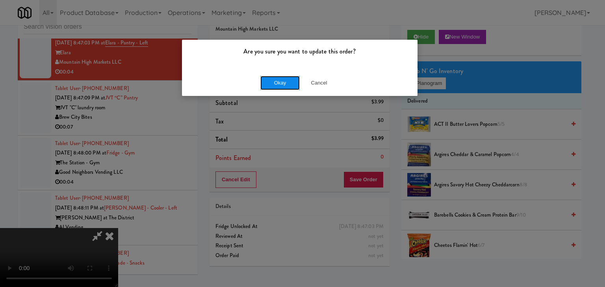
click at [276, 88] on button "Okay" at bounding box center [279, 83] width 39 height 14
click at [276, 88] on div "Are you sure you want to update this order? Okay Cancel" at bounding box center [302, 143] width 605 height 287
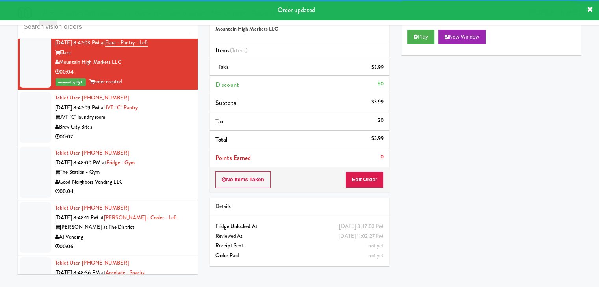
click at [169, 132] on div "Brew City Bites" at bounding box center [123, 127] width 137 height 10
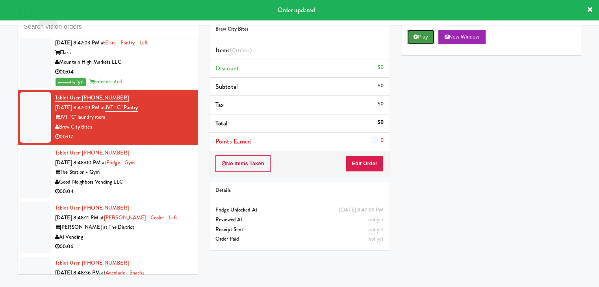
click at [419, 33] on button "Play" at bounding box center [420, 37] width 27 height 14
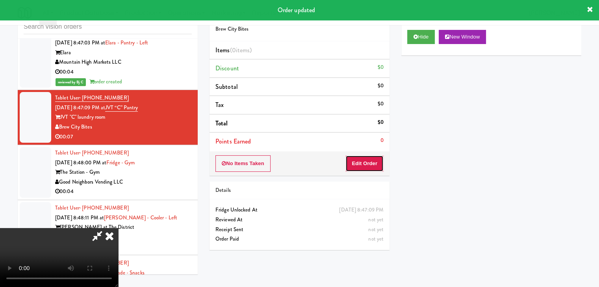
click at [357, 164] on button "Edit Order" at bounding box center [364, 163] width 38 height 17
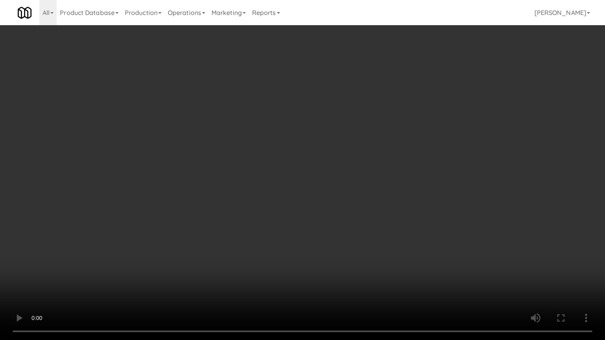
click at [352, 217] on video at bounding box center [302, 170] width 605 height 340
click at [357, 216] on video at bounding box center [302, 170] width 605 height 340
click at [375, 211] on video at bounding box center [302, 170] width 605 height 340
drag, startPoint x: 375, startPoint y: 211, endPoint x: 371, endPoint y: 214, distance: 4.3
click at [375, 212] on video at bounding box center [302, 170] width 605 height 340
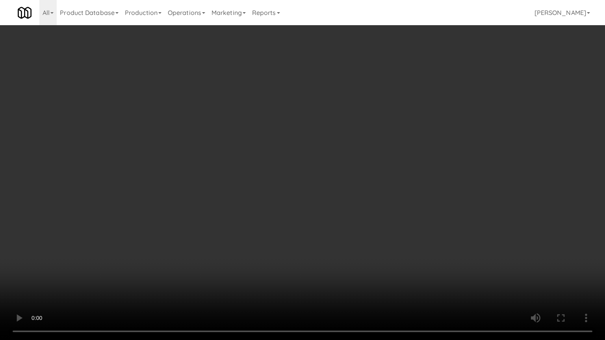
click at [379, 210] on video at bounding box center [302, 170] width 605 height 340
click at [381, 210] on video at bounding box center [302, 170] width 605 height 340
click at [382, 209] on video at bounding box center [302, 170] width 605 height 340
click at [383, 205] on video at bounding box center [302, 170] width 605 height 340
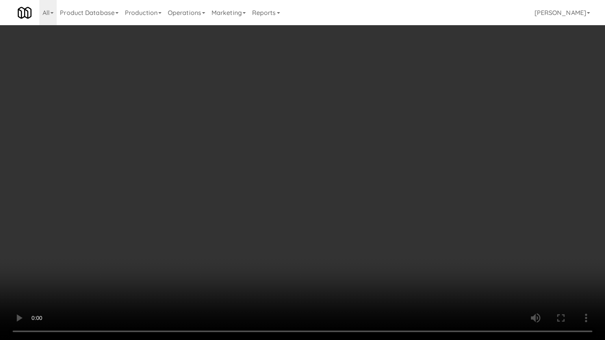
click at [383, 205] on video at bounding box center [302, 170] width 605 height 340
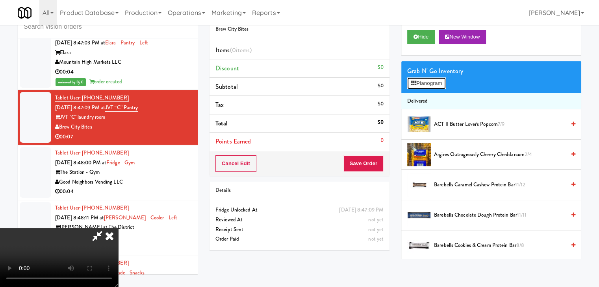
click at [432, 80] on button "Planogram" at bounding box center [426, 84] width 39 height 12
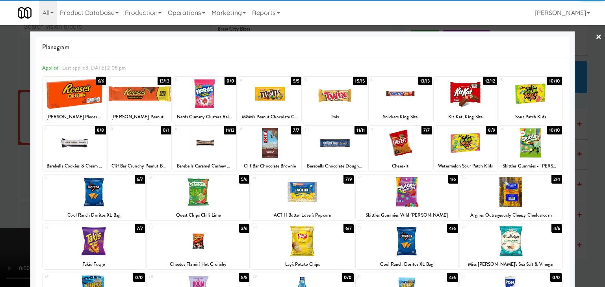
click at [455, 102] on div at bounding box center [464, 94] width 63 height 30
drag, startPoint x: 0, startPoint y: 164, endPoint x: 113, endPoint y: 162, distance: 112.6
click at [3, 163] on div at bounding box center [302, 143] width 605 height 287
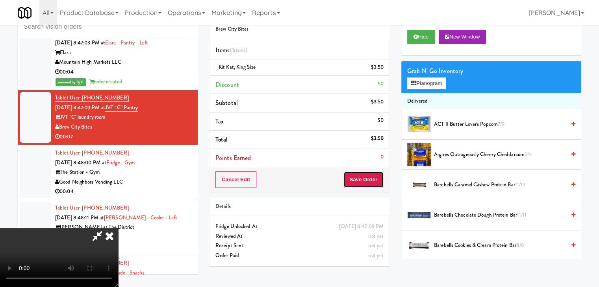
click at [366, 181] on button "Save Order" at bounding box center [363, 180] width 40 height 17
click at [367, 181] on button "Save Order" at bounding box center [363, 180] width 40 height 17
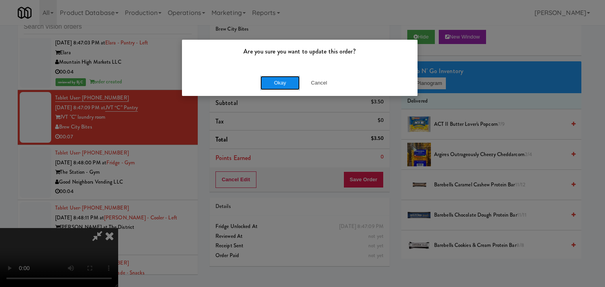
click at [281, 82] on button "Okay" at bounding box center [279, 83] width 39 height 14
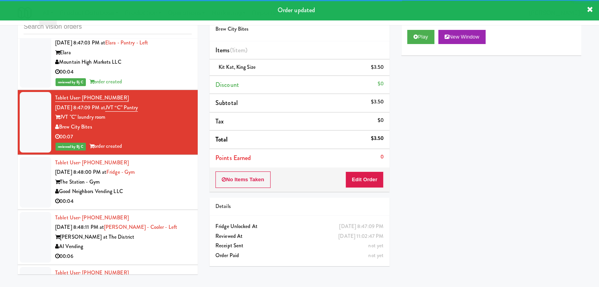
scroll to position [3984, 0]
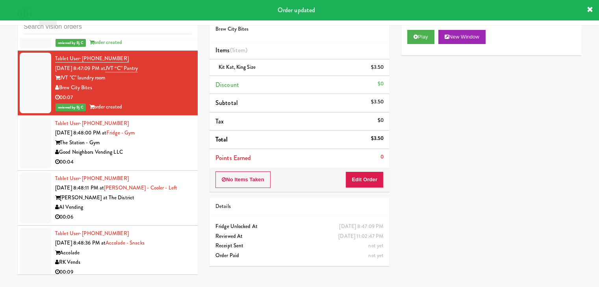
click at [164, 148] on div "The Station - Gym" at bounding box center [123, 143] width 137 height 10
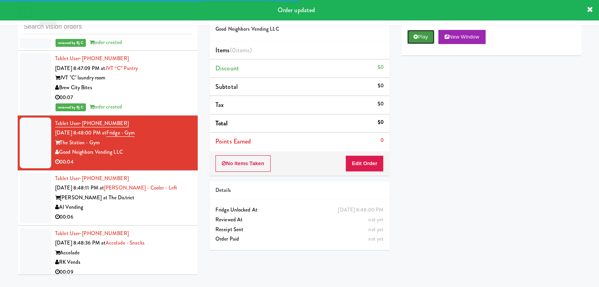
click at [423, 35] on button "Play" at bounding box center [420, 37] width 27 height 14
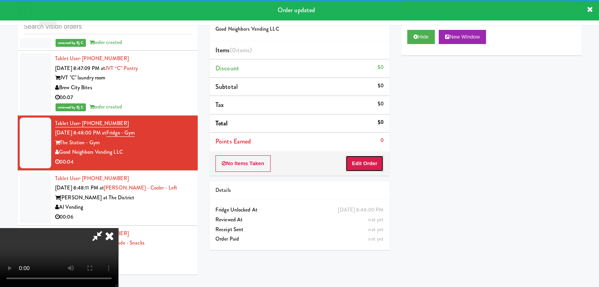
click at [373, 161] on button "Edit Order" at bounding box center [364, 163] width 38 height 17
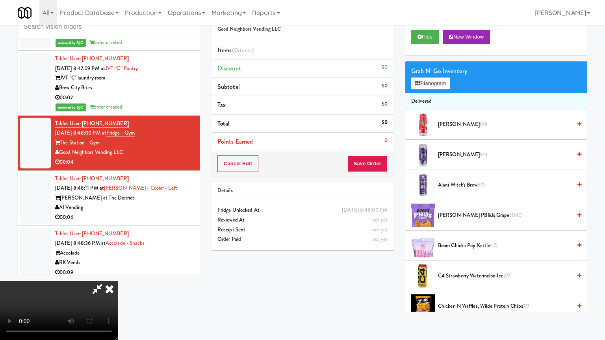
click at [118, 281] on video at bounding box center [59, 310] width 118 height 59
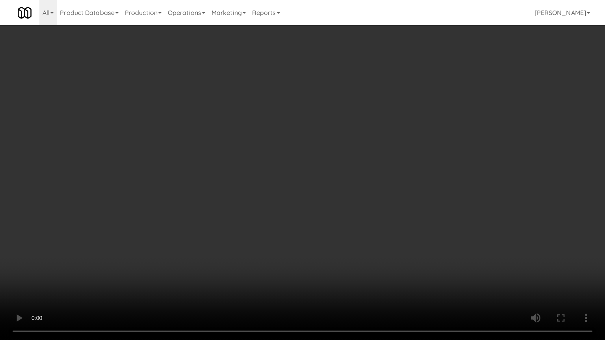
click at [338, 233] on video at bounding box center [302, 170] width 605 height 340
click at [337, 233] on video at bounding box center [302, 170] width 605 height 340
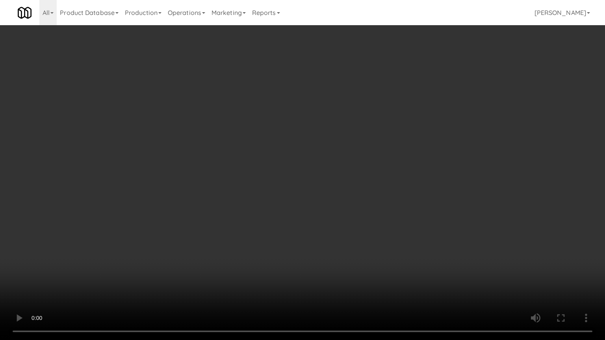
click at [341, 222] on video at bounding box center [302, 170] width 605 height 340
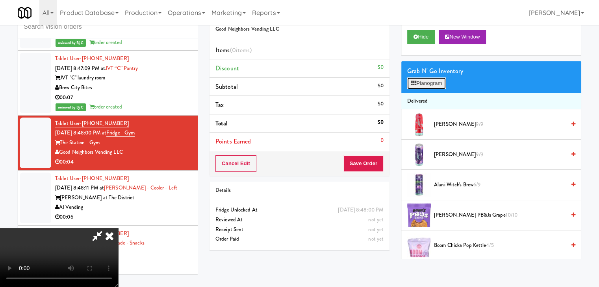
click at [437, 80] on button "Planogram" at bounding box center [426, 84] width 39 height 12
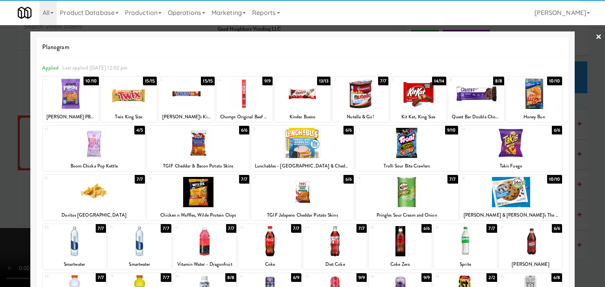
click at [408, 142] on div at bounding box center [406, 143] width 102 height 30
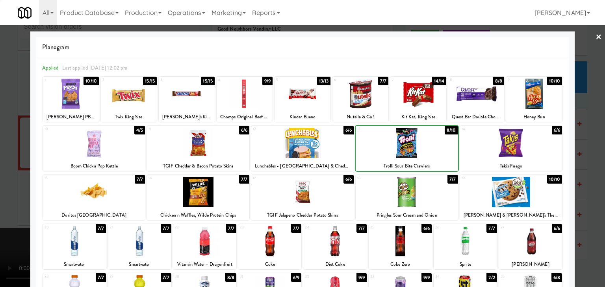
drag, startPoint x: 0, startPoint y: 188, endPoint x: 148, endPoint y: 184, distance: 147.6
click at [11, 185] on div at bounding box center [302, 143] width 605 height 287
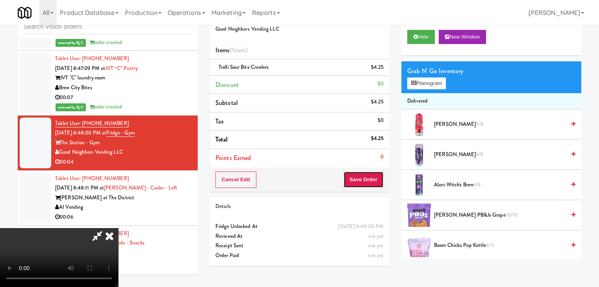
click at [378, 177] on button "Save Order" at bounding box center [363, 180] width 40 height 17
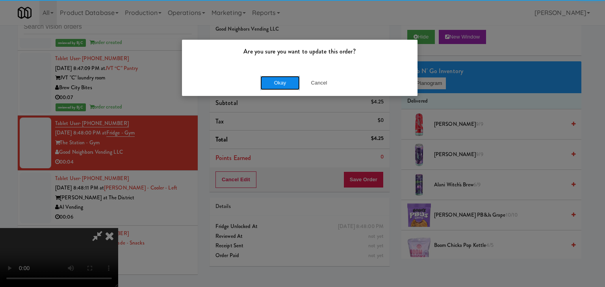
click at [285, 80] on button "Okay" at bounding box center [279, 83] width 39 height 14
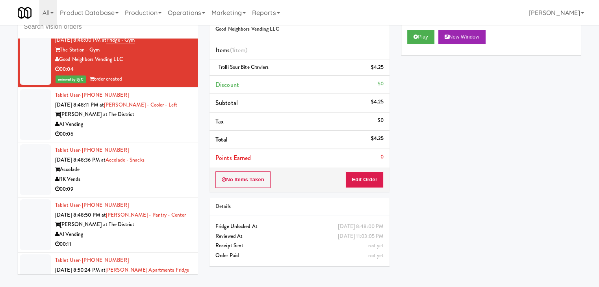
scroll to position [4102, 0]
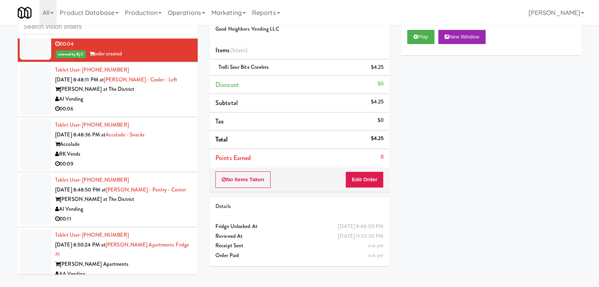
click at [170, 104] on div "AI Vending" at bounding box center [123, 99] width 137 height 10
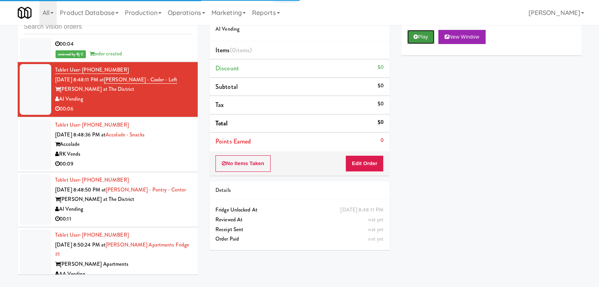
click at [424, 35] on button "Play" at bounding box center [420, 37] width 27 height 14
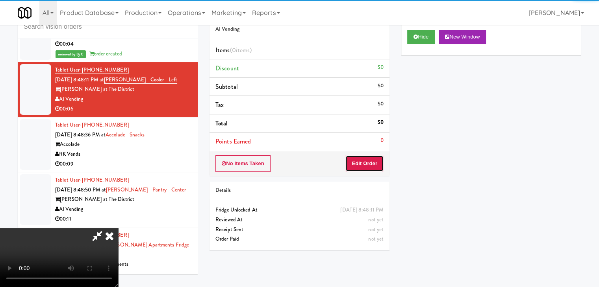
click at [368, 161] on button "Edit Order" at bounding box center [364, 163] width 38 height 17
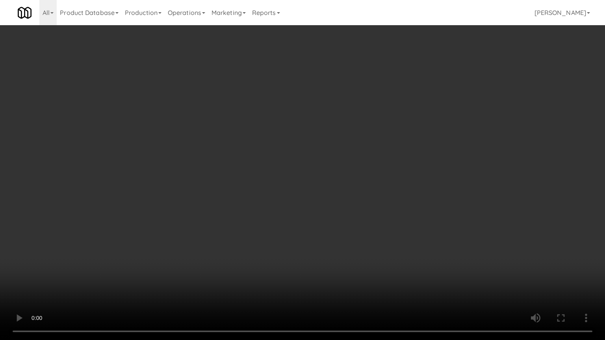
click at [375, 216] on video at bounding box center [302, 170] width 605 height 340
click at [383, 208] on video at bounding box center [302, 170] width 605 height 340
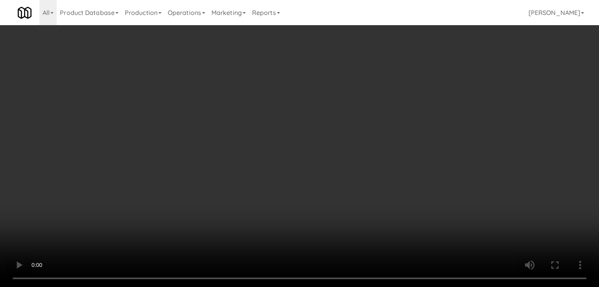
click at [437, 85] on button "Planogram" at bounding box center [426, 84] width 39 height 12
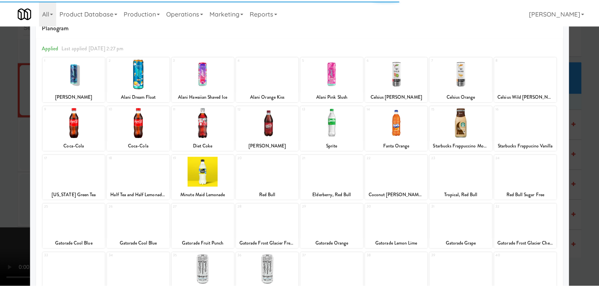
scroll to position [39, 0]
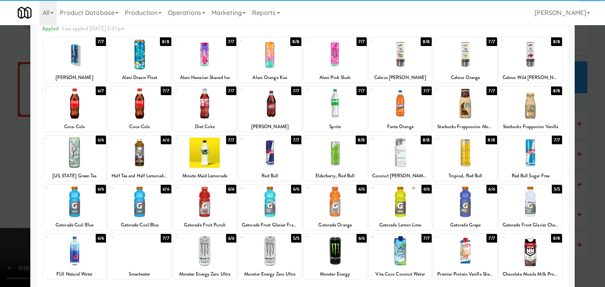
click at [334, 155] on div at bounding box center [334, 153] width 63 height 30
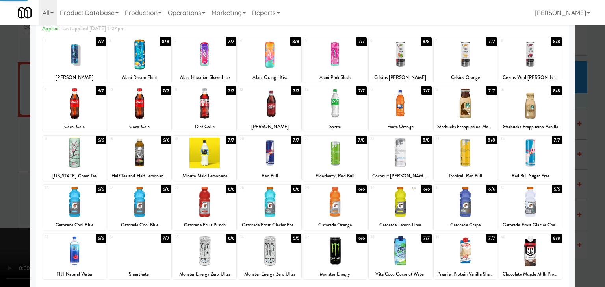
click at [2, 163] on div at bounding box center [302, 143] width 605 height 287
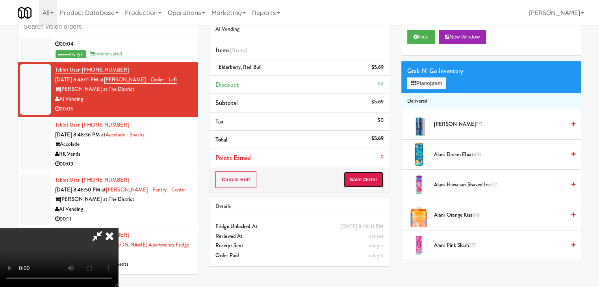
click at [372, 180] on button "Save Order" at bounding box center [363, 180] width 40 height 17
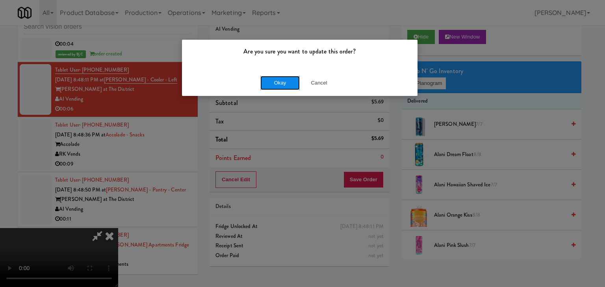
click at [280, 82] on button "Okay" at bounding box center [279, 83] width 39 height 14
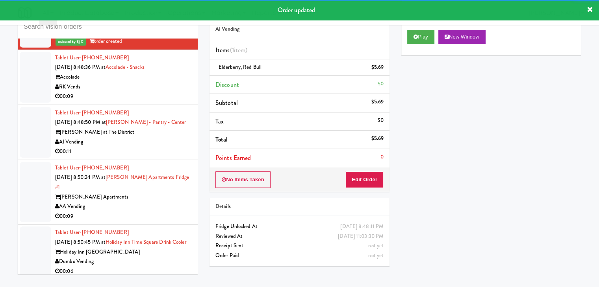
scroll to position [4181, 0]
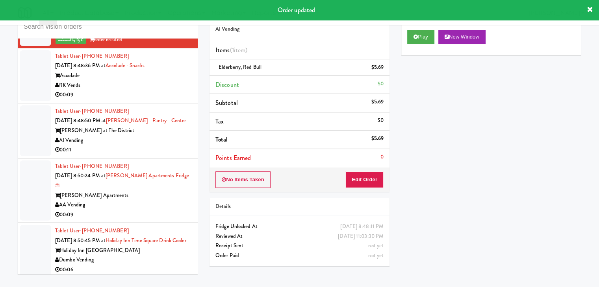
click at [161, 96] on div "00:09" at bounding box center [123, 95] width 137 height 10
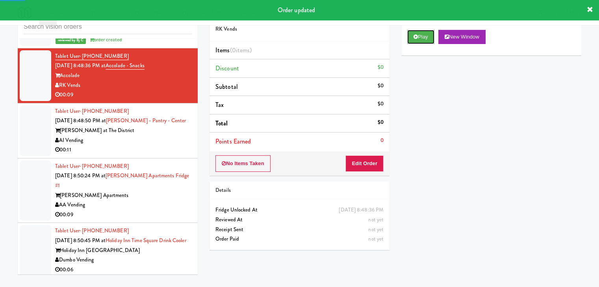
drag, startPoint x: 424, startPoint y: 36, endPoint x: 416, endPoint y: 56, distance: 21.1
click at [424, 36] on button "Play" at bounding box center [420, 37] width 27 height 14
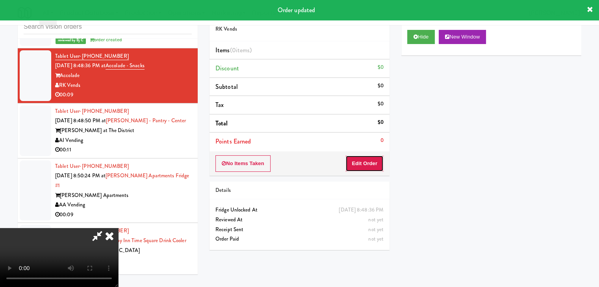
click at [364, 161] on button "Edit Order" at bounding box center [364, 163] width 38 height 17
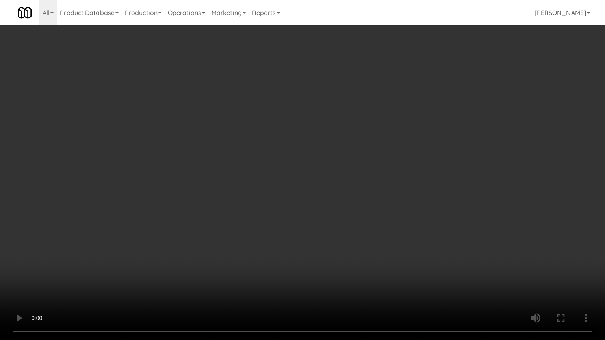
click at [337, 237] on video at bounding box center [302, 170] width 605 height 340
click at [338, 237] on video at bounding box center [302, 170] width 605 height 340
click at [343, 235] on video at bounding box center [302, 170] width 605 height 340
click at [345, 236] on video at bounding box center [302, 170] width 605 height 340
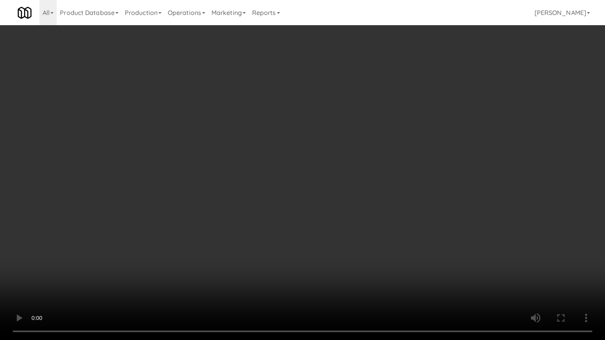
click at [346, 236] on video at bounding box center [302, 170] width 605 height 340
click at [347, 235] on video at bounding box center [302, 170] width 605 height 340
click at [346, 233] on video at bounding box center [302, 170] width 605 height 340
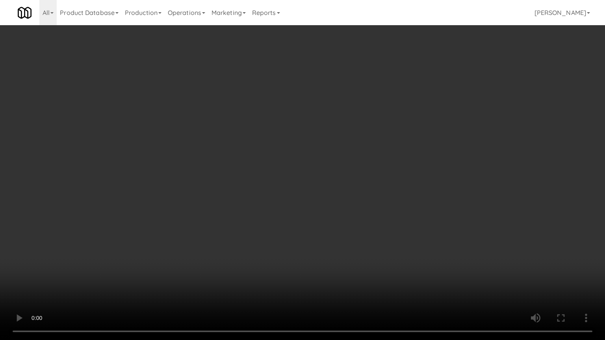
click at [349, 231] on video at bounding box center [302, 170] width 605 height 340
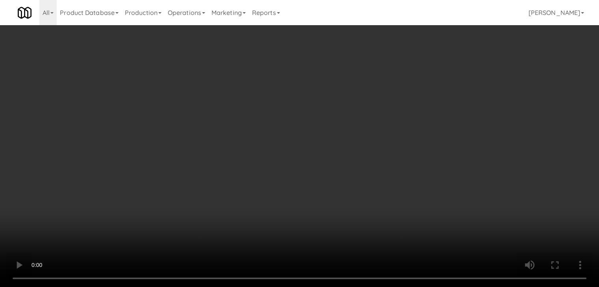
click at [349, 196] on video at bounding box center [299, 143] width 599 height 287
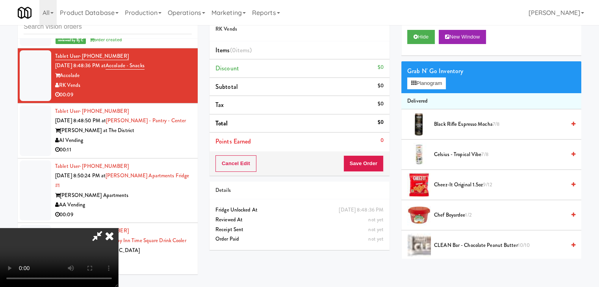
click at [118, 228] on video at bounding box center [59, 257] width 118 height 59
click at [439, 81] on button "Planogram" at bounding box center [426, 84] width 39 height 12
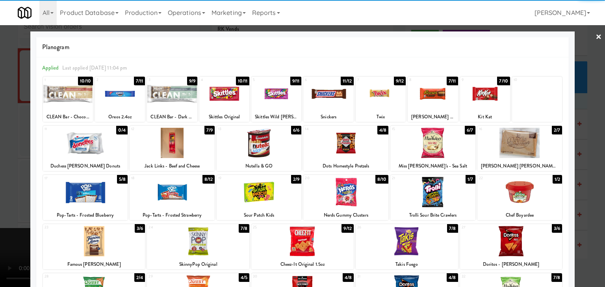
click at [277, 98] on div at bounding box center [276, 94] width 50 height 30
click at [480, 94] on div at bounding box center [485, 94] width 50 height 30
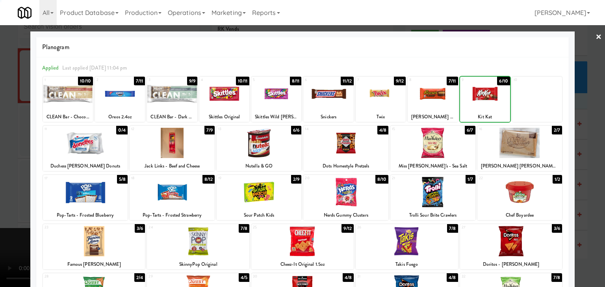
drag, startPoint x: 0, startPoint y: 156, endPoint x: 104, endPoint y: 153, distance: 104.0
click at [6, 155] on div at bounding box center [302, 143] width 605 height 287
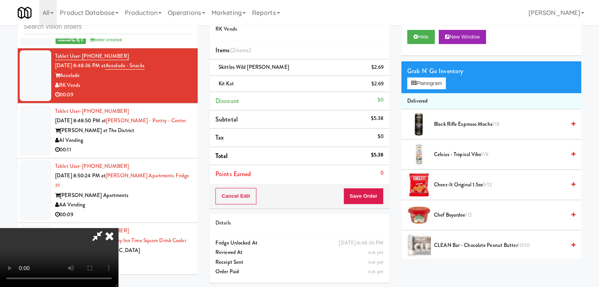
scroll to position [1, 0]
click at [377, 203] on button "Save Order" at bounding box center [363, 196] width 40 height 17
click at [377, 202] on button "Save Order" at bounding box center [363, 196] width 40 height 17
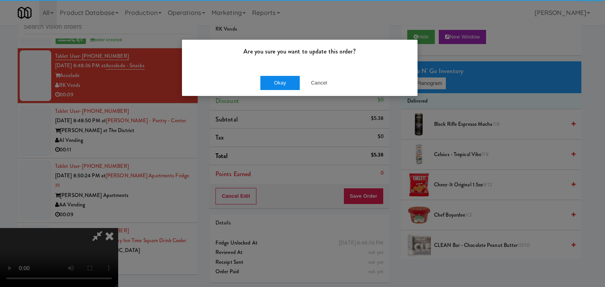
drag, startPoint x: 282, startPoint y: 74, endPoint x: 281, endPoint y: 78, distance: 4.4
click at [281, 76] on div "Okay Cancel" at bounding box center [299, 83] width 235 height 26
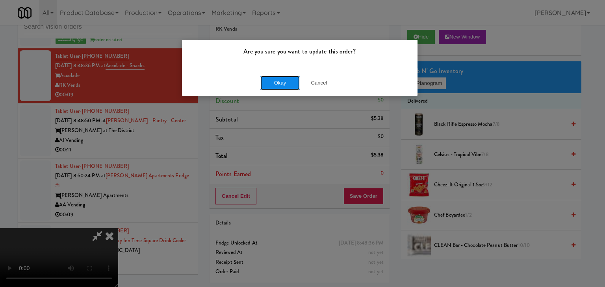
click at [279, 83] on button "Okay" at bounding box center [279, 83] width 39 height 14
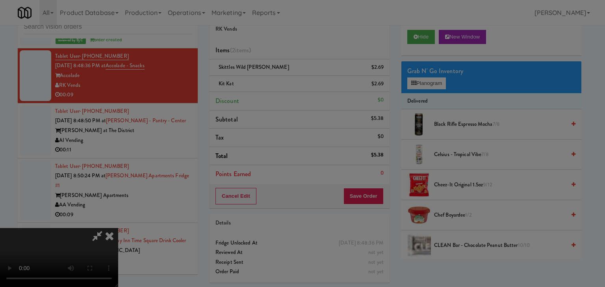
click at [279, 81] on div "Okay Cancel" at bounding box center [299, 68] width 235 height 26
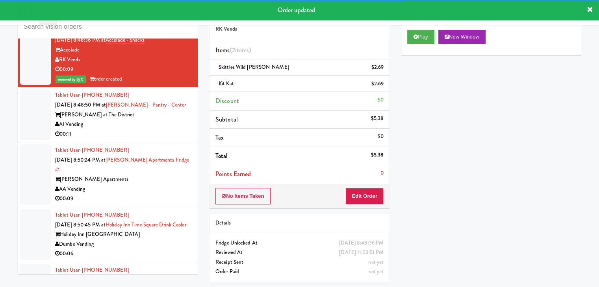
scroll to position [4221, 0]
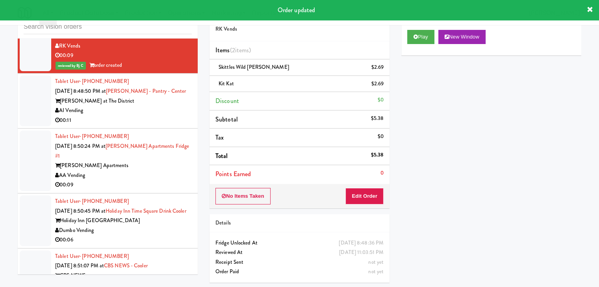
click at [140, 121] on div "Tablet User · (720) 808-4518 [DATE] 8:48:50 PM at [PERSON_NAME][GEOGRAPHIC_DATA…" at bounding box center [123, 101] width 137 height 48
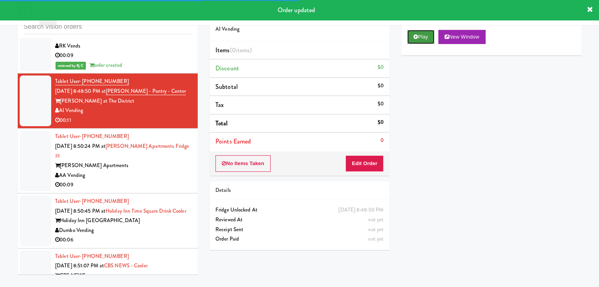
click at [425, 33] on button "Play" at bounding box center [420, 37] width 27 height 14
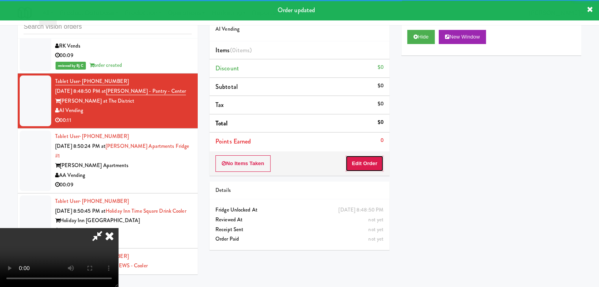
click at [371, 165] on button "Edit Order" at bounding box center [364, 163] width 38 height 17
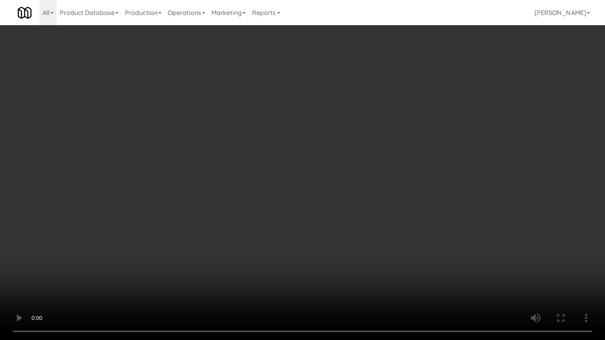
click at [348, 195] on video at bounding box center [302, 170] width 605 height 340
click at [344, 193] on video at bounding box center [302, 170] width 605 height 340
click at [343, 193] on video at bounding box center [302, 170] width 605 height 340
click at [344, 193] on video at bounding box center [302, 170] width 605 height 340
click at [360, 186] on video at bounding box center [302, 170] width 605 height 340
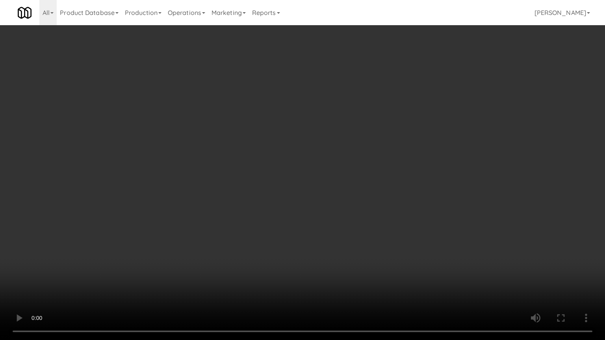
click at [360, 186] on video at bounding box center [302, 170] width 605 height 340
click at [411, 168] on video at bounding box center [302, 170] width 605 height 340
drag, startPoint x: 411, startPoint y: 168, endPoint x: 422, endPoint y: 109, distance: 60.4
click at [411, 168] on video at bounding box center [302, 170] width 605 height 340
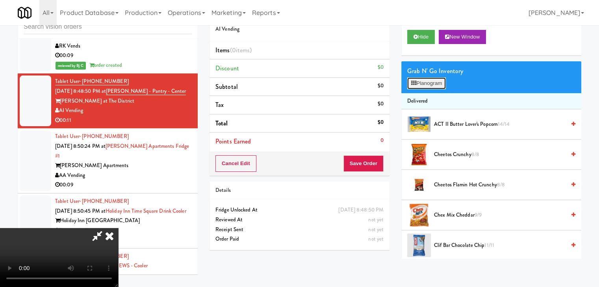
click at [439, 79] on button "Planogram" at bounding box center [426, 84] width 39 height 12
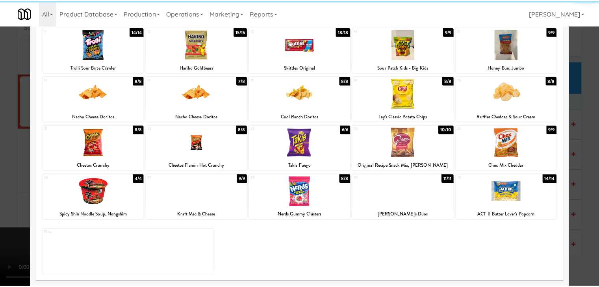
scroll to position [99, 0]
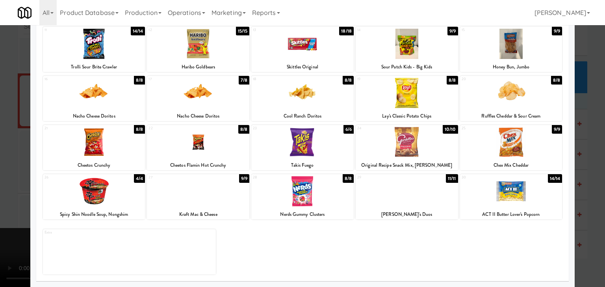
drag, startPoint x: 314, startPoint y: 197, endPoint x: 232, endPoint y: 198, distance: 81.9
click at [313, 197] on div at bounding box center [302, 191] width 102 height 30
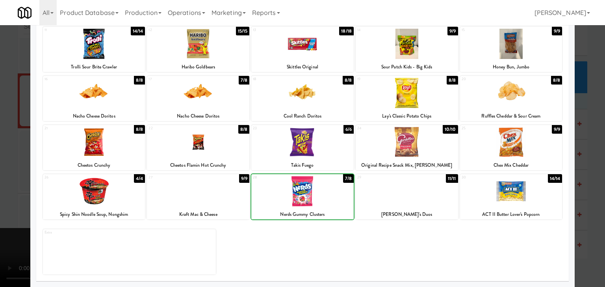
click at [0, 193] on div at bounding box center [302, 143] width 605 height 287
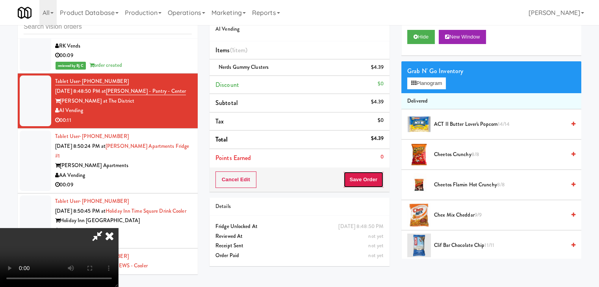
click at [369, 179] on button "Save Order" at bounding box center [363, 180] width 40 height 17
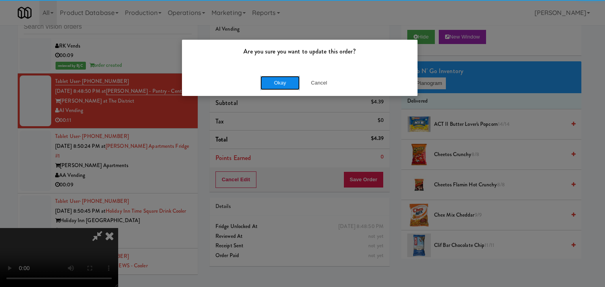
click at [288, 82] on button "Okay" at bounding box center [279, 83] width 39 height 14
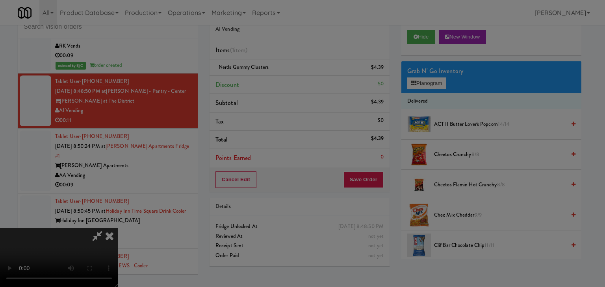
drag, startPoint x: 288, startPoint y: 82, endPoint x: 281, endPoint y: 95, distance: 14.6
click at [288, 81] on div "Okay Cancel" at bounding box center [299, 68] width 235 height 26
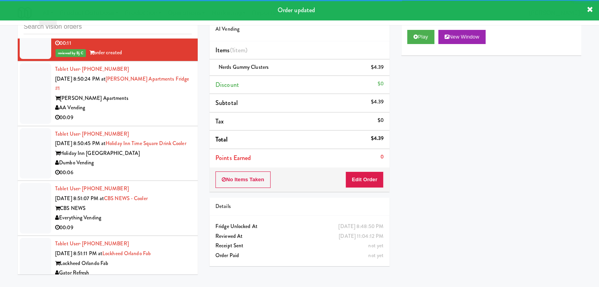
scroll to position [4299, 0]
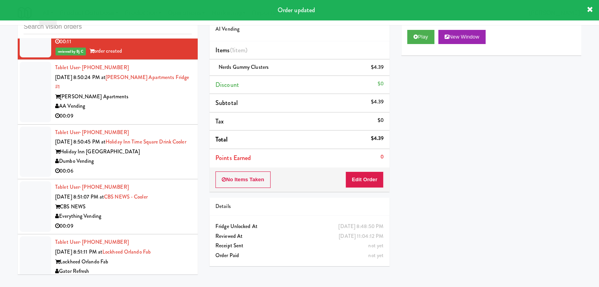
click at [137, 111] on div "AA Vending" at bounding box center [123, 107] width 137 height 10
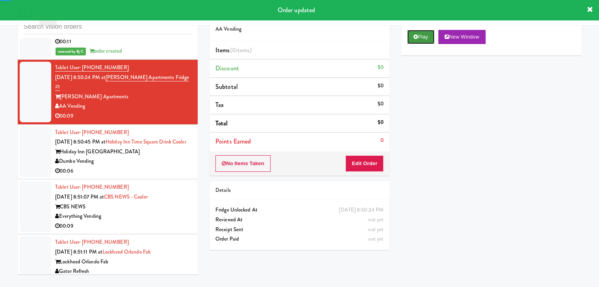
click at [422, 39] on button "Play" at bounding box center [420, 37] width 27 height 14
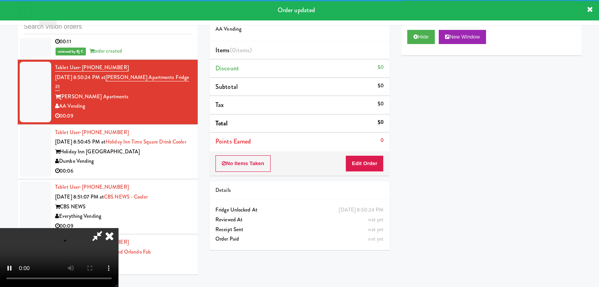
click at [370, 154] on div "No Items Taken Edit Order" at bounding box center [299, 164] width 180 height 24
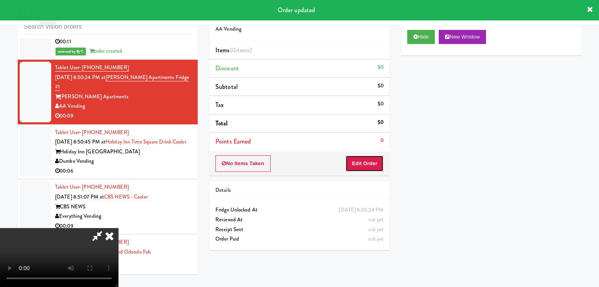
click at [369, 155] on button "Edit Order" at bounding box center [364, 163] width 38 height 17
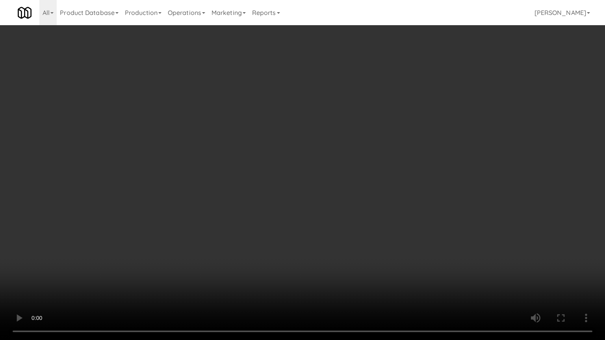
click at [332, 230] on video at bounding box center [302, 170] width 605 height 340
click at [333, 233] on video at bounding box center [302, 170] width 605 height 340
click at [346, 220] on video at bounding box center [302, 170] width 605 height 340
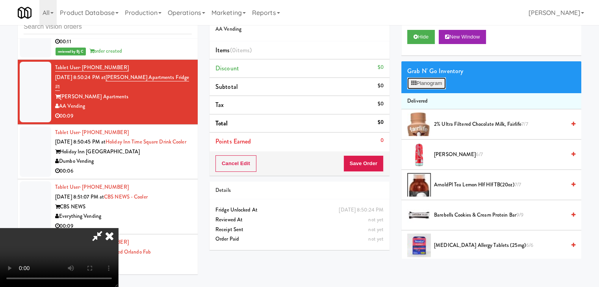
click at [424, 84] on button "Planogram" at bounding box center [426, 84] width 39 height 12
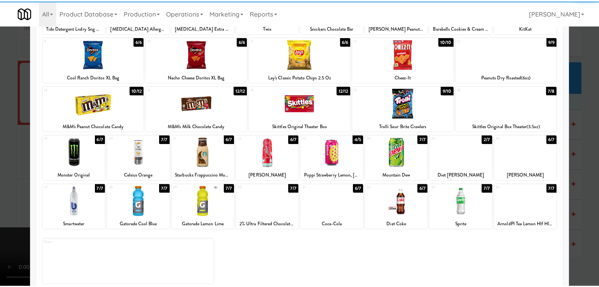
scroll to position [99, 0]
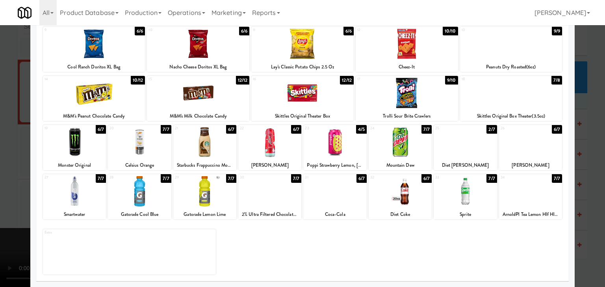
click at [335, 196] on div at bounding box center [334, 191] width 63 height 30
drag, startPoint x: 335, startPoint y: 196, endPoint x: 209, endPoint y: 198, distance: 125.2
click at [335, 196] on div at bounding box center [334, 191] width 63 height 30
drag, startPoint x: 0, startPoint y: 198, endPoint x: 181, endPoint y: 182, distance: 181.8
click at [16, 194] on div at bounding box center [302, 143] width 605 height 287
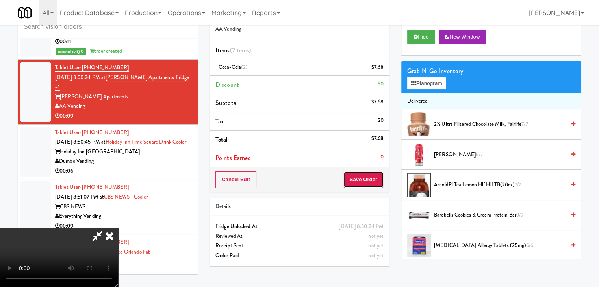
click at [372, 180] on button "Save Order" at bounding box center [363, 180] width 40 height 17
click at [348, 156] on div "Order # 9644514 AA Vending Items (2 items ) Coca-Cola (2) $7.68 Discount $0 Sub…" at bounding box center [395, 137] width 372 height 269
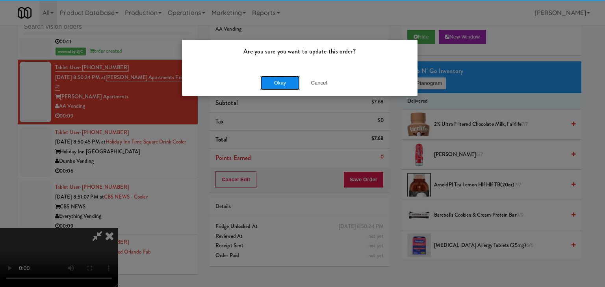
click at [283, 81] on button "Okay" at bounding box center [279, 83] width 39 height 14
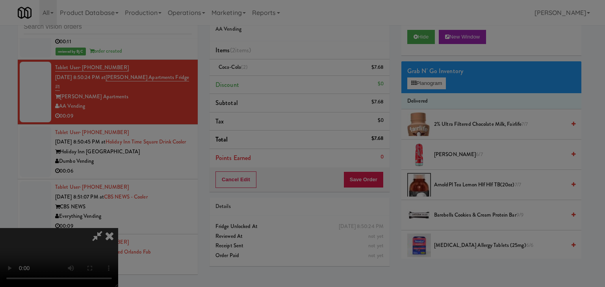
click at [283, 76] on button "Okay" at bounding box center [279, 68] width 39 height 14
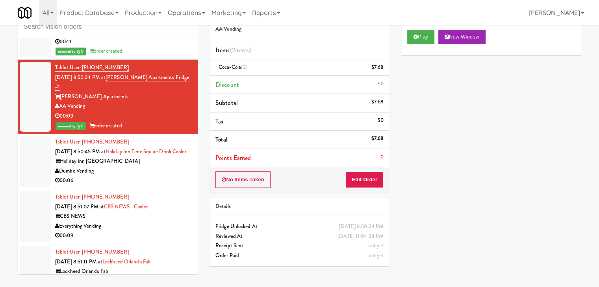
click at [140, 166] on div "Holiday Inn [GEOGRAPHIC_DATA]" at bounding box center [123, 162] width 137 height 10
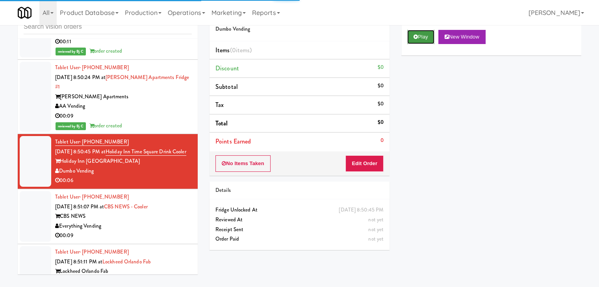
click at [428, 37] on button "Play" at bounding box center [420, 37] width 27 height 14
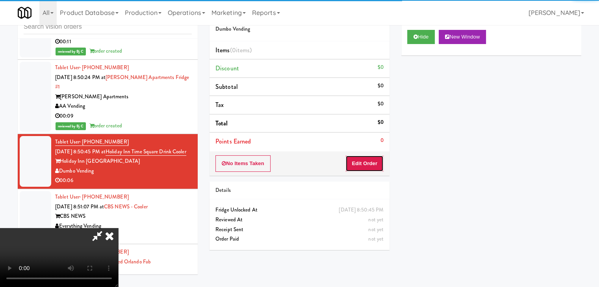
click at [377, 163] on button "Edit Order" at bounding box center [364, 163] width 38 height 17
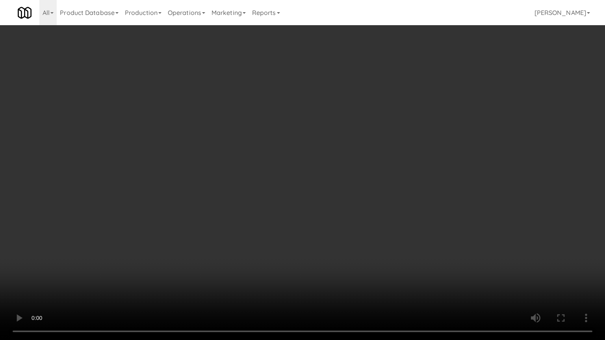
click at [346, 222] on video at bounding box center [302, 170] width 605 height 340
click at [357, 199] on video at bounding box center [302, 170] width 605 height 340
click at [359, 201] on video at bounding box center [302, 170] width 605 height 340
drag, startPoint x: 359, startPoint y: 201, endPoint x: 358, endPoint y: 159, distance: 41.7
click at [357, 200] on video at bounding box center [302, 170] width 605 height 340
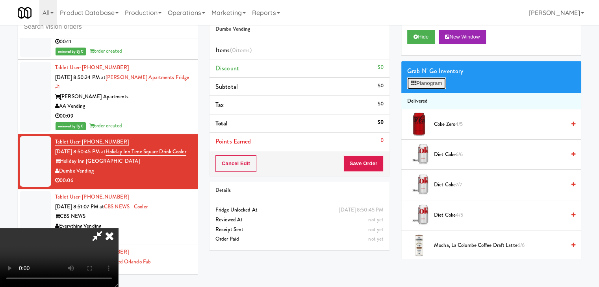
click at [446, 85] on button "Planogram" at bounding box center [426, 84] width 39 height 12
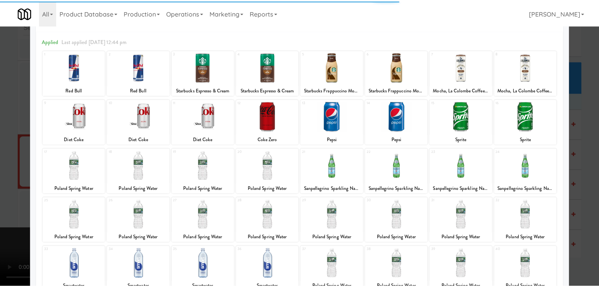
scroll to position [99, 0]
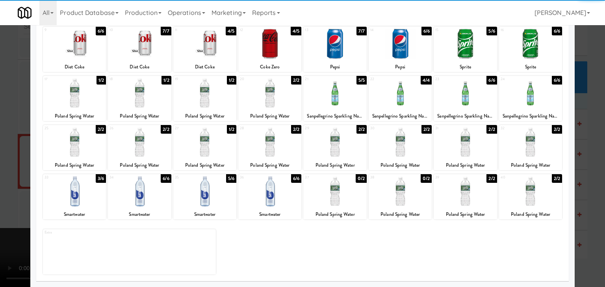
drag, startPoint x: 266, startPoint y: 192, endPoint x: 238, endPoint y: 196, distance: 28.6
click at [265, 193] on div at bounding box center [269, 191] width 63 height 30
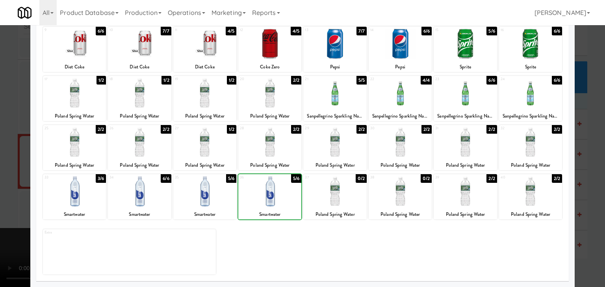
drag, startPoint x: 202, startPoint y: 197, endPoint x: 171, endPoint y: 200, distance: 30.8
click at [202, 197] on div at bounding box center [204, 191] width 63 height 30
drag, startPoint x: 0, startPoint y: 189, endPoint x: 118, endPoint y: 179, distance: 118.5
click at [4, 187] on div at bounding box center [302, 143] width 605 height 287
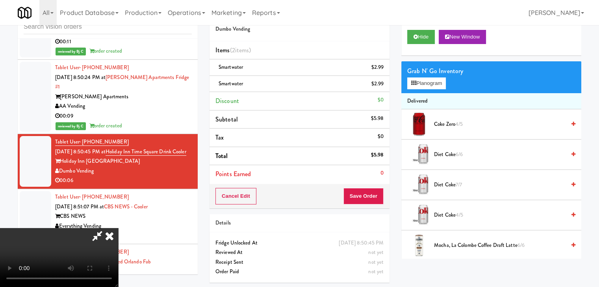
drag, startPoint x: 386, startPoint y: 203, endPoint x: 377, endPoint y: 202, distance: 8.9
click at [381, 203] on div "Cancel Edit Save Order" at bounding box center [299, 196] width 180 height 24
click at [377, 201] on button "Save Order" at bounding box center [363, 196] width 40 height 17
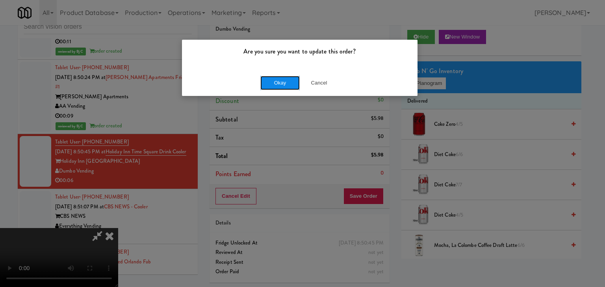
click at [282, 83] on button "Okay" at bounding box center [279, 83] width 39 height 14
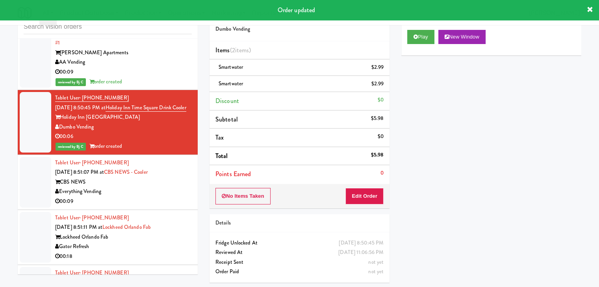
scroll to position [4457, 0]
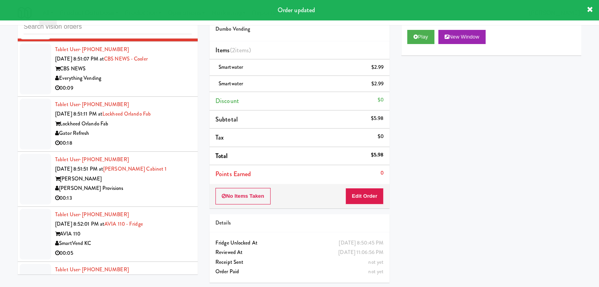
click at [151, 93] on div "00:09" at bounding box center [123, 88] width 137 height 10
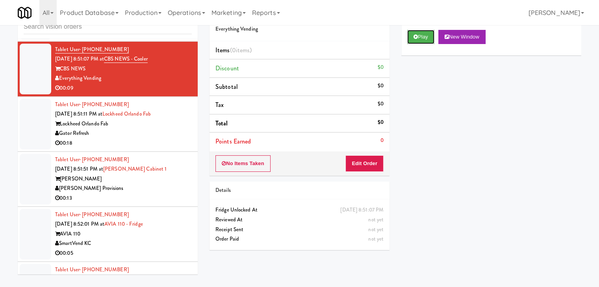
drag, startPoint x: 423, startPoint y: 38, endPoint x: 419, endPoint y: 44, distance: 7.4
click at [423, 38] on button "Play" at bounding box center [420, 37] width 27 height 14
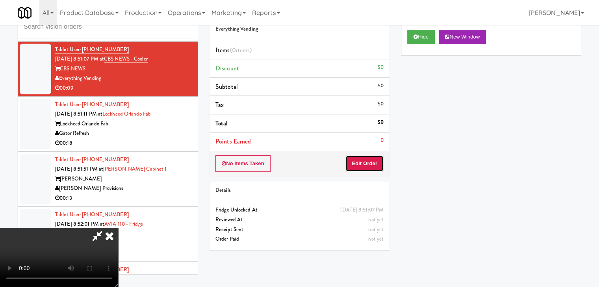
click at [371, 158] on button "Edit Order" at bounding box center [364, 163] width 38 height 17
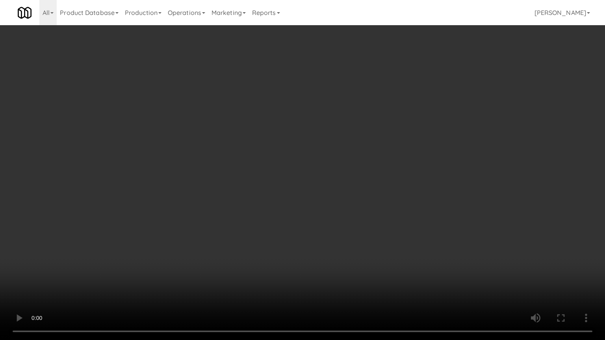
click at [355, 217] on video at bounding box center [302, 170] width 605 height 340
click at [367, 214] on video at bounding box center [302, 170] width 605 height 340
click at [369, 214] on video at bounding box center [302, 170] width 605 height 340
click at [372, 213] on video at bounding box center [302, 170] width 605 height 340
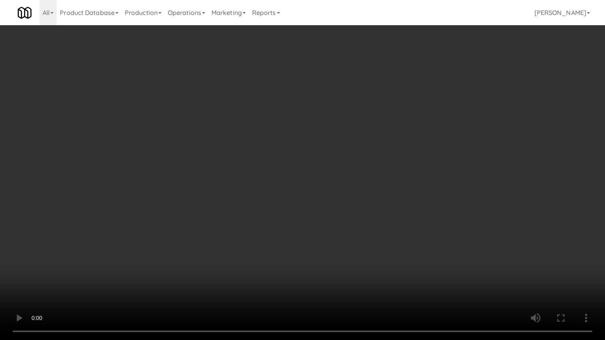
click at [373, 212] on video at bounding box center [302, 170] width 605 height 340
click at [384, 203] on video at bounding box center [302, 170] width 605 height 340
drag, startPoint x: 384, startPoint y: 203, endPoint x: 450, endPoint y: 126, distance: 101.9
click at [385, 203] on video at bounding box center [302, 170] width 605 height 340
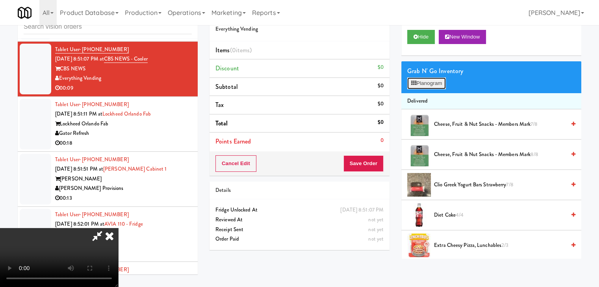
click at [428, 82] on button "Planogram" at bounding box center [426, 84] width 39 height 12
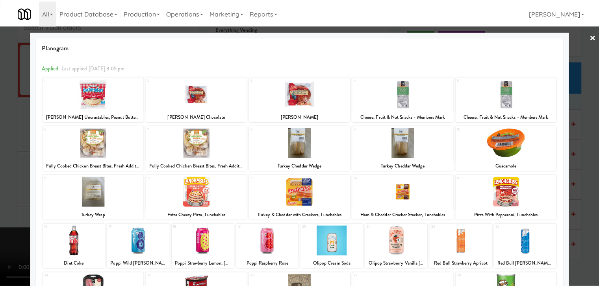
scroll to position [99, 0]
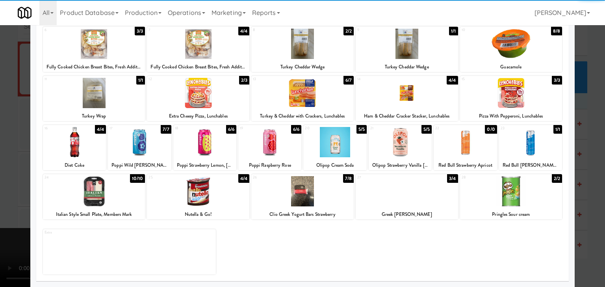
click at [216, 198] on div at bounding box center [198, 191] width 102 height 30
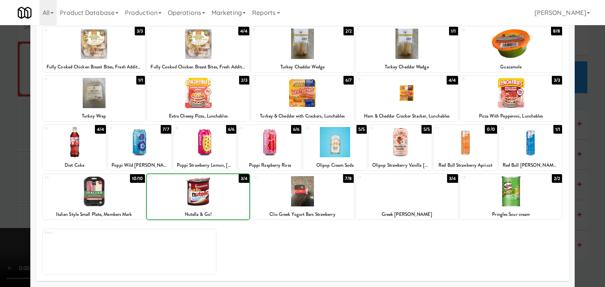
click at [216, 198] on div at bounding box center [198, 191] width 102 height 30
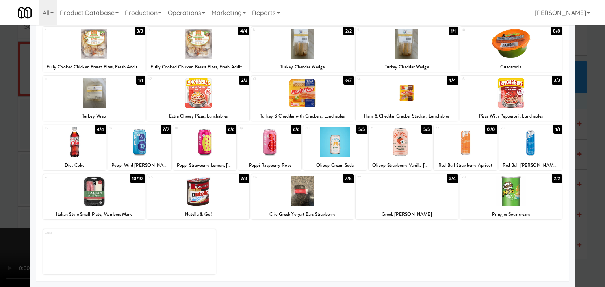
click at [9, 194] on div at bounding box center [302, 143] width 605 height 287
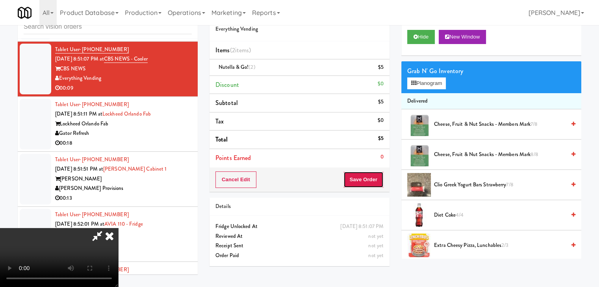
click at [363, 177] on button "Save Order" at bounding box center [363, 180] width 40 height 17
click at [364, 177] on button "Save Order" at bounding box center [363, 180] width 40 height 17
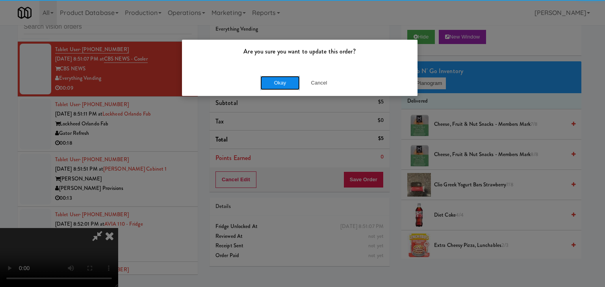
click at [275, 82] on button "Okay" at bounding box center [279, 83] width 39 height 14
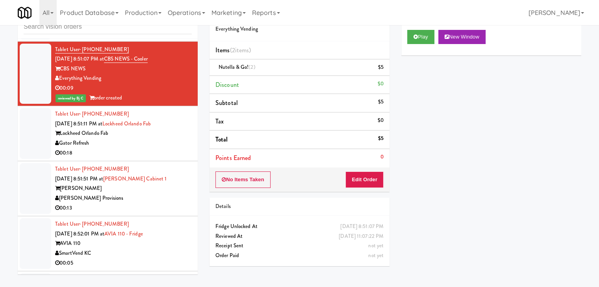
click at [148, 158] on div "00:18" at bounding box center [123, 153] width 137 height 10
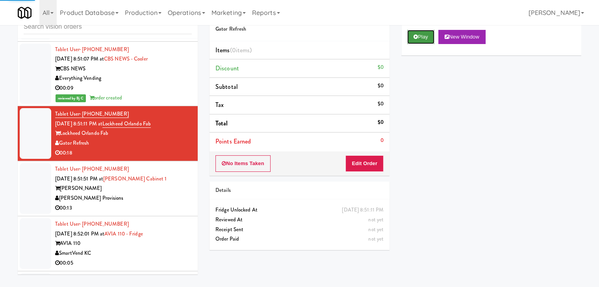
click at [427, 33] on button "Play" at bounding box center [420, 37] width 27 height 14
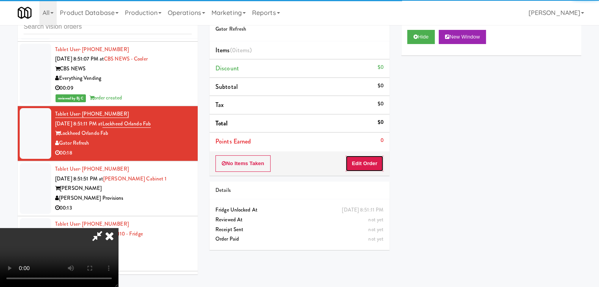
click at [375, 162] on button "Edit Order" at bounding box center [364, 163] width 38 height 17
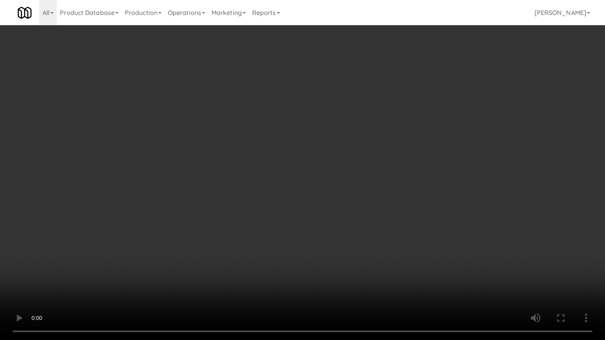
click at [370, 194] on video at bounding box center [302, 170] width 605 height 340
click at [382, 175] on video at bounding box center [302, 170] width 605 height 340
click at [379, 177] on video at bounding box center [302, 170] width 605 height 340
click at [386, 170] on video at bounding box center [302, 170] width 605 height 340
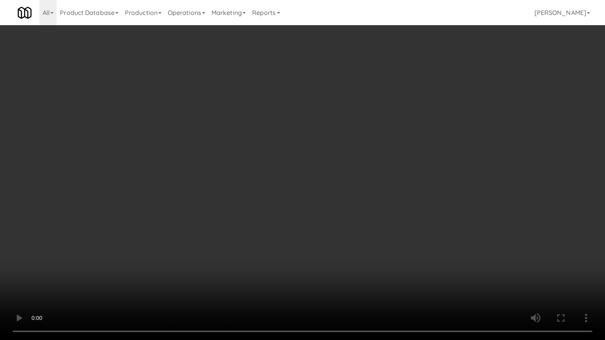
click at [386, 170] on video at bounding box center [302, 170] width 605 height 340
click at [394, 165] on video at bounding box center [302, 170] width 605 height 340
click at [387, 174] on video at bounding box center [302, 170] width 605 height 340
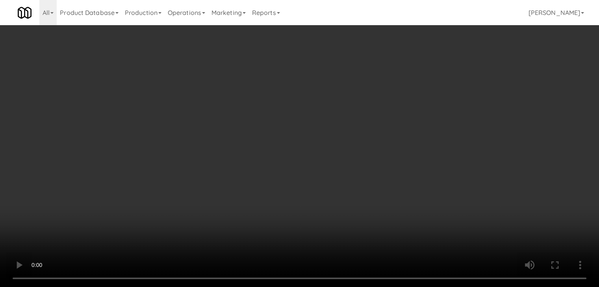
click at [314, 145] on video at bounding box center [299, 143] width 599 height 287
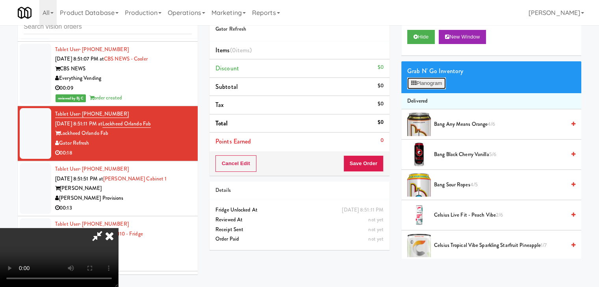
click at [427, 85] on button "Planogram" at bounding box center [426, 84] width 39 height 12
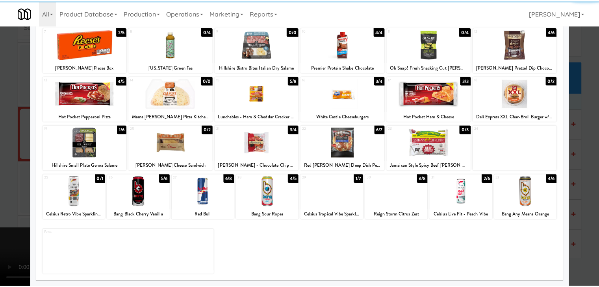
scroll to position [99, 0]
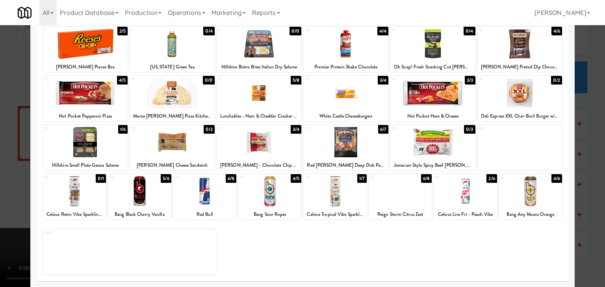
drag, startPoint x: 422, startPoint y: 149, endPoint x: 270, endPoint y: 175, distance: 154.1
click at [422, 150] on div at bounding box center [432, 142] width 85 height 30
drag, startPoint x: 2, startPoint y: 194, endPoint x: 22, endPoint y: 192, distance: 20.6
click at [4, 194] on div at bounding box center [302, 143] width 605 height 287
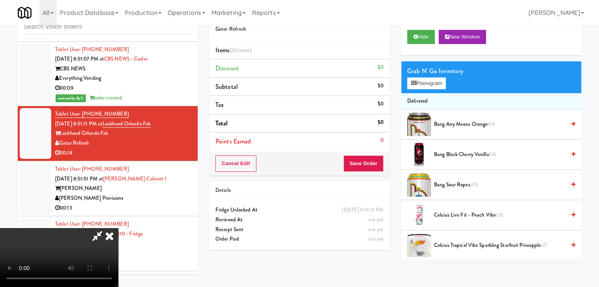
scroll to position [111, 0]
click at [118, 228] on video at bounding box center [59, 257] width 118 height 59
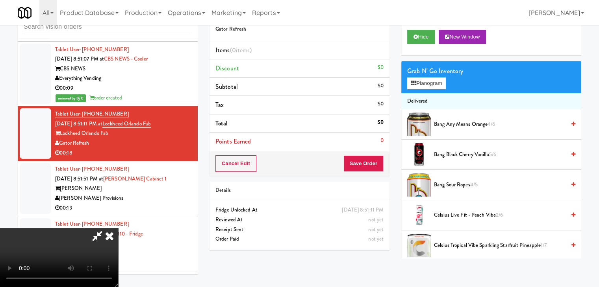
click at [118, 228] on video at bounding box center [59, 257] width 118 height 59
click at [118, 245] on video at bounding box center [59, 257] width 118 height 59
click at [118, 240] on video at bounding box center [59, 257] width 118 height 59
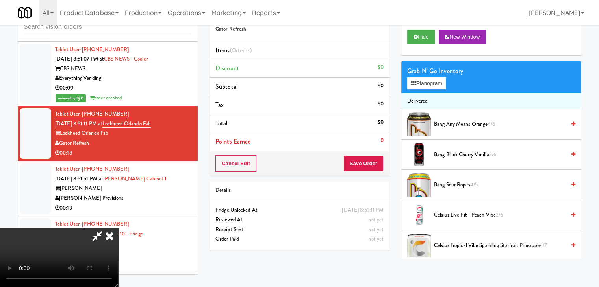
click at [118, 237] on video at bounding box center [59, 257] width 118 height 59
click at [118, 235] on video at bounding box center [59, 257] width 118 height 59
click at [118, 234] on video at bounding box center [59, 257] width 118 height 59
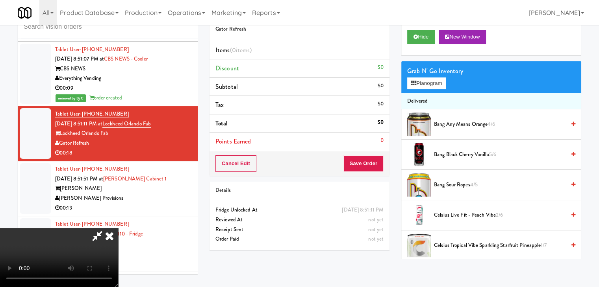
scroll to position [111, 0]
click at [118, 228] on video at bounding box center [59, 257] width 118 height 59
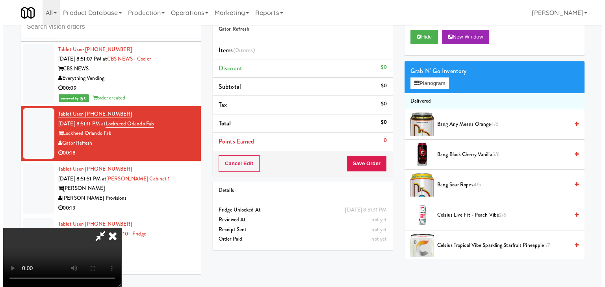
scroll to position [71, 0]
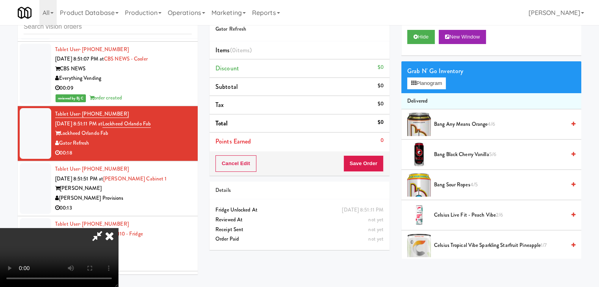
click at [118, 228] on video at bounding box center [59, 257] width 118 height 59
click at [434, 79] on button "Planogram" at bounding box center [426, 84] width 39 height 12
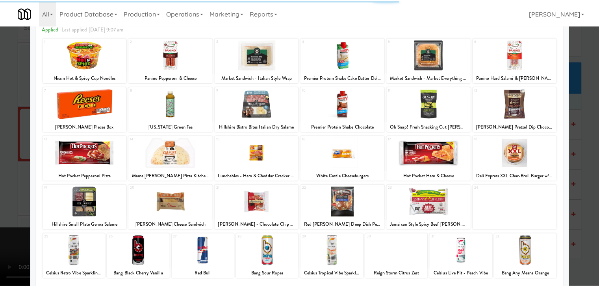
scroll to position [79, 0]
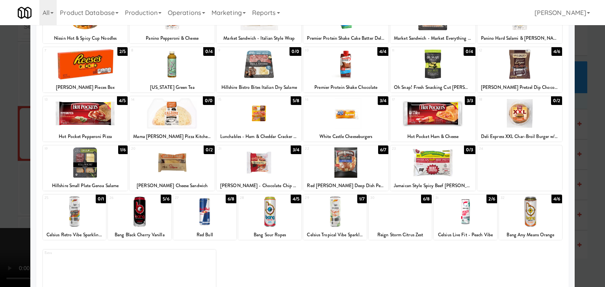
click at [347, 163] on div at bounding box center [345, 163] width 85 height 30
click at [0, 158] on div at bounding box center [302, 143] width 605 height 287
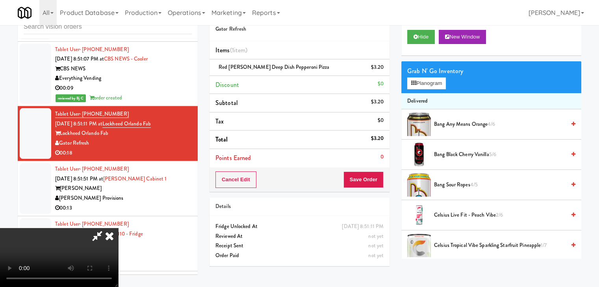
click at [118, 228] on video at bounding box center [59, 257] width 118 height 59
click at [372, 186] on button "Save Order" at bounding box center [363, 180] width 40 height 17
click at [373, 185] on button "Save Order" at bounding box center [363, 180] width 40 height 17
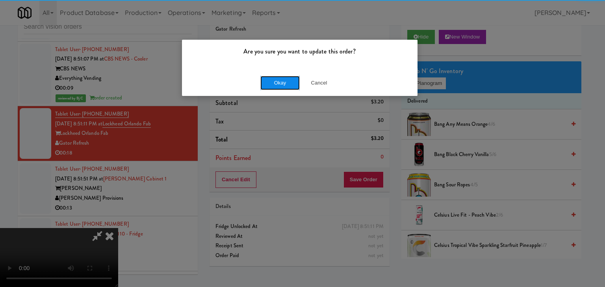
click at [286, 79] on button "Okay" at bounding box center [279, 83] width 39 height 14
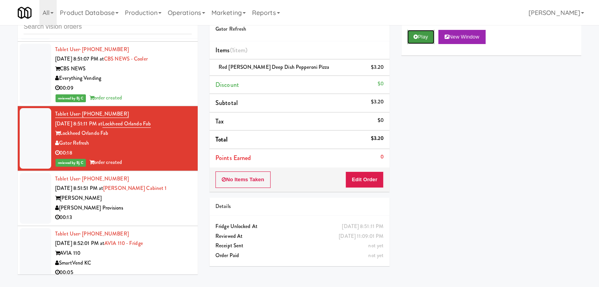
click at [431, 35] on button "Play" at bounding box center [420, 37] width 27 height 14
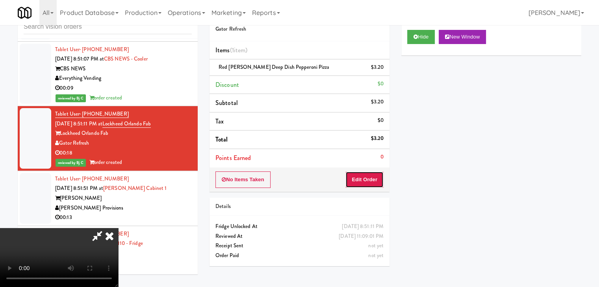
click at [363, 183] on button "Edit Order" at bounding box center [364, 180] width 38 height 17
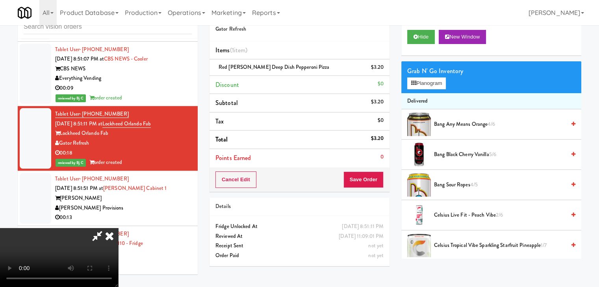
scroll to position [111, 0]
click at [118, 228] on video at bounding box center [59, 257] width 118 height 59
click at [434, 78] on button "Planogram" at bounding box center [426, 84] width 39 height 12
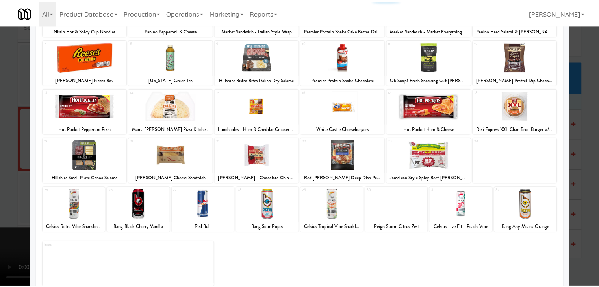
scroll to position [99, 0]
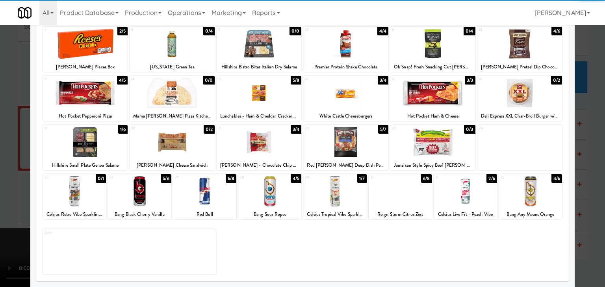
drag, startPoint x: 0, startPoint y: 159, endPoint x: 49, endPoint y: 162, distance: 49.3
click at [4, 159] on div at bounding box center [302, 143] width 605 height 287
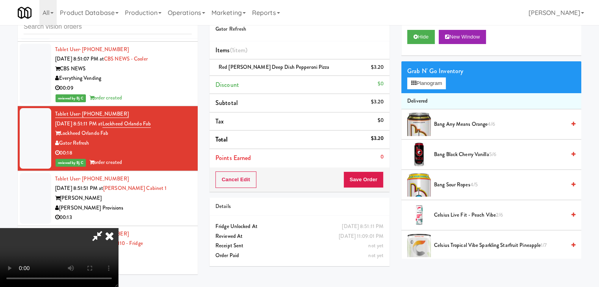
click at [118, 228] on icon at bounding box center [109, 236] width 17 height 16
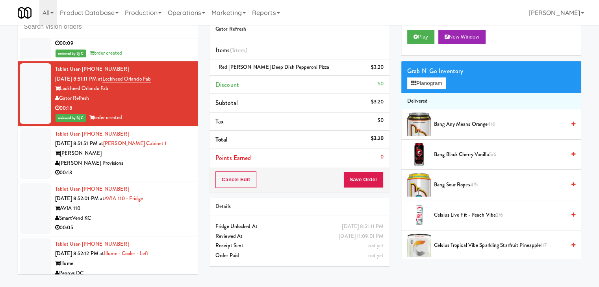
scroll to position [4535, 0]
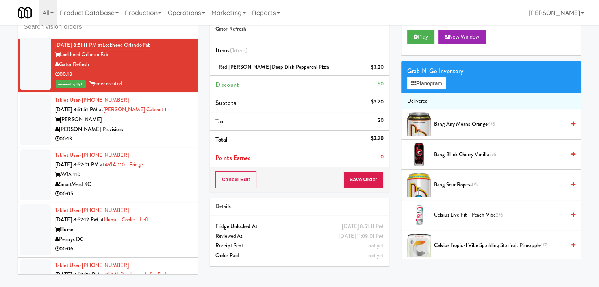
drag, startPoint x: 148, startPoint y: 135, endPoint x: 152, endPoint y: 146, distance: 11.5
click at [151, 125] on div "[PERSON_NAME]" at bounding box center [123, 120] width 137 height 10
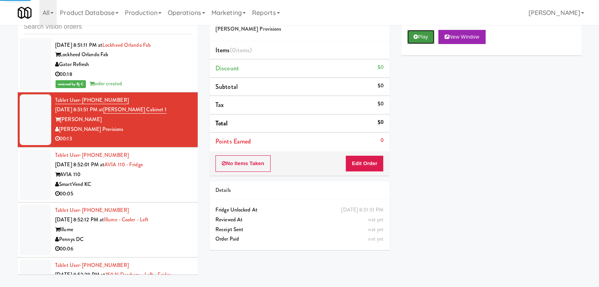
click at [431, 32] on button "Play" at bounding box center [420, 37] width 27 height 14
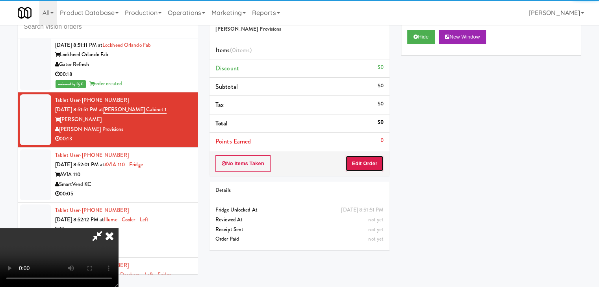
click at [375, 157] on button "Edit Order" at bounding box center [364, 163] width 38 height 17
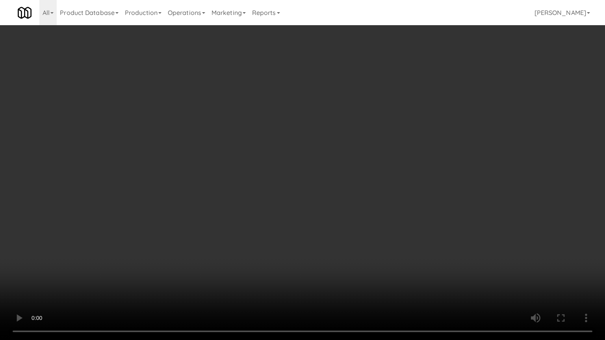
click at [304, 213] on video at bounding box center [302, 170] width 605 height 340
click at [309, 209] on video at bounding box center [302, 170] width 605 height 340
click at [318, 211] on video at bounding box center [302, 170] width 605 height 340
click at [318, 209] on video at bounding box center [302, 170] width 605 height 340
click at [319, 209] on video at bounding box center [302, 170] width 605 height 340
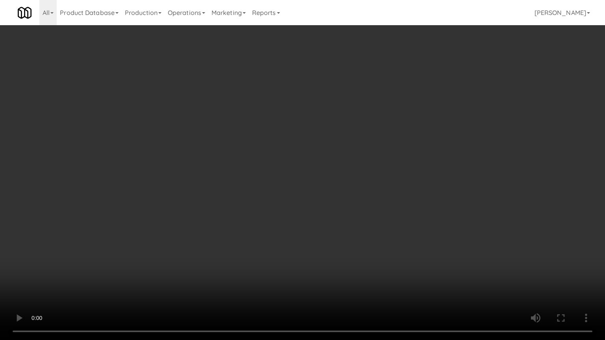
click at [320, 208] on video at bounding box center [302, 170] width 605 height 340
click at [333, 196] on video at bounding box center [302, 170] width 605 height 340
click at [335, 195] on video at bounding box center [302, 170] width 605 height 340
click at [337, 192] on video at bounding box center [302, 170] width 605 height 340
click at [335, 194] on video at bounding box center [302, 170] width 605 height 340
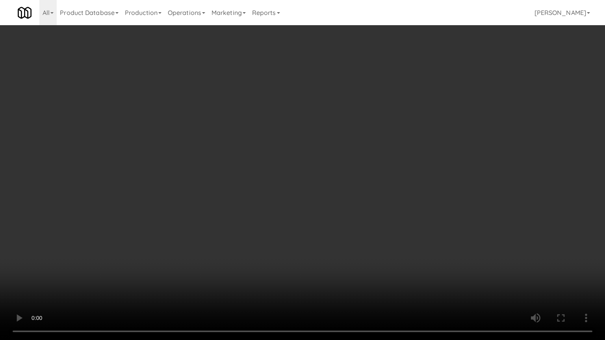
click at [337, 190] on video at bounding box center [302, 170] width 605 height 340
click at [336, 190] on video at bounding box center [302, 170] width 605 height 340
click at [336, 191] on video at bounding box center [302, 170] width 605 height 340
click at [338, 189] on video at bounding box center [302, 170] width 605 height 340
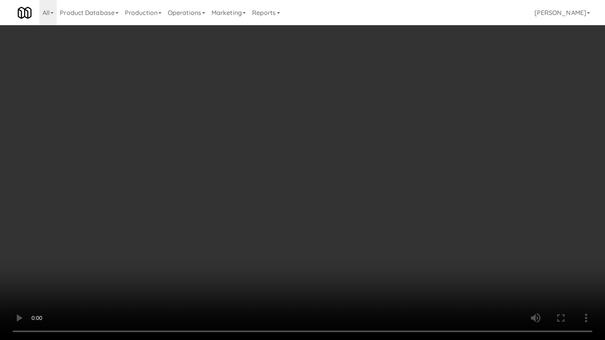
click at [338, 189] on video at bounding box center [302, 170] width 605 height 340
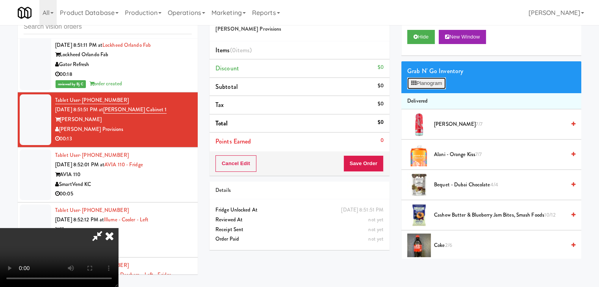
click at [431, 86] on button "Planogram" at bounding box center [426, 84] width 39 height 12
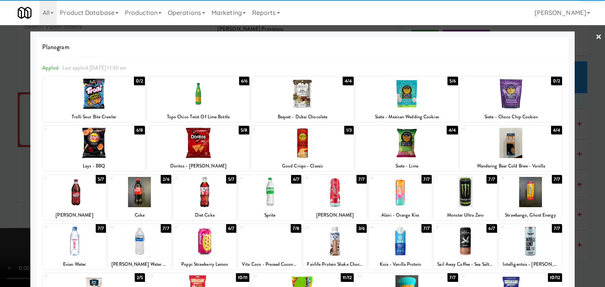
click at [408, 85] on div at bounding box center [406, 94] width 102 height 30
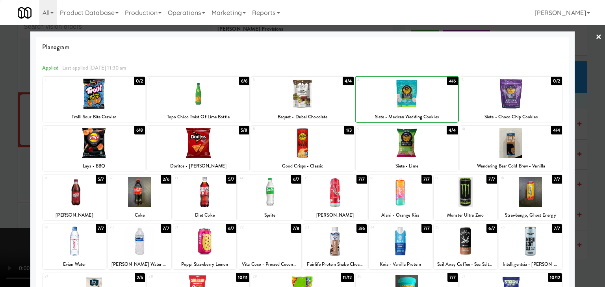
click at [288, 153] on div at bounding box center [302, 143] width 102 height 30
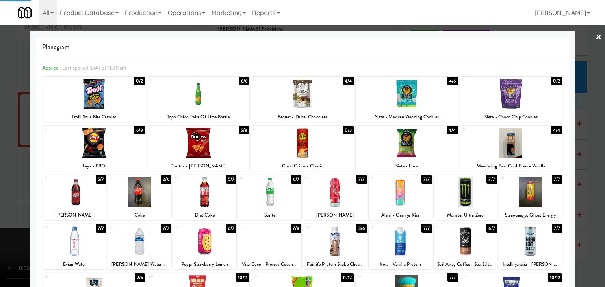
drag, startPoint x: 0, startPoint y: 175, endPoint x: 215, endPoint y: 169, distance: 215.4
click at [10, 172] on div at bounding box center [302, 143] width 605 height 287
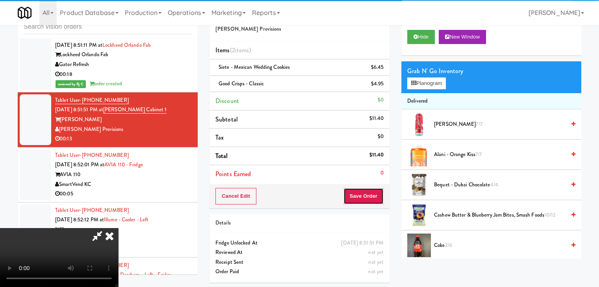
click at [372, 195] on button "Save Order" at bounding box center [363, 196] width 40 height 17
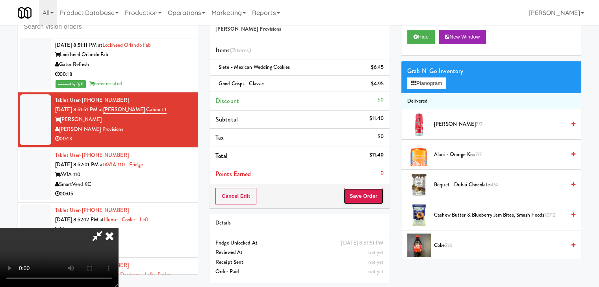
click at [372, 195] on button "Save Order" at bounding box center [363, 196] width 40 height 17
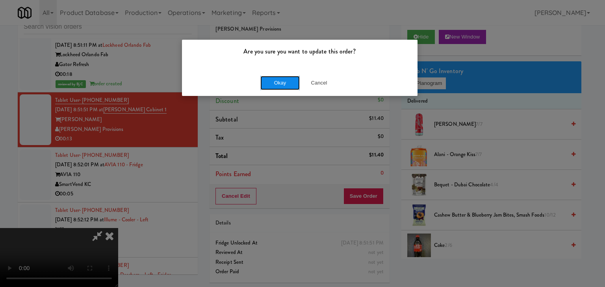
click at [286, 85] on button "Okay" at bounding box center [279, 83] width 39 height 14
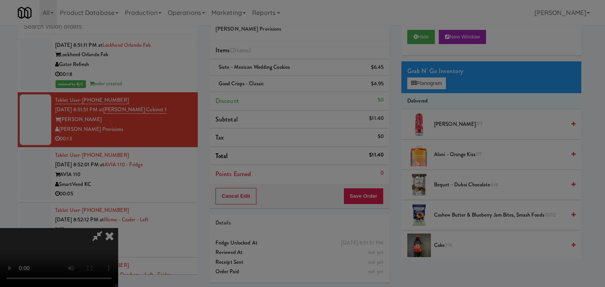
click at [286, 81] on div "Okay Cancel" at bounding box center [299, 68] width 235 height 26
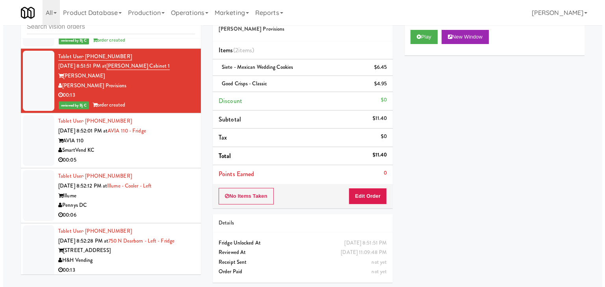
scroll to position [4653, 0]
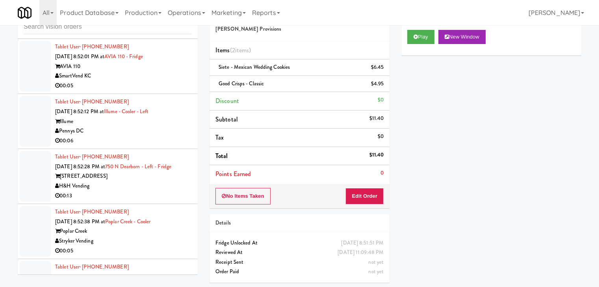
click at [156, 81] on div "SmartVend KC" at bounding box center [123, 76] width 137 height 10
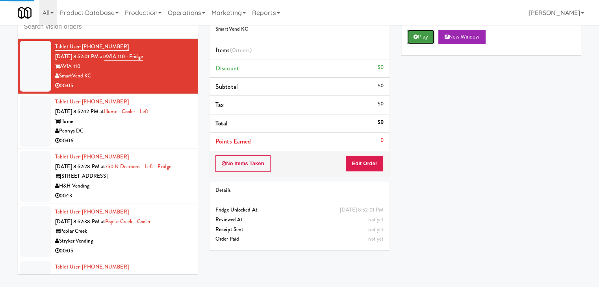
click at [418, 38] on button "Play" at bounding box center [420, 37] width 27 height 14
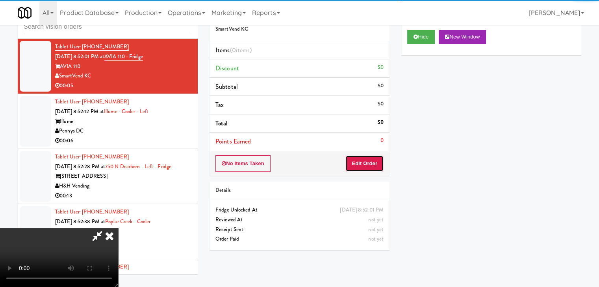
click at [370, 165] on button "Edit Order" at bounding box center [364, 163] width 38 height 17
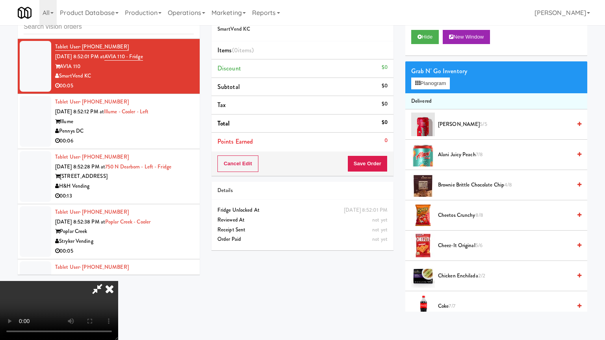
click at [118, 281] on video at bounding box center [59, 310] width 118 height 59
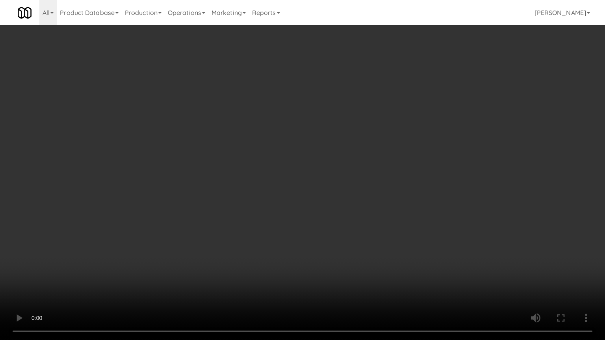
drag, startPoint x: 368, startPoint y: 169, endPoint x: 367, endPoint y: 134, distance: 35.1
click at [368, 169] on video at bounding box center [302, 170] width 605 height 340
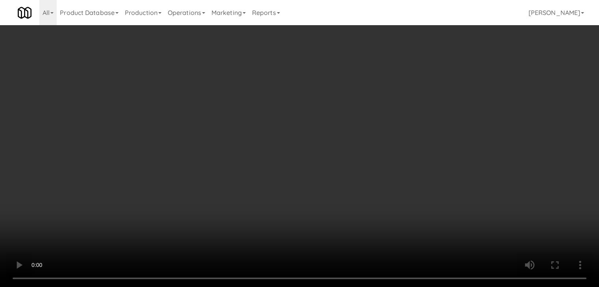
click at [423, 76] on div "Grab N' Go Inventory" at bounding box center [491, 71] width 168 height 12
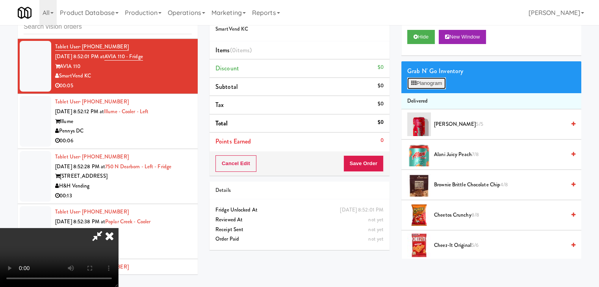
click at [421, 83] on button "Planogram" at bounding box center [426, 84] width 39 height 12
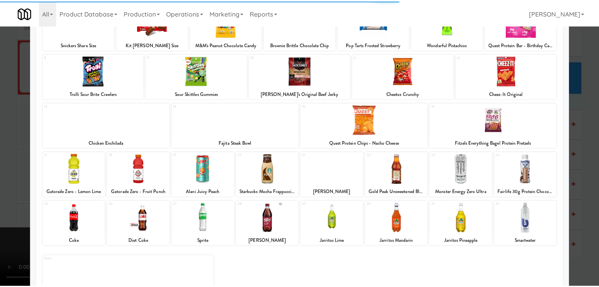
scroll to position [99, 0]
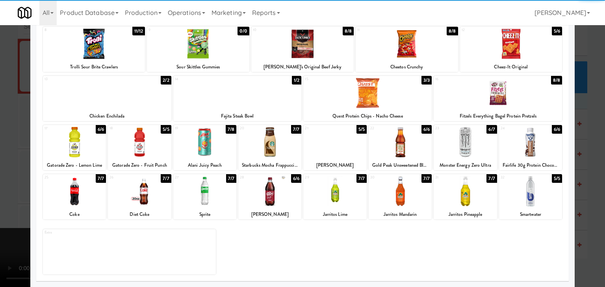
drag, startPoint x: 405, startPoint y: 207, endPoint x: 401, endPoint y: 205, distance: 4.8
click at [405, 207] on div "30 7/7 Jarritos Mandarin" at bounding box center [399, 196] width 63 height 45
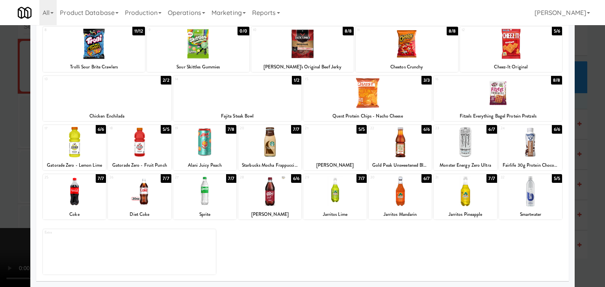
drag, startPoint x: 0, startPoint y: 213, endPoint x: 156, endPoint y: 194, distance: 157.0
click at [17, 207] on div at bounding box center [302, 143] width 605 height 287
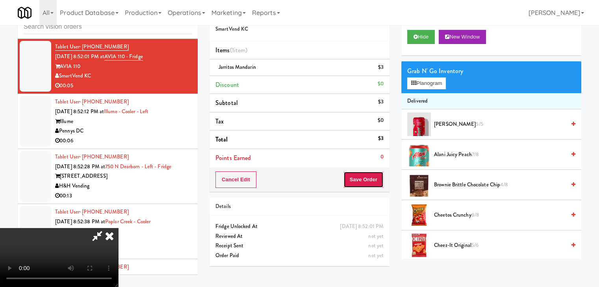
click at [373, 181] on button "Save Order" at bounding box center [363, 180] width 40 height 17
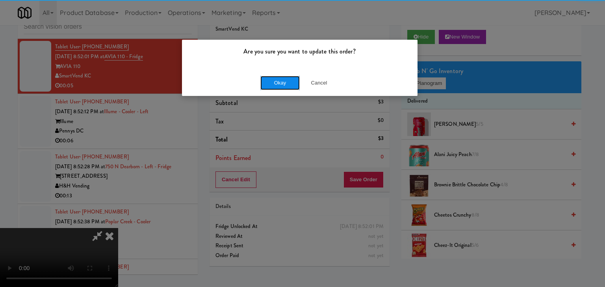
click at [284, 79] on button "Okay" at bounding box center [279, 83] width 39 height 14
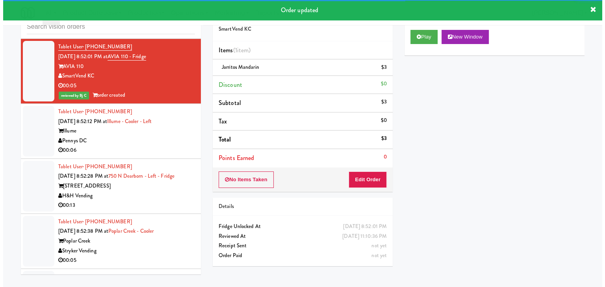
scroll to position [4693, 0]
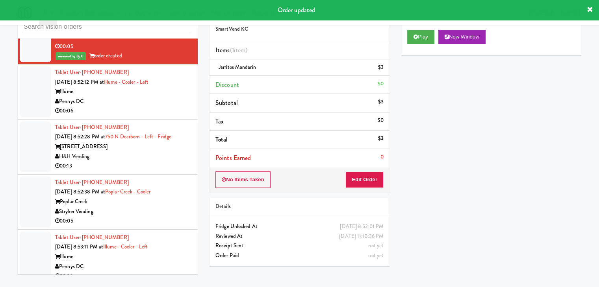
drag, startPoint x: 153, startPoint y: 120, endPoint x: 150, endPoint y: 126, distance: 6.7
click at [154, 107] on div "Pennys DC" at bounding box center [123, 102] width 137 height 10
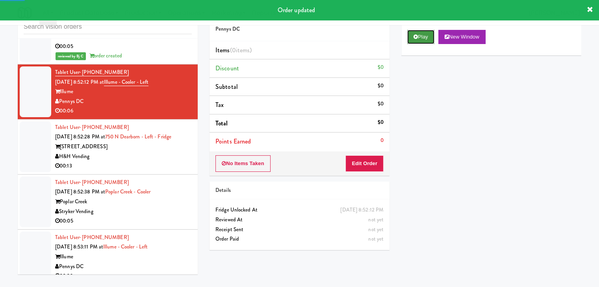
drag, startPoint x: 418, startPoint y: 36, endPoint x: 418, endPoint y: 42, distance: 6.3
click at [418, 37] on button "Play" at bounding box center [420, 37] width 27 height 14
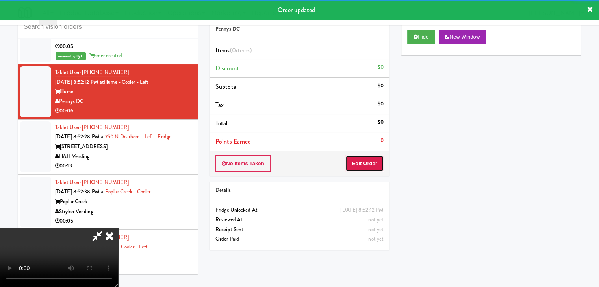
click at [367, 165] on button "Edit Order" at bounding box center [364, 163] width 38 height 17
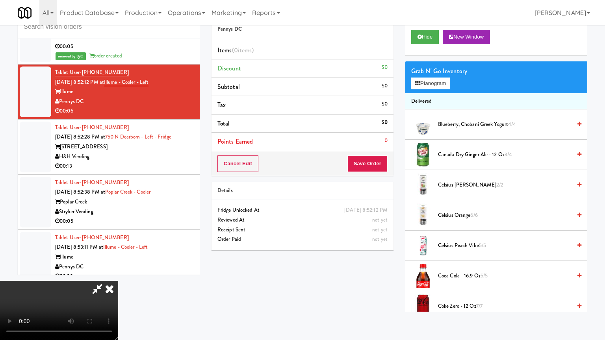
click at [118, 281] on video at bounding box center [59, 310] width 118 height 59
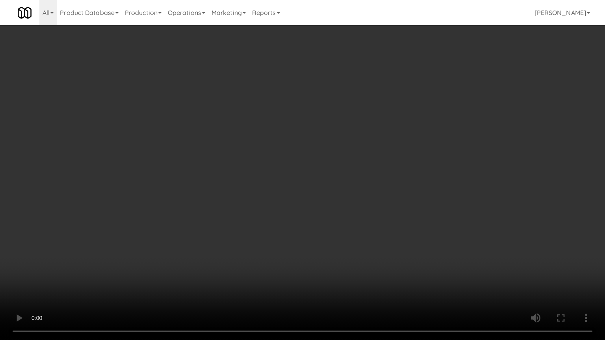
click at [358, 217] on video at bounding box center [302, 170] width 605 height 340
click at [367, 213] on video at bounding box center [302, 170] width 605 height 340
click at [370, 208] on video at bounding box center [302, 170] width 605 height 340
click at [367, 203] on video at bounding box center [302, 170] width 605 height 340
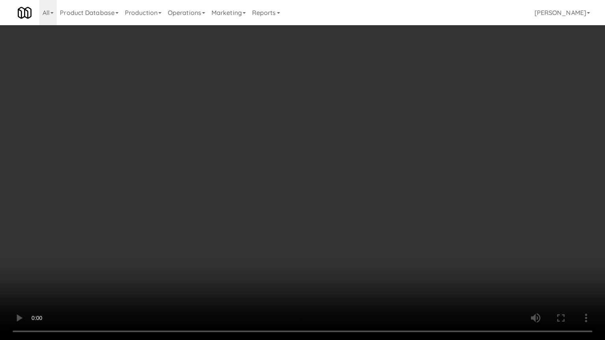
click at [363, 206] on video at bounding box center [302, 170] width 605 height 340
drag, startPoint x: 363, startPoint y: 206, endPoint x: 403, endPoint y: 109, distance: 104.7
click at [363, 206] on video at bounding box center [302, 170] width 605 height 340
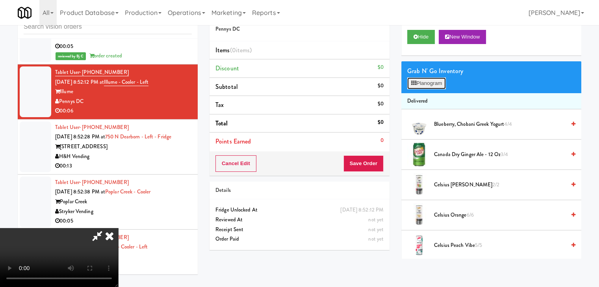
click at [429, 80] on button "Planogram" at bounding box center [426, 84] width 39 height 12
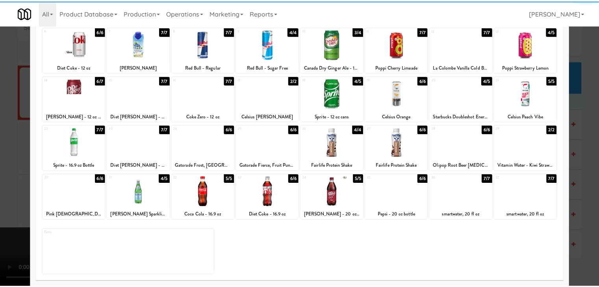
scroll to position [99, 0]
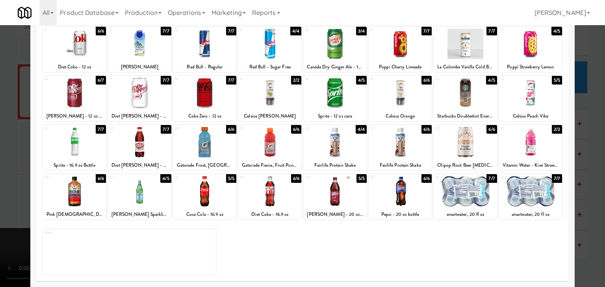
click at [219, 197] on div at bounding box center [204, 191] width 63 height 30
click at [16, 184] on div at bounding box center [302, 143] width 605 height 287
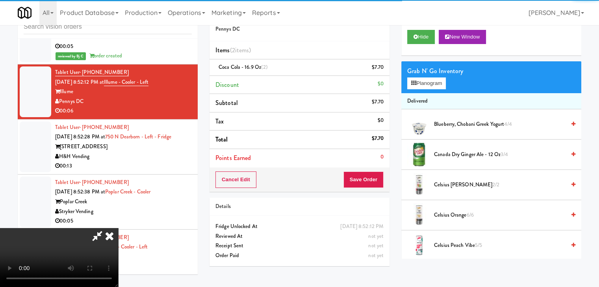
click at [395, 181] on div "Cart Flags Notes Payment Hide New Window Grab N' Go Inventory Planogram Deliver…" at bounding box center [491, 131] width 192 height 256
click at [385, 183] on div "Cancel Edit Save Order" at bounding box center [299, 180] width 180 height 24
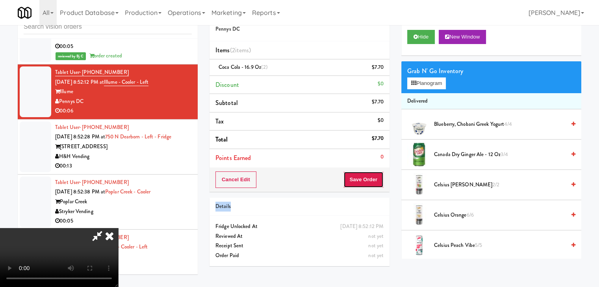
click at [381, 183] on button "Save Order" at bounding box center [363, 180] width 40 height 17
click at [380, 183] on button "Save Order" at bounding box center [363, 180] width 40 height 17
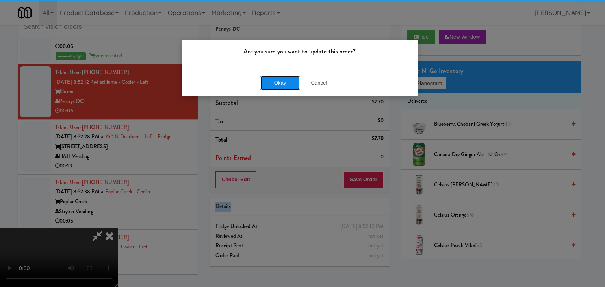
click at [290, 83] on button "Okay" at bounding box center [279, 83] width 39 height 14
click at [290, 83] on div "Okay Cancel" at bounding box center [299, 83] width 235 height 26
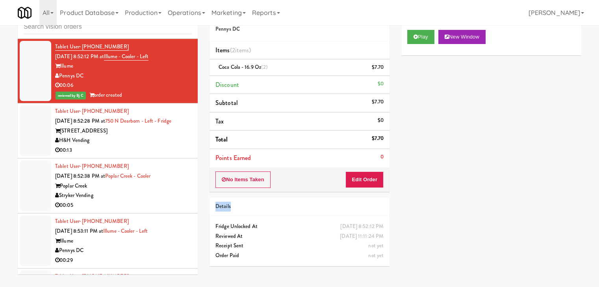
scroll to position [4732, 0]
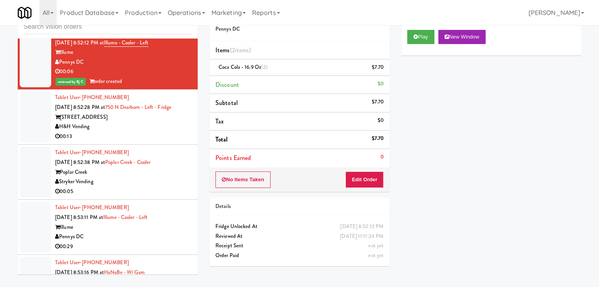
click at [153, 142] on div "00:13" at bounding box center [123, 137] width 137 height 10
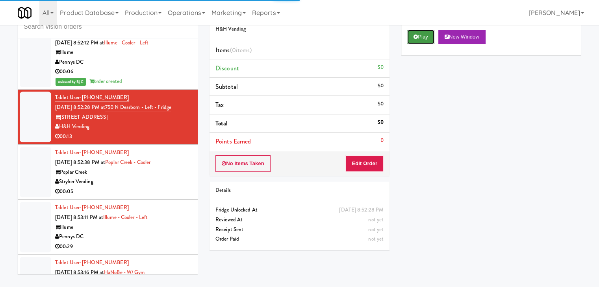
click at [425, 43] on button "Play" at bounding box center [420, 37] width 27 height 14
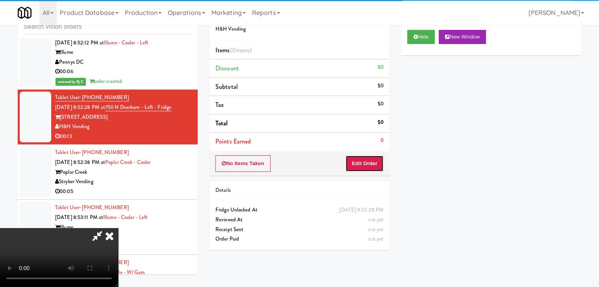
click at [367, 164] on button "Edit Order" at bounding box center [364, 163] width 38 height 17
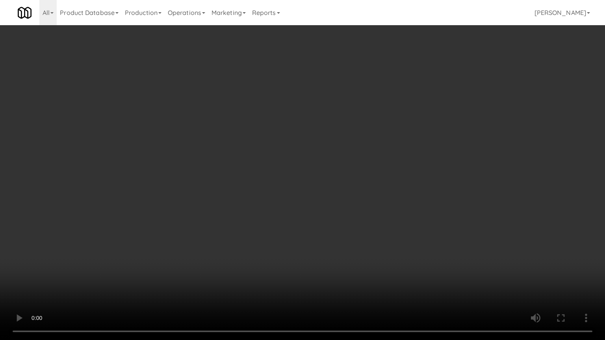
click at [385, 189] on video at bounding box center [302, 170] width 605 height 340
click at [368, 195] on video at bounding box center [302, 170] width 605 height 340
click at [369, 196] on video at bounding box center [302, 170] width 605 height 340
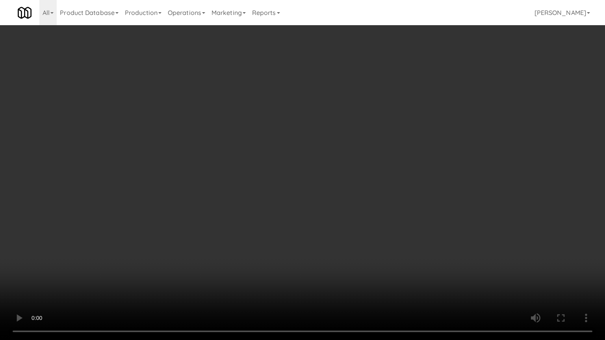
click at [370, 196] on video at bounding box center [302, 170] width 605 height 340
click at [372, 192] on video at bounding box center [302, 170] width 605 height 340
click at [368, 192] on video at bounding box center [302, 170] width 605 height 340
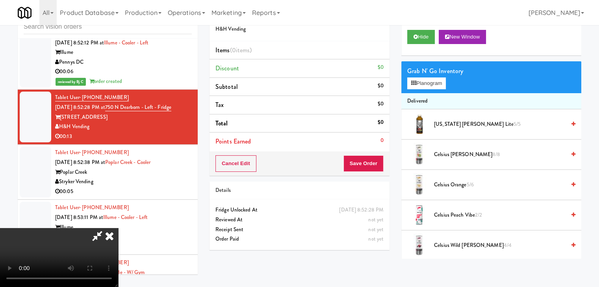
click at [434, 74] on div "Grab N' Go Inventory" at bounding box center [491, 71] width 168 height 12
click at [431, 81] on button "Planogram" at bounding box center [426, 84] width 39 height 12
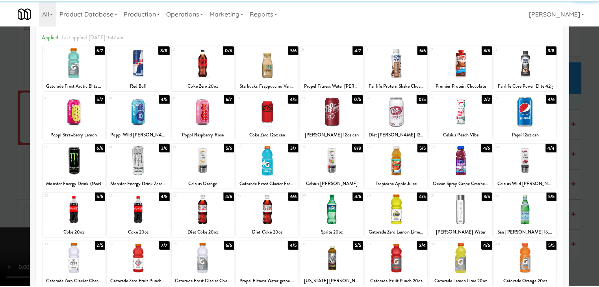
scroll to position [79, 0]
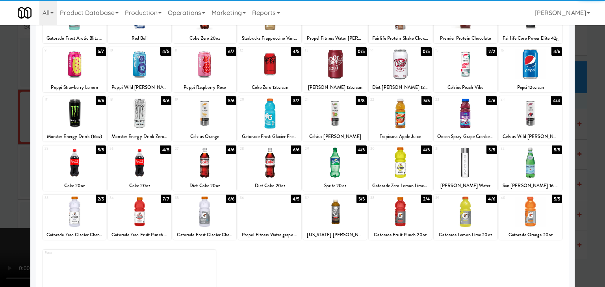
drag, startPoint x: 208, startPoint y: 167, endPoint x: 233, endPoint y: 169, distance: 24.8
click at [210, 167] on div at bounding box center [204, 163] width 63 height 30
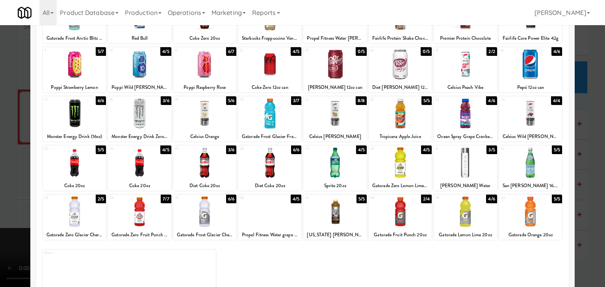
drag, startPoint x: 277, startPoint y: 167, endPoint x: 321, endPoint y: 170, distance: 44.6
click at [277, 167] on div at bounding box center [269, 163] width 63 height 30
click at [418, 167] on div at bounding box center [399, 163] width 63 height 30
drag, startPoint x: 418, startPoint y: 167, endPoint x: 375, endPoint y: 170, distance: 43.0
click at [418, 167] on div at bounding box center [399, 163] width 63 height 30
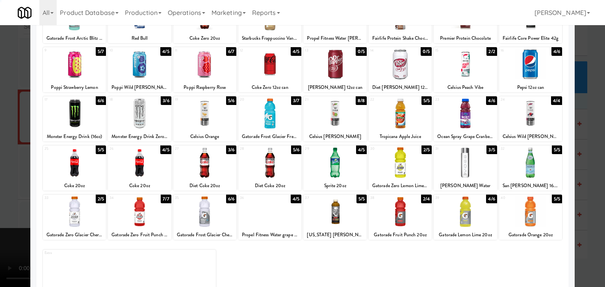
drag, startPoint x: 0, startPoint y: 192, endPoint x: 88, endPoint y: 186, distance: 88.4
click at [2, 192] on div at bounding box center [302, 143] width 605 height 287
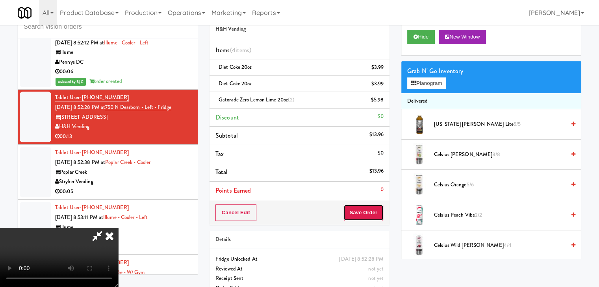
click at [368, 210] on button "Save Order" at bounding box center [363, 213] width 40 height 17
click at [368, 208] on body "Are you sure you want to update this order? Okay Cancel Okay Are you sure you w…" at bounding box center [299, 143] width 599 height 287
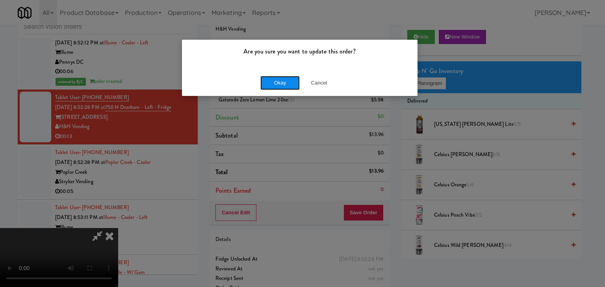
click at [274, 85] on button "Okay" at bounding box center [279, 83] width 39 height 14
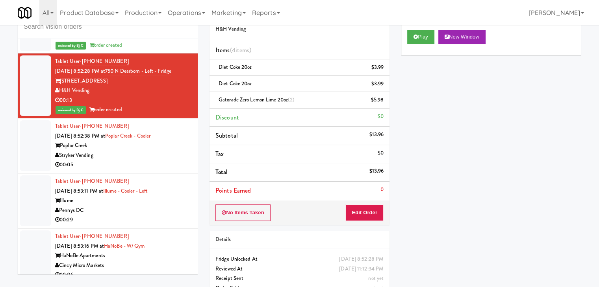
scroll to position [4811, 0]
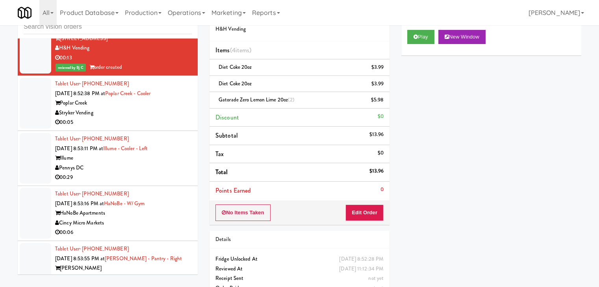
click at [140, 118] on div "Stryker Vending" at bounding box center [123, 113] width 137 height 10
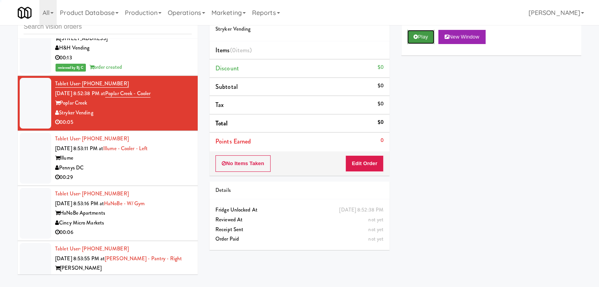
click at [426, 35] on button "Play" at bounding box center [420, 37] width 27 height 14
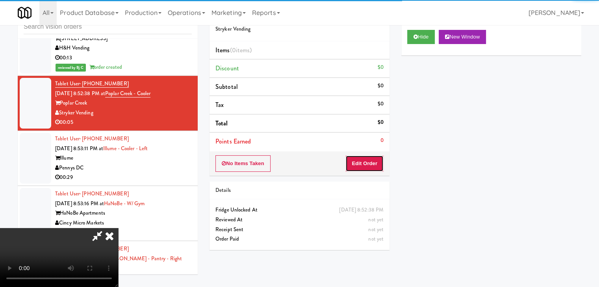
click at [360, 168] on button "Edit Order" at bounding box center [364, 163] width 38 height 17
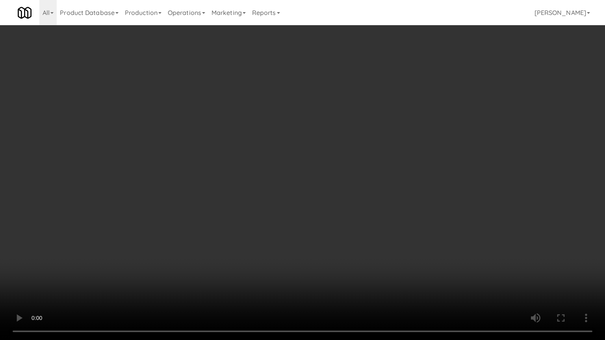
click at [348, 198] on video at bounding box center [302, 170] width 605 height 340
click at [349, 198] on video at bounding box center [302, 170] width 605 height 340
click at [360, 190] on video at bounding box center [302, 170] width 605 height 340
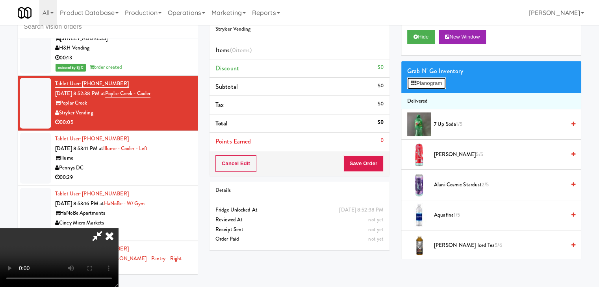
click at [421, 82] on button "Planogram" at bounding box center [426, 84] width 39 height 12
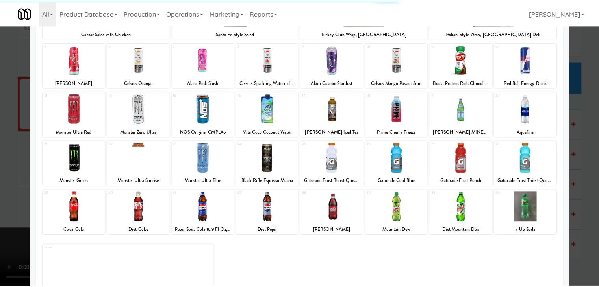
scroll to position [99, 0]
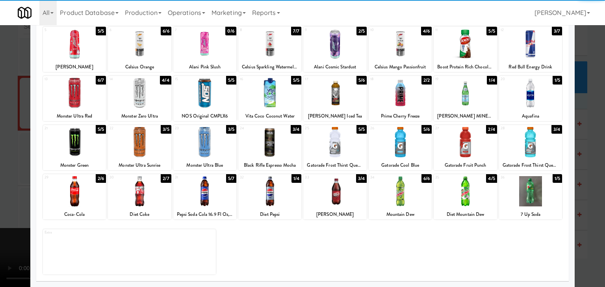
click at [135, 197] on div at bounding box center [139, 191] width 63 height 30
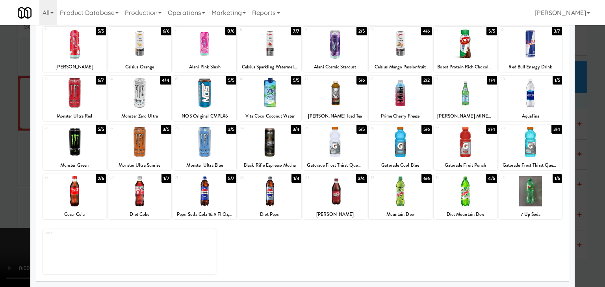
drag, startPoint x: 14, startPoint y: 193, endPoint x: 197, endPoint y: 179, distance: 183.1
click at [26, 191] on div at bounding box center [302, 143] width 605 height 287
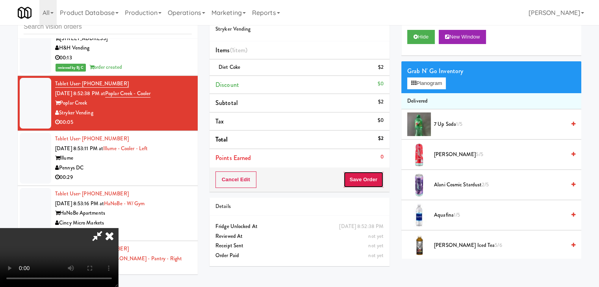
click at [376, 182] on button "Save Order" at bounding box center [363, 180] width 40 height 17
click at [375, 182] on button "Save Order" at bounding box center [363, 180] width 40 height 17
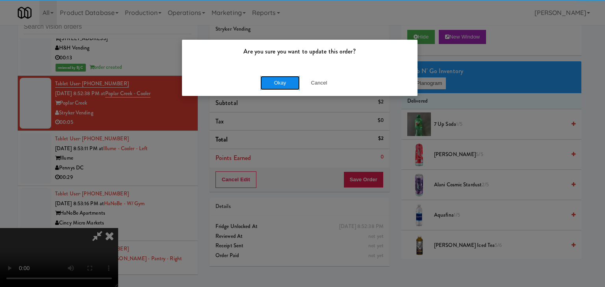
click at [272, 82] on button "Okay" at bounding box center [279, 83] width 39 height 14
click at [272, 82] on div "Okay Cancel" at bounding box center [299, 83] width 235 height 26
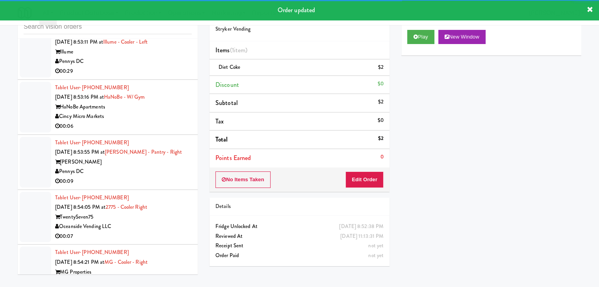
scroll to position [4929, 0]
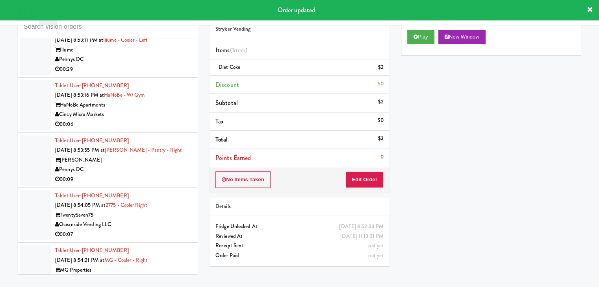
click at [146, 74] on div "00:29" at bounding box center [123, 70] width 137 height 10
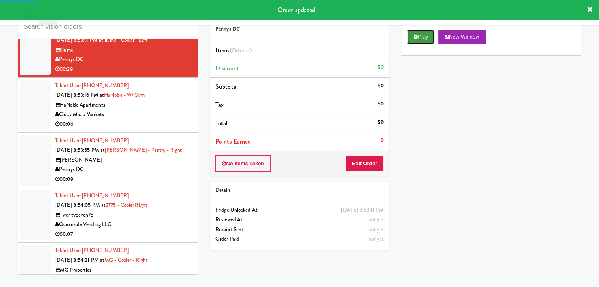
click at [417, 31] on button "Play" at bounding box center [420, 37] width 27 height 14
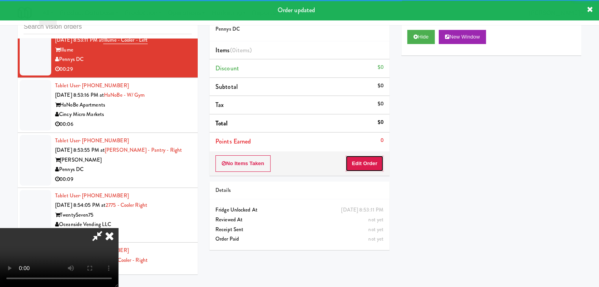
click at [362, 161] on button "Edit Order" at bounding box center [364, 163] width 38 height 17
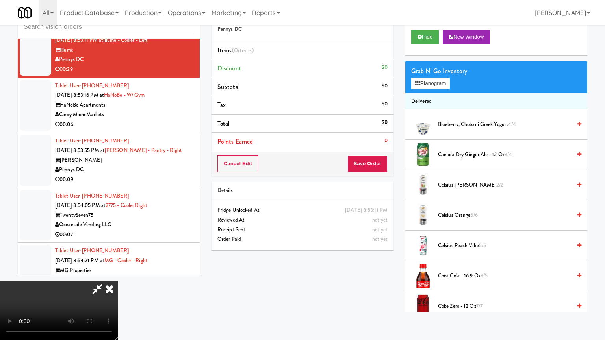
click at [118, 281] on video at bounding box center [59, 310] width 118 height 59
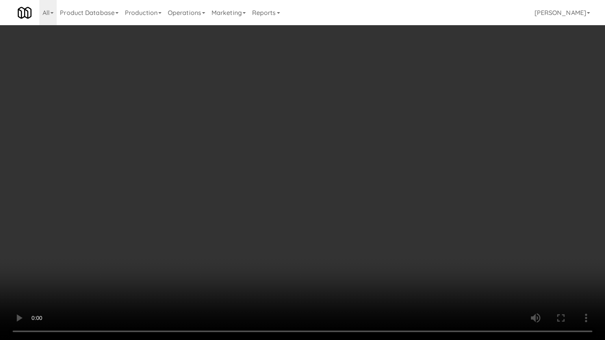
drag, startPoint x: 316, startPoint y: 158, endPoint x: 309, endPoint y: 164, distance: 9.8
click at [316, 159] on video at bounding box center [302, 170] width 605 height 340
click at [309, 163] on video at bounding box center [302, 170] width 605 height 340
click at [318, 154] on video at bounding box center [302, 170] width 605 height 340
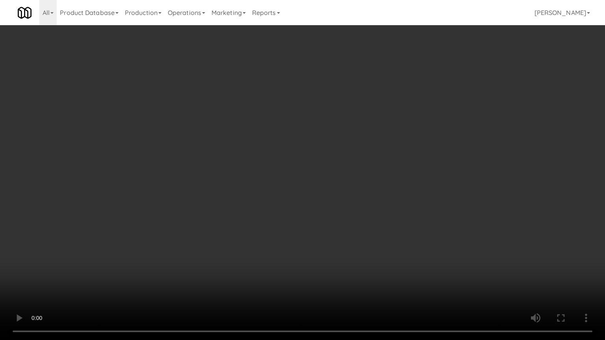
click at [318, 154] on video at bounding box center [302, 170] width 605 height 340
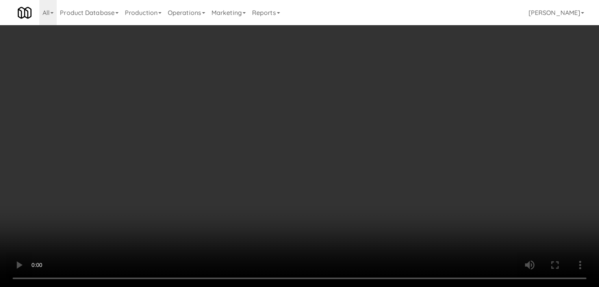
click at [261, 125] on video at bounding box center [299, 143] width 599 height 287
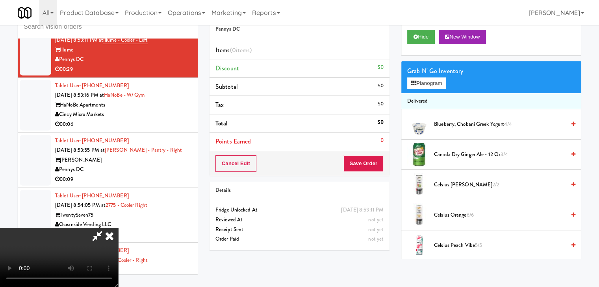
click at [118, 228] on video at bounding box center [59, 257] width 118 height 59
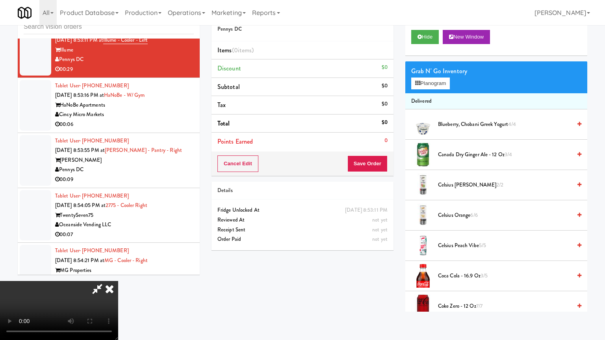
click at [118, 281] on video at bounding box center [59, 310] width 118 height 59
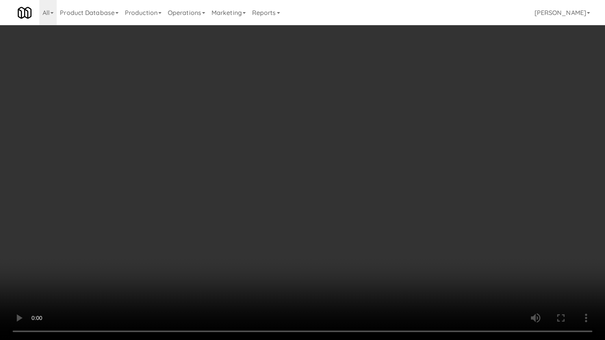
click at [266, 158] on video at bounding box center [302, 170] width 605 height 340
click at [266, 157] on video at bounding box center [302, 170] width 605 height 340
click at [264, 159] on video at bounding box center [302, 170] width 605 height 340
drag, startPoint x: 264, startPoint y: 159, endPoint x: 290, endPoint y: 100, distance: 63.8
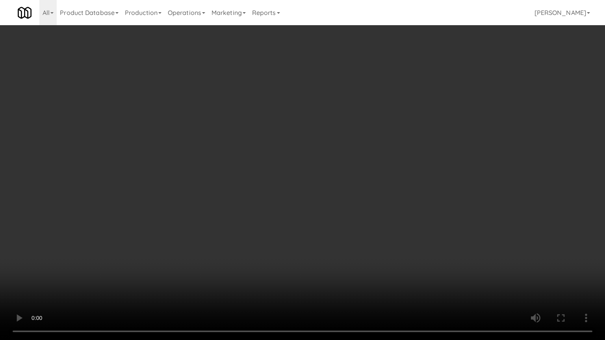
click at [264, 157] on video at bounding box center [302, 170] width 605 height 340
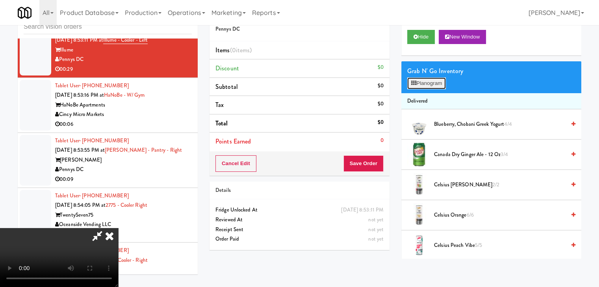
click at [425, 85] on button "Planogram" at bounding box center [426, 84] width 39 height 12
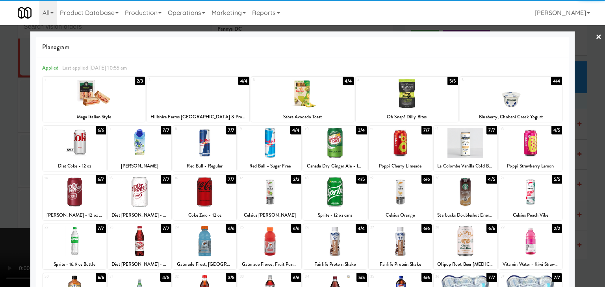
click at [325, 137] on div at bounding box center [334, 143] width 63 height 30
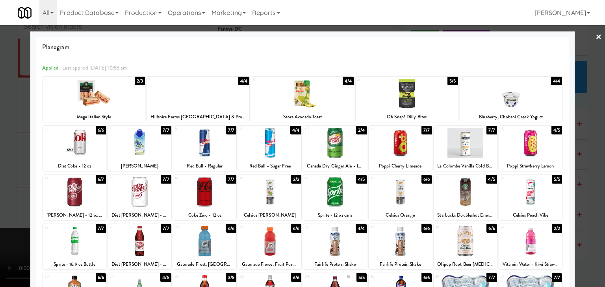
click at [201, 185] on div at bounding box center [204, 192] width 63 height 30
drag, startPoint x: 0, startPoint y: 174, endPoint x: 209, endPoint y: 170, distance: 209.4
click at [0, 174] on div at bounding box center [302, 143] width 605 height 287
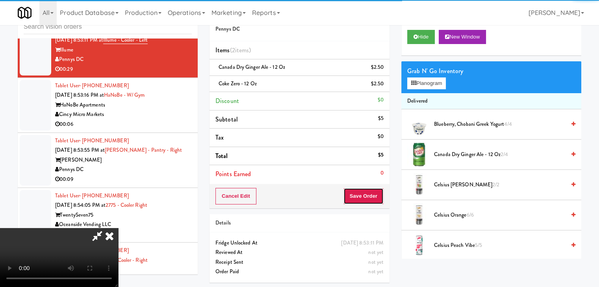
click at [368, 195] on button "Save Order" at bounding box center [363, 196] width 40 height 17
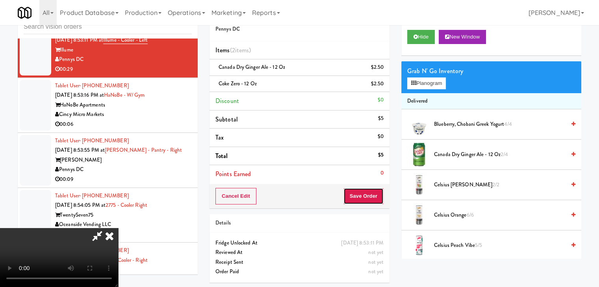
click at [368, 195] on button "Save Order" at bounding box center [363, 196] width 40 height 17
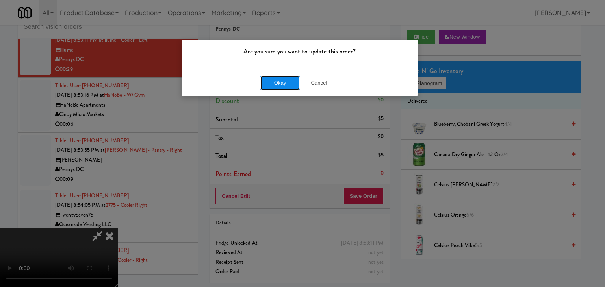
click at [283, 86] on button "Okay" at bounding box center [279, 83] width 39 height 14
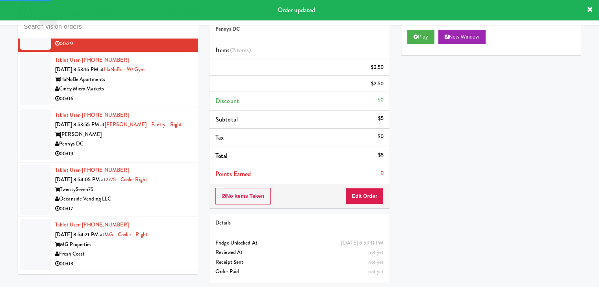
scroll to position [4968, 0]
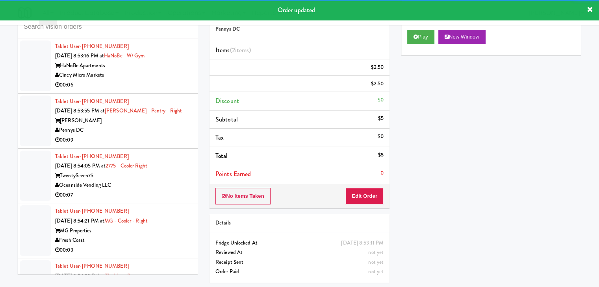
drag, startPoint x: 148, startPoint y: 91, endPoint x: 155, endPoint y: 99, distance: 10.9
click at [150, 71] on div "HaNoBe Apartments" at bounding box center [123, 66] width 137 height 10
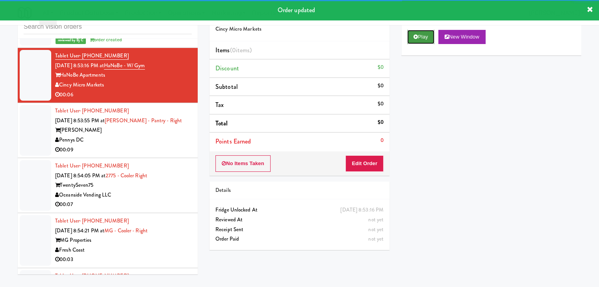
click at [429, 39] on button "Play" at bounding box center [420, 37] width 27 height 14
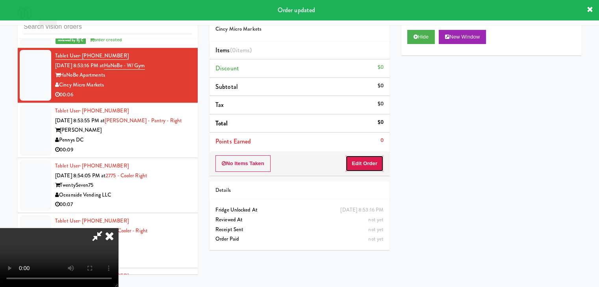
click at [369, 157] on button "Edit Order" at bounding box center [364, 163] width 38 height 17
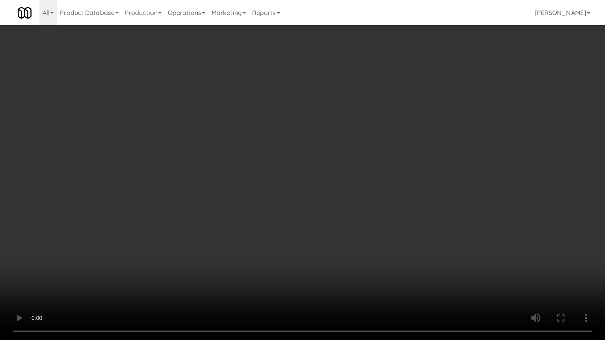
click at [370, 222] on video at bounding box center [302, 170] width 605 height 340
drag, startPoint x: 370, startPoint y: 222, endPoint x: 364, endPoint y: 224, distance: 6.5
click at [369, 222] on video at bounding box center [302, 170] width 605 height 340
click at [367, 195] on video at bounding box center [302, 170] width 605 height 340
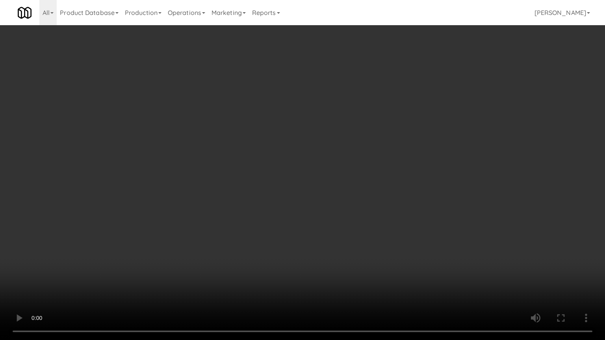
click at [362, 183] on video at bounding box center [302, 170] width 605 height 340
drag, startPoint x: 362, startPoint y: 183, endPoint x: 402, endPoint y: 104, distance: 88.2
click at [364, 179] on video at bounding box center [302, 170] width 605 height 340
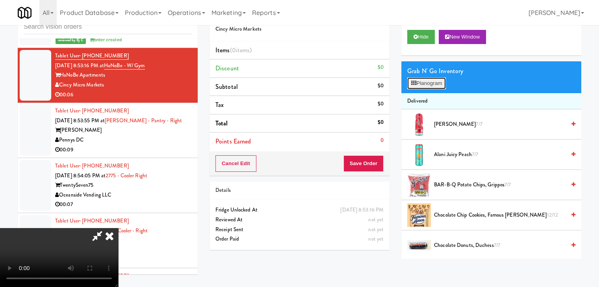
click at [431, 84] on button "Planogram" at bounding box center [426, 84] width 39 height 12
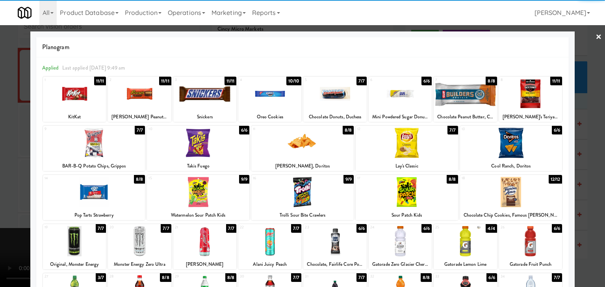
click at [195, 144] on div at bounding box center [198, 143] width 102 height 30
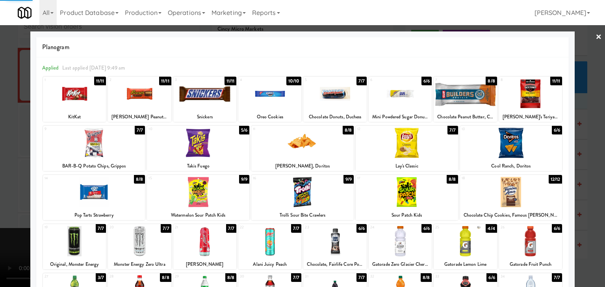
drag, startPoint x: 0, startPoint y: 170, endPoint x: 135, endPoint y: 168, distance: 135.4
click at [6, 169] on div at bounding box center [302, 143] width 605 height 287
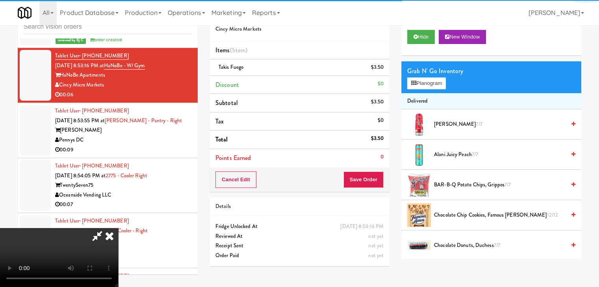
click at [369, 187] on div "Cancel Edit Save Order" at bounding box center [299, 180] width 180 height 24
click at [370, 185] on button "Save Order" at bounding box center [363, 180] width 40 height 17
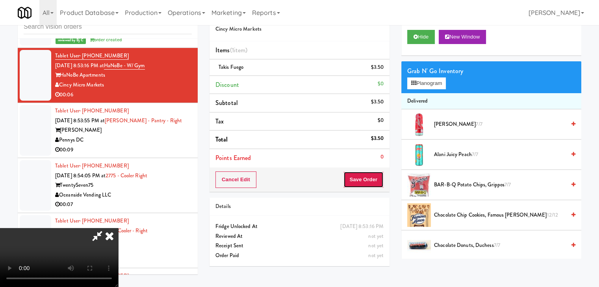
click at [370, 181] on button "Save Order" at bounding box center [363, 180] width 40 height 17
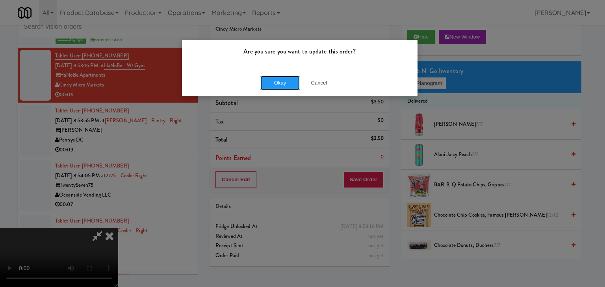
click at [285, 89] on button "Okay" at bounding box center [279, 83] width 39 height 14
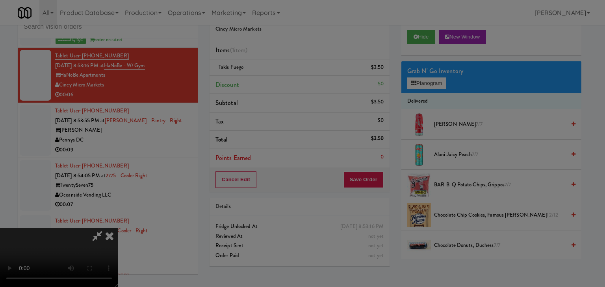
click at [285, 81] on div "Okay Cancel" at bounding box center [299, 68] width 235 height 26
click at [286, 84] on div at bounding box center [302, 143] width 605 height 287
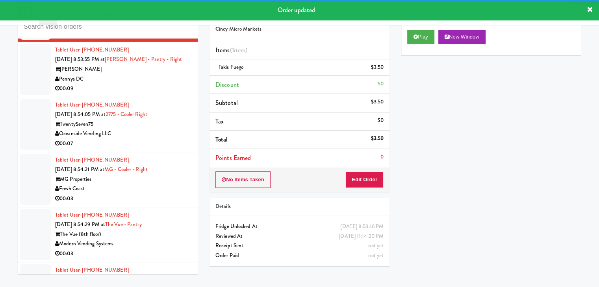
scroll to position [5047, 0]
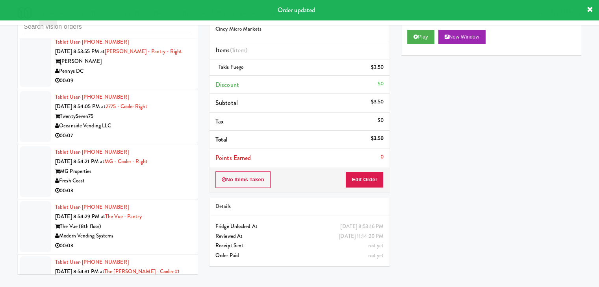
click at [150, 86] on div "00:09" at bounding box center [123, 81] width 137 height 10
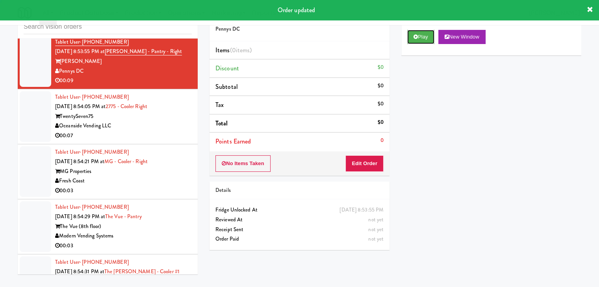
drag, startPoint x: 430, startPoint y: 38, endPoint x: 422, endPoint y: 55, distance: 18.7
click at [430, 38] on button "Play" at bounding box center [420, 37] width 27 height 14
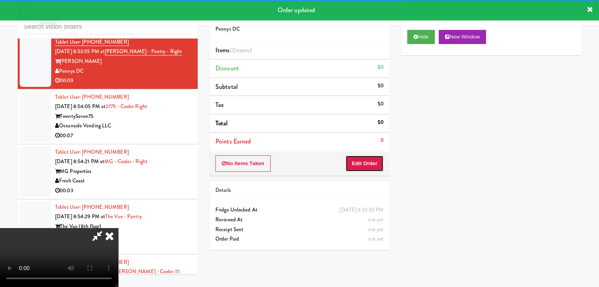
click at [367, 160] on button "Edit Order" at bounding box center [364, 163] width 38 height 17
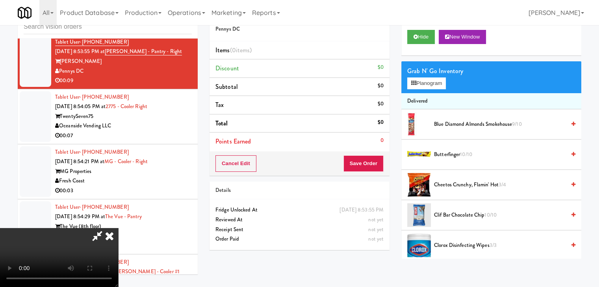
click at [118, 228] on video at bounding box center [59, 257] width 118 height 59
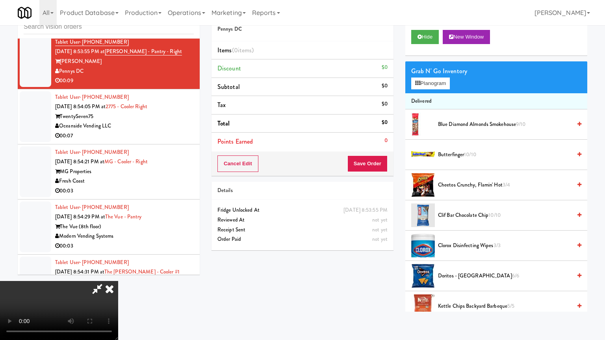
click at [118, 281] on video at bounding box center [59, 310] width 118 height 59
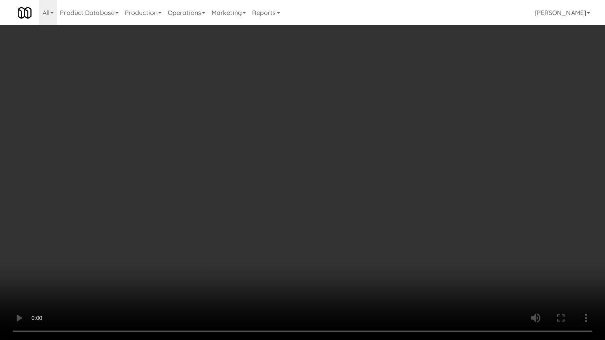
click at [299, 185] on video at bounding box center [302, 170] width 605 height 340
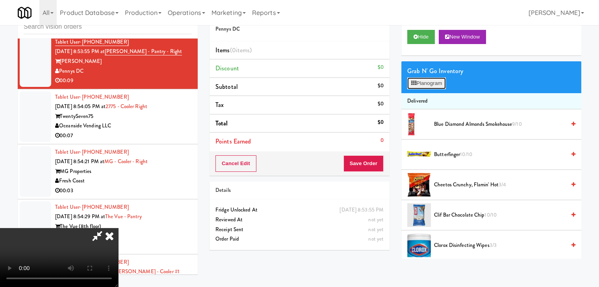
click at [438, 82] on button "Planogram" at bounding box center [426, 84] width 39 height 12
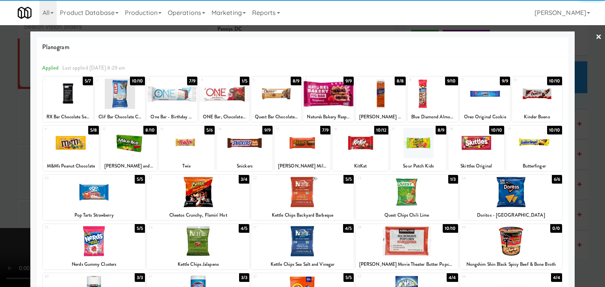
click at [535, 96] on div at bounding box center [537, 94] width 50 height 30
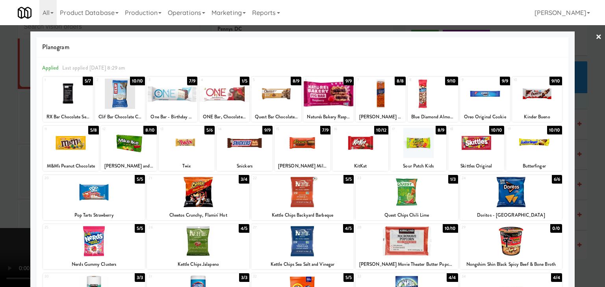
drag, startPoint x: 0, startPoint y: 177, endPoint x: 140, endPoint y: 170, distance: 139.9
click at [9, 177] on div at bounding box center [302, 143] width 605 height 287
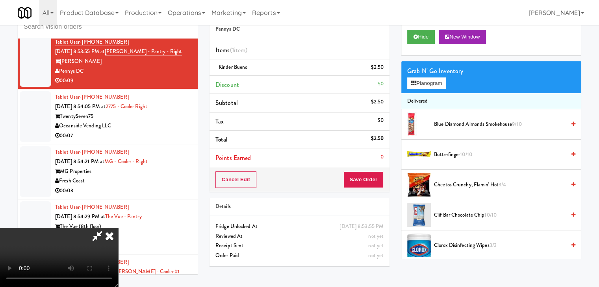
click at [384, 180] on div "Cancel Edit Save Order" at bounding box center [299, 180] width 180 height 24
click at [378, 178] on button "Save Order" at bounding box center [363, 180] width 40 height 17
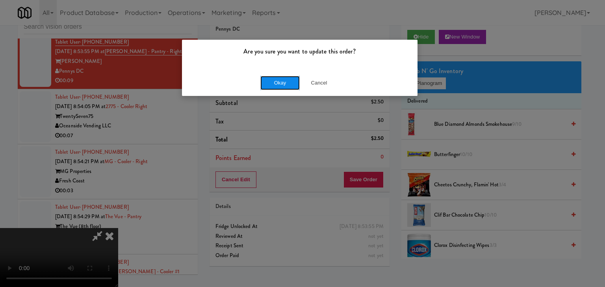
click at [281, 79] on button "Okay" at bounding box center [279, 83] width 39 height 14
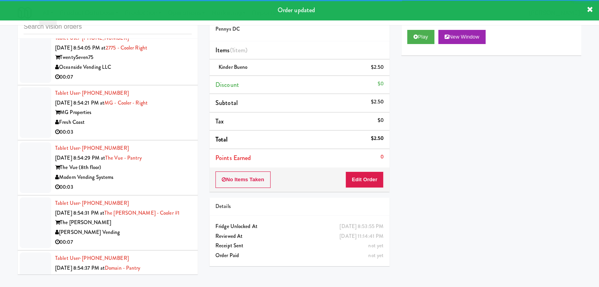
scroll to position [5126, 0]
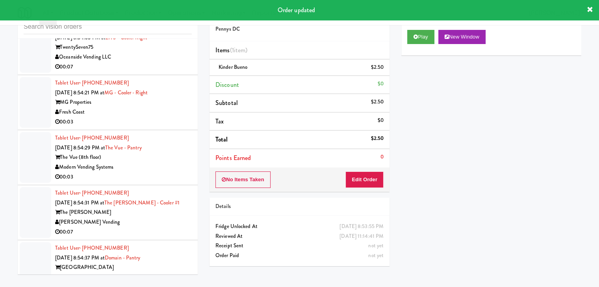
click at [143, 75] on li "Tablet User · (714) 861-9347 [DATE] 8:54:05 PM at 2775 - Cooler Right TwentySev…" at bounding box center [108, 47] width 180 height 55
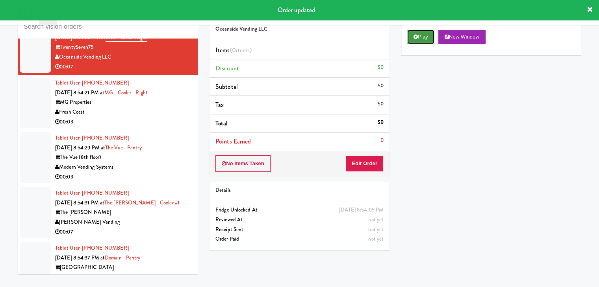
click at [428, 32] on button "Play" at bounding box center [420, 37] width 27 height 14
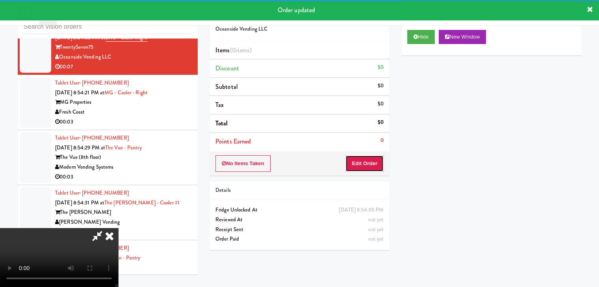
click at [367, 161] on button "Edit Order" at bounding box center [364, 163] width 38 height 17
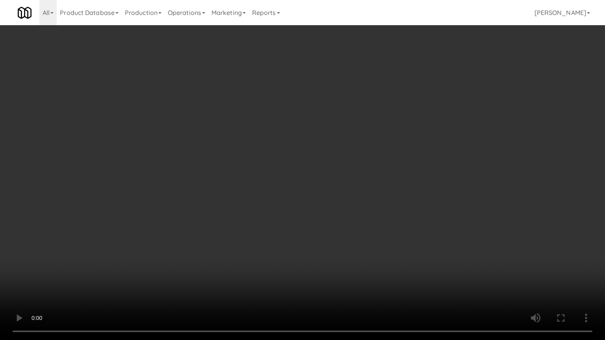
click at [342, 218] on video at bounding box center [302, 170] width 605 height 340
click at [337, 220] on video at bounding box center [302, 170] width 605 height 340
click at [343, 208] on video at bounding box center [302, 170] width 605 height 340
click at [343, 210] on video at bounding box center [302, 170] width 605 height 340
click at [358, 208] on video at bounding box center [302, 170] width 605 height 340
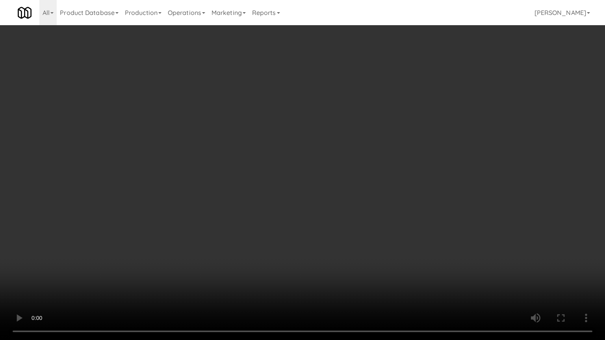
click at [358, 208] on video at bounding box center [302, 170] width 605 height 340
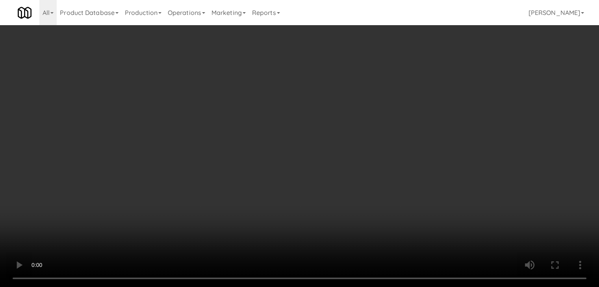
click at [433, 80] on button "Planogram" at bounding box center [426, 84] width 39 height 12
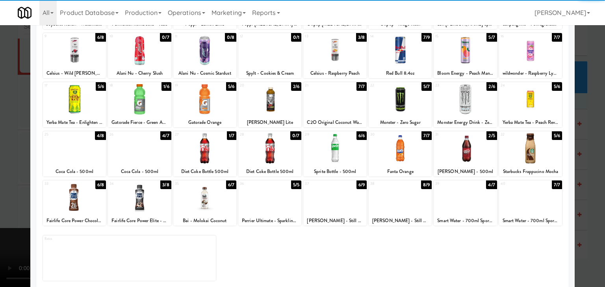
scroll to position [99, 0]
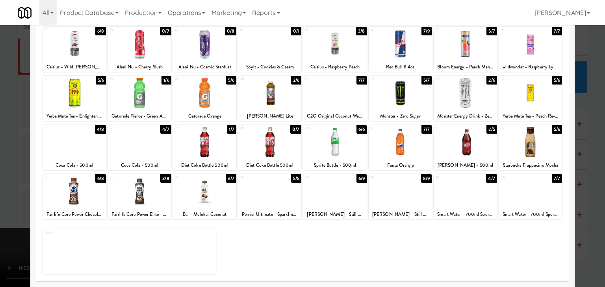
drag, startPoint x: 119, startPoint y: 195, endPoint x: 123, endPoint y: 196, distance: 4.0
click at [121, 196] on div at bounding box center [139, 191] width 63 height 30
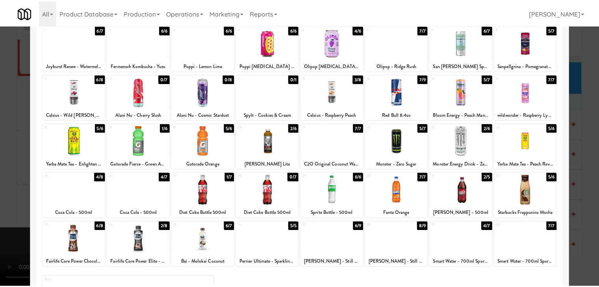
scroll to position [0, 0]
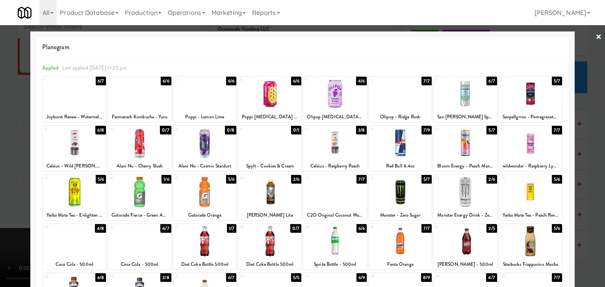
click at [77, 146] on div at bounding box center [74, 143] width 63 height 30
drag, startPoint x: 0, startPoint y: 150, endPoint x: 56, endPoint y: 150, distance: 56.3
click at [2, 150] on div at bounding box center [302, 143] width 605 height 287
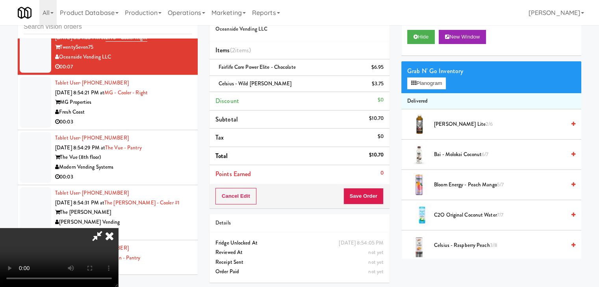
drag, startPoint x: 368, startPoint y: 185, endPoint x: 371, endPoint y: 191, distance: 6.2
click at [370, 189] on div "Cancel Edit Save Order" at bounding box center [299, 196] width 180 height 24
click at [371, 191] on button "Save Order" at bounding box center [363, 196] width 40 height 17
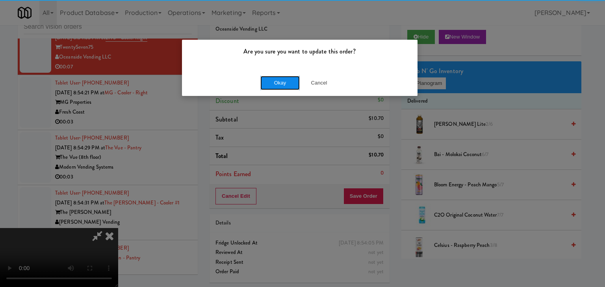
click at [279, 78] on button "Okay" at bounding box center [279, 83] width 39 height 14
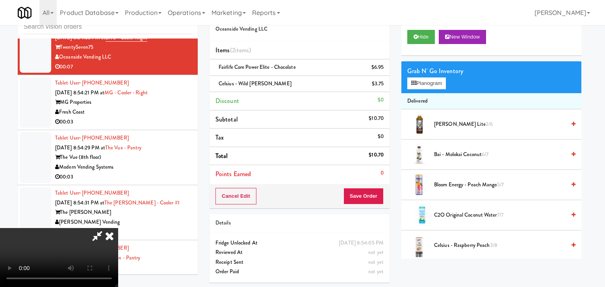
click at [279, 78] on body "Are you sure you want to update this order? Okay Cancel Okay Are you sure you w…" at bounding box center [302, 143] width 605 height 287
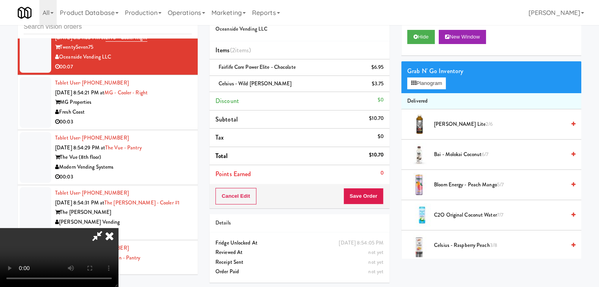
click at [118, 228] on video at bounding box center [59, 257] width 118 height 59
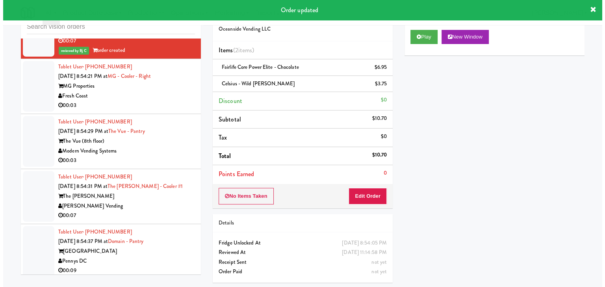
scroll to position [5165, 0]
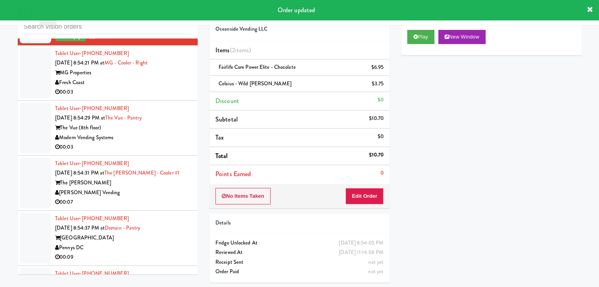
click at [138, 97] on div "00:03" at bounding box center [123, 92] width 137 height 10
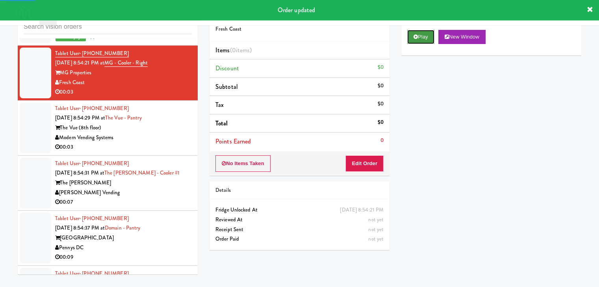
drag, startPoint x: 417, startPoint y: 39, endPoint x: 418, endPoint y: 43, distance: 4.3
click at [417, 39] on button "Play" at bounding box center [420, 37] width 27 height 14
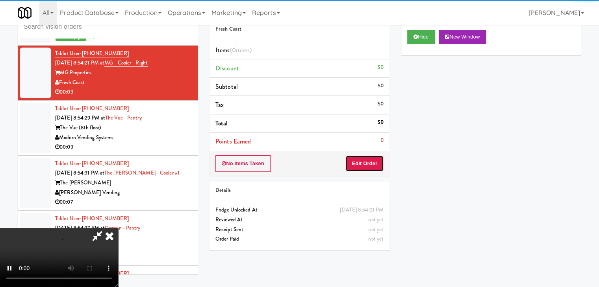
click at [364, 165] on button "Edit Order" at bounding box center [364, 163] width 38 height 17
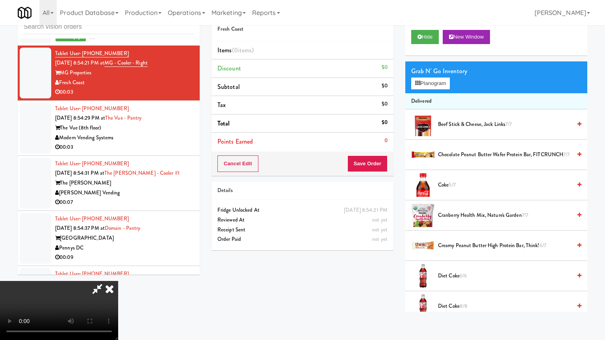
click at [118, 281] on video at bounding box center [59, 310] width 118 height 59
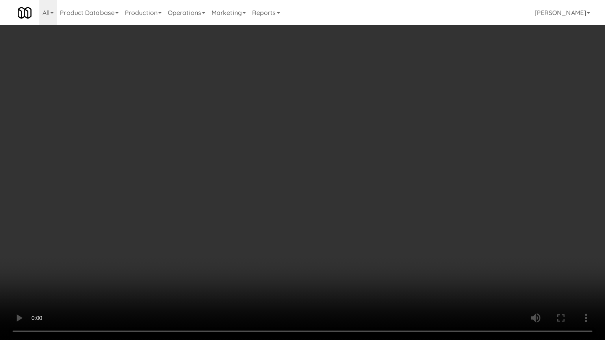
click at [322, 248] on video at bounding box center [302, 170] width 605 height 340
click at [339, 238] on video at bounding box center [302, 170] width 605 height 340
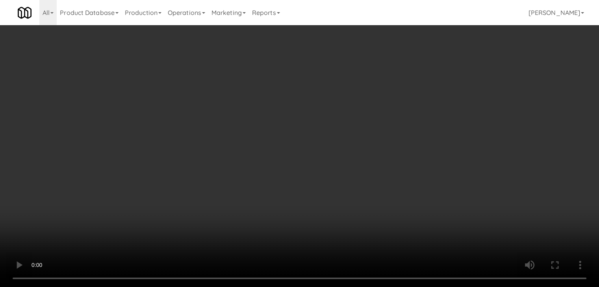
click at [434, 80] on button "Planogram" at bounding box center [426, 84] width 39 height 12
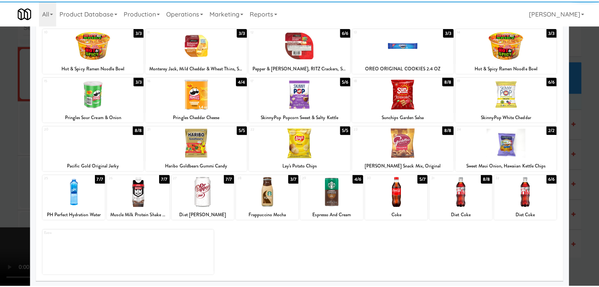
scroll to position [99, 0]
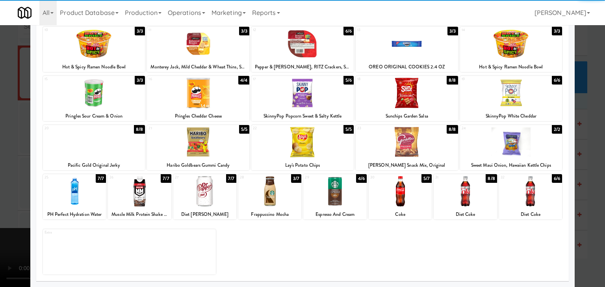
click at [399, 192] on div at bounding box center [399, 191] width 63 height 30
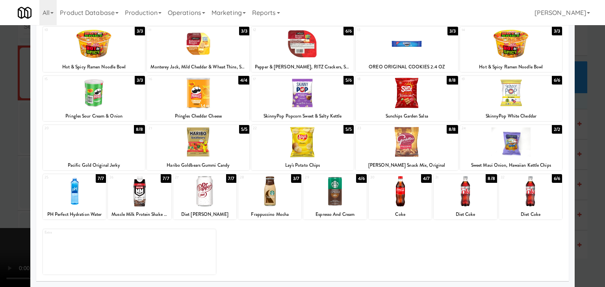
drag, startPoint x: 0, startPoint y: 188, endPoint x: 54, endPoint y: 186, distance: 53.6
click at [6, 188] on div at bounding box center [302, 143] width 605 height 287
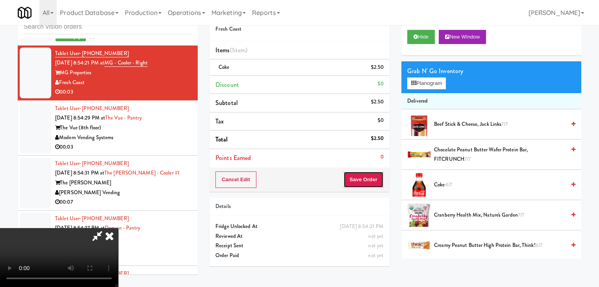
click at [366, 184] on button "Save Order" at bounding box center [363, 180] width 40 height 17
click at [369, 183] on button "Save Order" at bounding box center [363, 180] width 40 height 17
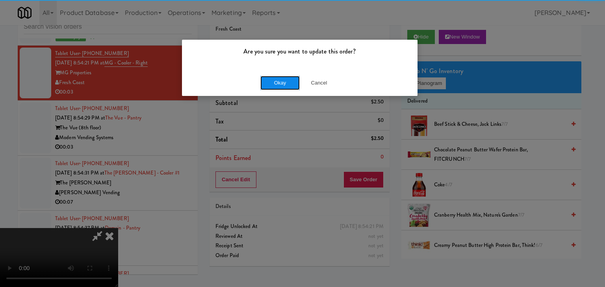
click at [281, 84] on button "Okay" at bounding box center [279, 83] width 39 height 14
click at [281, 84] on div "Okay Cancel" at bounding box center [299, 83] width 235 height 26
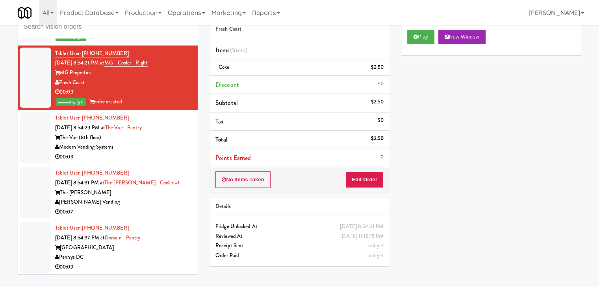
click at [141, 162] on div "00:03" at bounding box center [123, 157] width 137 height 10
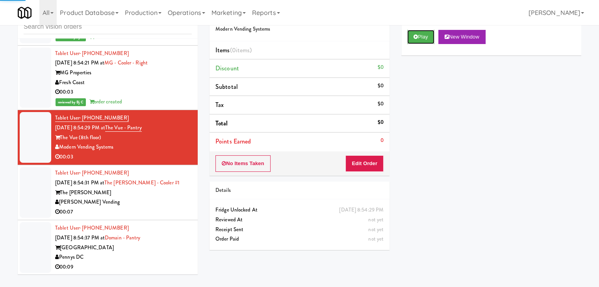
drag, startPoint x: 430, startPoint y: 40, endPoint x: 417, endPoint y: 61, distance: 25.1
click at [430, 39] on button "Play" at bounding box center [420, 37] width 27 height 14
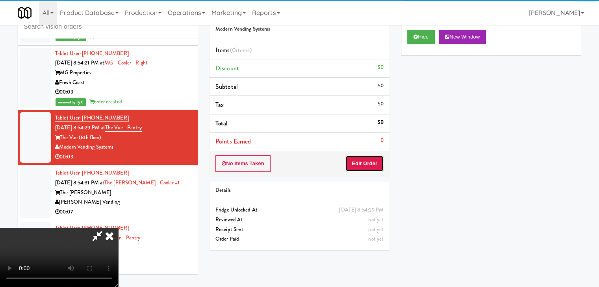
click at [369, 160] on button "Edit Order" at bounding box center [364, 163] width 38 height 17
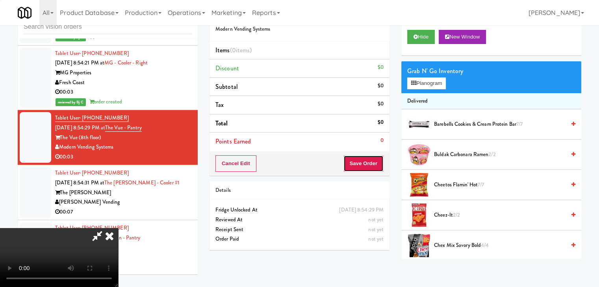
click at [368, 161] on button "Save Order" at bounding box center [363, 163] width 40 height 17
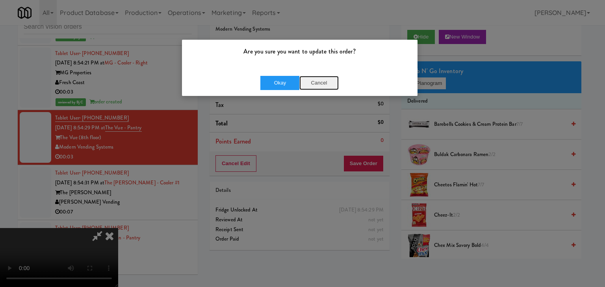
click at [317, 81] on button "Cancel" at bounding box center [318, 83] width 39 height 14
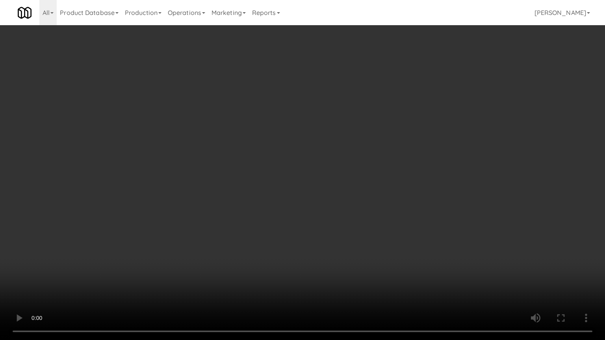
click at [401, 186] on video at bounding box center [302, 170] width 605 height 340
click at [405, 187] on video at bounding box center [302, 170] width 605 height 340
drag, startPoint x: 405, startPoint y: 187, endPoint x: 463, endPoint y: 110, distance: 95.8
click at [408, 183] on video at bounding box center [302, 170] width 605 height 340
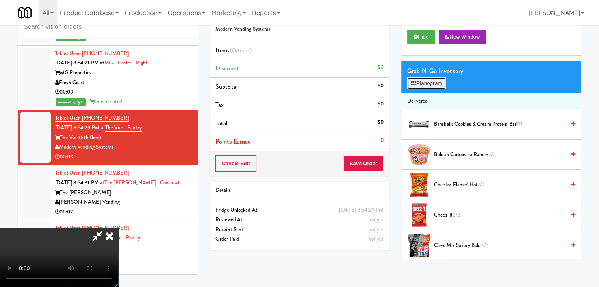
click at [440, 83] on button "Planogram" at bounding box center [426, 84] width 39 height 12
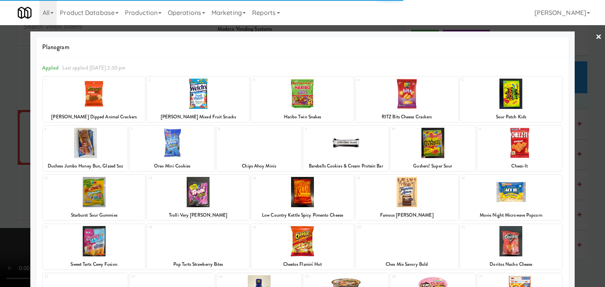
click at [90, 202] on div at bounding box center [94, 192] width 102 height 30
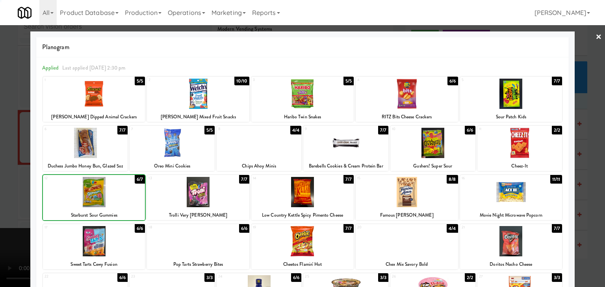
drag, startPoint x: 0, startPoint y: 205, endPoint x: 131, endPoint y: 196, distance: 131.8
click at [9, 203] on div at bounding box center [302, 143] width 605 height 287
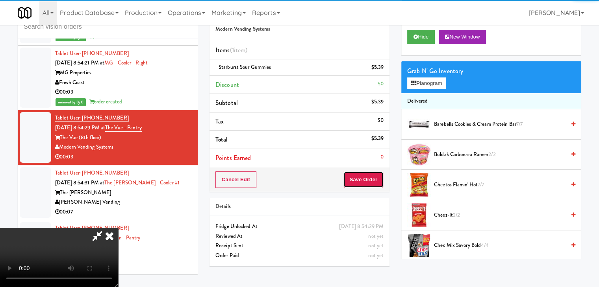
click at [374, 172] on button "Save Order" at bounding box center [363, 180] width 40 height 17
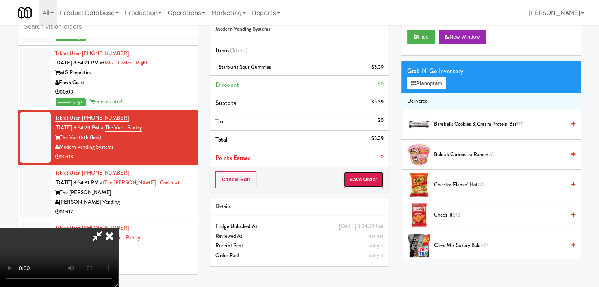
click at [372, 174] on button "Save Order" at bounding box center [363, 180] width 40 height 17
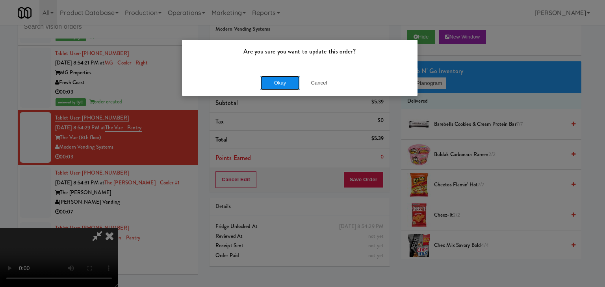
click at [282, 83] on button "Okay" at bounding box center [279, 83] width 39 height 14
click at [282, 83] on div "Okay Cancel" at bounding box center [299, 83] width 235 height 26
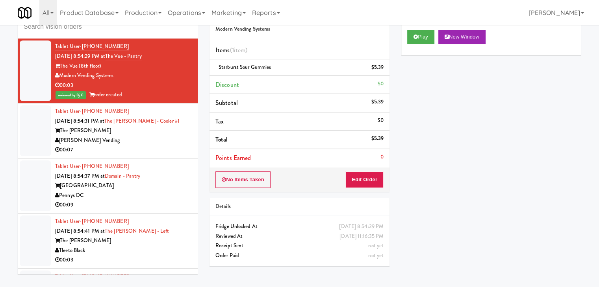
scroll to position [5283, 0]
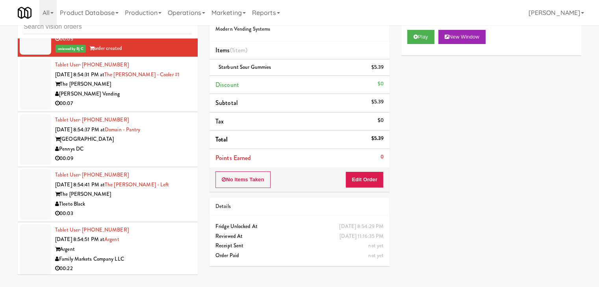
click at [167, 99] on div "[PERSON_NAME] Vending" at bounding box center [123, 94] width 137 height 10
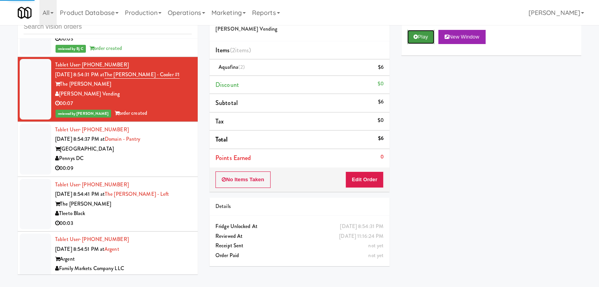
click at [428, 39] on button "Play" at bounding box center [420, 37] width 27 height 14
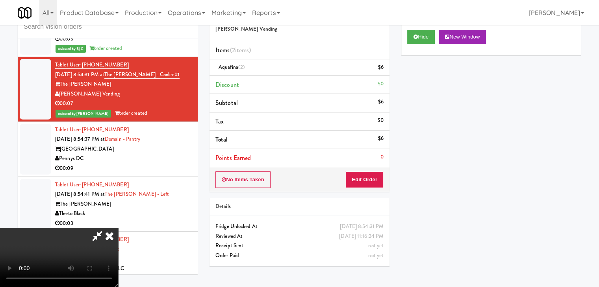
click at [181, 164] on div "Pennys DC" at bounding box center [123, 159] width 137 height 10
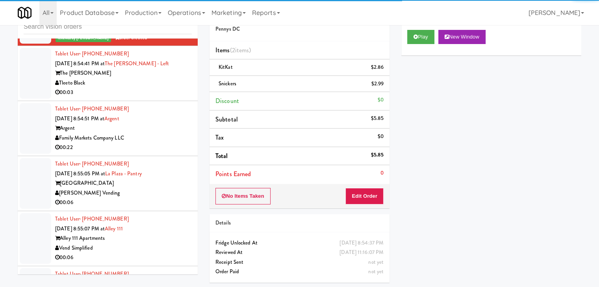
scroll to position [5441, 0]
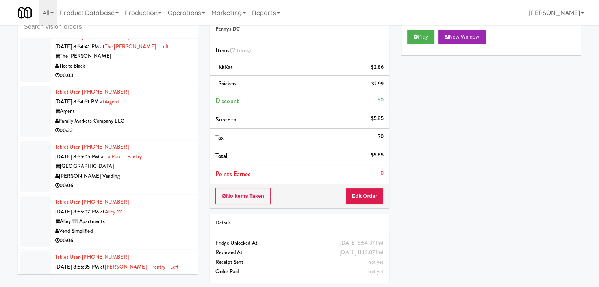
click at [174, 81] on div "00:03" at bounding box center [123, 76] width 137 height 10
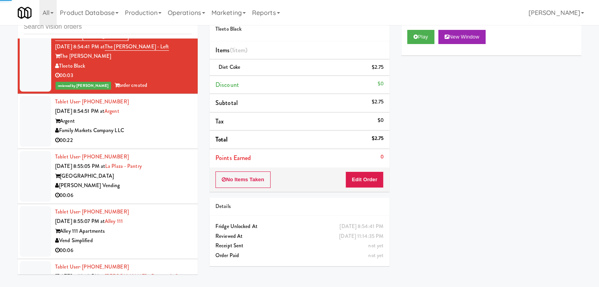
click at [174, 127] on div "Tablet User · (202) 629-6204 [DATE] 8:54:51 PM at Argent Argent Family Markets …" at bounding box center [123, 121] width 137 height 48
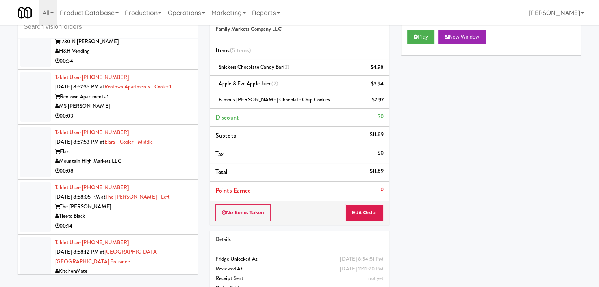
scroll to position [5913, 0]
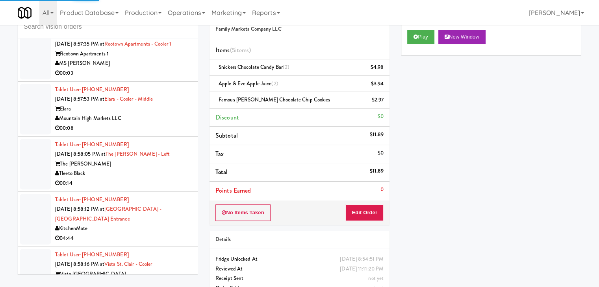
click at [165, 78] on div "00:03" at bounding box center [123, 73] width 137 height 10
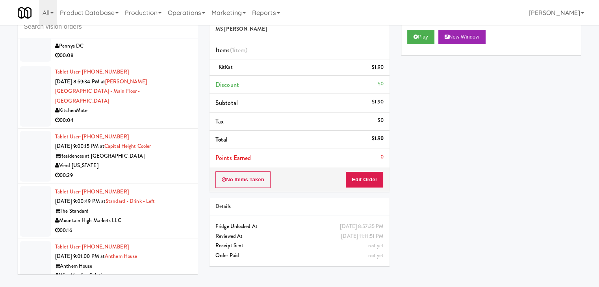
scroll to position [6306, 0]
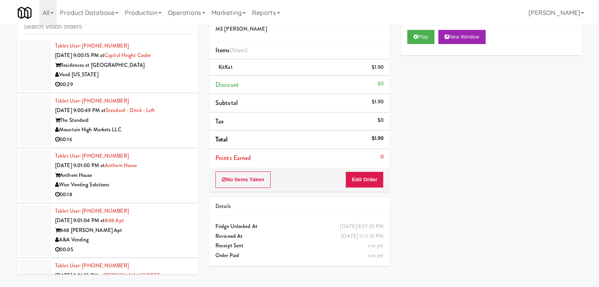
click at [180, 185] on div "Wise Vending Solutions" at bounding box center [123, 185] width 137 height 10
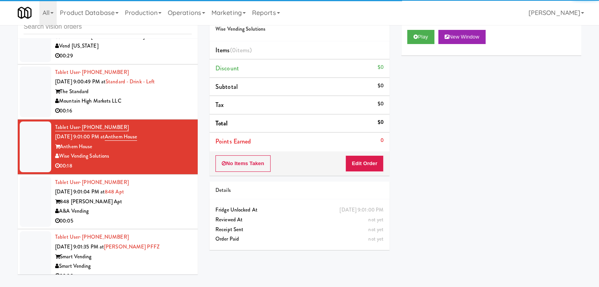
scroll to position [6385, 0]
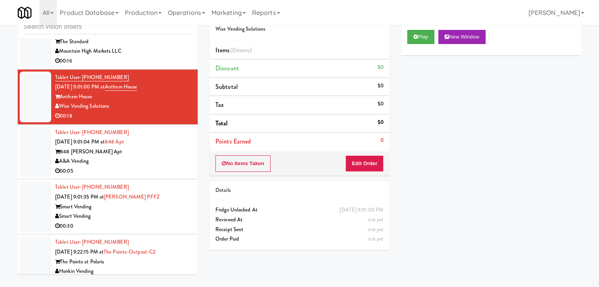
click at [159, 166] on div "A&A Vending" at bounding box center [123, 162] width 137 height 10
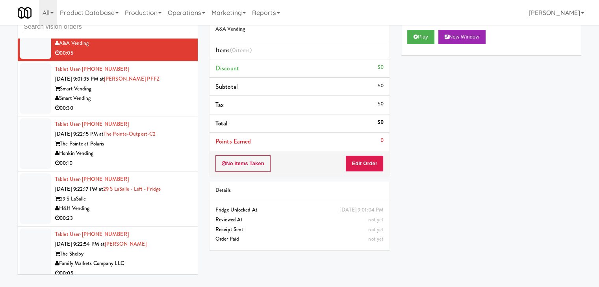
drag, startPoint x: 152, startPoint y: 165, endPoint x: 163, endPoint y: 165, distance: 11.4
click at [156, 165] on div "00:10" at bounding box center [123, 164] width 137 height 10
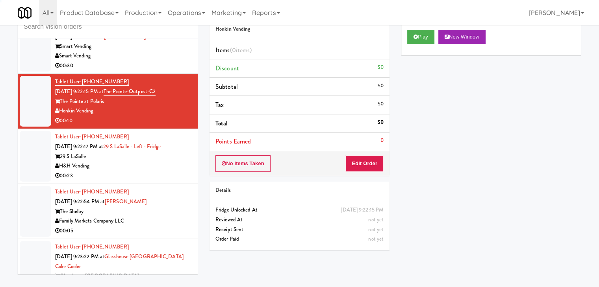
scroll to position [6621, 0]
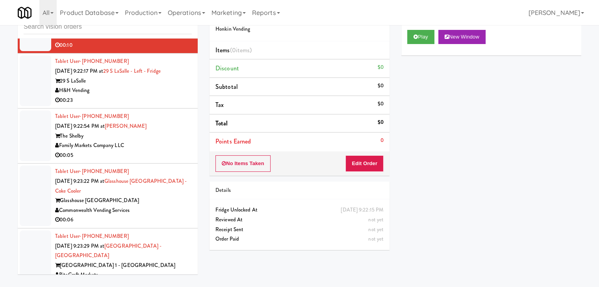
click at [168, 141] on div "The Shelby" at bounding box center [123, 136] width 137 height 10
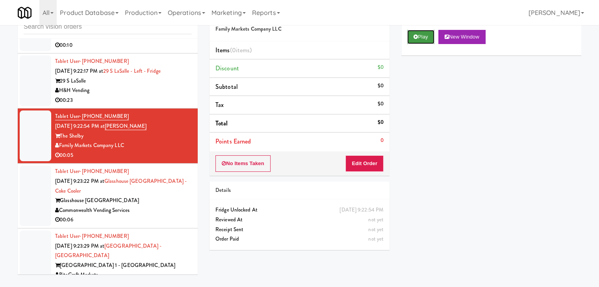
click at [414, 40] on button "Play" at bounding box center [420, 37] width 27 height 14
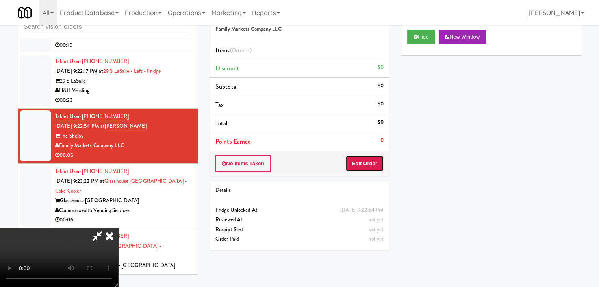
click at [372, 162] on button "Edit Order" at bounding box center [364, 163] width 38 height 17
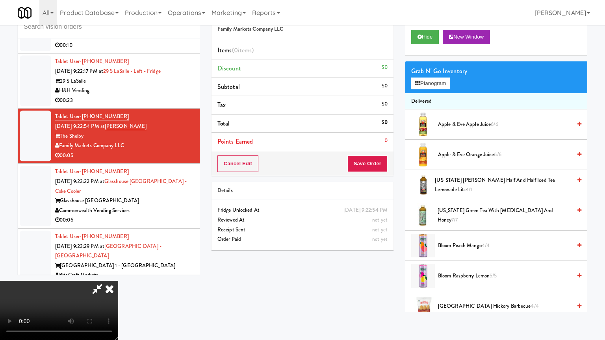
click at [118, 281] on video at bounding box center [59, 310] width 118 height 59
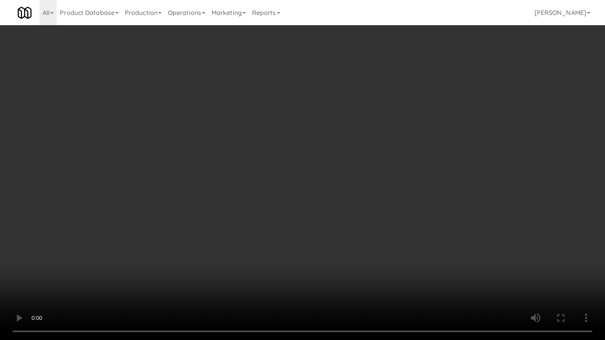
drag, startPoint x: 364, startPoint y: 209, endPoint x: 352, endPoint y: 213, distance: 12.7
click at [363, 209] on video at bounding box center [302, 170] width 605 height 340
click at [359, 197] on video at bounding box center [302, 170] width 605 height 340
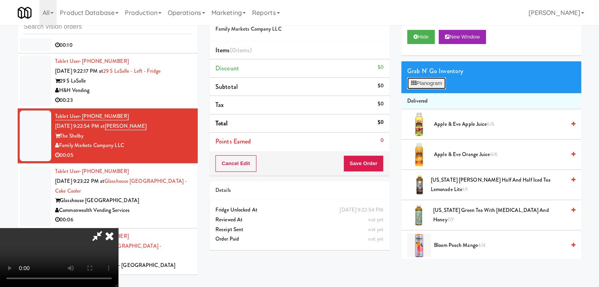
click at [435, 79] on button "Planogram" at bounding box center [426, 84] width 39 height 12
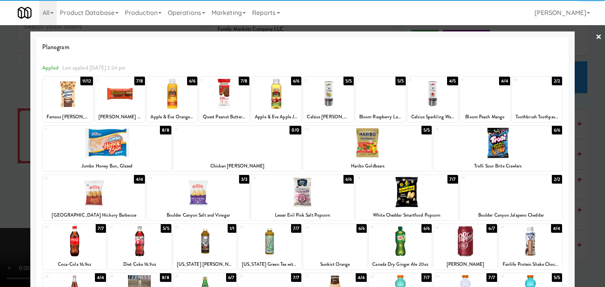
click at [505, 152] on div at bounding box center [497, 143] width 128 height 30
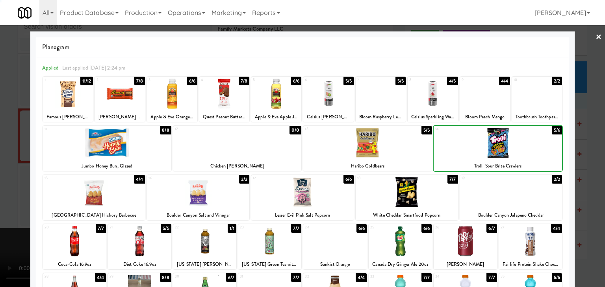
click at [588, 167] on div at bounding box center [302, 143] width 605 height 287
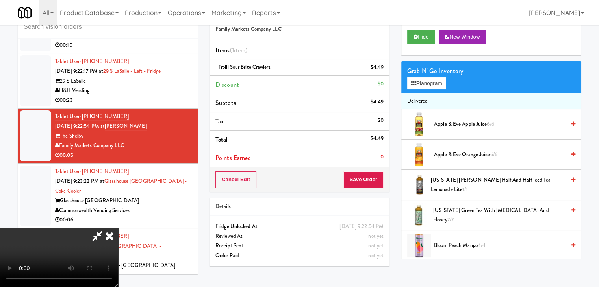
drag, startPoint x: 357, startPoint y: 183, endPoint x: 364, endPoint y: 183, distance: 7.1
click at [360, 183] on div "Order # 5862551 Family Markets Company LLC Items (1 item ) Trolli Sour Brite Cr…" at bounding box center [395, 137] width 372 height 269
click at [365, 183] on button "Save Order" at bounding box center [363, 180] width 40 height 17
click at [365, 181] on button "Save Order" at bounding box center [363, 180] width 40 height 17
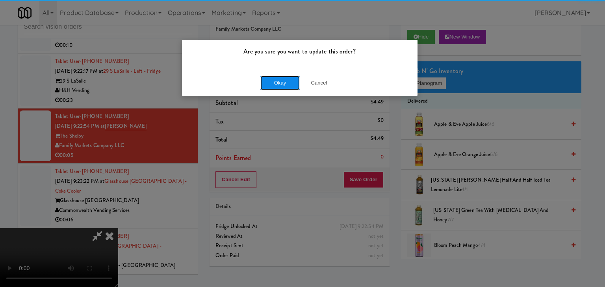
click at [277, 86] on button "Okay" at bounding box center [279, 83] width 39 height 14
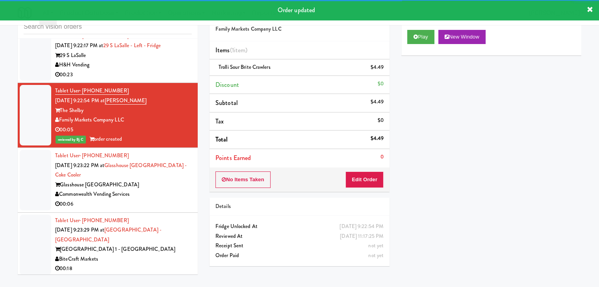
scroll to position [6661, 0]
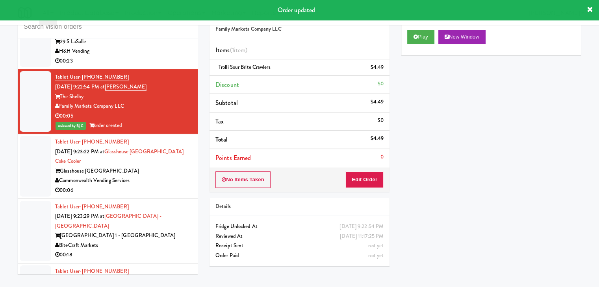
click at [165, 192] on div "00:06" at bounding box center [123, 191] width 137 height 10
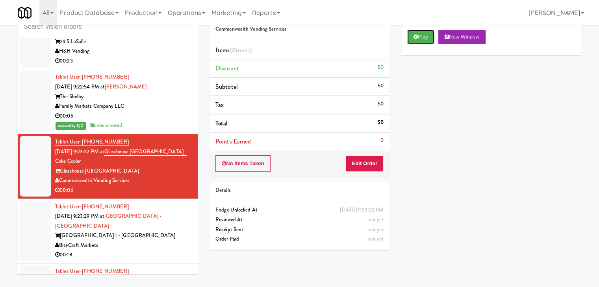
drag, startPoint x: 424, startPoint y: 39, endPoint x: 390, endPoint y: 120, distance: 87.9
click at [423, 42] on button "Play" at bounding box center [420, 37] width 27 height 14
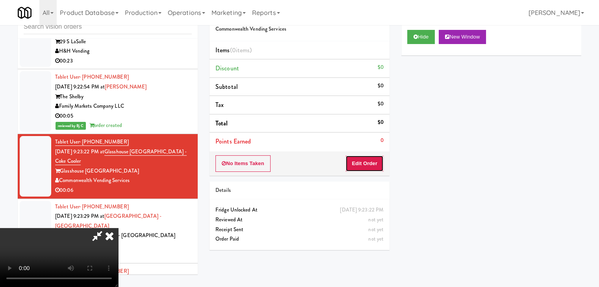
click at [366, 164] on button "Edit Order" at bounding box center [364, 163] width 38 height 17
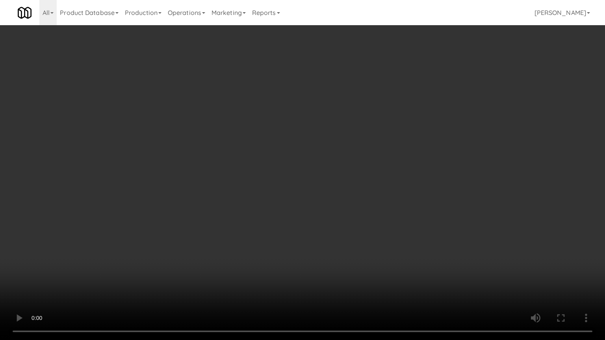
click at [353, 213] on video at bounding box center [302, 170] width 605 height 340
click at [345, 224] on video at bounding box center [302, 170] width 605 height 340
click at [349, 220] on video at bounding box center [302, 170] width 605 height 340
click at [348, 220] on video at bounding box center [302, 170] width 605 height 340
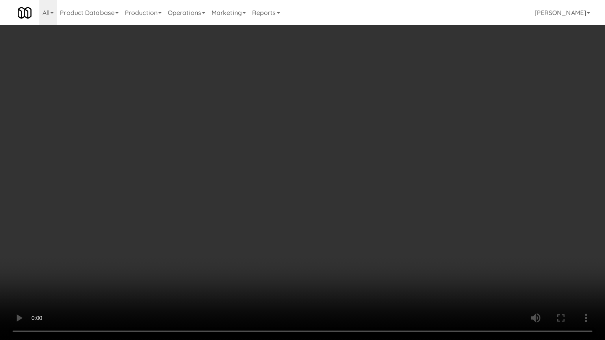
drag, startPoint x: 348, startPoint y: 219, endPoint x: 367, endPoint y: 163, distance: 58.9
click at [350, 215] on video at bounding box center [302, 170] width 605 height 340
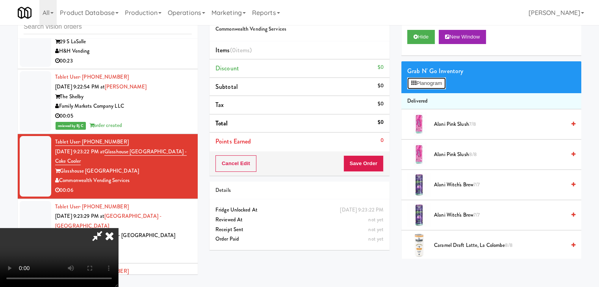
click at [434, 87] on button "Planogram" at bounding box center [426, 84] width 39 height 12
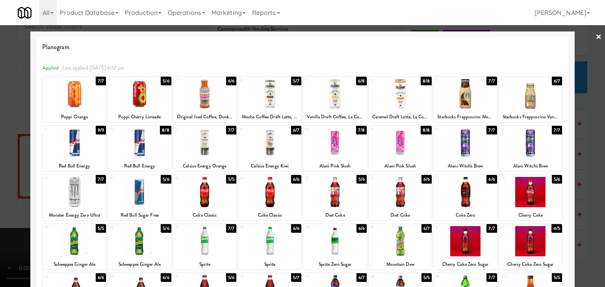
click at [197, 194] on div at bounding box center [204, 192] width 63 height 30
click at [142, 243] on div at bounding box center [139, 241] width 63 height 30
click at [3, 228] on div at bounding box center [302, 143] width 605 height 287
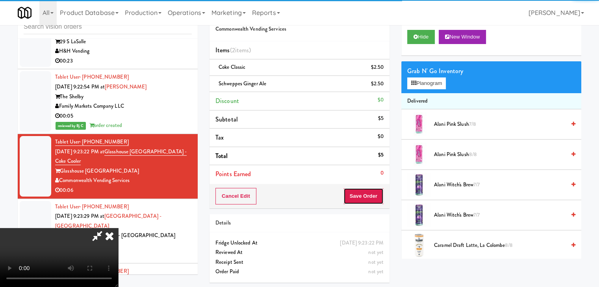
click at [369, 195] on button "Save Order" at bounding box center [363, 196] width 40 height 17
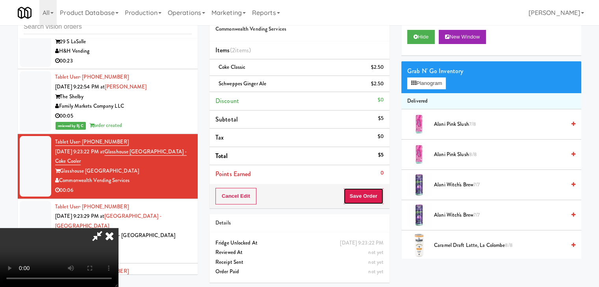
drag, startPoint x: 370, startPoint y: 196, endPoint x: 376, endPoint y: 202, distance: 8.6
click at [370, 196] on button "Save Order" at bounding box center [363, 196] width 40 height 17
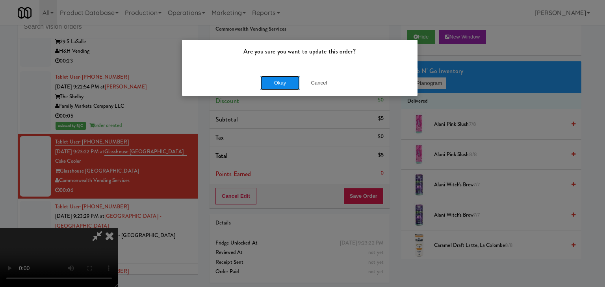
click at [276, 81] on button "Okay" at bounding box center [279, 83] width 39 height 14
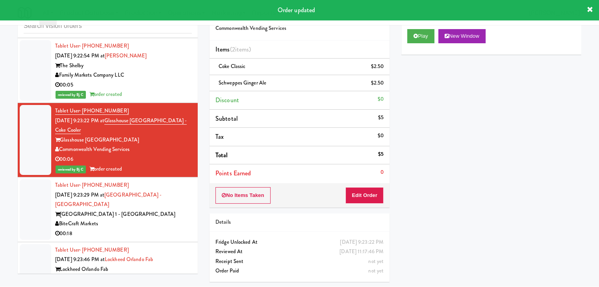
scroll to position [6739, 0]
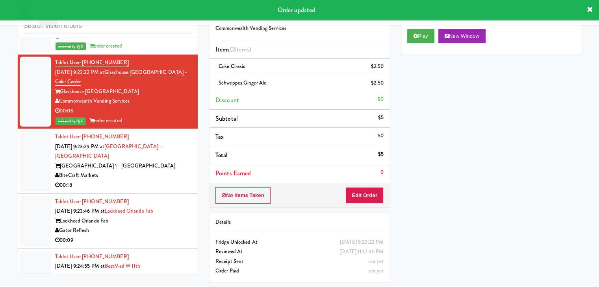
click at [160, 171] on div "BiteCraft Markets" at bounding box center [123, 176] width 137 height 10
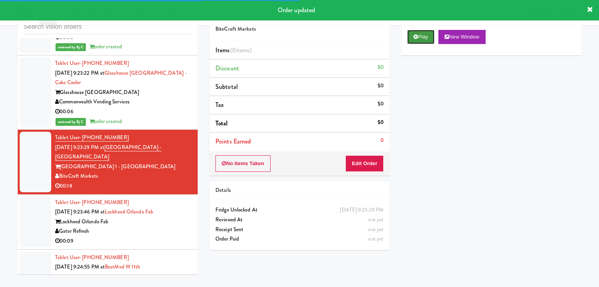
click at [420, 37] on button "Play" at bounding box center [420, 37] width 27 height 14
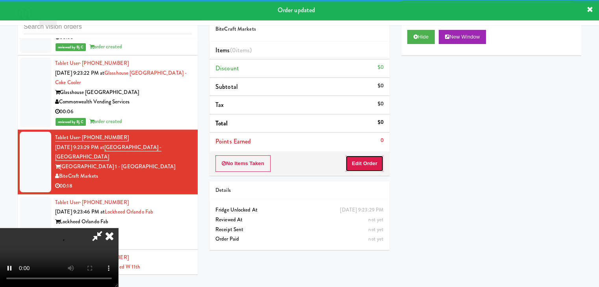
click at [362, 167] on button "Edit Order" at bounding box center [364, 163] width 38 height 17
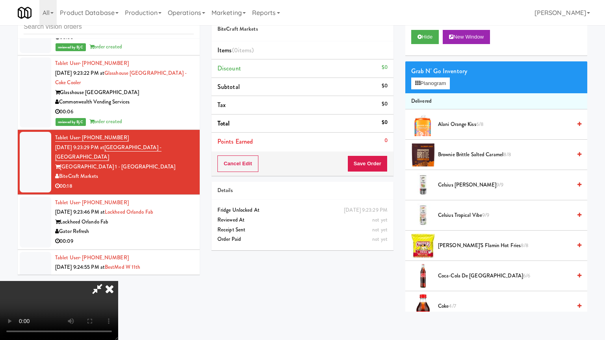
click at [118, 281] on video at bounding box center [59, 310] width 118 height 59
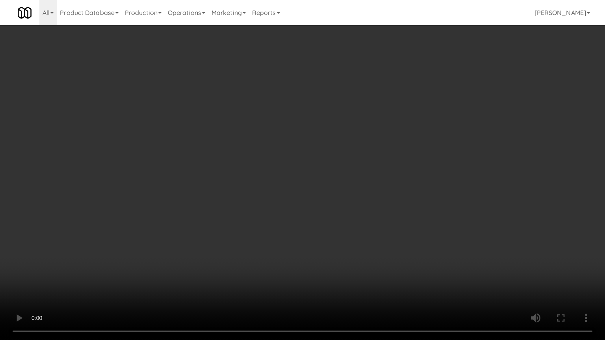
click at [337, 213] on video at bounding box center [302, 170] width 605 height 340
click at [334, 213] on video at bounding box center [302, 170] width 605 height 340
click at [333, 213] on video at bounding box center [302, 170] width 605 height 340
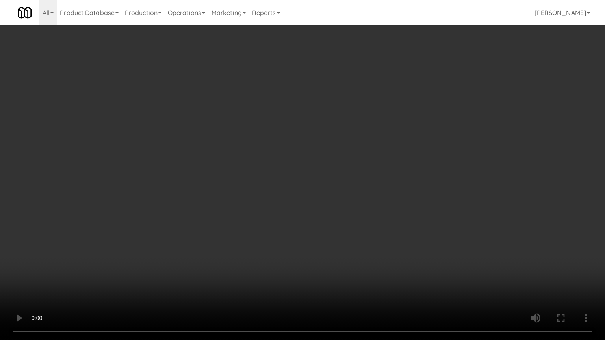
click at [337, 213] on video at bounding box center [302, 170] width 605 height 340
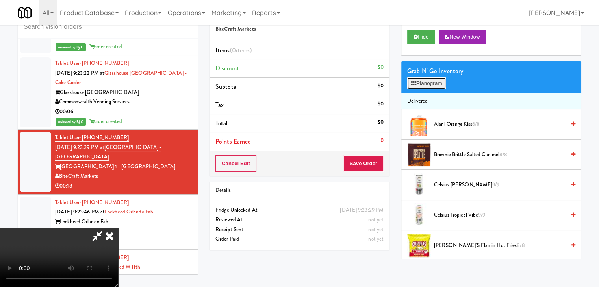
click at [427, 86] on button "Planogram" at bounding box center [426, 84] width 39 height 12
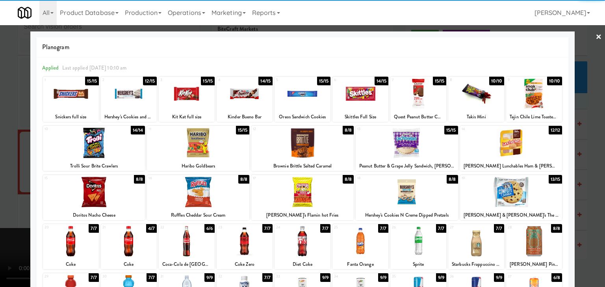
click at [516, 142] on div at bounding box center [511, 143] width 102 height 30
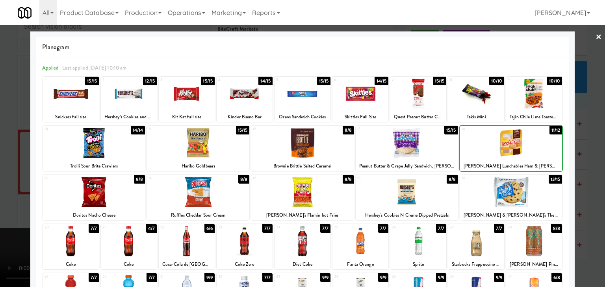
click at [516, 141] on div at bounding box center [511, 143] width 102 height 30
click at [472, 243] on div at bounding box center [476, 241] width 56 height 30
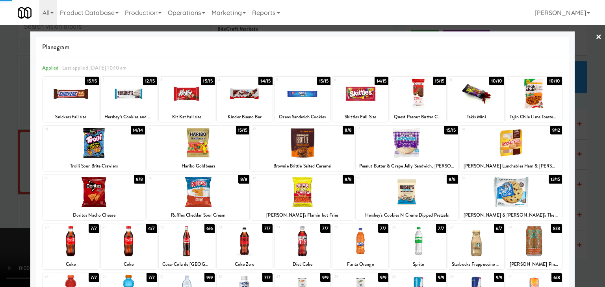
drag, startPoint x: 0, startPoint y: 219, endPoint x: 154, endPoint y: 180, distance: 158.6
click at [3, 217] on div at bounding box center [302, 143] width 605 height 287
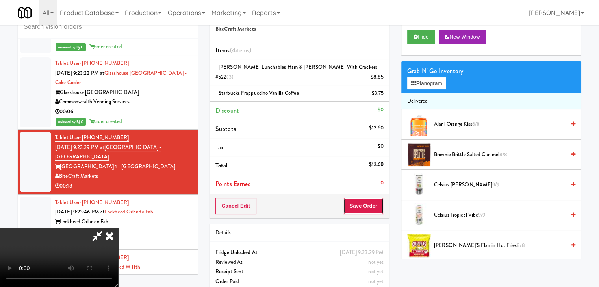
click at [381, 198] on button "Save Order" at bounding box center [363, 206] width 40 height 17
click at [379, 198] on button "Save Order" at bounding box center [363, 206] width 40 height 17
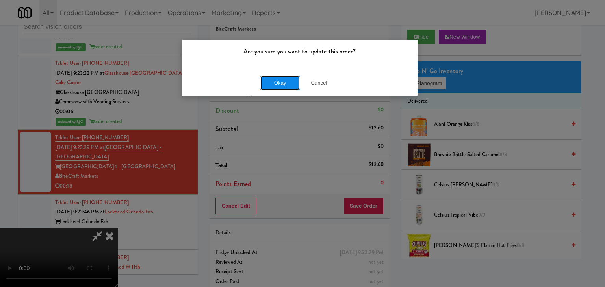
click at [286, 87] on button "Okay" at bounding box center [279, 83] width 39 height 14
click at [286, 87] on div "Okay Cancel" at bounding box center [299, 83] width 235 height 26
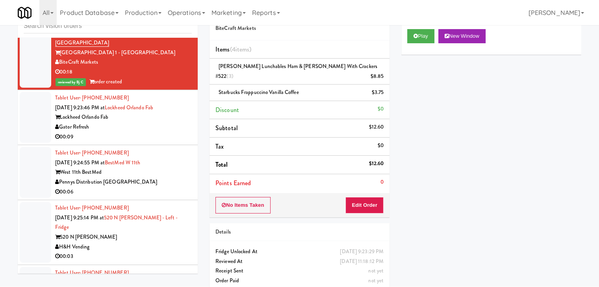
scroll to position [6857, 0]
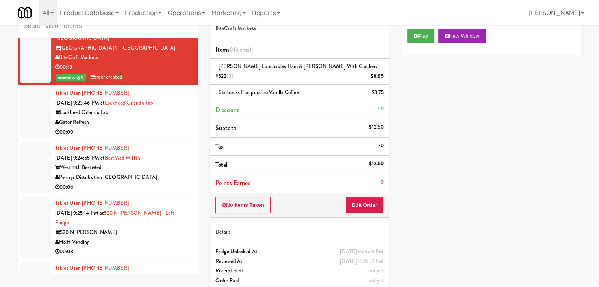
click at [174, 118] on div "Gator Refresh" at bounding box center [123, 123] width 137 height 10
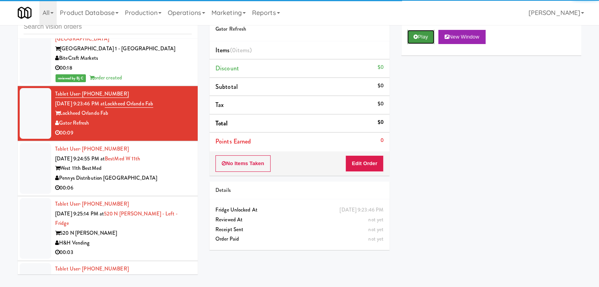
click at [431, 41] on button "Play" at bounding box center [420, 37] width 27 height 14
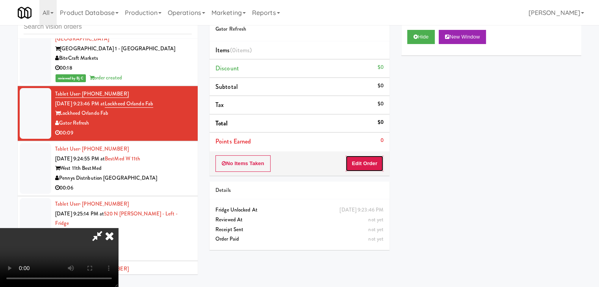
click at [369, 168] on button "Edit Order" at bounding box center [364, 163] width 38 height 17
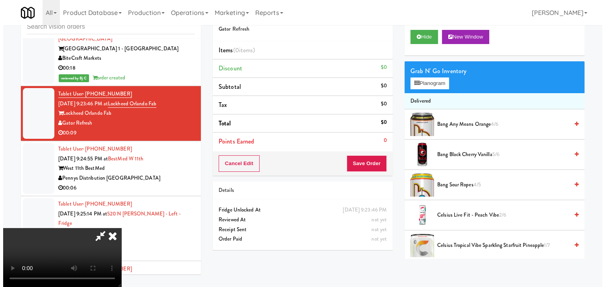
scroll to position [0, 0]
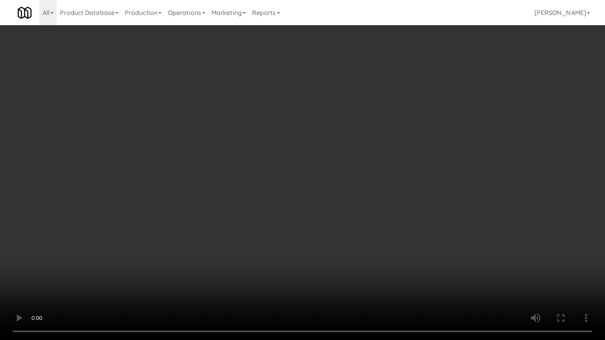
click at [326, 227] on video at bounding box center [302, 170] width 605 height 340
click at [326, 228] on video at bounding box center [302, 170] width 605 height 340
click at [309, 229] on video at bounding box center [302, 170] width 605 height 340
drag, startPoint x: 309, startPoint y: 229, endPoint x: 360, endPoint y: 146, distance: 98.1
click at [311, 227] on video at bounding box center [302, 170] width 605 height 340
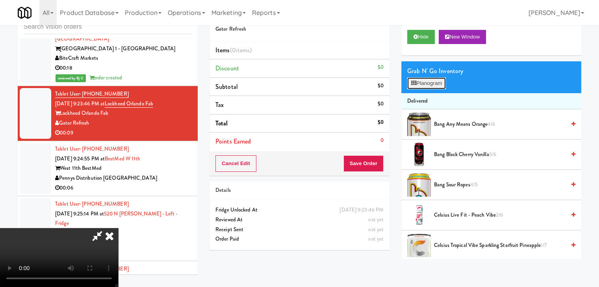
click at [438, 80] on button "Planogram" at bounding box center [426, 84] width 39 height 12
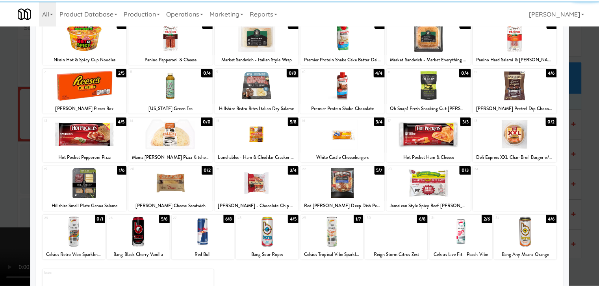
scroll to position [99, 0]
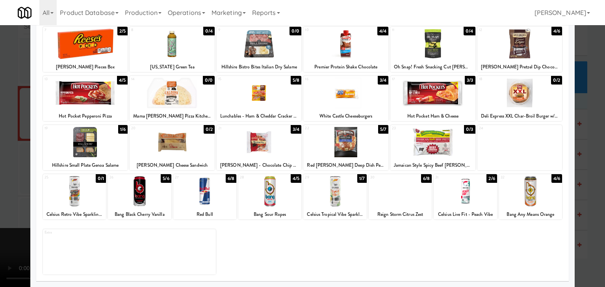
click at [210, 196] on div at bounding box center [204, 191] width 63 height 30
click at [2, 194] on div at bounding box center [302, 143] width 605 height 287
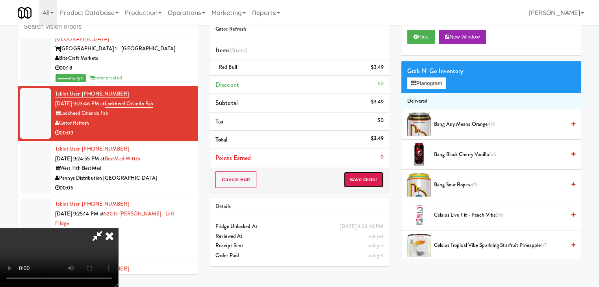
click at [364, 183] on button "Save Order" at bounding box center [363, 180] width 40 height 17
click at [367, 183] on button "Save Order" at bounding box center [363, 180] width 40 height 17
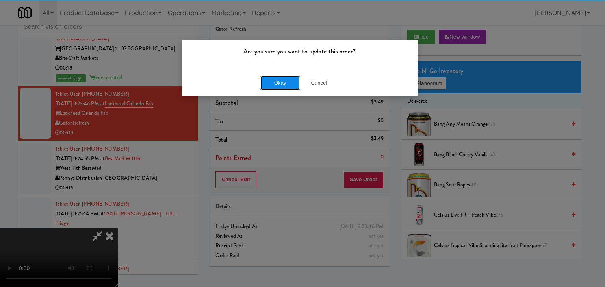
click at [282, 80] on button "Okay" at bounding box center [279, 83] width 39 height 14
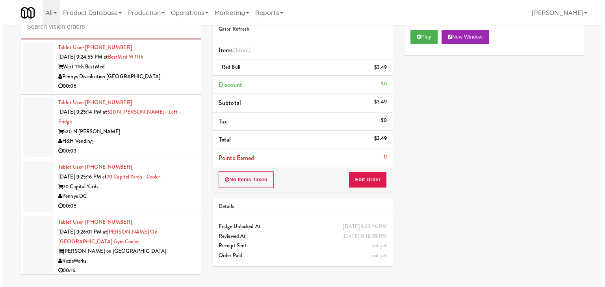
scroll to position [6975, 0]
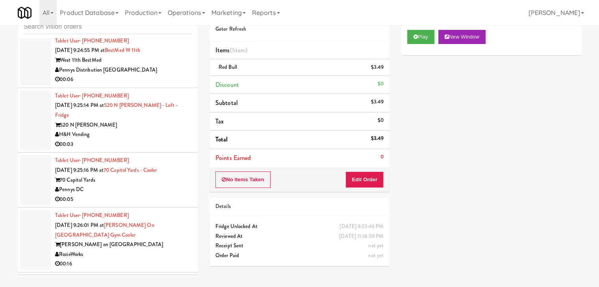
click at [174, 67] on div "Pennys Distribution [GEOGRAPHIC_DATA]" at bounding box center [123, 70] width 137 height 10
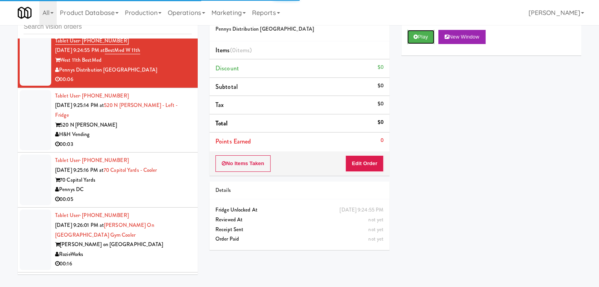
drag, startPoint x: 423, startPoint y: 39, endPoint x: 422, endPoint y: 46, distance: 6.8
click at [423, 42] on button "Play" at bounding box center [420, 37] width 27 height 14
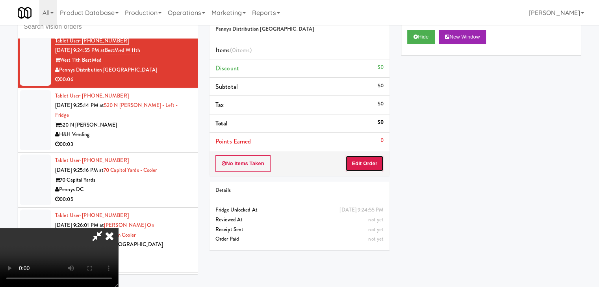
click at [366, 159] on button "Edit Order" at bounding box center [364, 163] width 38 height 17
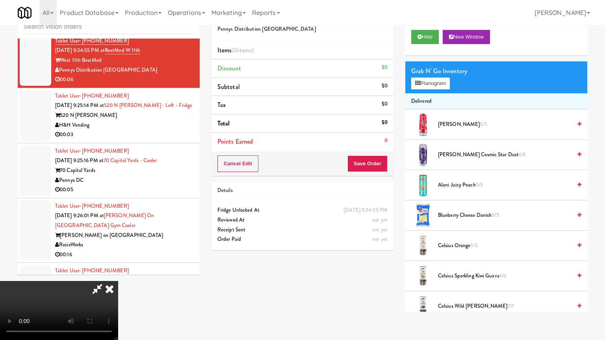
click at [118, 281] on video at bounding box center [59, 310] width 118 height 59
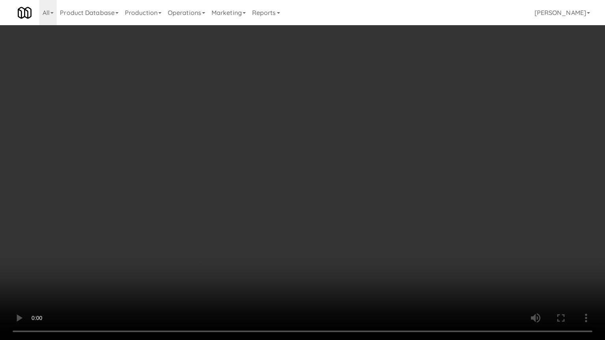
click at [384, 211] on video at bounding box center [302, 170] width 605 height 340
click at [376, 213] on video at bounding box center [302, 170] width 605 height 340
click at [377, 209] on video at bounding box center [302, 170] width 605 height 340
click at [381, 205] on video at bounding box center [302, 170] width 605 height 340
click at [383, 203] on video at bounding box center [302, 170] width 605 height 340
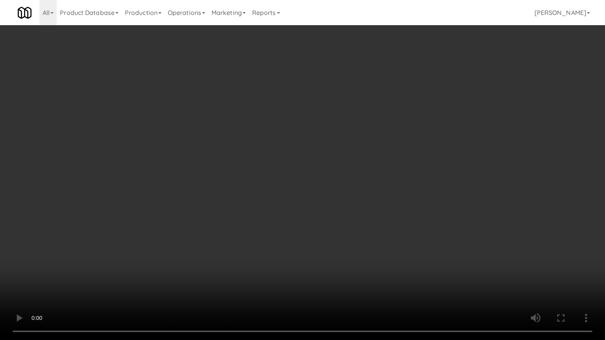
click at [391, 202] on video at bounding box center [302, 170] width 605 height 340
click at [391, 203] on video at bounding box center [302, 170] width 605 height 340
click at [398, 199] on video at bounding box center [302, 170] width 605 height 340
drag, startPoint x: 398, startPoint y: 199, endPoint x: 408, endPoint y: 153, distance: 47.4
click at [398, 198] on video at bounding box center [302, 170] width 605 height 340
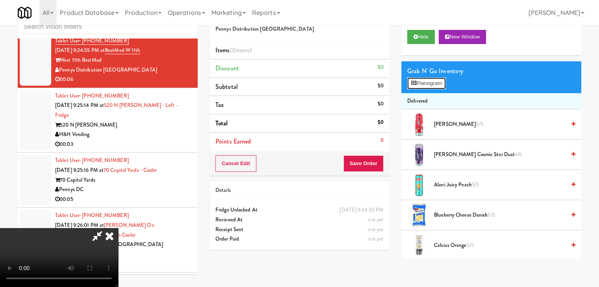
click at [436, 79] on button "Planogram" at bounding box center [426, 84] width 39 height 12
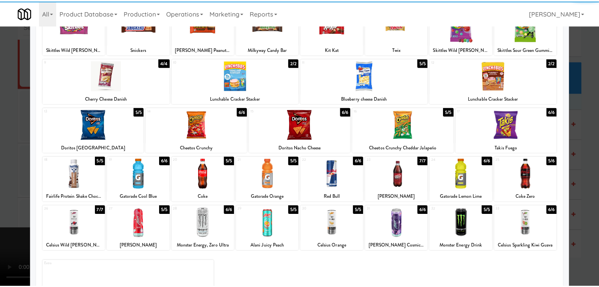
scroll to position [79, 0]
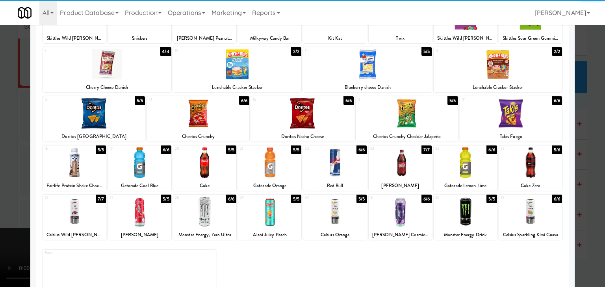
click at [405, 172] on div at bounding box center [399, 163] width 63 height 30
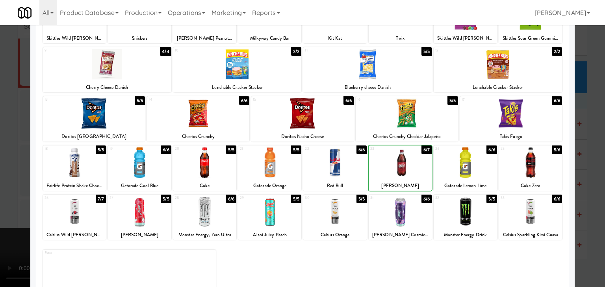
drag, startPoint x: 2, startPoint y: 189, endPoint x: 162, endPoint y: 184, distance: 160.3
click at [7, 188] on div at bounding box center [302, 143] width 605 height 287
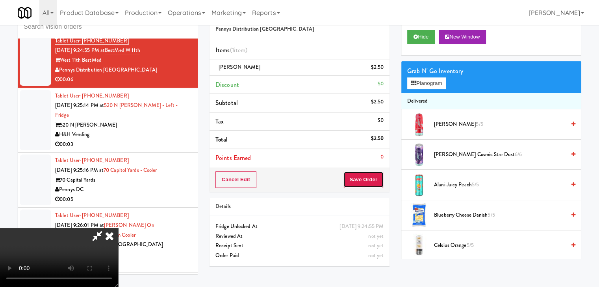
click at [368, 179] on button "Save Order" at bounding box center [363, 180] width 40 height 17
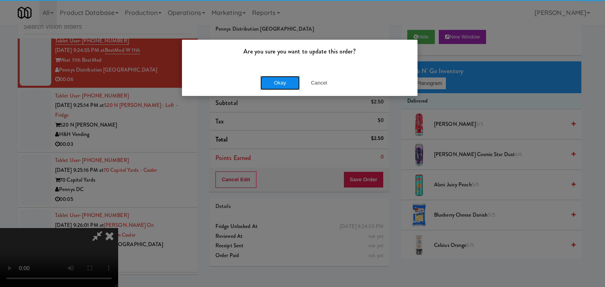
click at [277, 85] on button "Okay" at bounding box center [279, 83] width 39 height 14
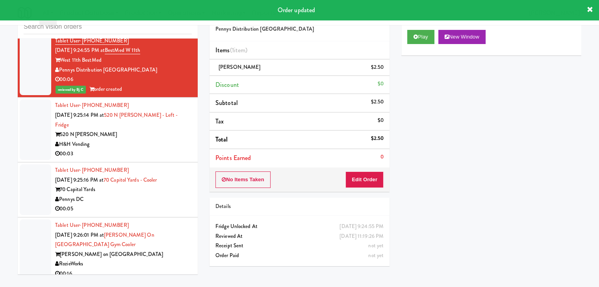
click at [154, 140] on div "H&H Vending" at bounding box center [123, 145] width 137 height 10
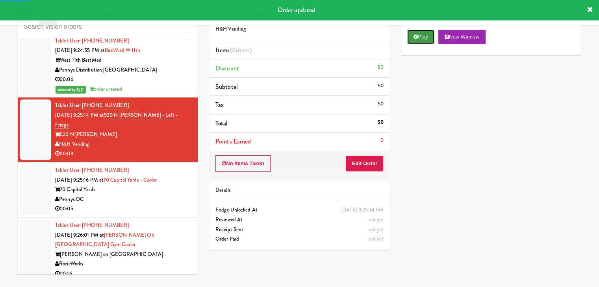
click at [421, 33] on button "Play" at bounding box center [420, 37] width 27 height 14
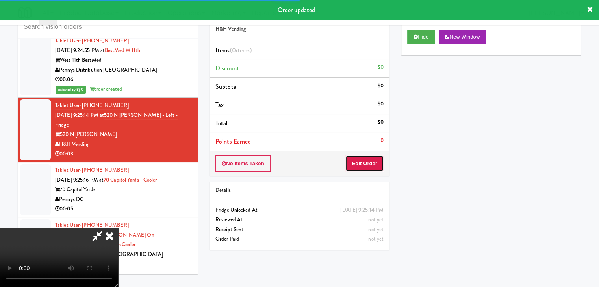
click at [373, 156] on button "Edit Order" at bounding box center [364, 163] width 38 height 17
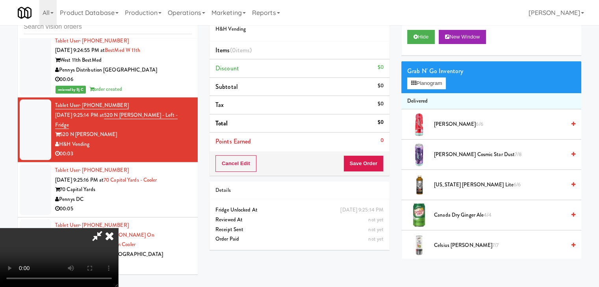
click at [118, 228] on video at bounding box center [59, 257] width 118 height 59
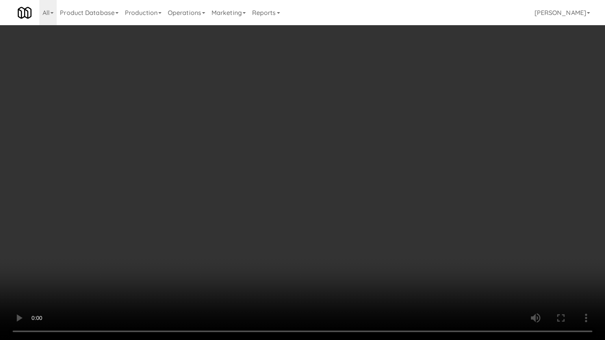
click at [316, 193] on video at bounding box center [302, 170] width 605 height 340
click at [414, 200] on video at bounding box center [302, 170] width 605 height 340
drag, startPoint x: 414, startPoint y: 200, endPoint x: 463, endPoint y: 103, distance: 109.1
click at [414, 200] on video at bounding box center [302, 170] width 605 height 340
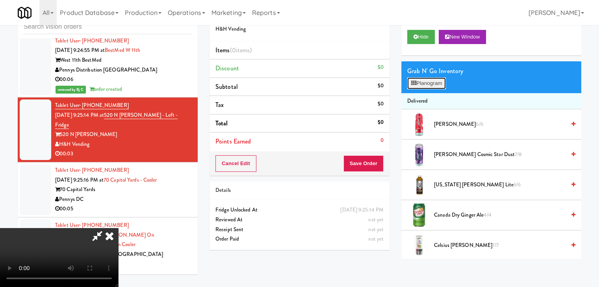
click at [426, 83] on button "Planogram" at bounding box center [426, 84] width 39 height 12
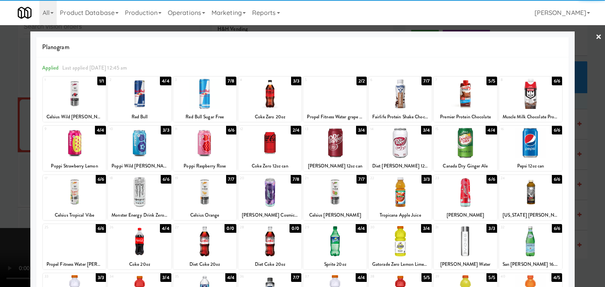
click at [393, 99] on div at bounding box center [399, 94] width 63 height 30
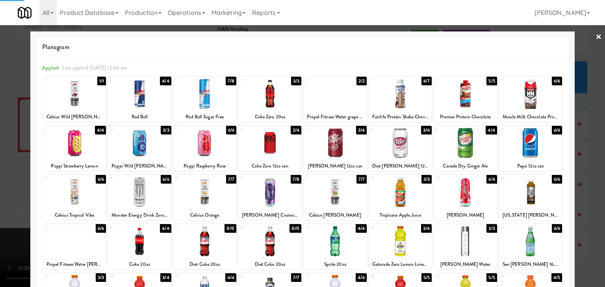
drag, startPoint x: 1, startPoint y: 190, endPoint x: 187, endPoint y: 189, distance: 186.2
click at [9, 189] on div at bounding box center [302, 143] width 605 height 287
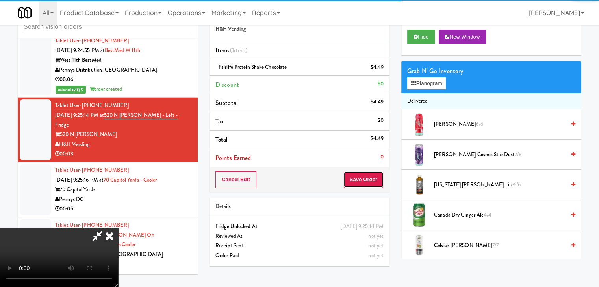
click at [381, 181] on button "Save Order" at bounding box center [363, 180] width 40 height 17
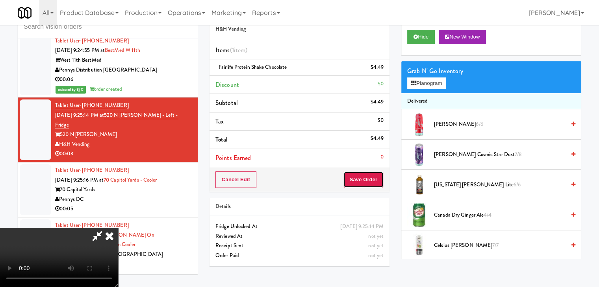
click at [376, 181] on button "Save Order" at bounding box center [363, 180] width 40 height 17
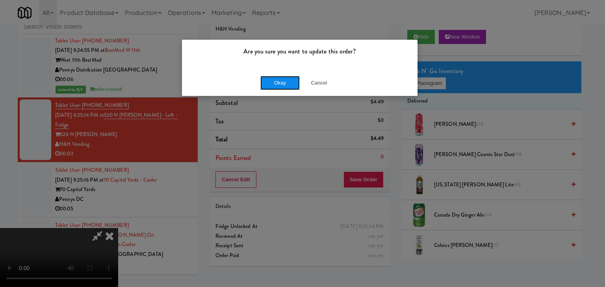
click at [287, 82] on button "Okay" at bounding box center [279, 83] width 39 height 14
click at [287, 82] on div "Okay Cancel" at bounding box center [299, 83] width 235 height 26
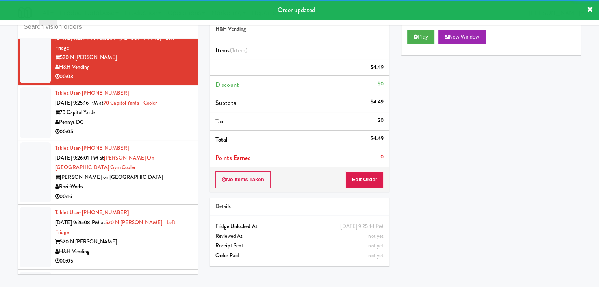
scroll to position [7054, 0]
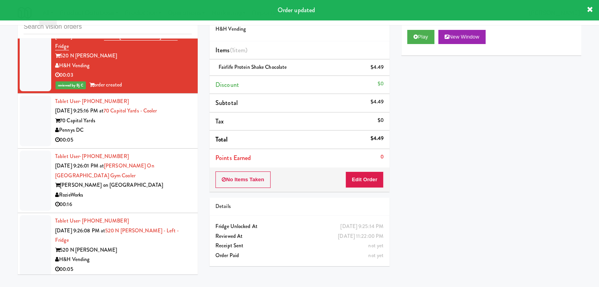
click at [161, 126] on div "Pennys DC" at bounding box center [123, 131] width 137 height 10
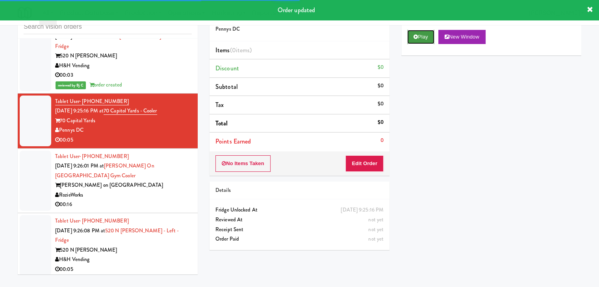
click at [427, 40] on button "Play" at bounding box center [420, 37] width 27 height 14
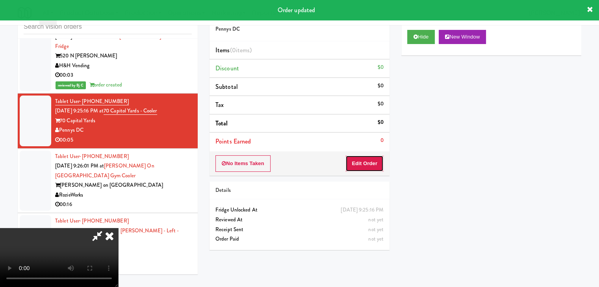
click at [365, 161] on button "Edit Order" at bounding box center [364, 163] width 38 height 17
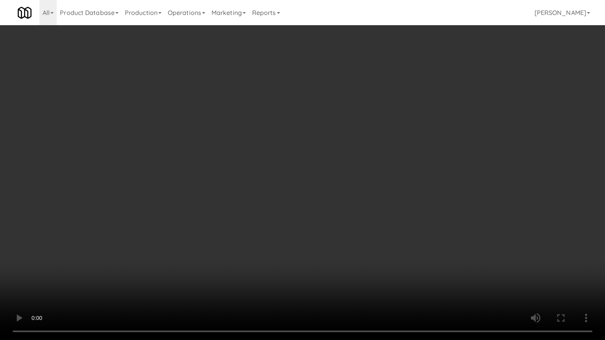
click at [359, 194] on video at bounding box center [302, 170] width 605 height 340
click at [381, 184] on video at bounding box center [302, 170] width 605 height 340
drag, startPoint x: 381, startPoint y: 184, endPoint x: 426, endPoint y: 102, distance: 94.0
click at [387, 176] on video at bounding box center [302, 170] width 605 height 340
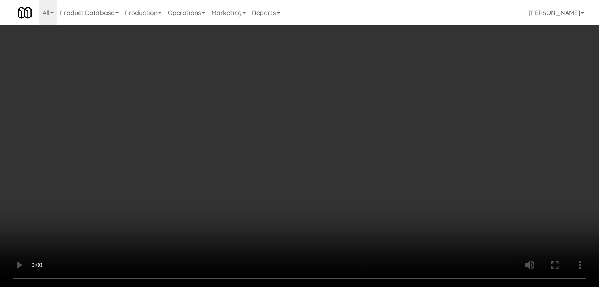
drag, startPoint x: 434, startPoint y: 76, endPoint x: 433, endPoint y: 80, distance: 4.5
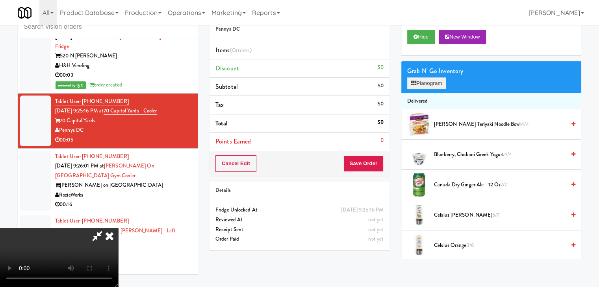
click at [434, 76] on div "Grab N' Go Inventory" at bounding box center [491, 71] width 168 height 12
click at [433, 80] on button "Planogram" at bounding box center [426, 84] width 39 height 12
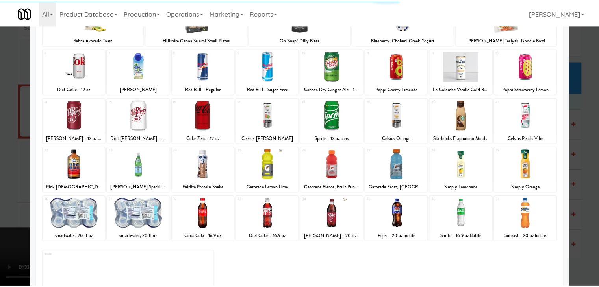
scroll to position [99, 0]
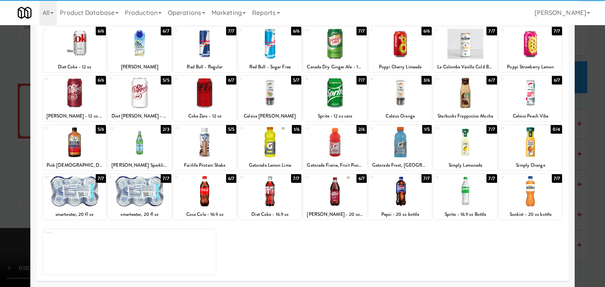
click at [140, 151] on div at bounding box center [139, 142] width 63 height 30
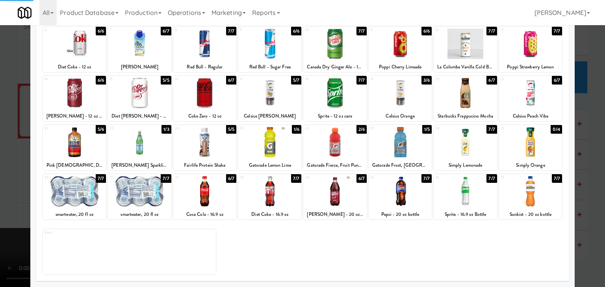
drag, startPoint x: 1, startPoint y: 158, endPoint x: 255, endPoint y: 151, distance: 254.7
click at [20, 152] on div at bounding box center [302, 143] width 605 height 287
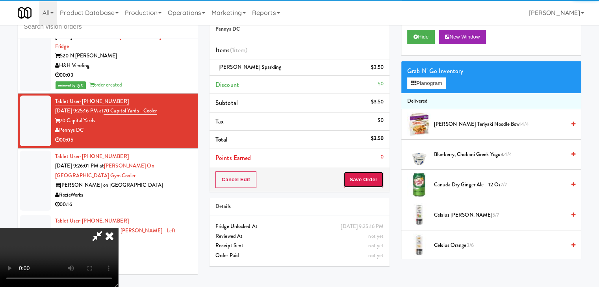
click at [367, 177] on button "Save Order" at bounding box center [363, 180] width 40 height 17
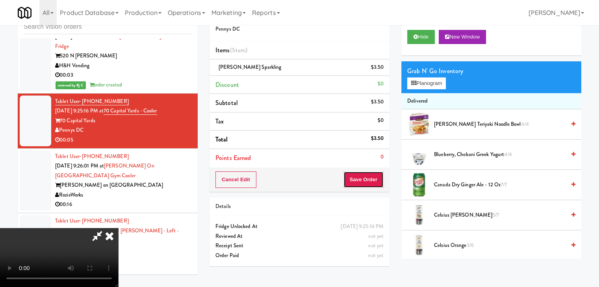
click at [367, 177] on button "Save Order" at bounding box center [363, 180] width 40 height 17
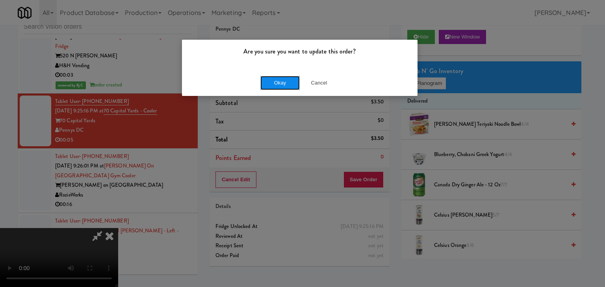
click at [275, 81] on button "Okay" at bounding box center [279, 83] width 39 height 14
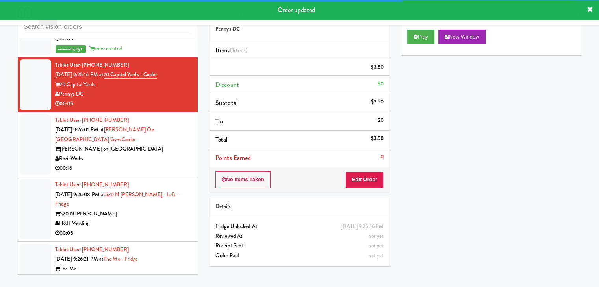
scroll to position [7133, 0]
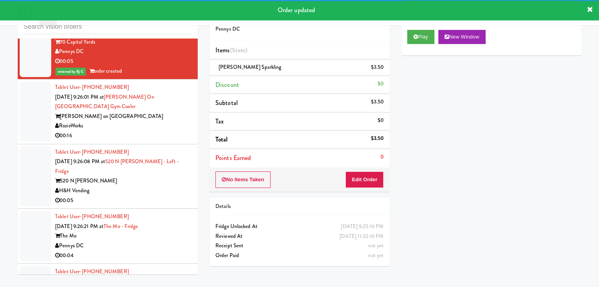
drag, startPoint x: 138, startPoint y: 101, endPoint x: 141, endPoint y: 106, distance: 5.7
click at [140, 112] on div "[PERSON_NAME] on [GEOGRAPHIC_DATA]" at bounding box center [123, 117] width 137 height 10
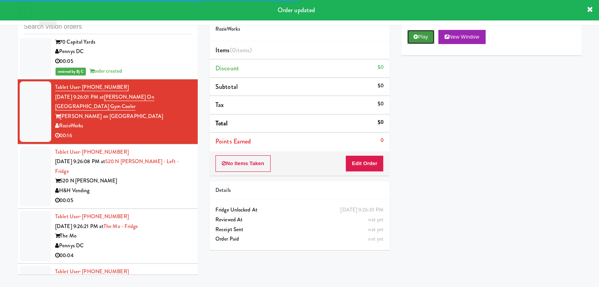
click at [413, 37] on icon at bounding box center [415, 36] width 4 height 5
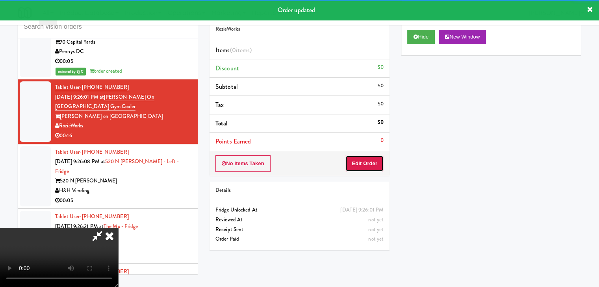
click at [365, 163] on button "Edit Order" at bounding box center [364, 163] width 38 height 17
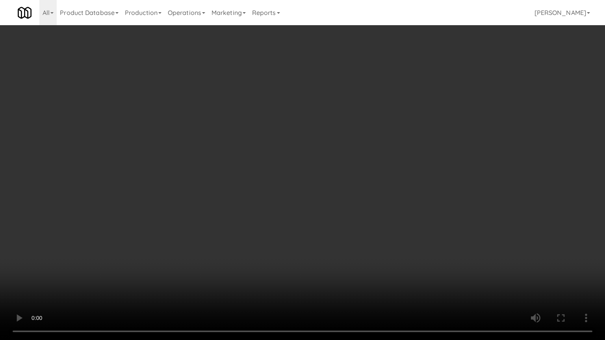
click at [316, 209] on video at bounding box center [302, 170] width 605 height 340
click at [312, 206] on video at bounding box center [302, 170] width 605 height 340
click at [311, 252] on video at bounding box center [302, 170] width 605 height 340
click at [314, 256] on video at bounding box center [302, 170] width 605 height 340
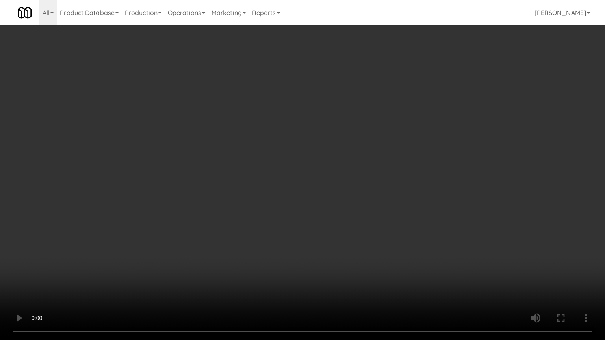
click at [314, 256] on video at bounding box center [302, 170] width 605 height 340
drag, startPoint x: 314, startPoint y: 256, endPoint x: 310, endPoint y: 260, distance: 5.9
click at [314, 257] on video at bounding box center [302, 170] width 605 height 340
click at [310, 255] on video at bounding box center [302, 170] width 605 height 340
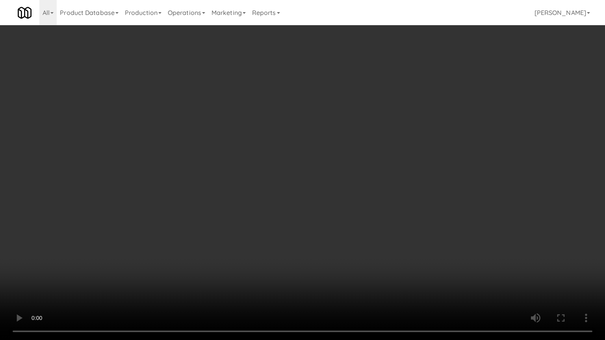
click at [310, 255] on video at bounding box center [302, 170] width 605 height 340
click at [309, 250] on video at bounding box center [302, 170] width 605 height 340
drag, startPoint x: 309, startPoint y: 250, endPoint x: 349, endPoint y: 158, distance: 100.4
click at [312, 244] on video at bounding box center [302, 170] width 605 height 340
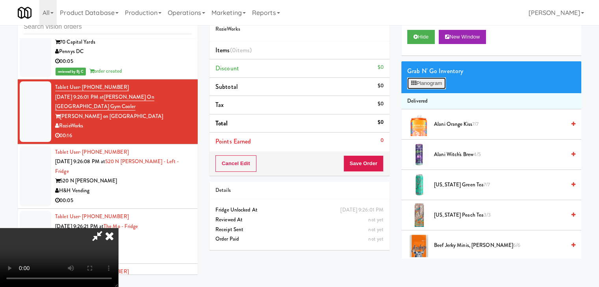
click at [446, 82] on button "Planogram" at bounding box center [426, 84] width 39 height 12
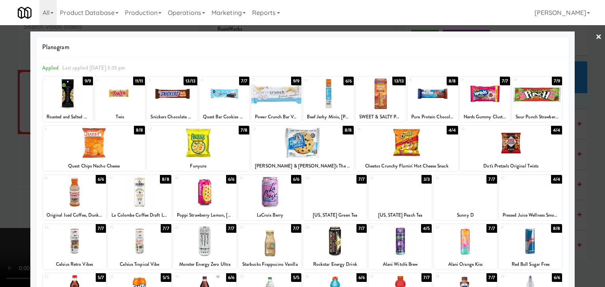
click at [489, 96] on div at bounding box center [485, 94] width 50 height 30
drag, startPoint x: 527, startPoint y: 96, endPoint x: 573, endPoint y: 111, distance: 47.8
click at [528, 96] on div at bounding box center [537, 94] width 50 height 30
click at [583, 129] on div at bounding box center [302, 143] width 605 height 287
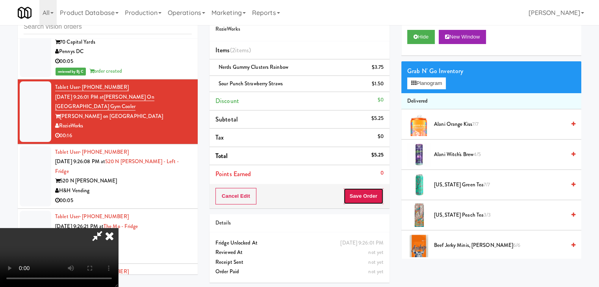
click at [360, 192] on button "Save Order" at bounding box center [363, 196] width 40 height 17
click at [361, 193] on button "Save Order" at bounding box center [363, 196] width 40 height 17
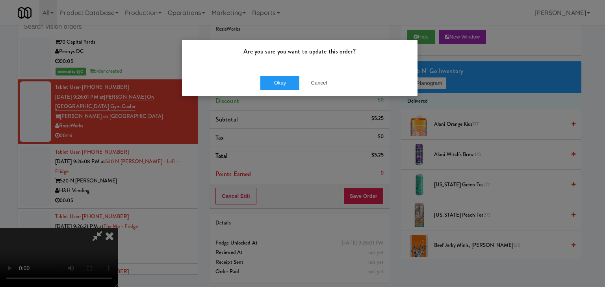
click at [321, 70] on div "Okay Cancel" at bounding box center [299, 83] width 235 height 26
click at [316, 79] on button "Cancel" at bounding box center [318, 83] width 39 height 14
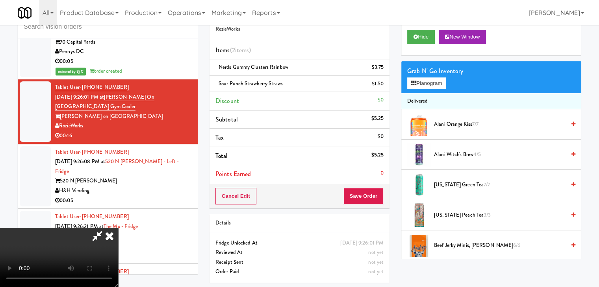
click at [118, 228] on video at bounding box center [59, 257] width 118 height 59
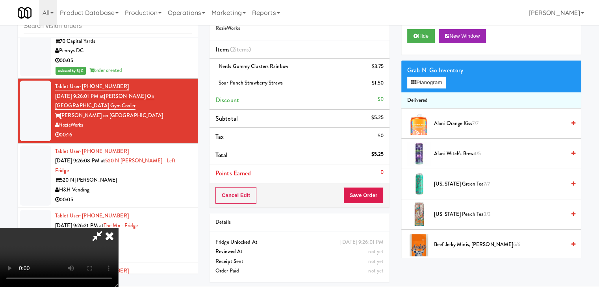
scroll to position [32, 0]
click at [118, 228] on video at bounding box center [59, 257] width 118 height 59
click at [364, 196] on button "Save Order" at bounding box center [363, 195] width 40 height 17
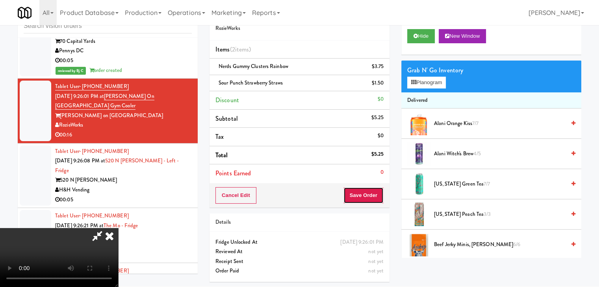
click at [364, 196] on button "Save Order" at bounding box center [363, 195] width 40 height 17
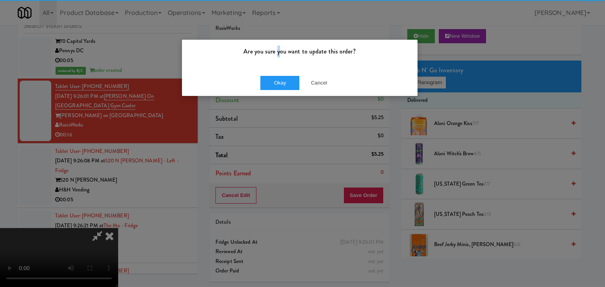
click at [279, 68] on div "Are you sure you want to update this order?" at bounding box center [299, 55] width 235 height 30
click at [282, 79] on button "Okay" at bounding box center [279, 83] width 39 height 14
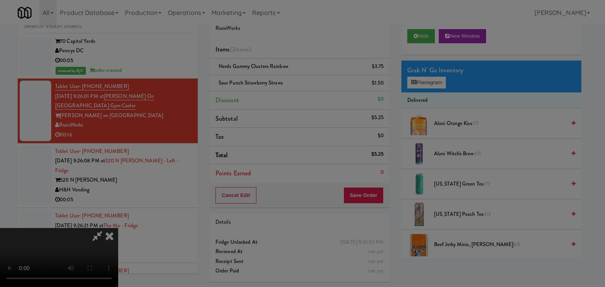
click at [282, 80] on body "Are you sure you want to update this order? Okay Cancel Okay Are you sure you w…" at bounding box center [302, 142] width 605 height 287
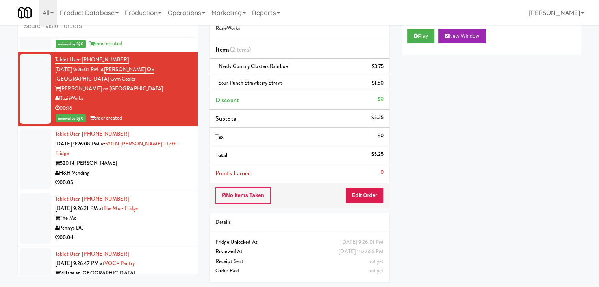
scroll to position [7212, 0]
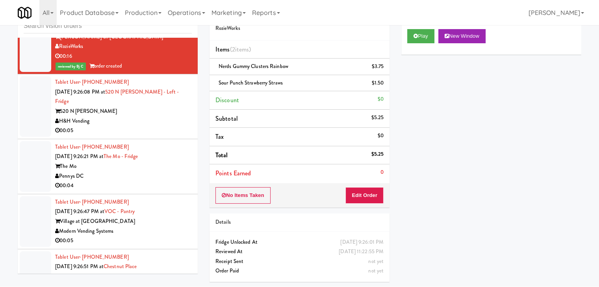
drag, startPoint x: 137, startPoint y: 104, endPoint x: 165, endPoint y: 96, distance: 29.4
click at [137, 126] on div "00:05" at bounding box center [123, 131] width 137 height 10
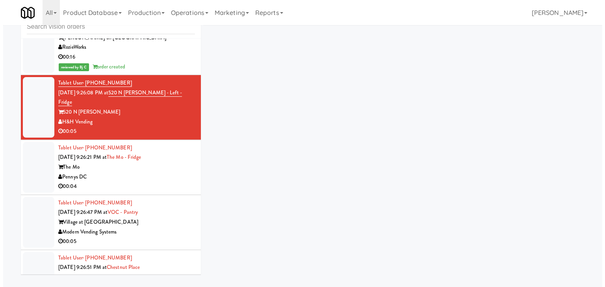
scroll to position [25, 0]
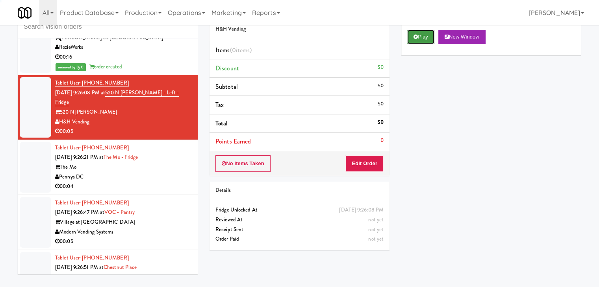
click at [426, 33] on button "Play" at bounding box center [420, 37] width 27 height 14
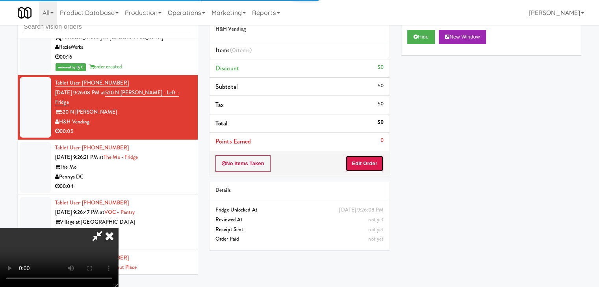
click at [372, 167] on button "Edit Order" at bounding box center [364, 163] width 38 height 17
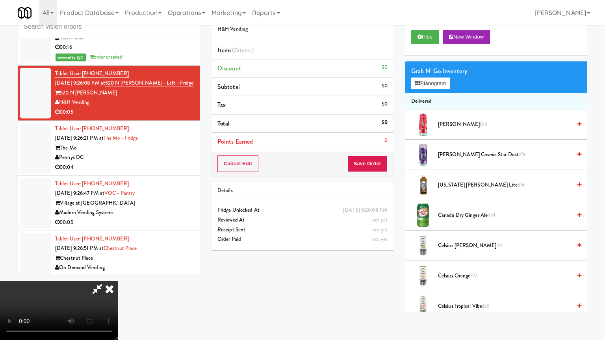
click at [118, 281] on video at bounding box center [59, 310] width 118 height 59
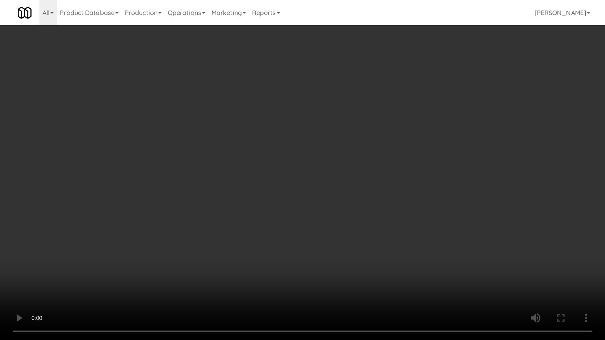
click at [383, 167] on video at bounding box center [302, 170] width 605 height 340
click at [401, 160] on video at bounding box center [302, 170] width 605 height 340
drag, startPoint x: 402, startPoint y: 161, endPoint x: 448, endPoint y: 87, distance: 87.1
click at [403, 159] on video at bounding box center [302, 170] width 605 height 340
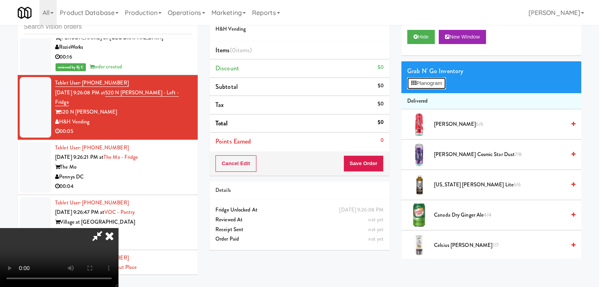
drag, startPoint x: 440, startPoint y: 83, endPoint x: 436, endPoint y: 89, distance: 6.9
click at [439, 83] on button "Planogram" at bounding box center [426, 84] width 39 height 12
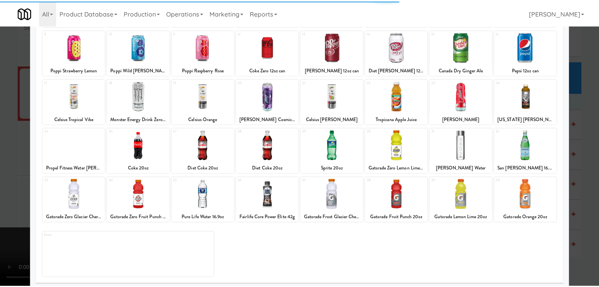
scroll to position [99, 0]
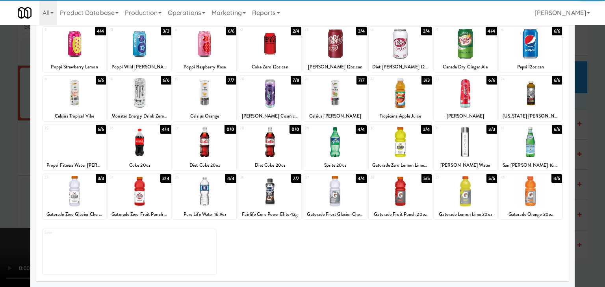
click at [72, 202] on div at bounding box center [74, 191] width 63 height 30
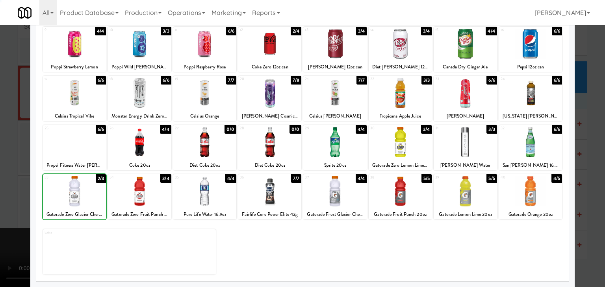
drag, startPoint x: 0, startPoint y: 201, endPoint x: 261, endPoint y: 184, distance: 261.5
click at [16, 198] on div at bounding box center [302, 143] width 605 height 287
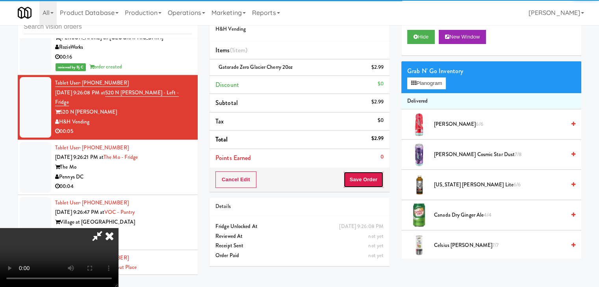
click at [367, 183] on button "Save Order" at bounding box center [363, 180] width 40 height 17
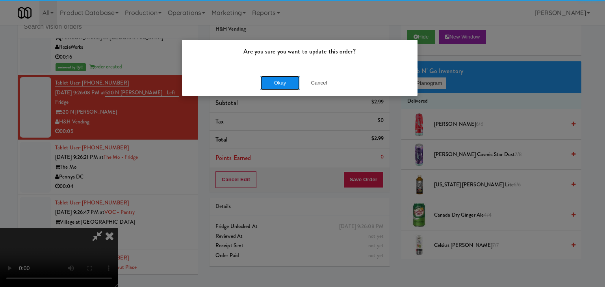
click at [293, 83] on button "Okay" at bounding box center [279, 83] width 39 height 14
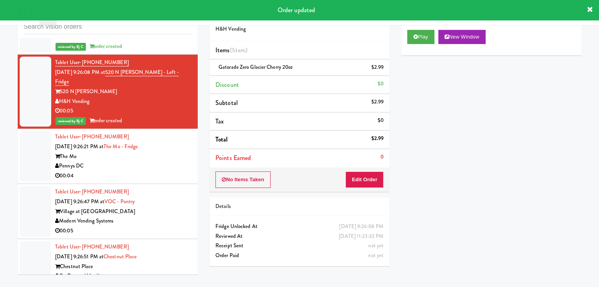
scroll to position [7290, 0]
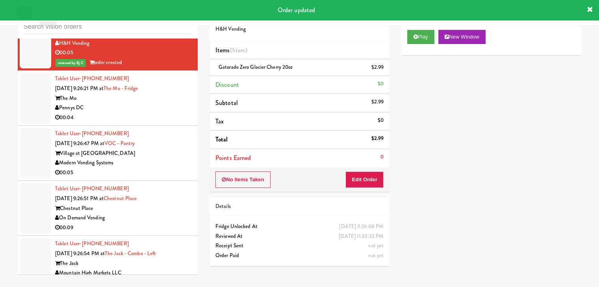
drag, startPoint x: 164, startPoint y: 87, endPoint x: 246, endPoint y: 75, distance: 83.5
click at [164, 113] on div "00:04" at bounding box center [123, 118] width 137 height 10
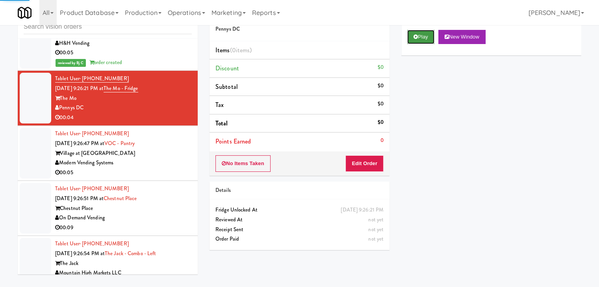
click at [416, 40] on button "Play" at bounding box center [420, 37] width 27 height 14
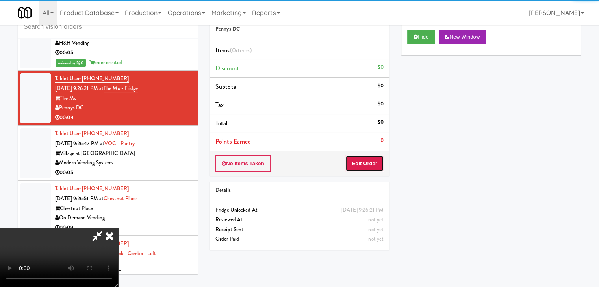
click at [378, 161] on button "Edit Order" at bounding box center [364, 163] width 38 height 17
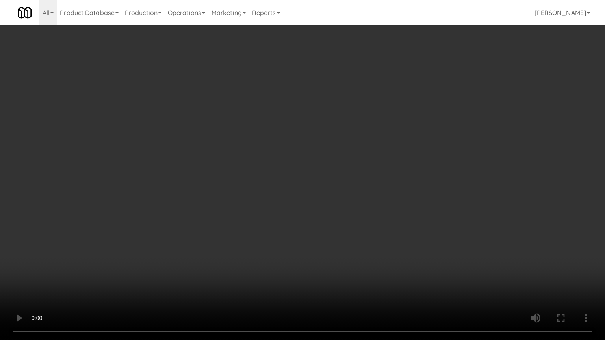
click at [364, 192] on video at bounding box center [302, 170] width 605 height 340
click at [361, 192] on video at bounding box center [302, 170] width 605 height 340
click at [367, 175] on video at bounding box center [302, 170] width 605 height 340
drag, startPoint x: 367, startPoint y: 175, endPoint x: 419, endPoint y: 100, distance: 91.2
click at [368, 174] on video at bounding box center [302, 170] width 605 height 340
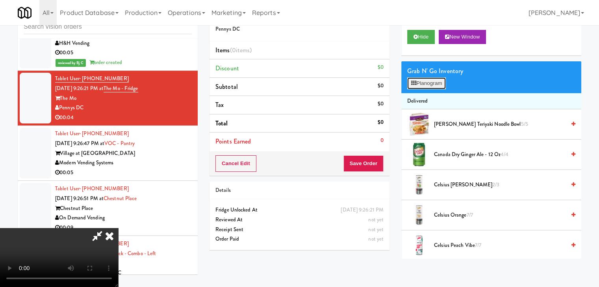
click at [434, 84] on button "Planogram" at bounding box center [426, 84] width 39 height 12
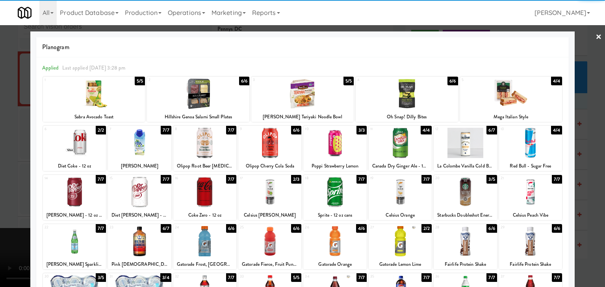
click at [403, 146] on div at bounding box center [399, 143] width 63 height 30
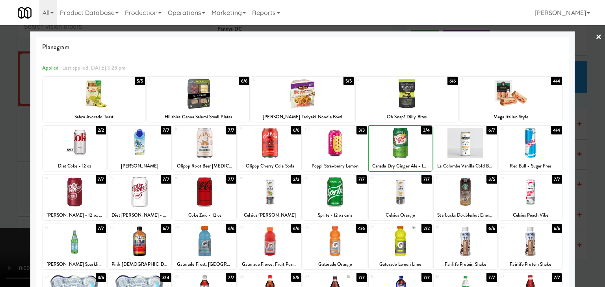
click at [0, 214] on div at bounding box center [302, 143] width 605 height 287
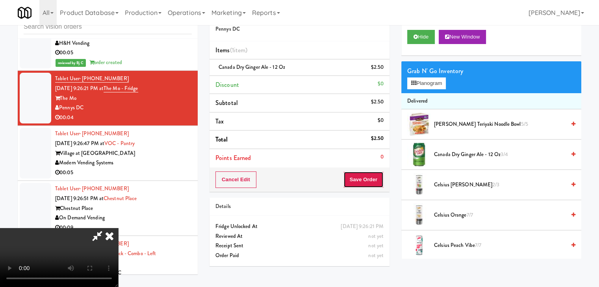
click at [377, 178] on button "Save Order" at bounding box center [363, 180] width 40 height 17
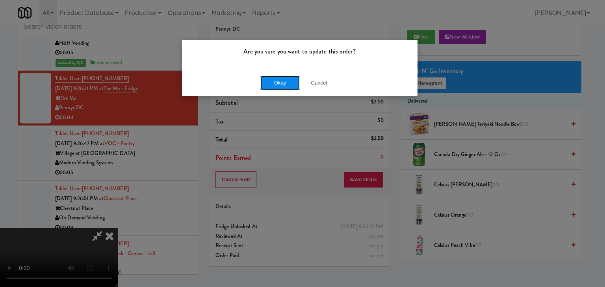
click at [289, 79] on button "Okay" at bounding box center [279, 83] width 39 height 14
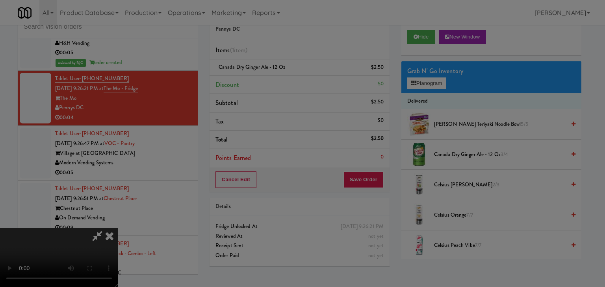
click at [289, 76] on button "Okay" at bounding box center [279, 68] width 39 height 14
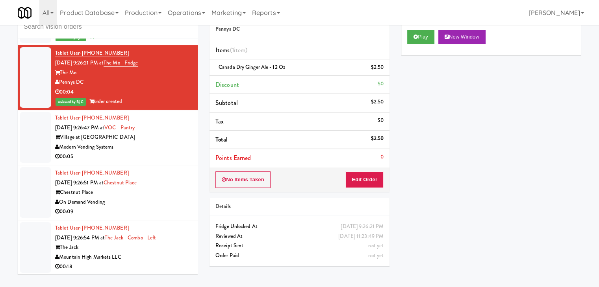
scroll to position [7330, 0]
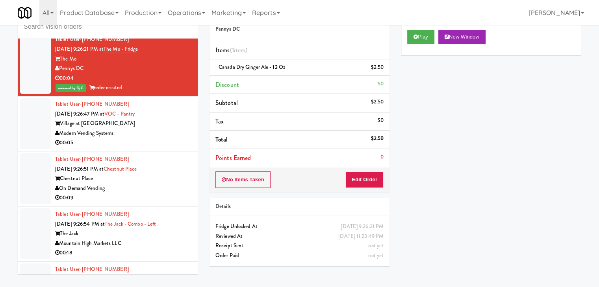
click at [143, 138] on div "00:05" at bounding box center [123, 143] width 137 height 10
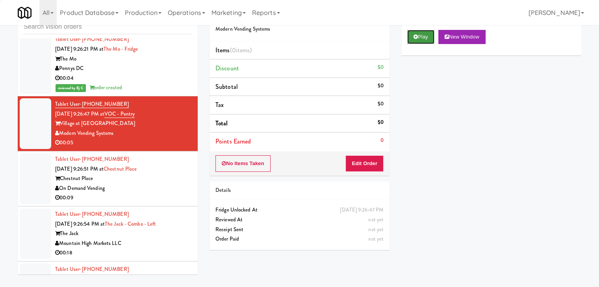
click at [423, 34] on button "Play" at bounding box center [420, 37] width 27 height 14
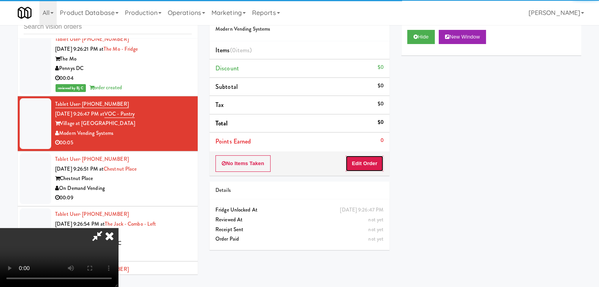
click at [353, 163] on button "Edit Order" at bounding box center [364, 163] width 38 height 17
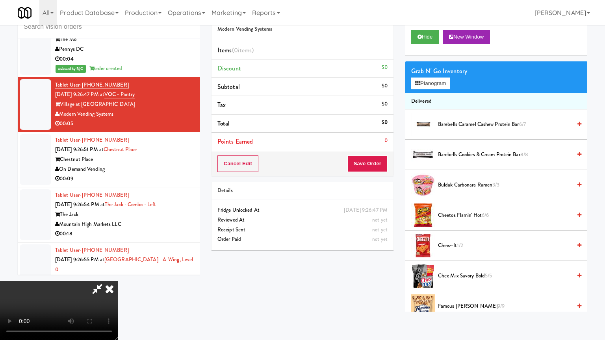
click at [118, 281] on video at bounding box center [59, 310] width 118 height 59
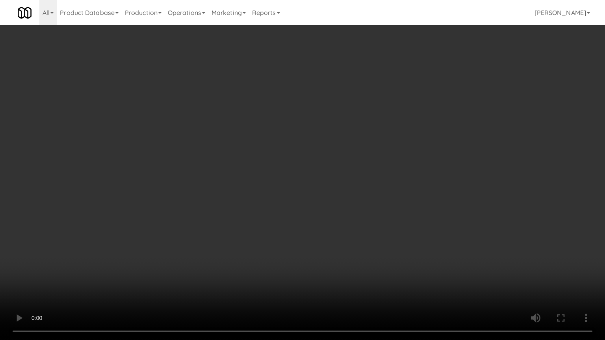
click at [359, 231] on video at bounding box center [302, 170] width 605 height 340
click at [360, 229] on video at bounding box center [302, 170] width 605 height 340
click at [357, 231] on video at bounding box center [302, 170] width 605 height 340
click at [360, 232] on video at bounding box center [302, 170] width 605 height 340
click at [355, 231] on video at bounding box center [302, 170] width 605 height 340
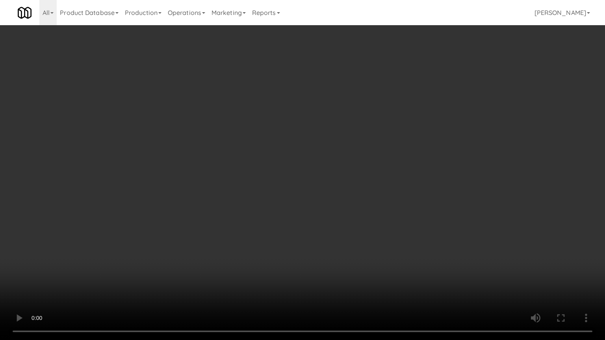
click at [355, 231] on video at bounding box center [302, 170] width 605 height 340
click at [360, 229] on video at bounding box center [302, 170] width 605 height 340
click at [362, 231] on video at bounding box center [302, 170] width 605 height 340
click at [321, 216] on video at bounding box center [302, 170] width 605 height 340
click at [327, 216] on video at bounding box center [302, 170] width 605 height 340
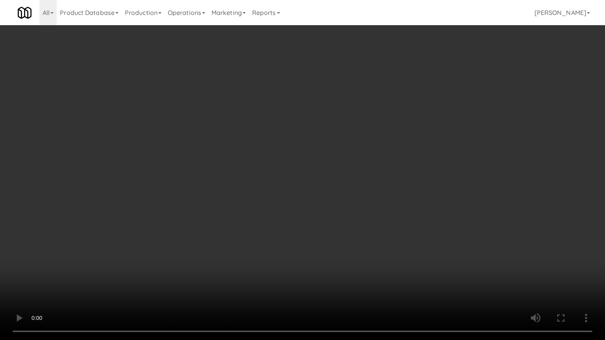
click at [327, 216] on video at bounding box center [302, 170] width 605 height 340
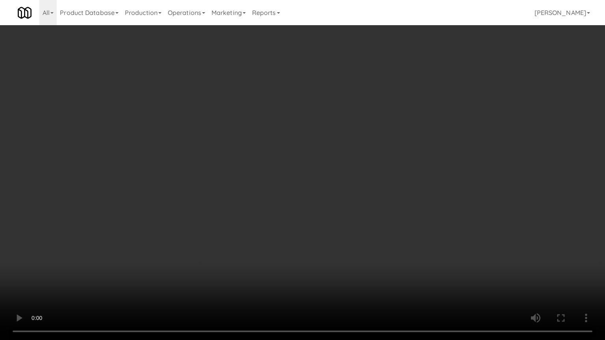
click at [327, 216] on video at bounding box center [302, 170] width 605 height 340
click at [317, 218] on video at bounding box center [302, 170] width 605 height 340
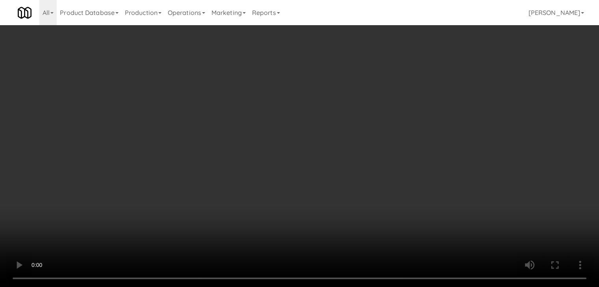
click at [283, 193] on video at bounding box center [299, 143] width 599 height 287
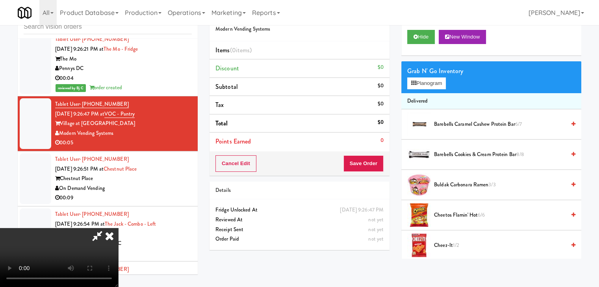
click at [118, 228] on video at bounding box center [59, 257] width 118 height 59
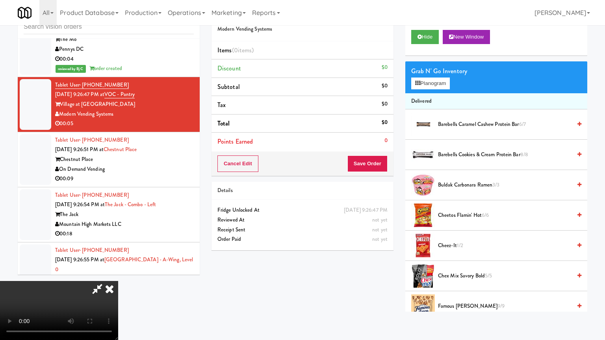
click at [118, 281] on video at bounding box center [59, 310] width 118 height 59
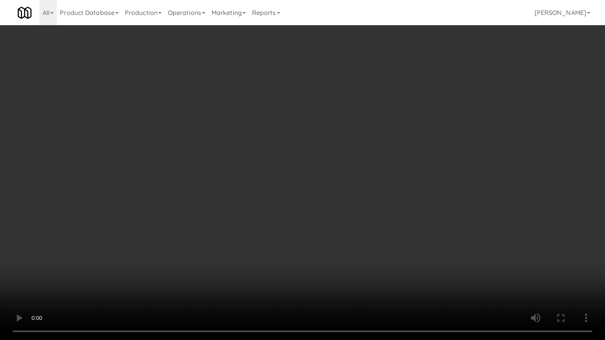
click at [296, 225] on video at bounding box center [302, 170] width 605 height 340
click at [301, 226] on video at bounding box center [302, 170] width 605 height 340
drag, startPoint x: 301, startPoint y: 226, endPoint x: 326, endPoint y: 143, distance: 86.3
click at [301, 224] on video at bounding box center [302, 170] width 605 height 340
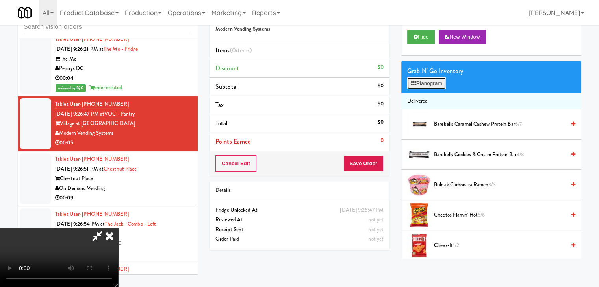
click at [425, 83] on button "Planogram" at bounding box center [426, 84] width 39 height 12
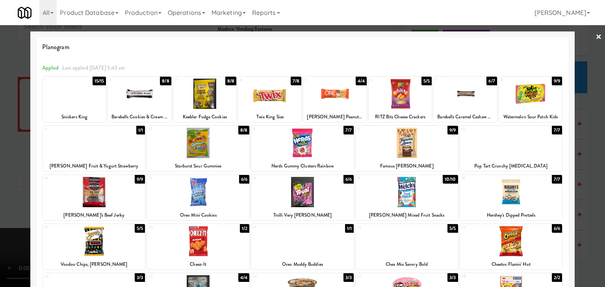
click at [80, 105] on div at bounding box center [74, 94] width 63 height 30
drag, startPoint x: 80, startPoint y: 105, endPoint x: 72, endPoint y: 107, distance: 8.9
click at [79, 105] on div at bounding box center [74, 94] width 63 height 30
drag, startPoint x: 0, startPoint y: 131, endPoint x: 156, endPoint y: 137, distance: 156.0
click at [4, 131] on div at bounding box center [302, 143] width 605 height 287
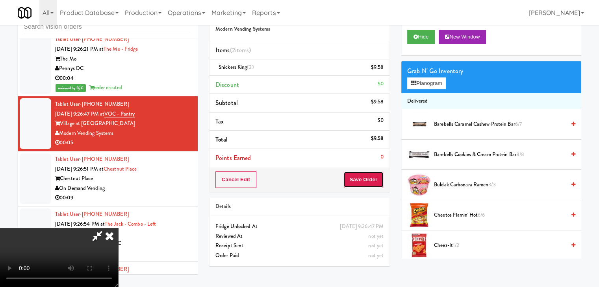
click at [376, 179] on button "Save Order" at bounding box center [363, 180] width 40 height 17
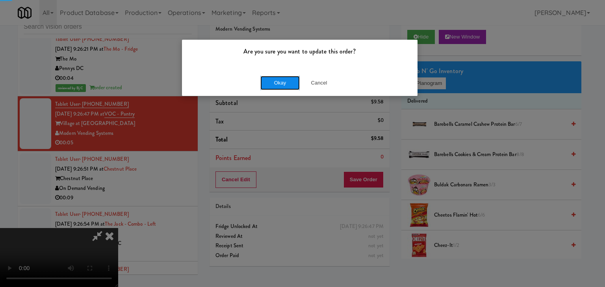
click at [279, 80] on button "Okay" at bounding box center [279, 83] width 39 height 14
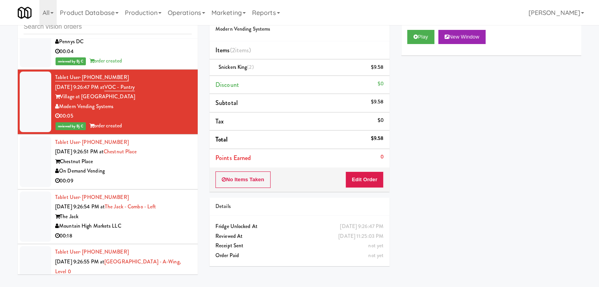
scroll to position [7369, 0]
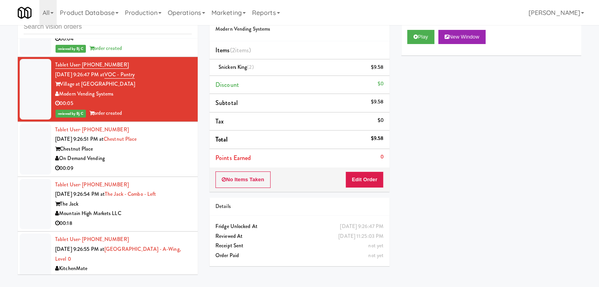
click at [152, 154] on div "On Demand Vending" at bounding box center [123, 159] width 137 height 10
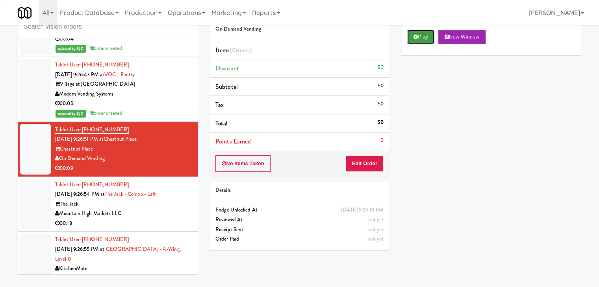
click at [427, 34] on button "Play" at bounding box center [420, 37] width 27 height 14
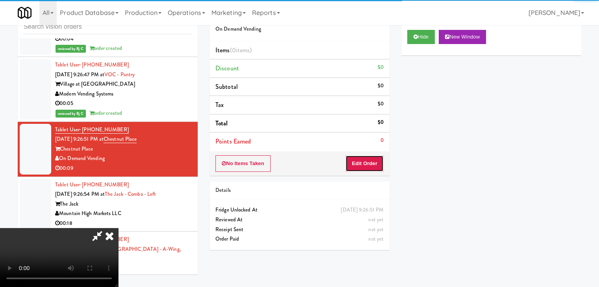
click at [356, 162] on button "Edit Order" at bounding box center [364, 163] width 38 height 17
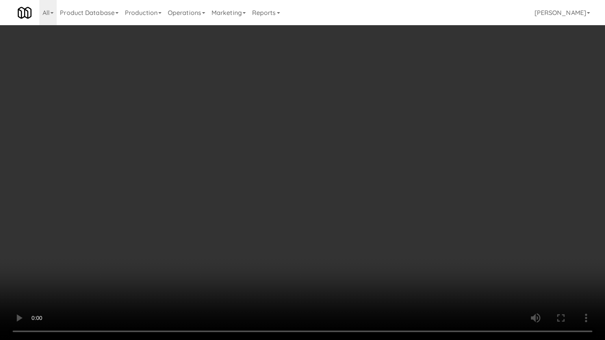
click at [375, 234] on video at bounding box center [302, 170] width 605 height 340
click at [375, 233] on video at bounding box center [302, 170] width 605 height 340
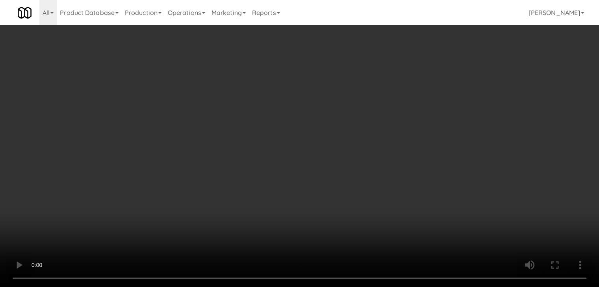
click at [307, 144] on video at bounding box center [299, 143] width 599 height 287
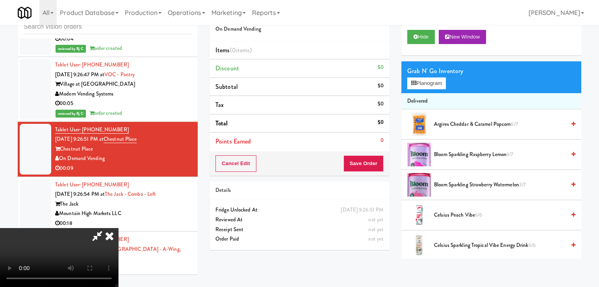
click at [118, 228] on video at bounding box center [59, 257] width 118 height 59
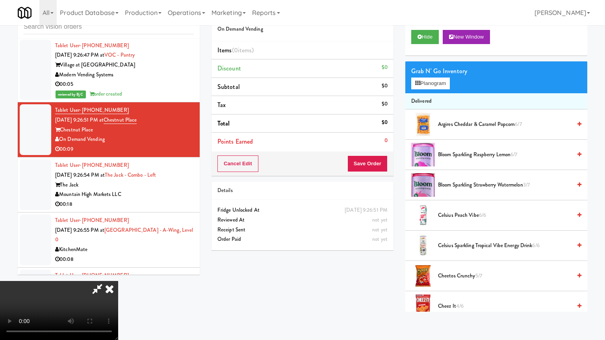
click at [118, 281] on video at bounding box center [59, 310] width 118 height 59
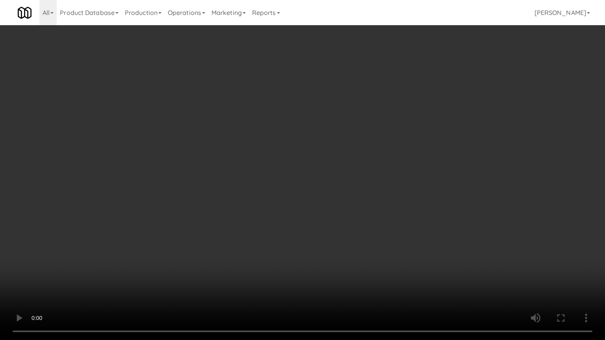
click at [348, 172] on video at bounding box center [302, 170] width 605 height 340
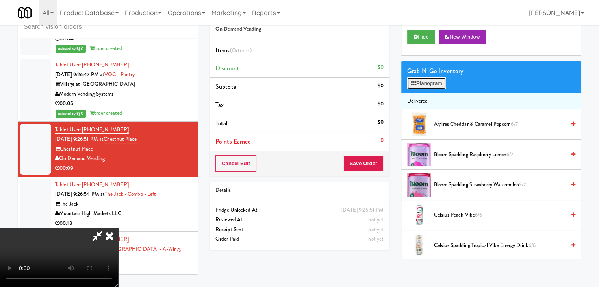
click at [434, 85] on button "Planogram" at bounding box center [426, 84] width 39 height 12
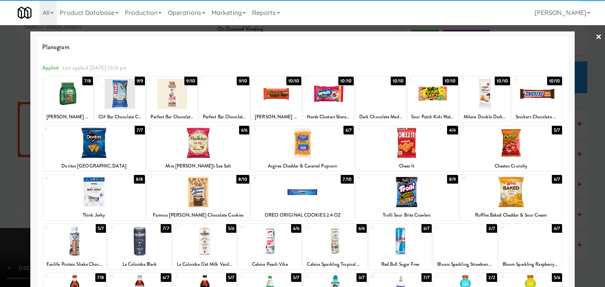
click at [398, 144] on div at bounding box center [406, 143] width 102 height 30
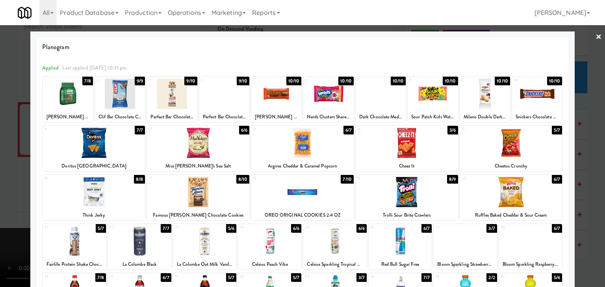
drag, startPoint x: 8, startPoint y: 155, endPoint x: 238, endPoint y: 161, distance: 230.7
click at [29, 155] on div at bounding box center [302, 143] width 605 height 287
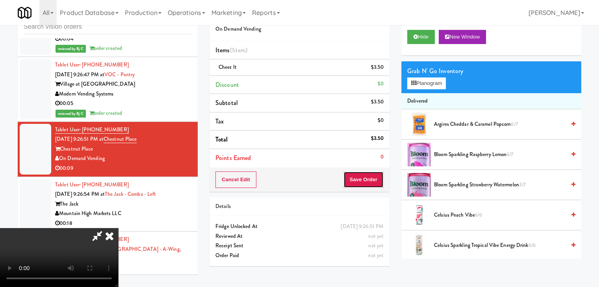
click at [373, 179] on button "Save Order" at bounding box center [363, 180] width 40 height 17
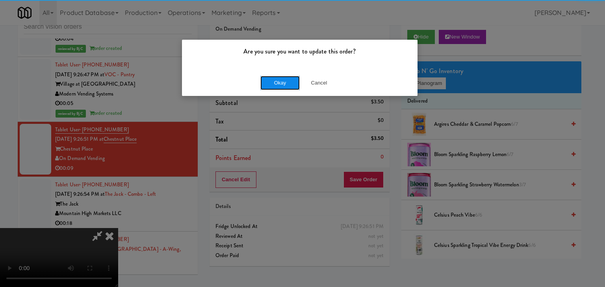
click at [278, 82] on button "Okay" at bounding box center [279, 83] width 39 height 14
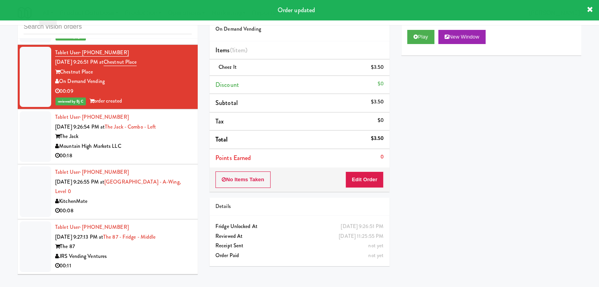
scroll to position [7448, 0]
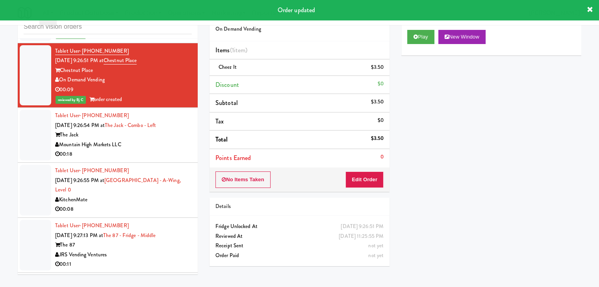
drag, startPoint x: 153, startPoint y: 131, endPoint x: 162, endPoint y: 130, distance: 9.5
click at [153, 150] on div "00:18" at bounding box center [123, 155] width 137 height 10
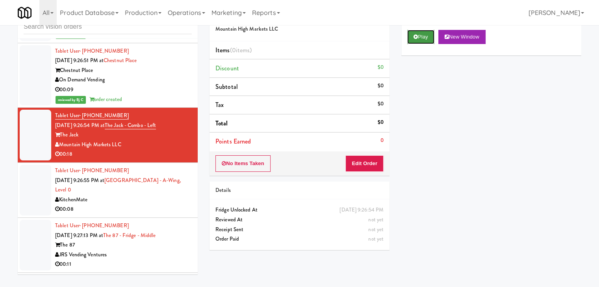
click at [416, 39] on icon at bounding box center [415, 36] width 4 height 5
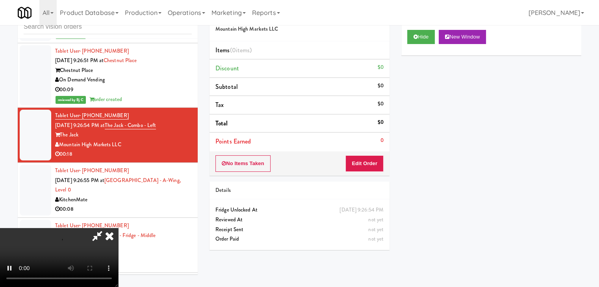
click at [369, 154] on div "No Items Taken Edit Order" at bounding box center [299, 164] width 180 height 24
click at [367, 159] on button "Edit Order" at bounding box center [364, 163] width 38 height 17
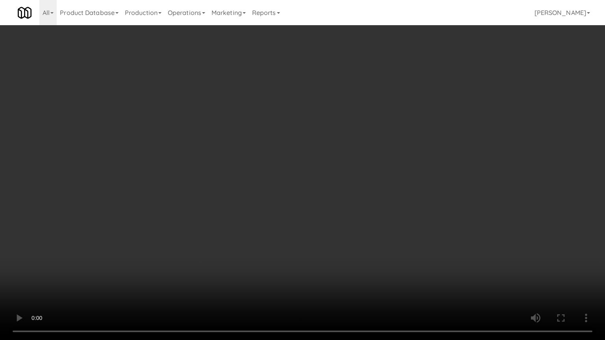
click at [380, 209] on video at bounding box center [302, 170] width 605 height 340
click at [381, 209] on video at bounding box center [302, 170] width 605 height 340
click at [382, 212] on video at bounding box center [302, 170] width 605 height 340
click at [382, 213] on video at bounding box center [302, 170] width 605 height 340
click at [372, 192] on video at bounding box center [302, 170] width 605 height 340
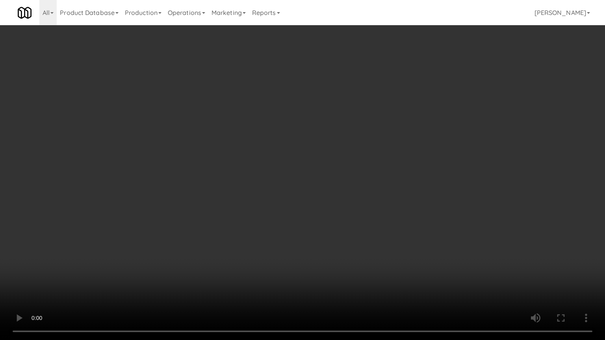
click at [372, 191] on video at bounding box center [302, 170] width 605 height 340
click at [360, 186] on video at bounding box center [302, 170] width 605 height 340
drag, startPoint x: 360, startPoint y: 185, endPoint x: 373, endPoint y: 139, distance: 48.1
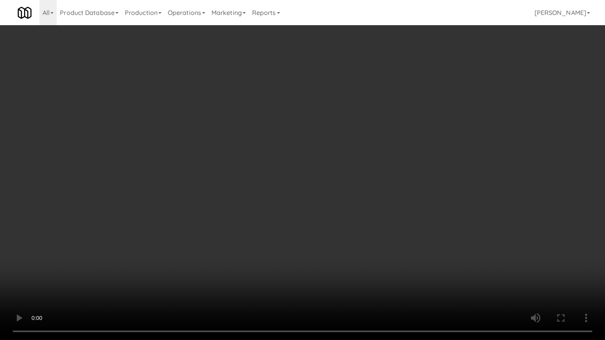
click at [361, 184] on video at bounding box center [302, 170] width 605 height 340
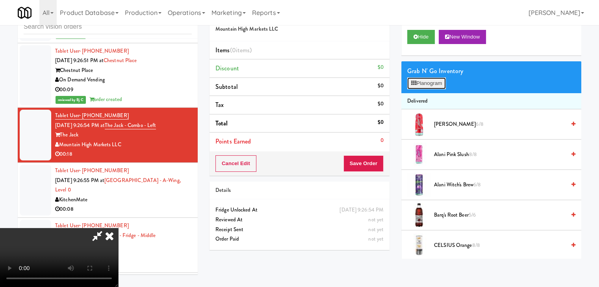
click at [432, 81] on button "Planogram" at bounding box center [426, 84] width 39 height 12
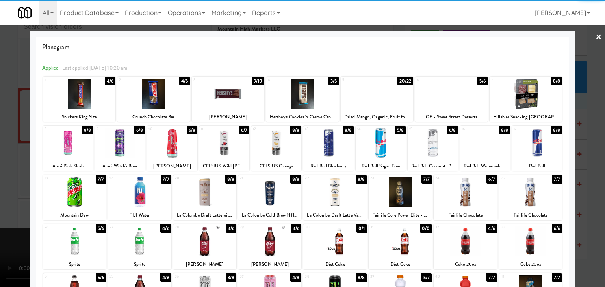
click at [131, 144] on div at bounding box center [120, 143] width 50 height 30
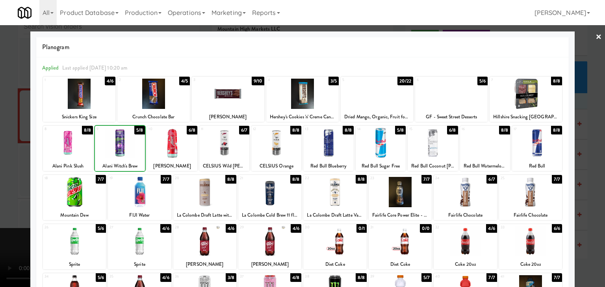
drag, startPoint x: 0, startPoint y: 162, endPoint x: 24, endPoint y: 160, distance: 24.1
click at [0, 161] on div at bounding box center [302, 143] width 605 height 287
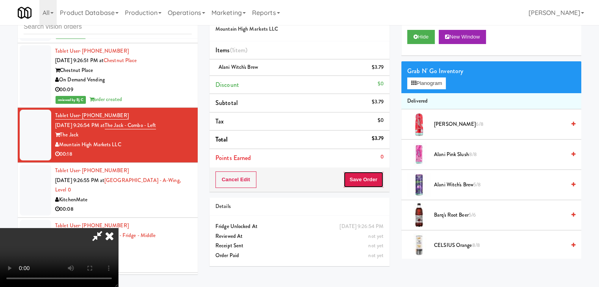
click at [371, 177] on button "Save Order" at bounding box center [363, 180] width 40 height 17
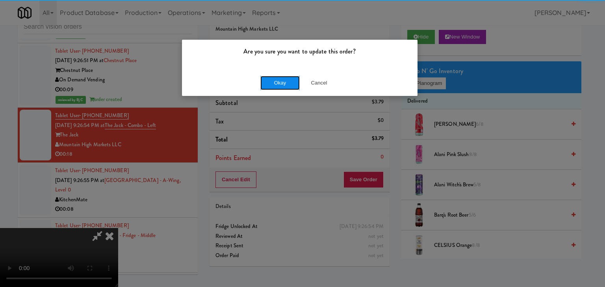
click at [276, 78] on button "Okay" at bounding box center [279, 83] width 39 height 14
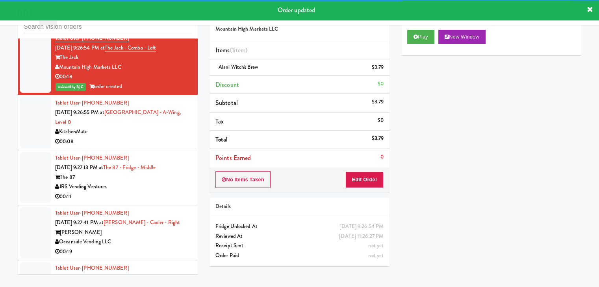
scroll to position [7526, 0]
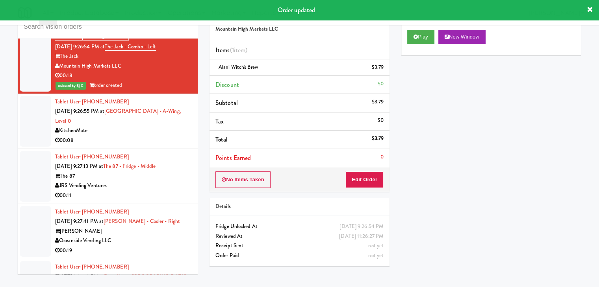
click at [142, 136] on div "00:08" at bounding box center [123, 141] width 137 height 10
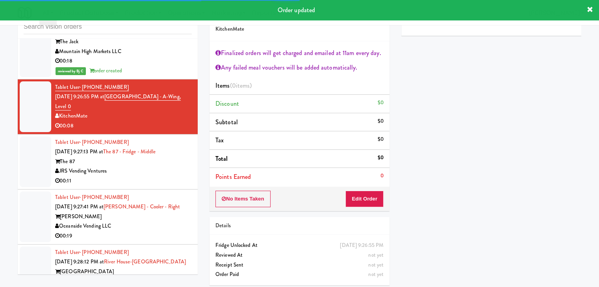
scroll to position [7566, 0]
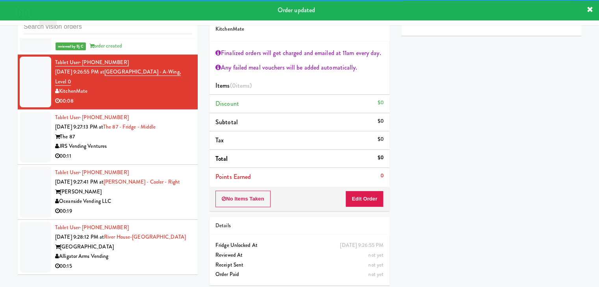
click at [157, 152] on div "00:11" at bounding box center [123, 157] width 137 height 10
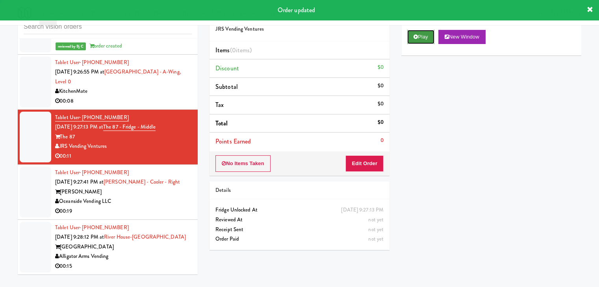
click at [434, 37] on button "Play" at bounding box center [420, 37] width 27 height 14
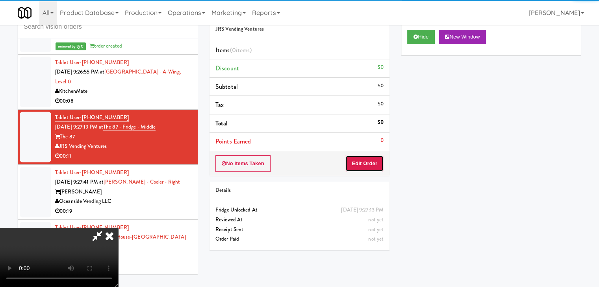
click at [354, 164] on button "Edit Order" at bounding box center [364, 163] width 38 height 17
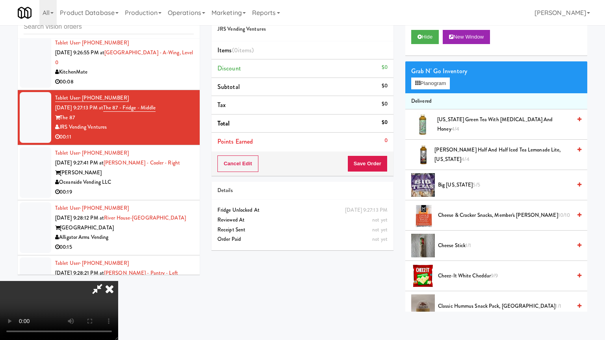
click at [118, 281] on video at bounding box center [59, 310] width 118 height 59
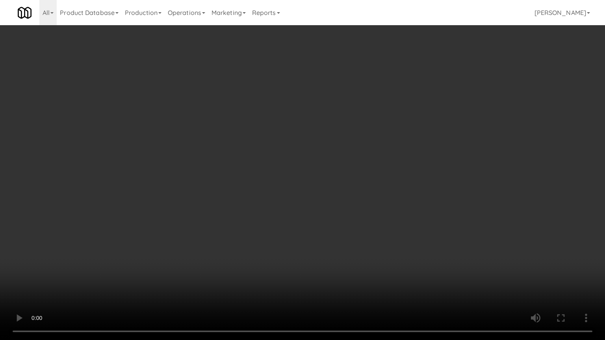
click at [298, 260] on video at bounding box center [302, 170] width 605 height 340
click at [407, 180] on video at bounding box center [302, 170] width 605 height 340
click at [411, 178] on video at bounding box center [302, 170] width 605 height 340
drag, startPoint x: 411, startPoint y: 178, endPoint x: 426, endPoint y: 136, distance: 44.6
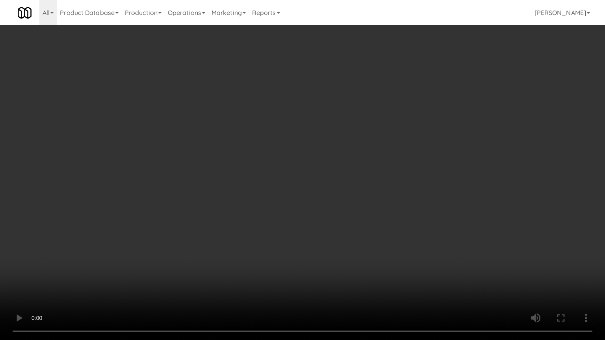
click at [412, 178] on video at bounding box center [302, 170] width 605 height 340
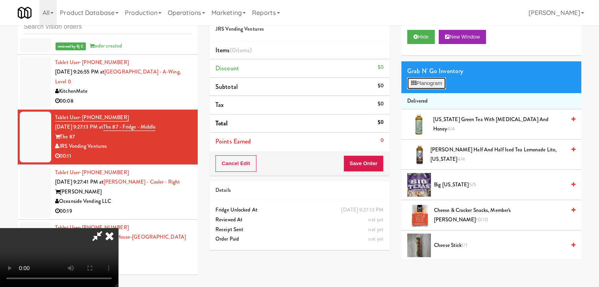
click at [410, 85] on button "Planogram" at bounding box center [426, 84] width 39 height 12
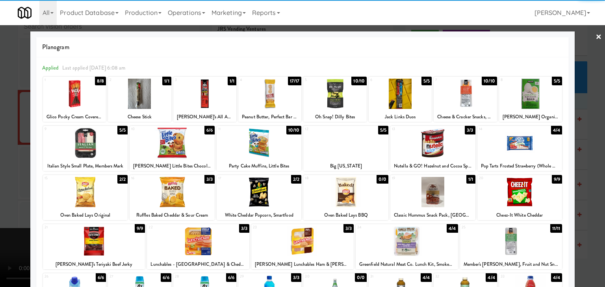
click at [252, 144] on div at bounding box center [258, 143] width 85 height 30
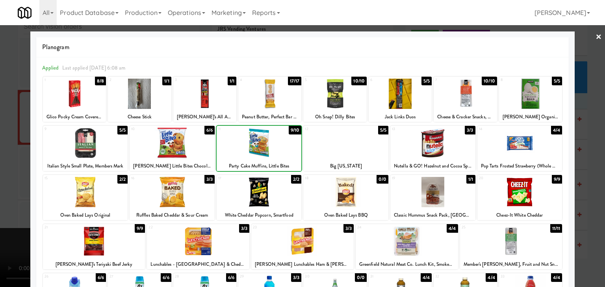
drag, startPoint x: 5, startPoint y: 156, endPoint x: 168, endPoint y: 157, distance: 163.7
click at [10, 155] on div at bounding box center [302, 143] width 605 height 287
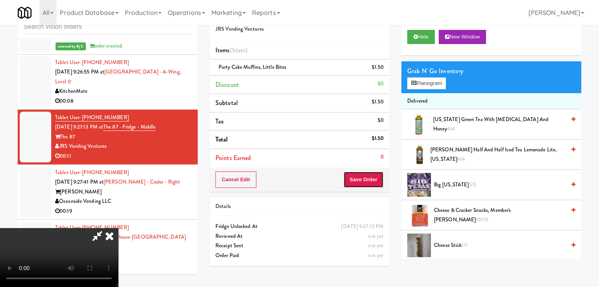
click at [367, 180] on button "Save Order" at bounding box center [363, 180] width 40 height 17
click at [367, 179] on button "Save Order" at bounding box center [363, 180] width 40 height 17
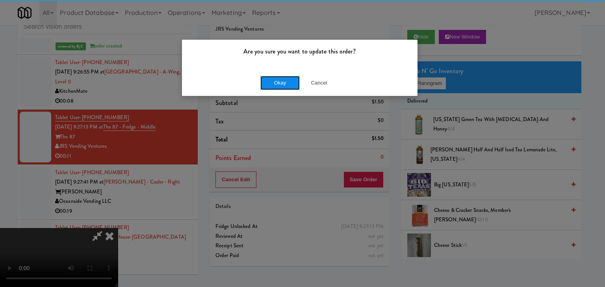
click at [274, 82] on button "Okay" at bounding box center [279, 83] width 39 height 14
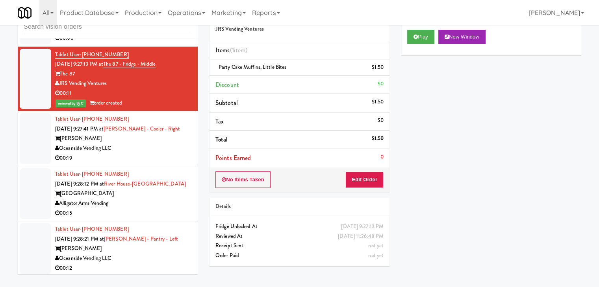
scroll to position [7644, 0]
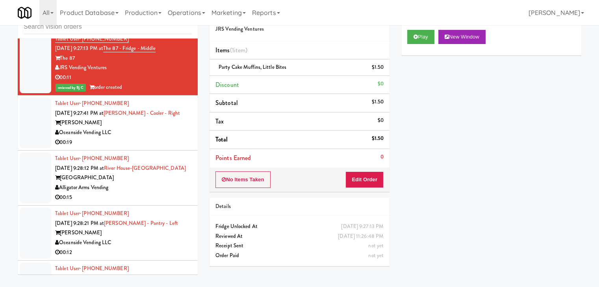
click at [158, 138] on div "00:19" at bounding box center [123, 143] width 137 height 10
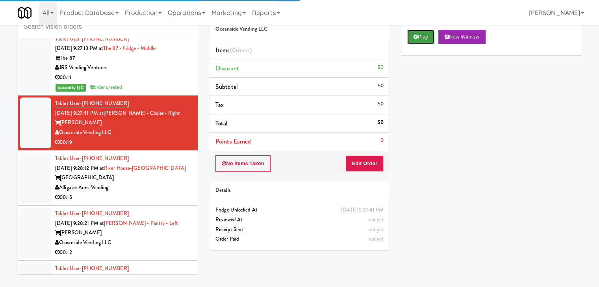
click at [421, 36] on button "Play" at bounding box center [420, 37] width 27 height 14
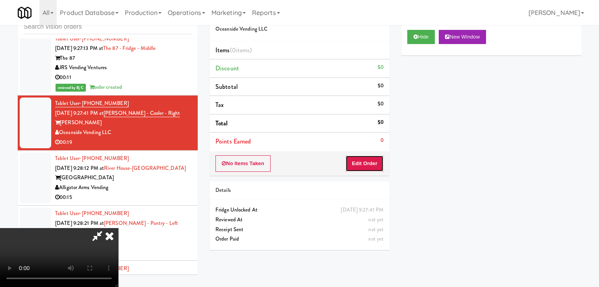
click at [368, 163] on button "Edit Order" at bounding box center [364, 163] width 38 height 17
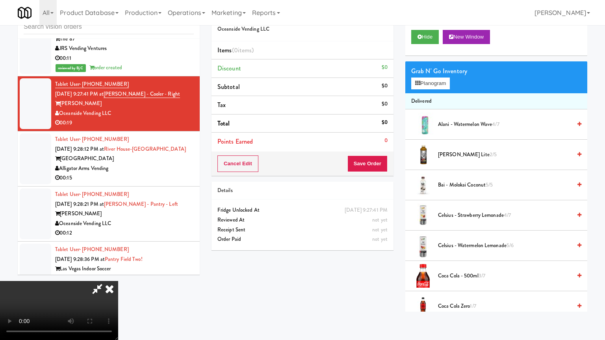
click at [118, 281] on video at bounding box center [59, 310] width 118 height 59
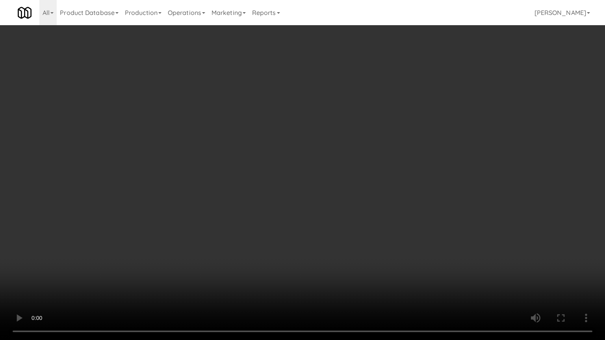
click at [410, 187] on video at bounding box center [302, 170] width 605 height 340
click at [412, 183] on video at bounding box center [302, 170] width 605 height 340
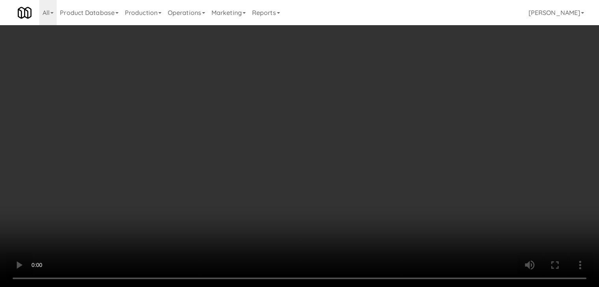
click at [318, 128] on video at bounding box center [299, 143] width 599 height 287
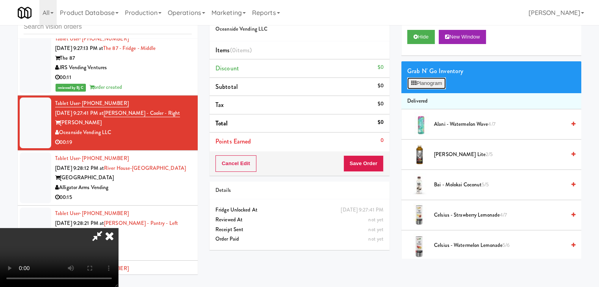
click at [430, 81] on button "Planogram" at bounding box center [426, 84] width 39 height 12
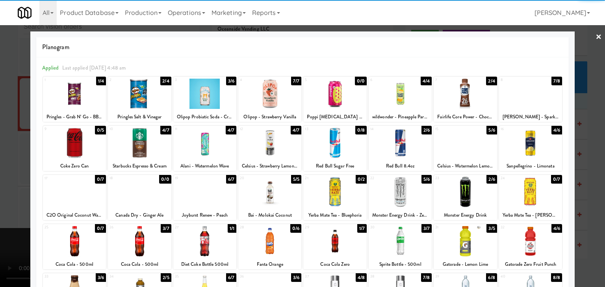
click at [261, 148] on div at bounding box center [269, 143] width 63 height 30
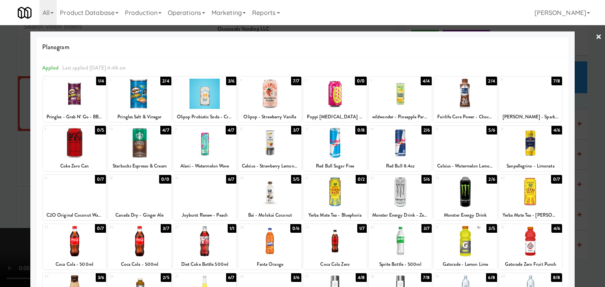
click at [0, 175] on div at bounding box center [302, 143] width 605 height 287
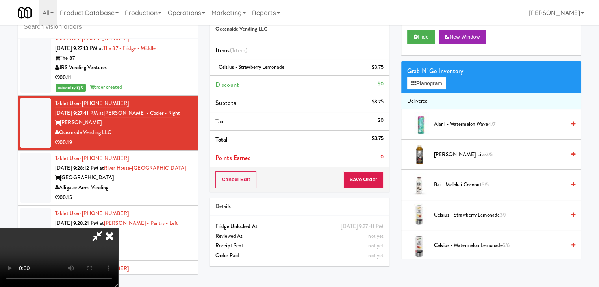
click at [118, 228] on video at bounding box center [59, 257] width 118 height 59
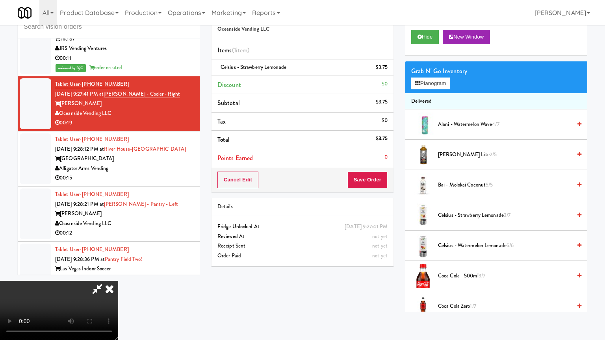
click at [118, 281] on video at bounding box center [59, 310] width 118 height 59
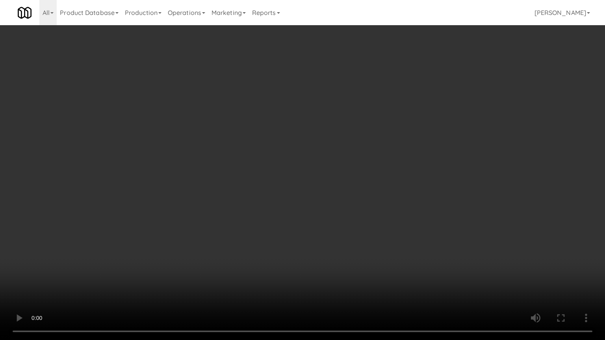
click at [359, 206] on video at bounding box center [302, 170] width 605 height 340
click at [370, 201] on video at bounding box center [302, 170] width 605 height 340
drag, startPoint x: 370, startPoint y: 201, endPoint x: 438, endPoint y: 126, distance: 102.0
click at [370, 201] on video at bounding box center [302, 170] width 605 height 340
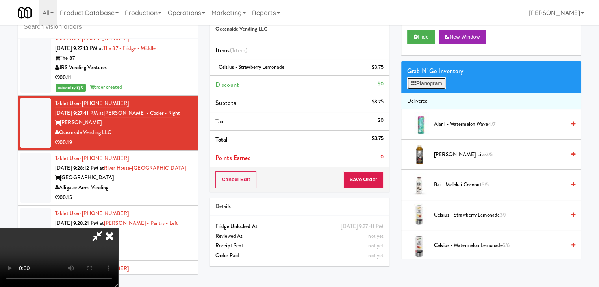
click at [440, 85] on button "Planogram" at bounding box center [426, 84] width 39 height 12
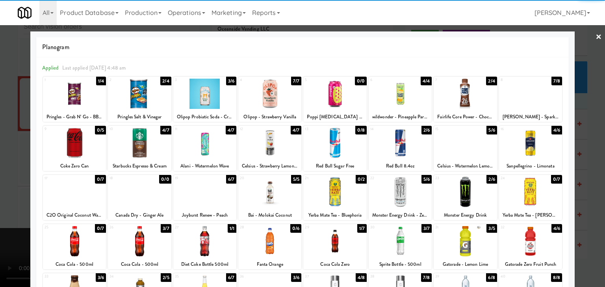
click at [455, 145] on div at bounding box center [464, 143] width 63 height 30
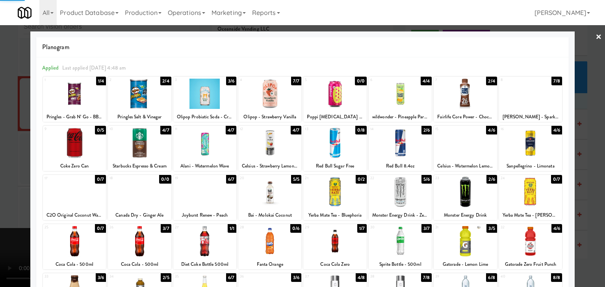
drag, startPoint x: 0, startPoint y: 164, endPoint x: 183, endPoint y: 161, distance: 182.6
click at [8, 162] on div at bounding box center [302, 143] width 605 height 287
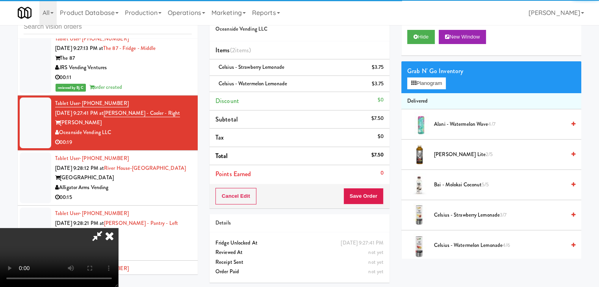
click at [366, 187] on div "Cancel Edit Save Order" at bounding box center [299, 196] width 180 height 24
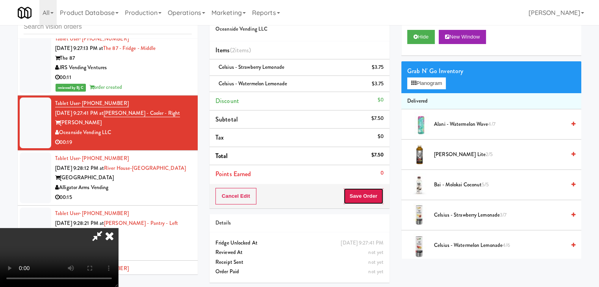
click at [366, 190] on button "Save Order" at bounding box center [363, 196] width 40 height 17
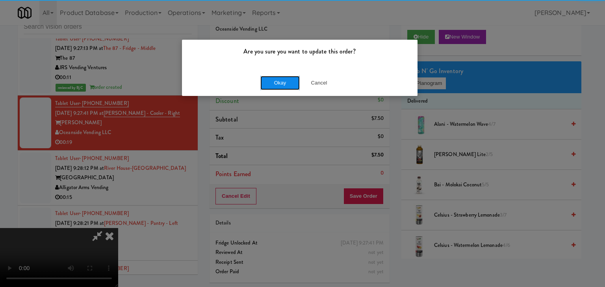
click at [288, 82] on button "Okay" at bounding box center [279, 83] width 39 height 14
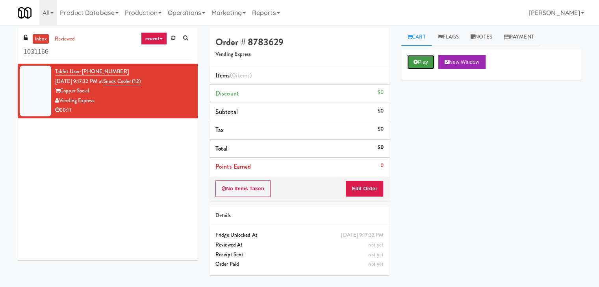
click at [425, 57] on button "Play" at bounding box center [420, 62] width 27 height 14
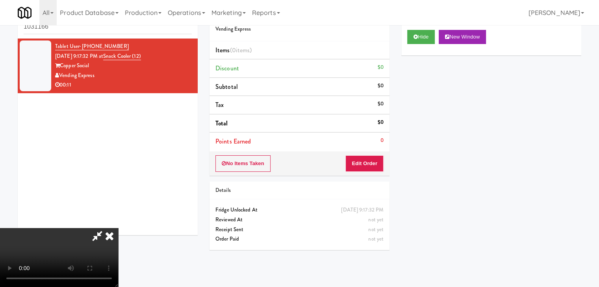
click at [118, 228] on video at bounding box center [59, 257] width 118 height 59
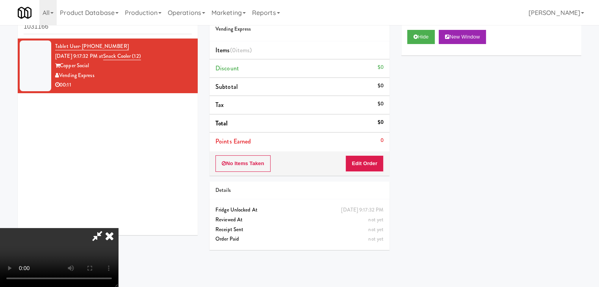
click at [118, 228] on video at bounding box center [59, 257] width 118 height 59
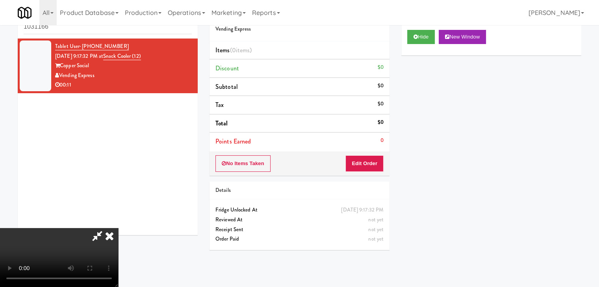
click at [118, 228] on video at bounding box center [59, 257] width 118 height 59
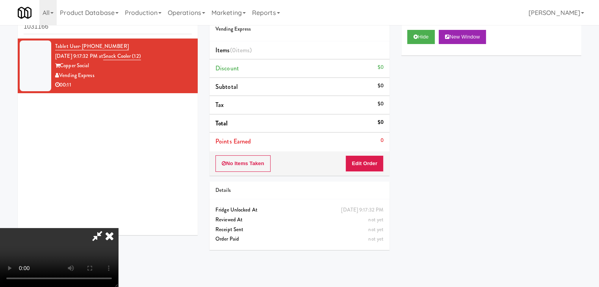
click at [118, 228] on video at bounding box center [59, 257] width 118 height 59
drag, startPoint x: 175, startPoint y: 114, endPoint x: 179, endPoint y: 115, distance: 4.2
click at [118, 228] on video at bounding box center [59, 257] width 118 height 59
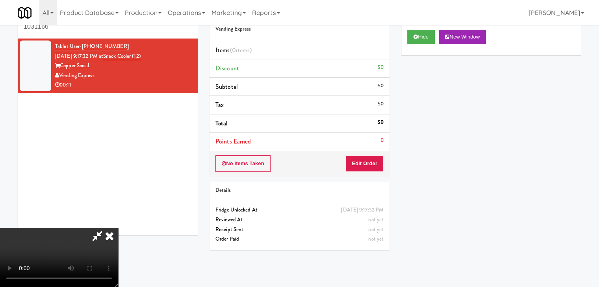
click at [118, 228] on video at bounding box center [59, 257] width 118 height 59
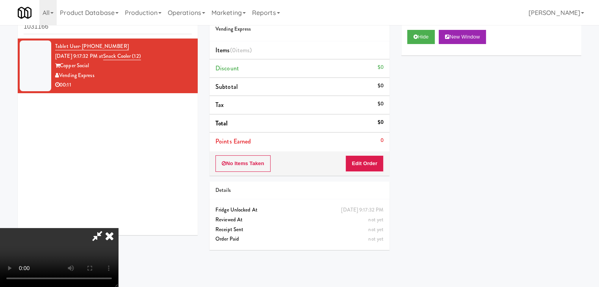
click at [118, 228] on video at bounding box center [59, 257] width 118 height 59
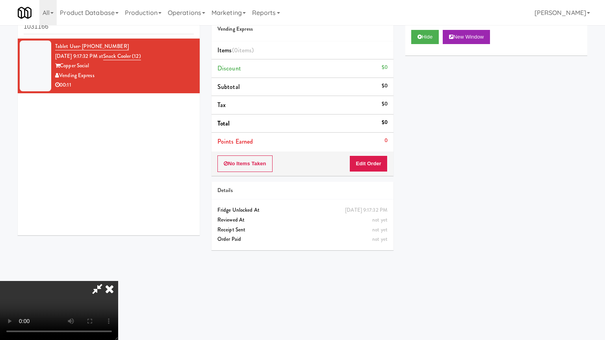
drag, startPoint x: 168, startPoint y: 145, endPoint x: 169, endPoint y: 155, distance: 9.9
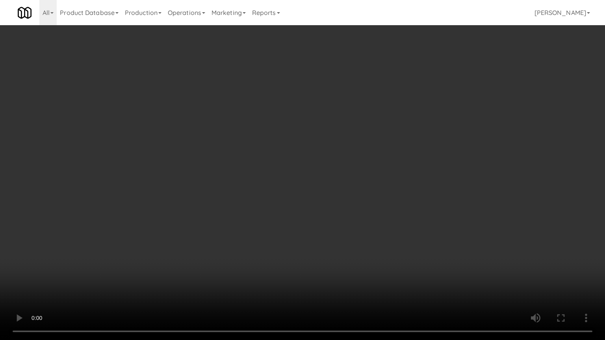
click at [169, 155] on video at bounding box center [302, 170] width 605 height 340
